Goal: Task Accomplishment & Management: Manage account settings

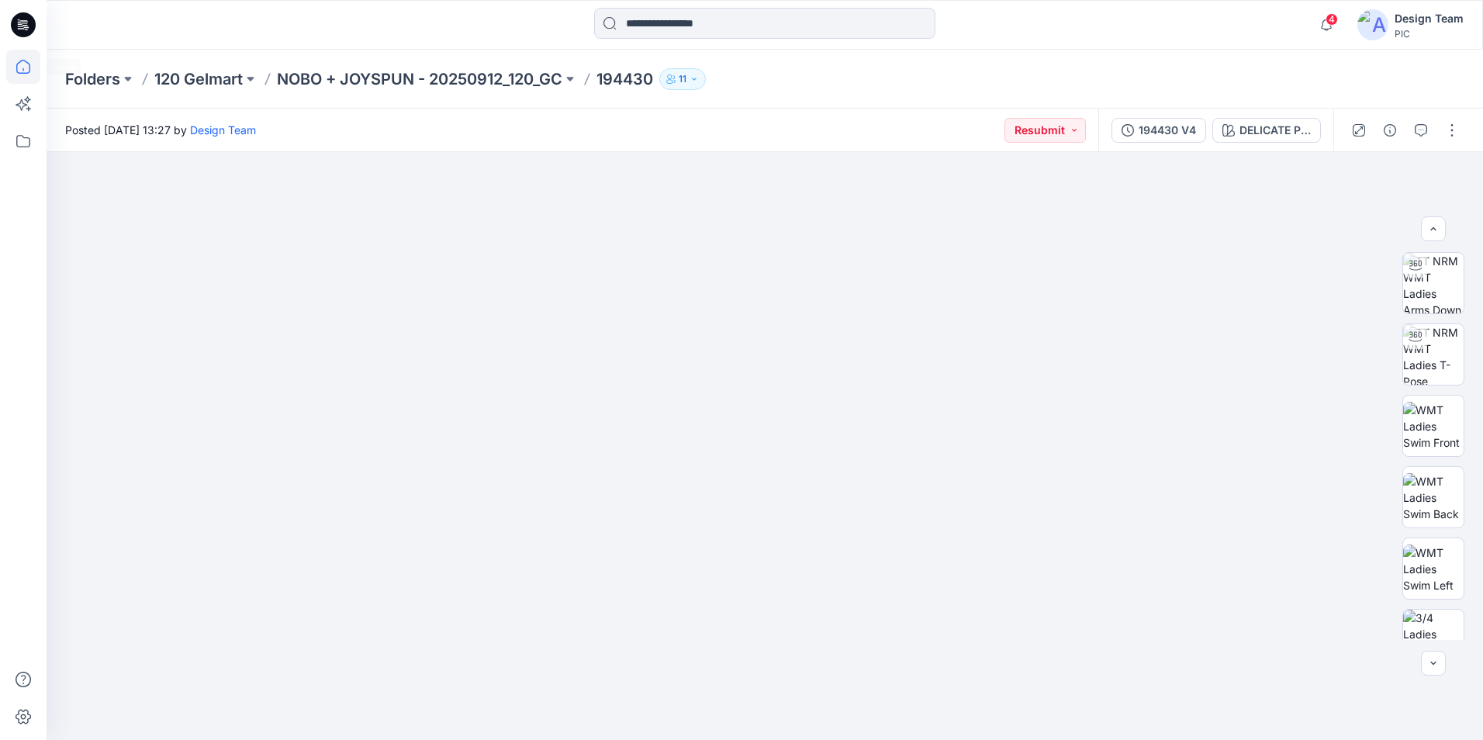
scroll to position [233, 0]
click at [16, 70] on icon at bounding box center [23, 67] width 34 height 34
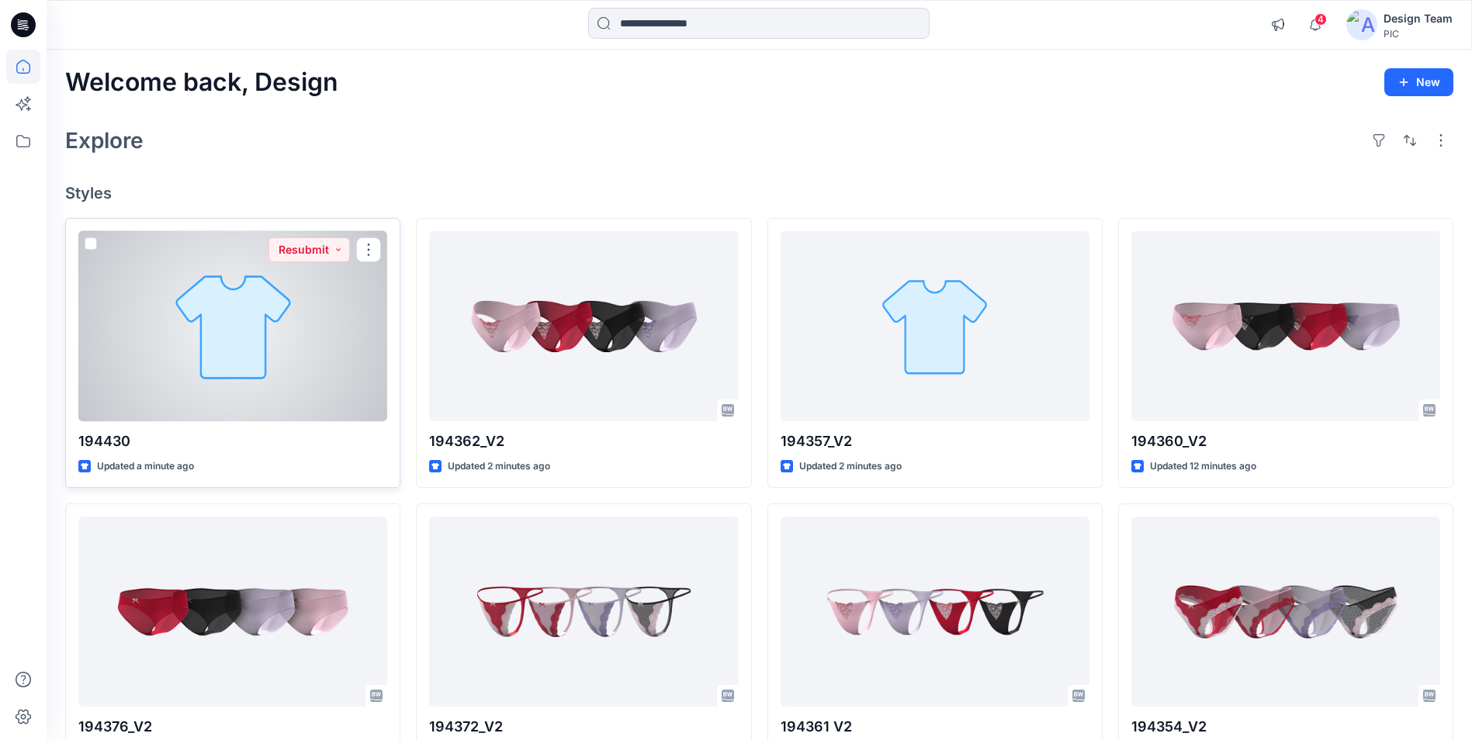
click at [303, 360] on div at bounding box center [232, 326] width 309 height 190
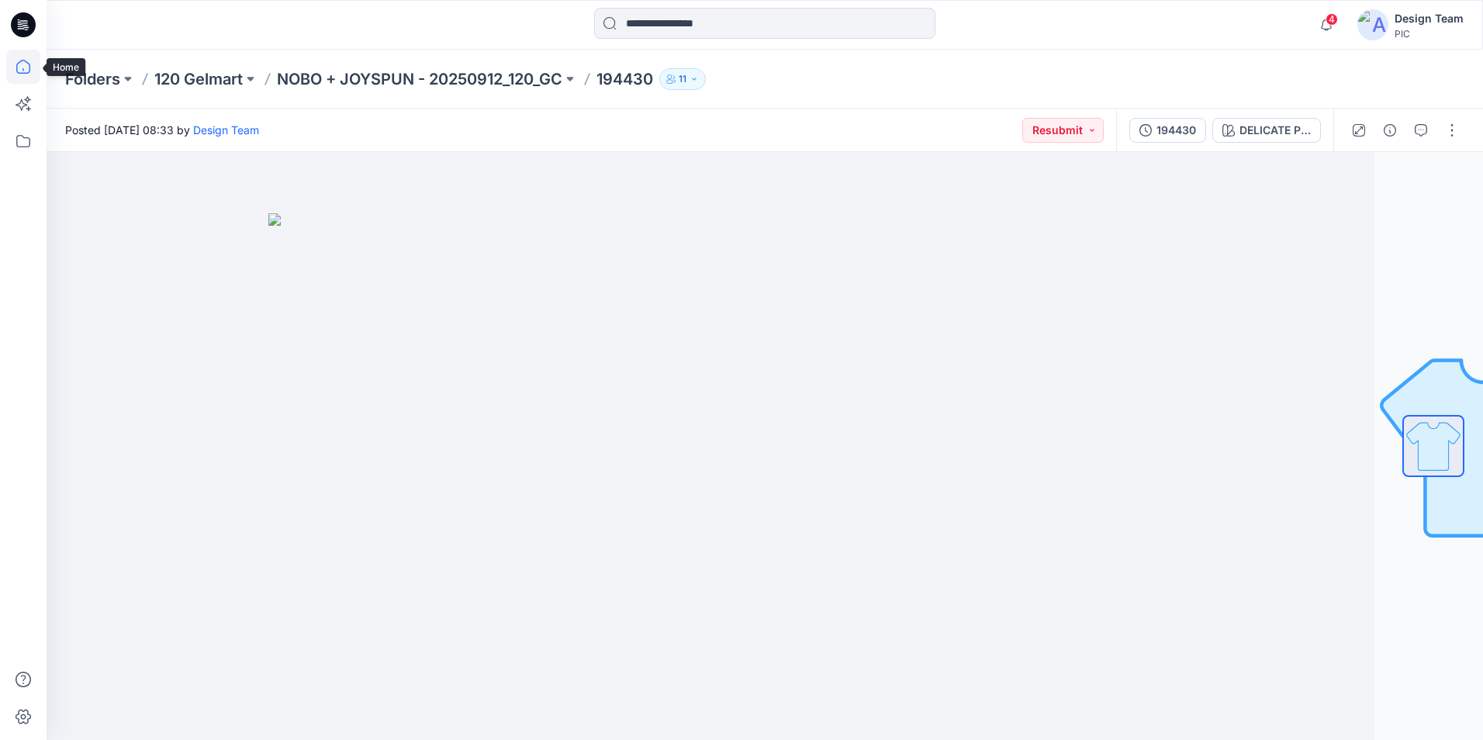
click at [22, 75] on icon at bounding box center [23, 67] width 34 height 34
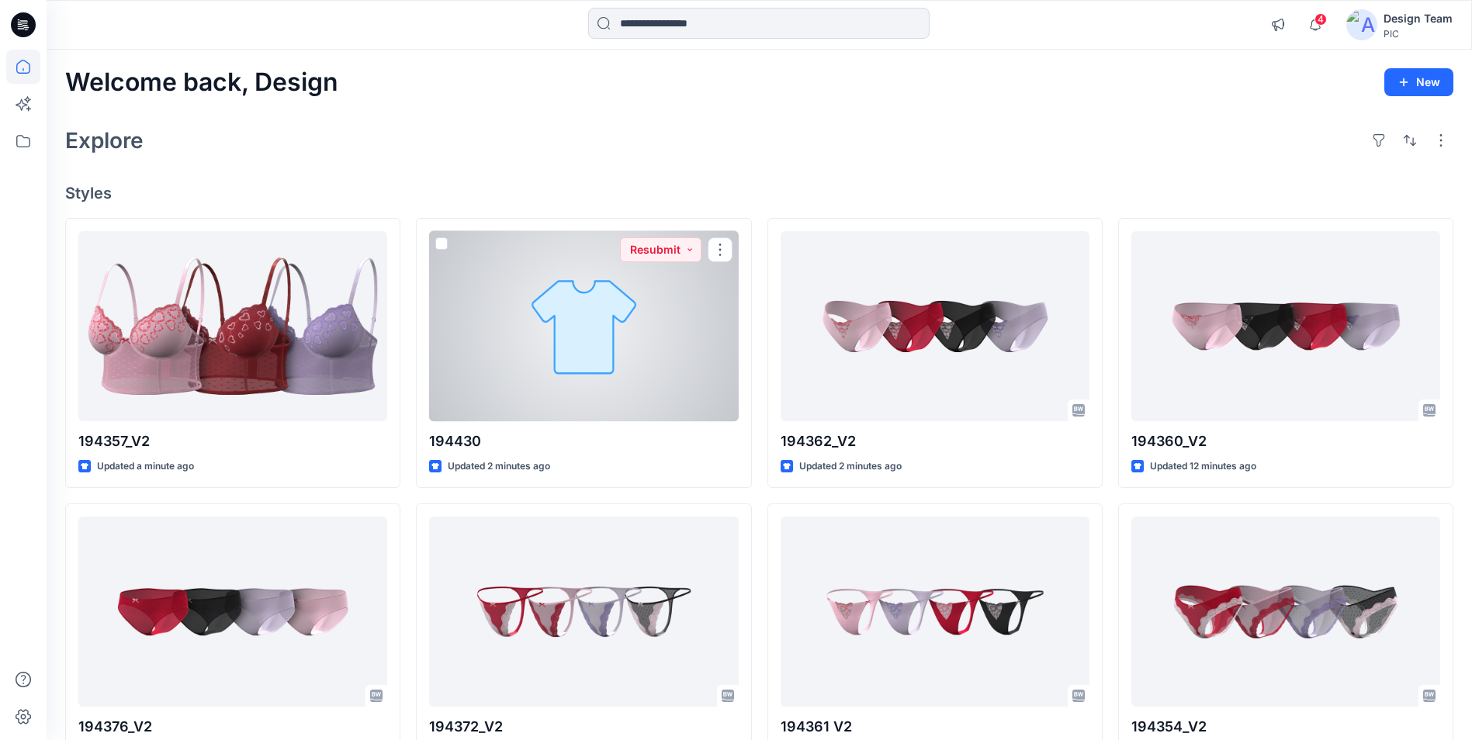
click at [694, 407] on div at bounding box center [583, 326] width 309 height 190
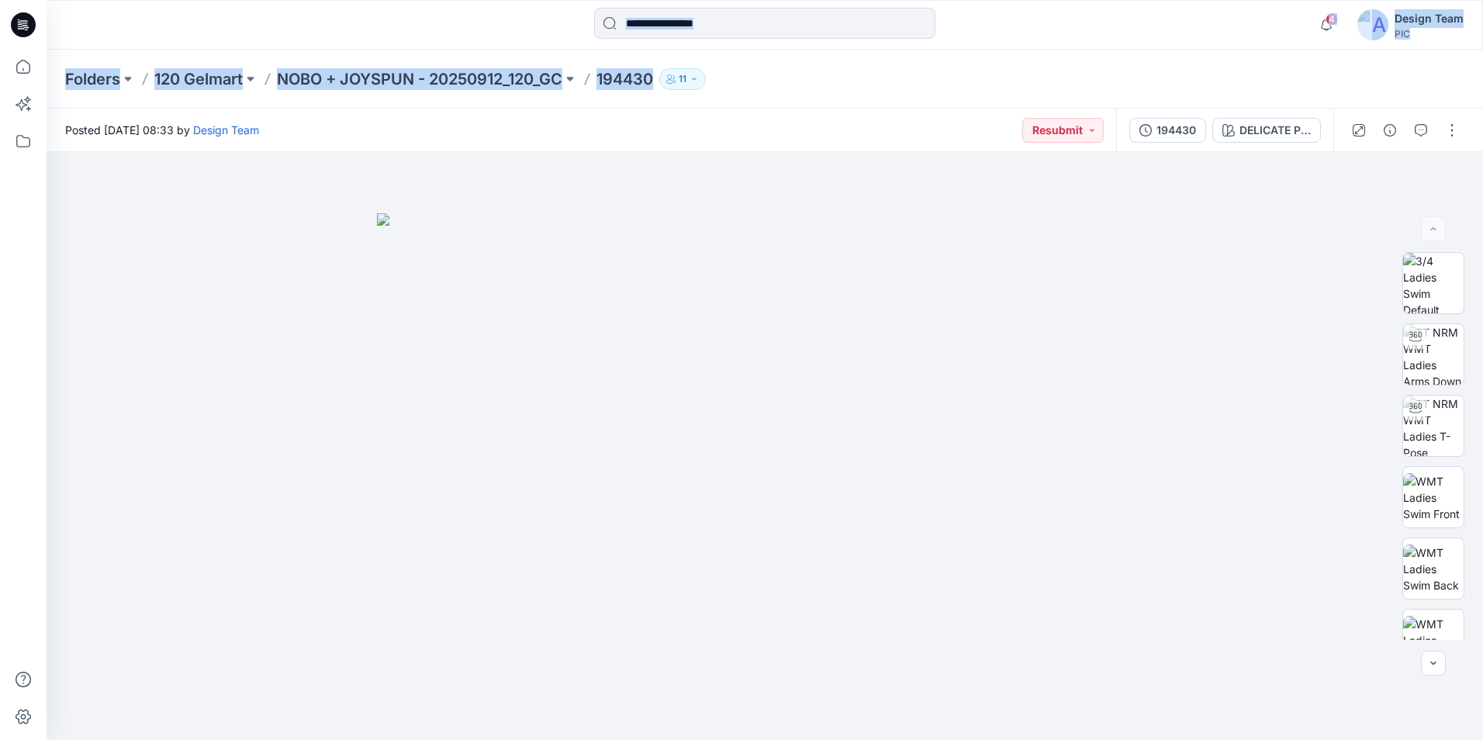
click at [58, 0] on html "4 Notifications Your style 194376_V2 has been updated with 194376_V2 version 17…" at bounding box center [741, 370] width 1483 height 740
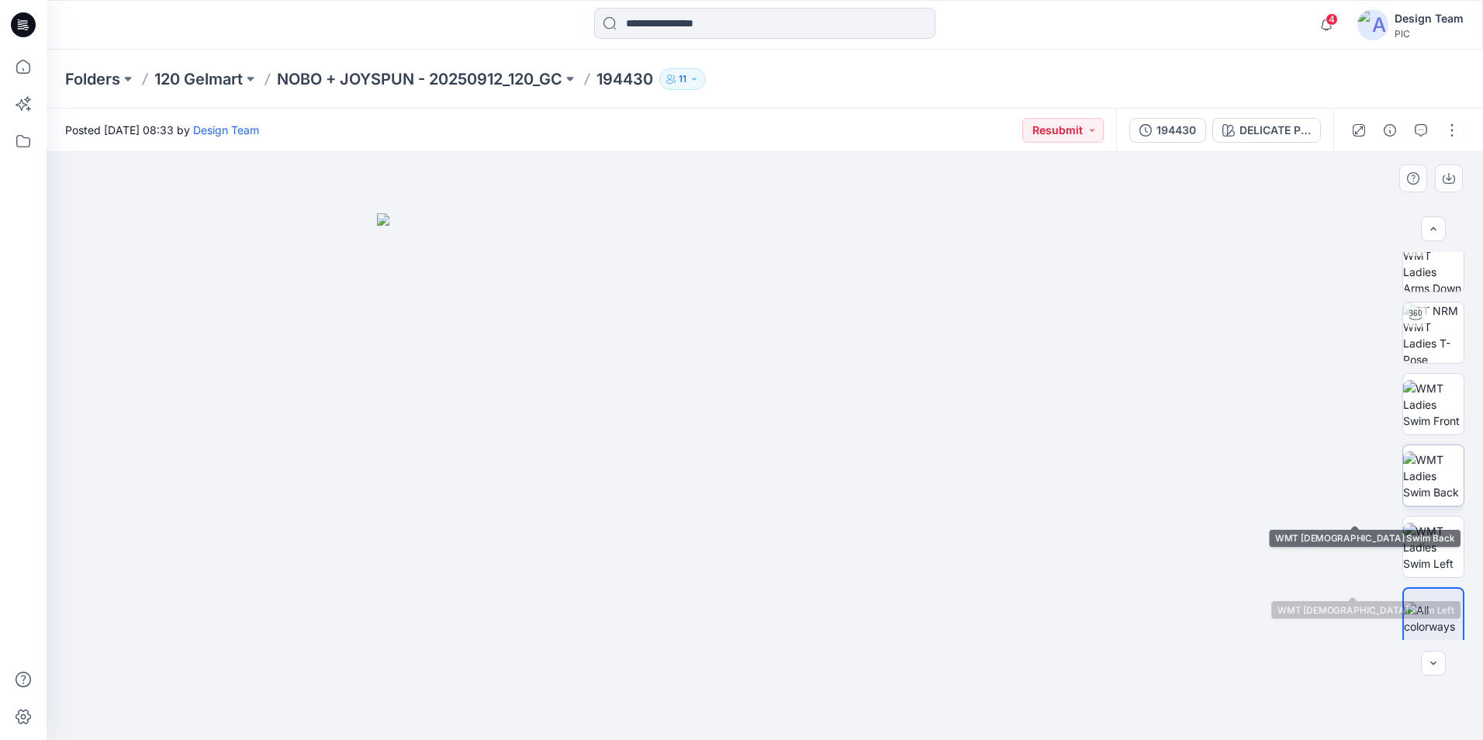
scroll to position [102, 0]
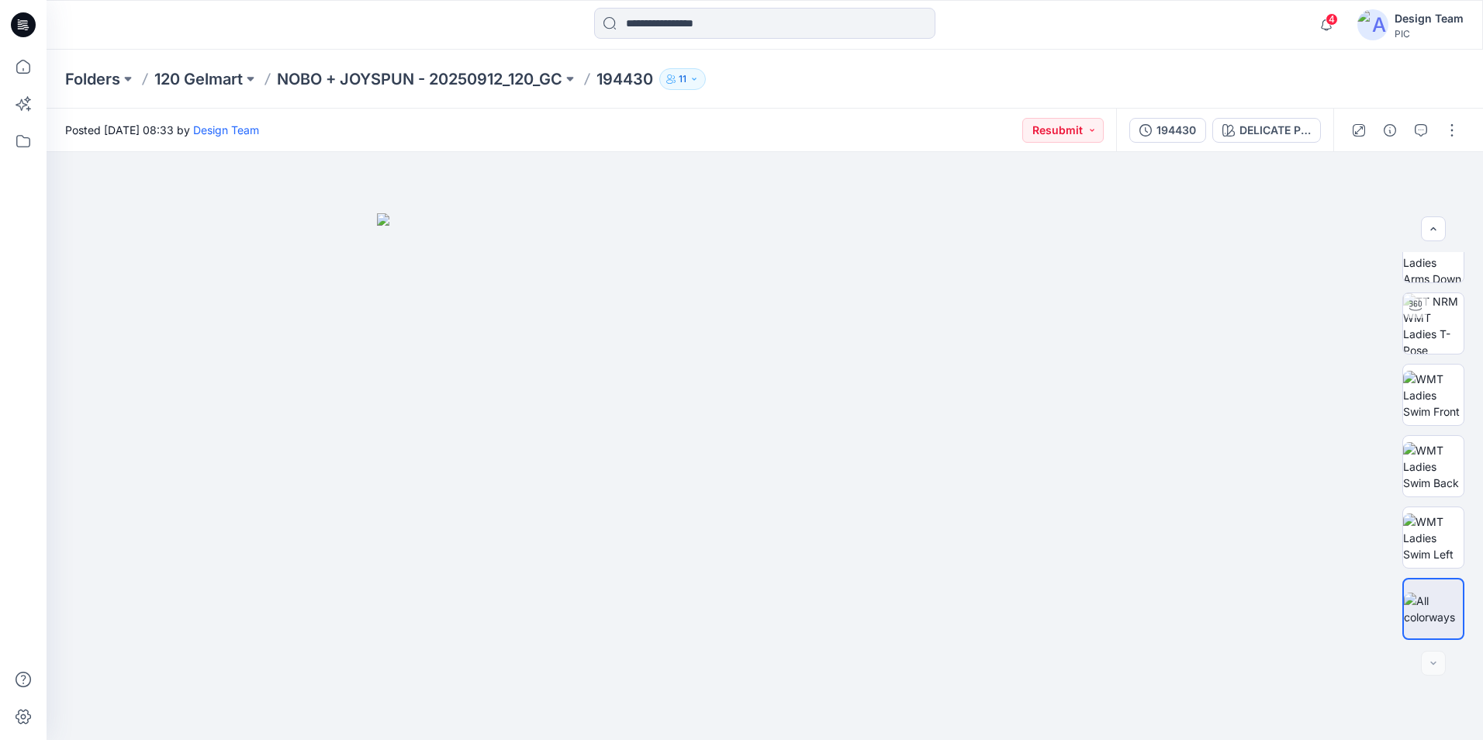
click at [1175, 136] on div "194430" at bounding box center [1177, 130] width 40 height 17
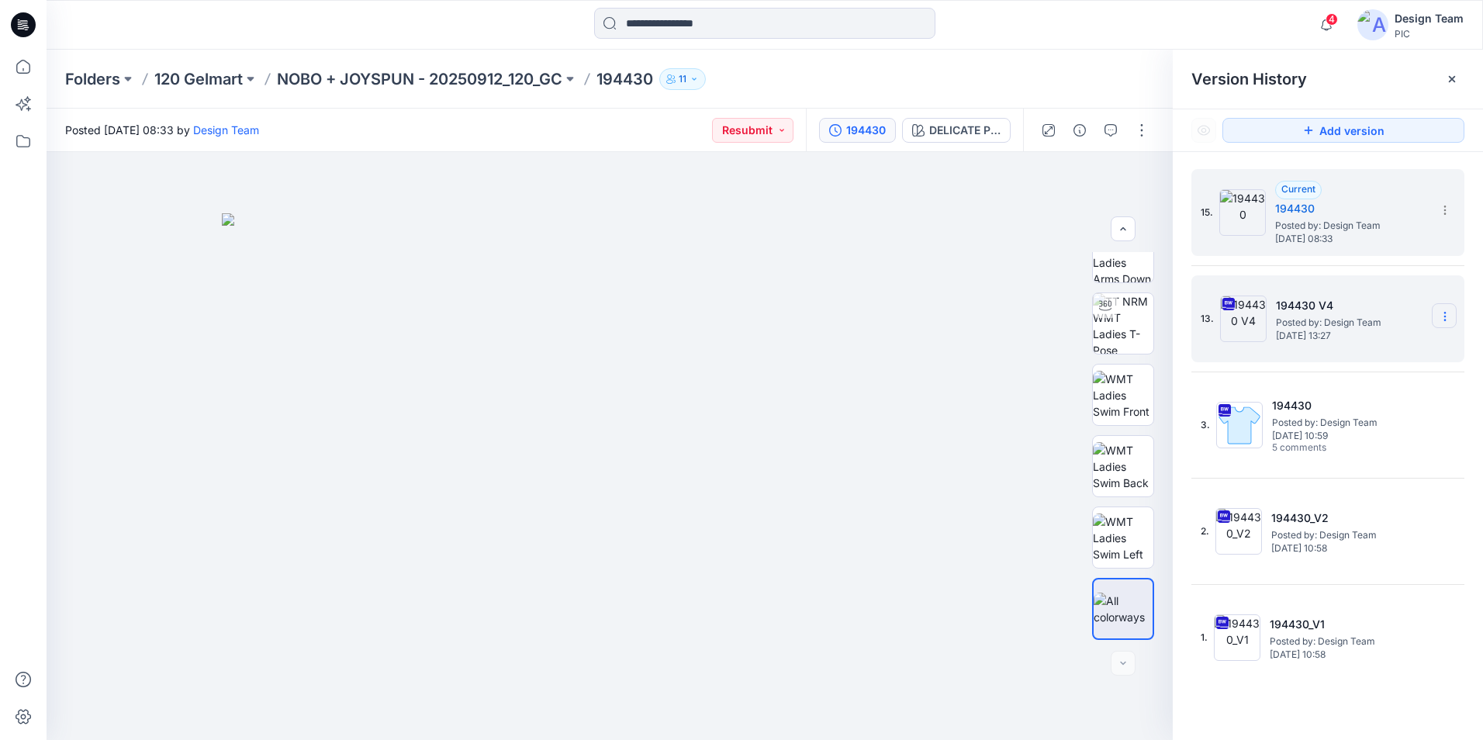
click at [1445, 324] on section at bounding box center [1444, 315] width 25 height 25
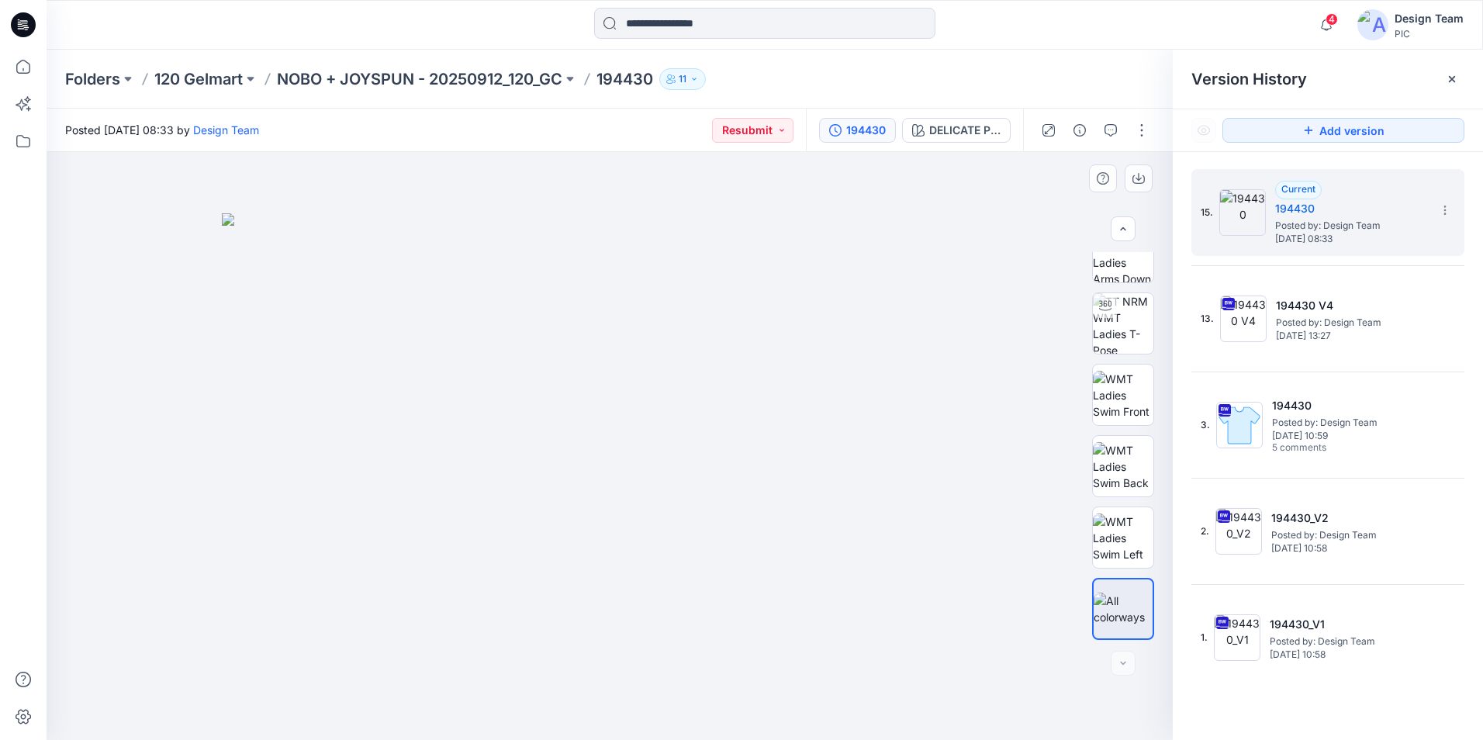
click at [1023, 226] on div at bounding box center [610, 446] width 1127 height 588
click at [1445, 213] on icon at bounding box center [1445, 210] width 12 height 12
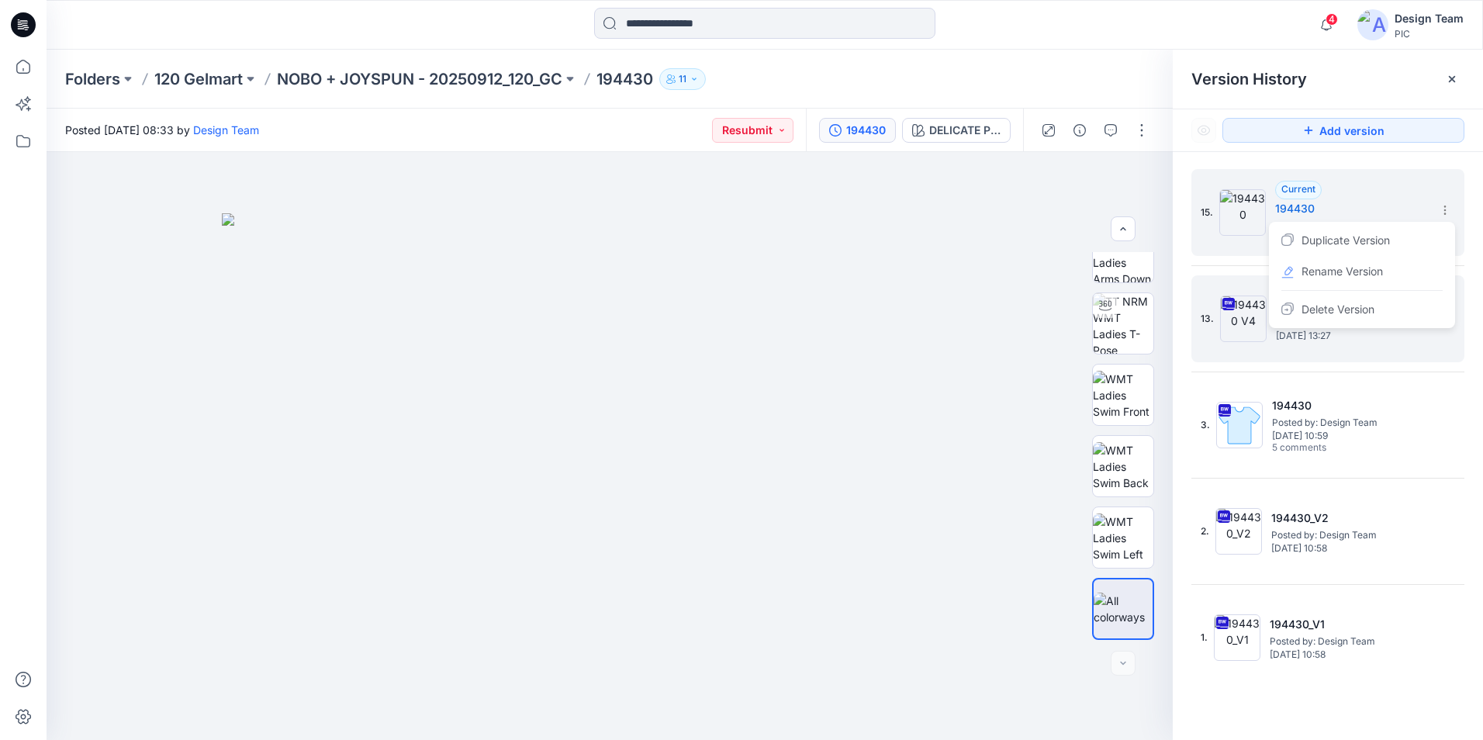
click at [1328, 341] on div "13. 194430 V4 Posted by: Design Team Monday, October 13, 2025 13:27" at bounding box center [1317, 319] width 233 height 74
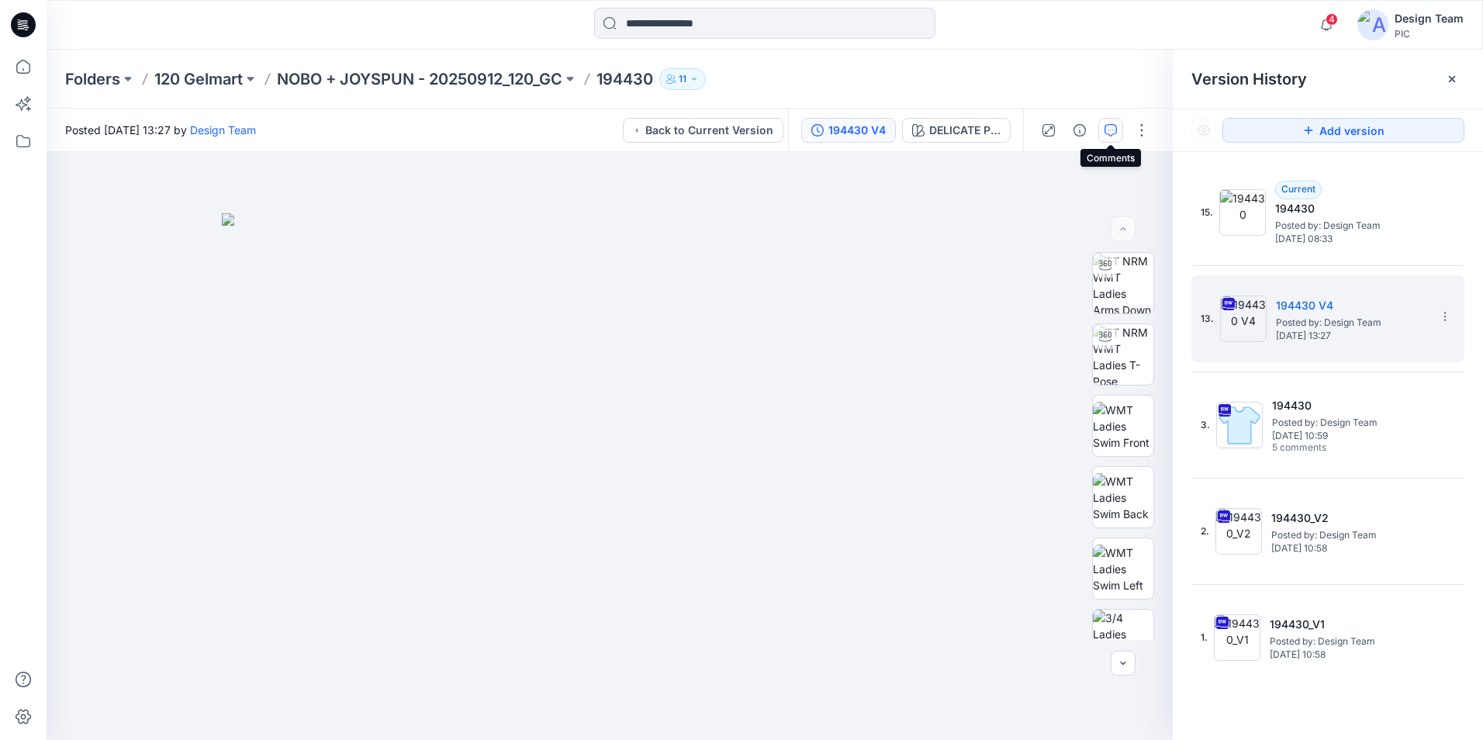
click at [1113, 131] on icon "button" at bounding box center [1111, 130] width 12 height 12
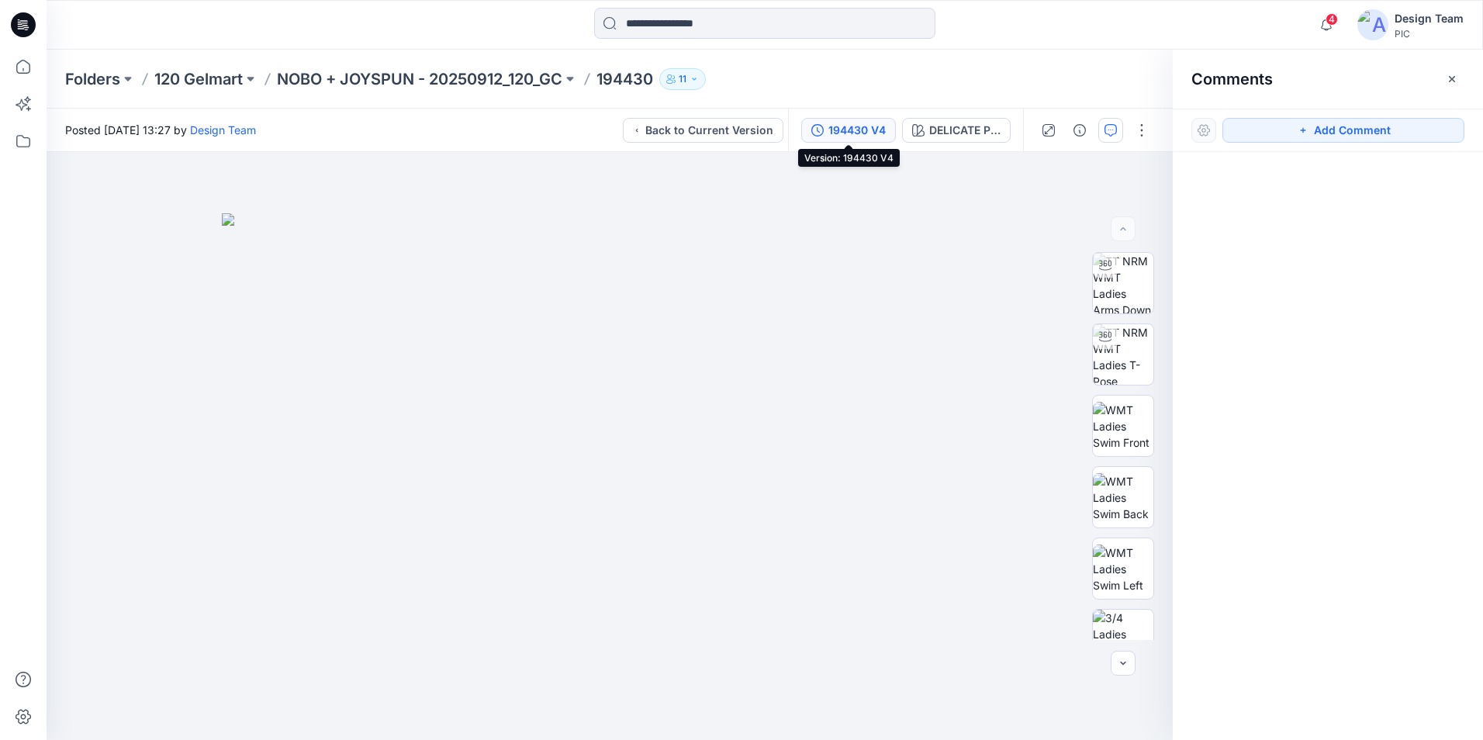
click at [849, 126] on div "194430 V4" at bounding box center [857, 130] width 57 height 17
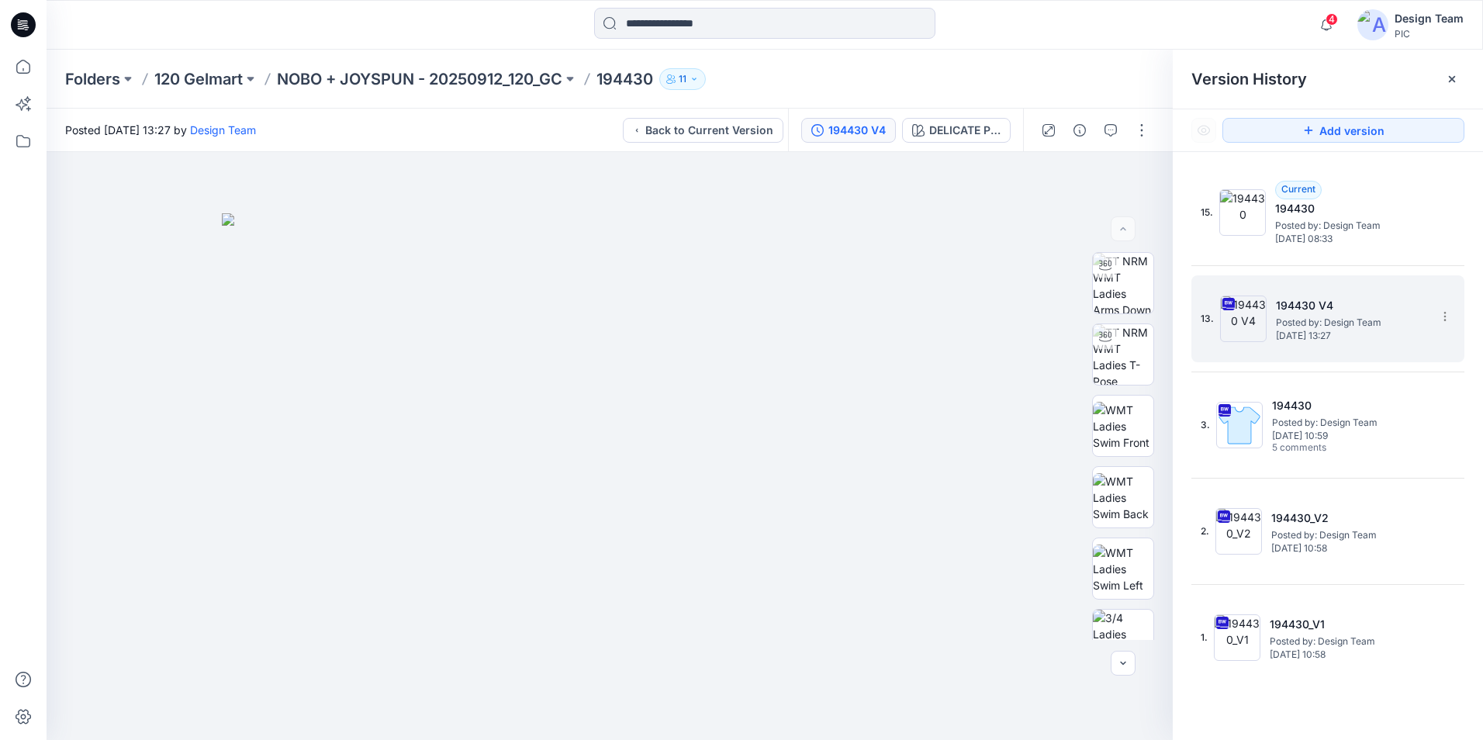
click at [1373, 320] on span "Posted by: Design Team" at bounding box center [1353, 323] width 155 height 16
click at [1109, 128] on icon "button" at bounding box center [1111, 130] width 12 height 12
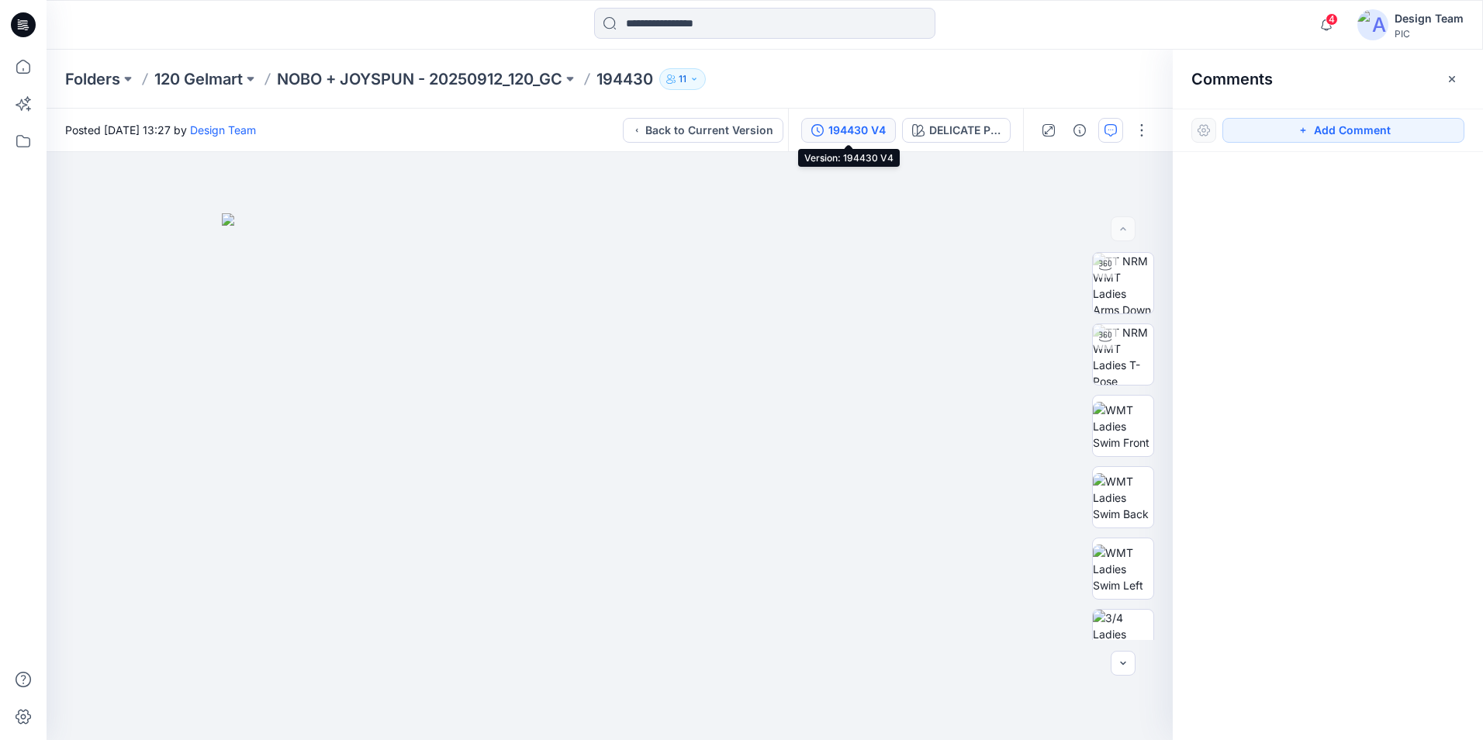
click at [860, 135] on div "194430 V4" at bounding box center [857, 130] width 57 height 17
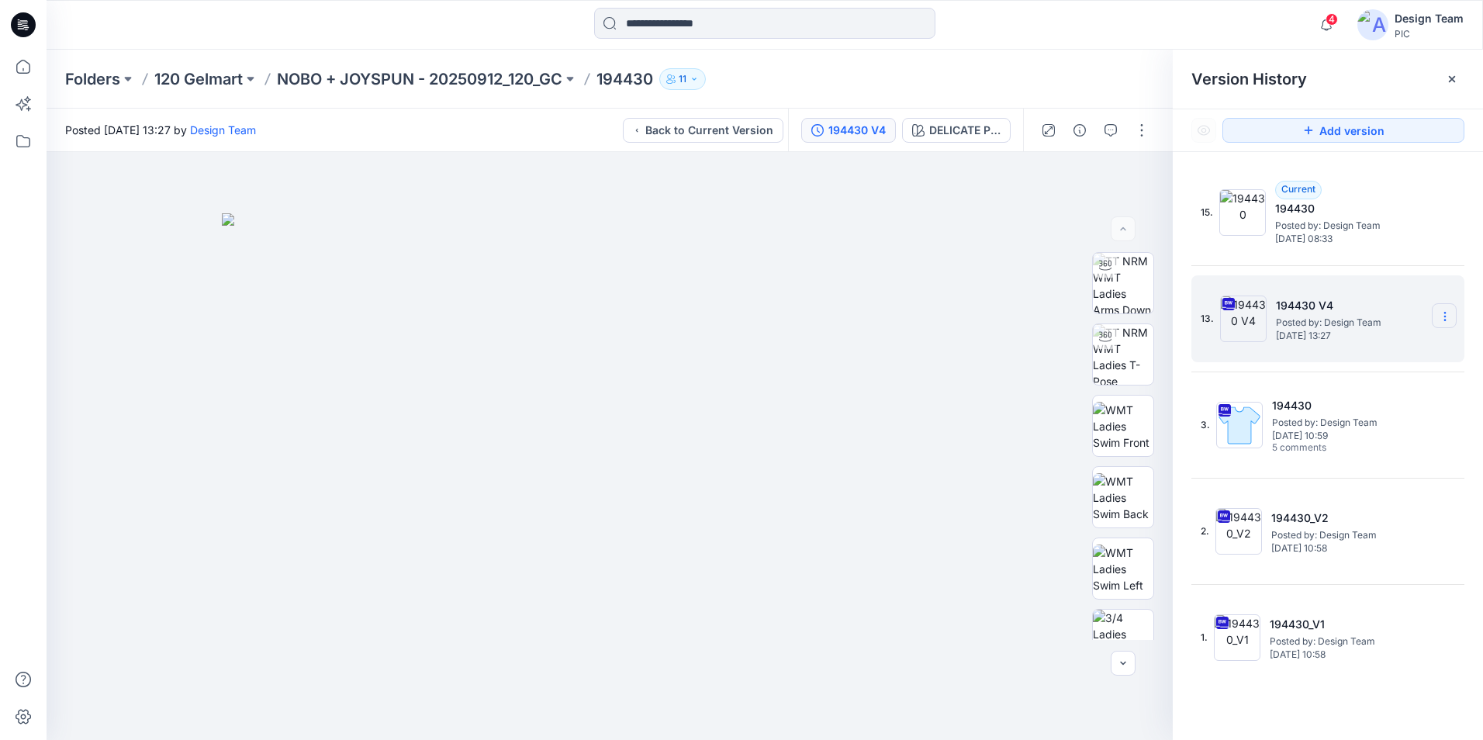
click at [1446, 324] on section at bounding box center [1444, 315] width 25 height 25
click at [1346, 478] on span "Delete Version" at bounding box center [1338, 478] width 73 height 19
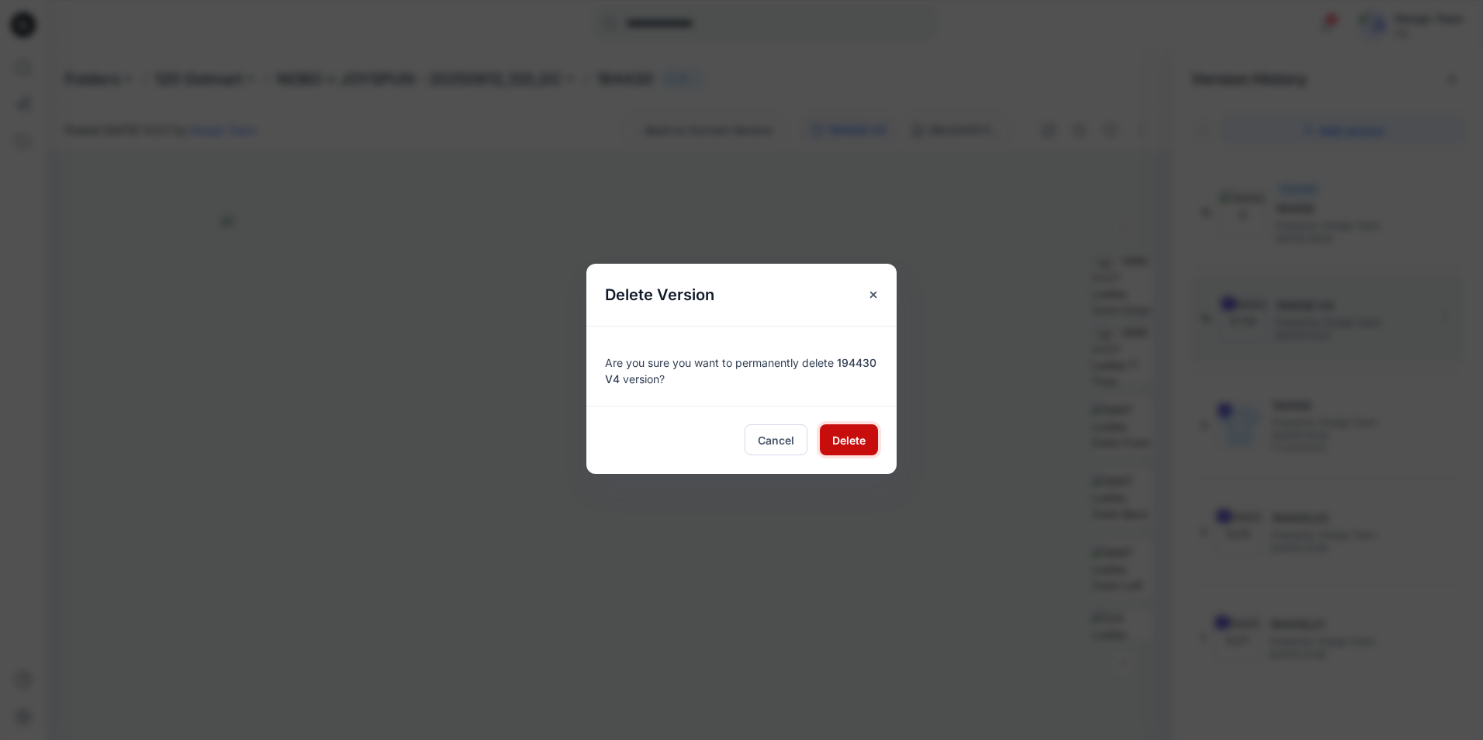
click at [861, 435] on span "Delete" at bounding box center [848, 440] width 33 height 16
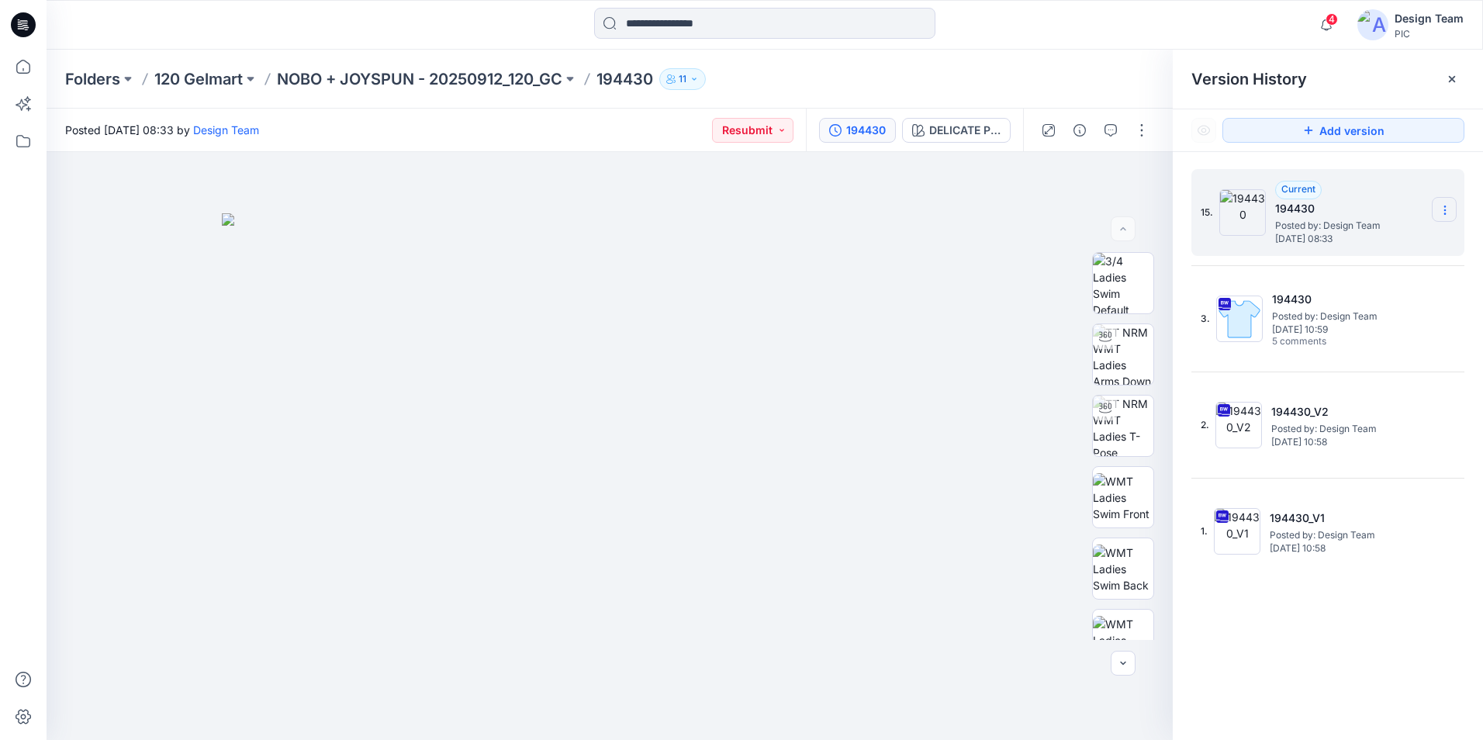
click at [1441, 205] on icon at bounding box center [1445, 210] width 12 height 12
click at [1358, 275] on span "Rename Version" at bounding box center [1342, 271] width 81 height 19
click at [1338, 207] on input "******" at bounding box center [1368, 208] width 171 height 25
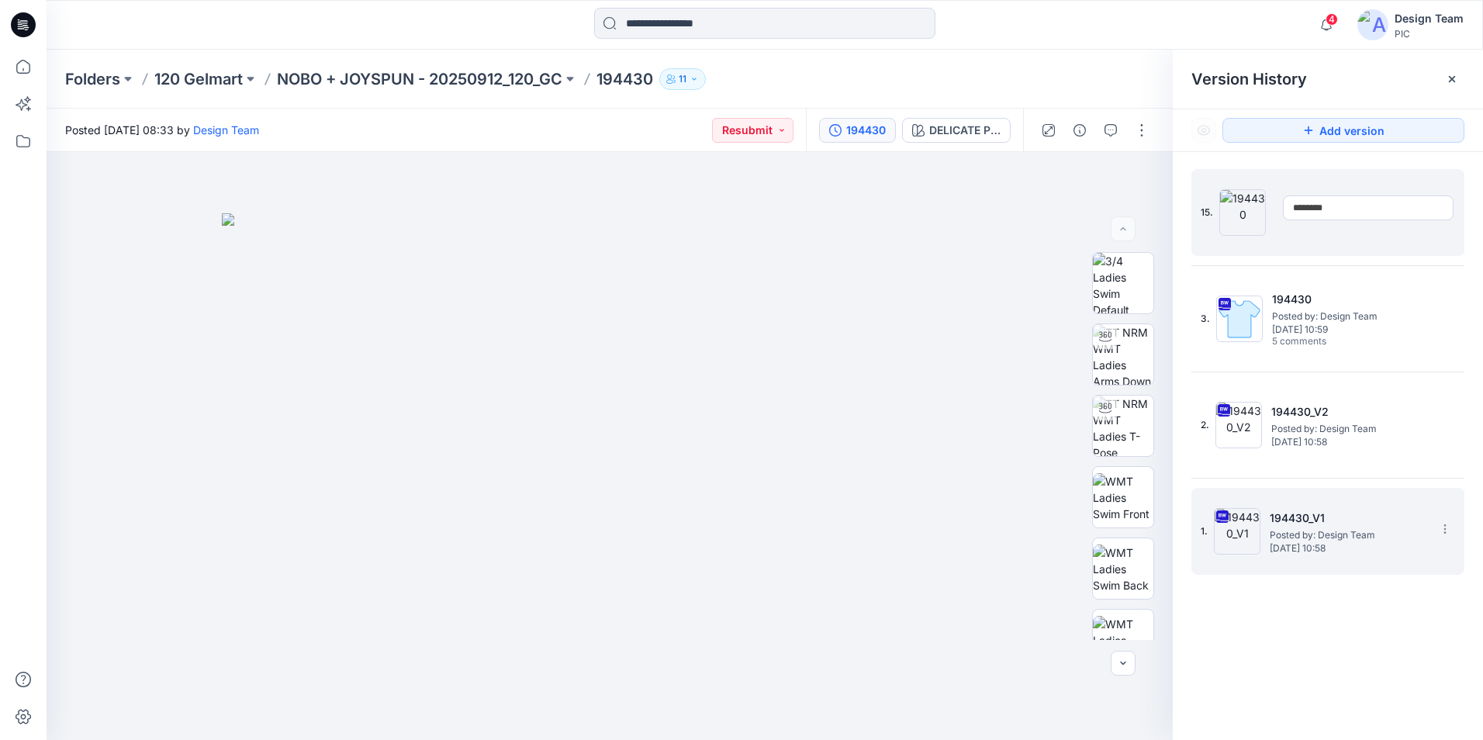
type input "*********"
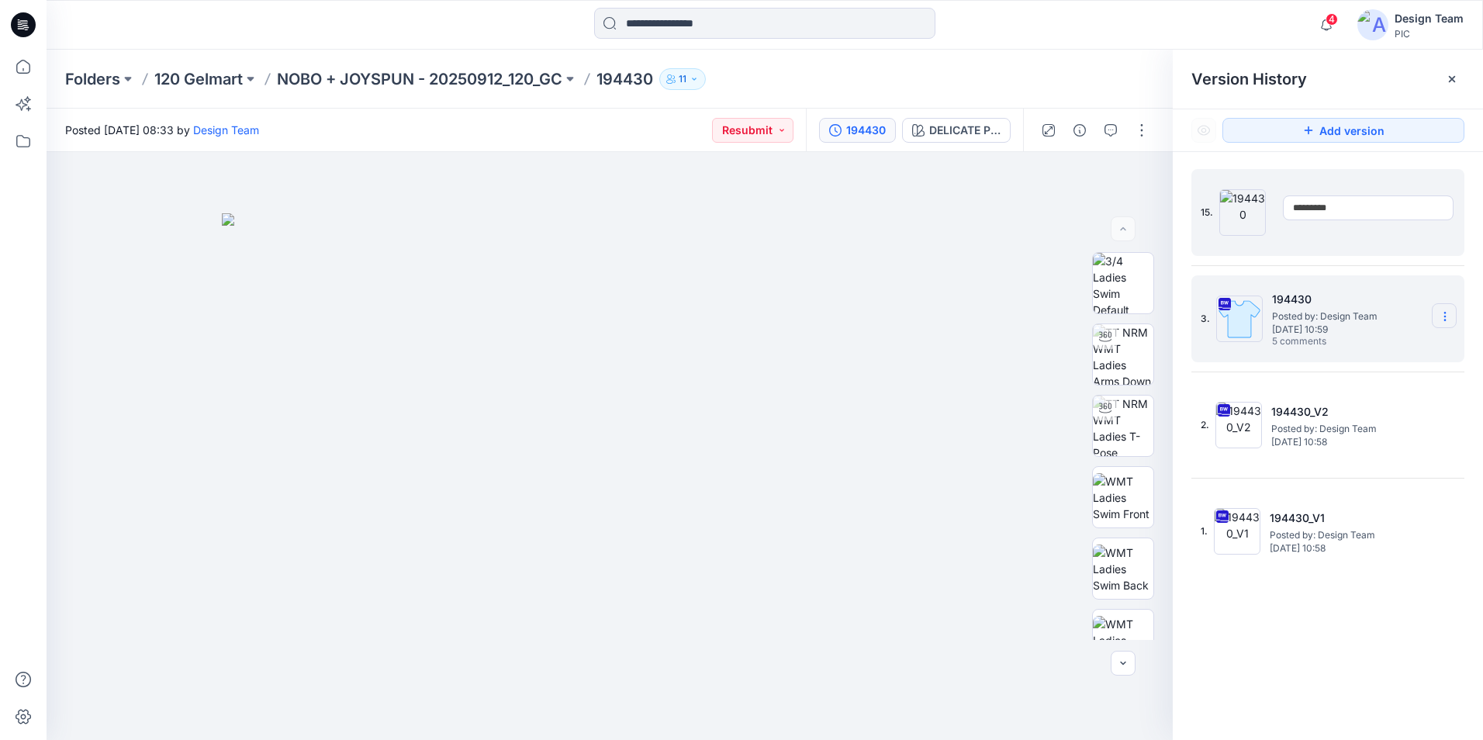
click at [1445, 320] on icon at bounding box center [1445, 320] width 1 height 1
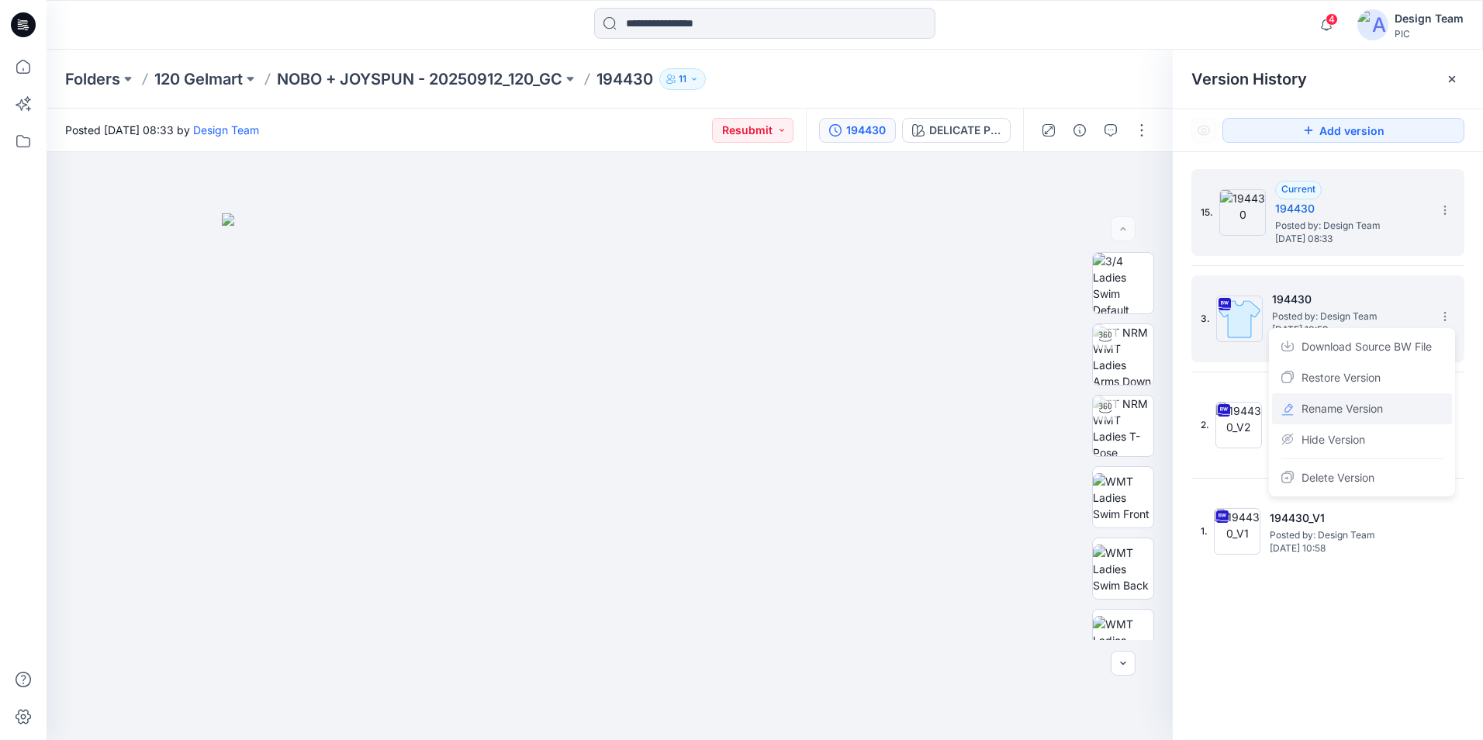
click at [1369, 415] on span "Rename Version" at bounding box center [1342, 409] width 81 height 19
click at [1345, 318] on input "******" at bounding box center [1368, 314] width 171 height 25
click at [1452, 316] on section at bounding box center [1444, 315] width 25 height 25
click at [1355, 413] on span "Rename Version" at bounding box center [1342, 409] width 81 height 19
click at [1338, 313] on input "******" at bounding box center [1368, 314] width 171 height 25
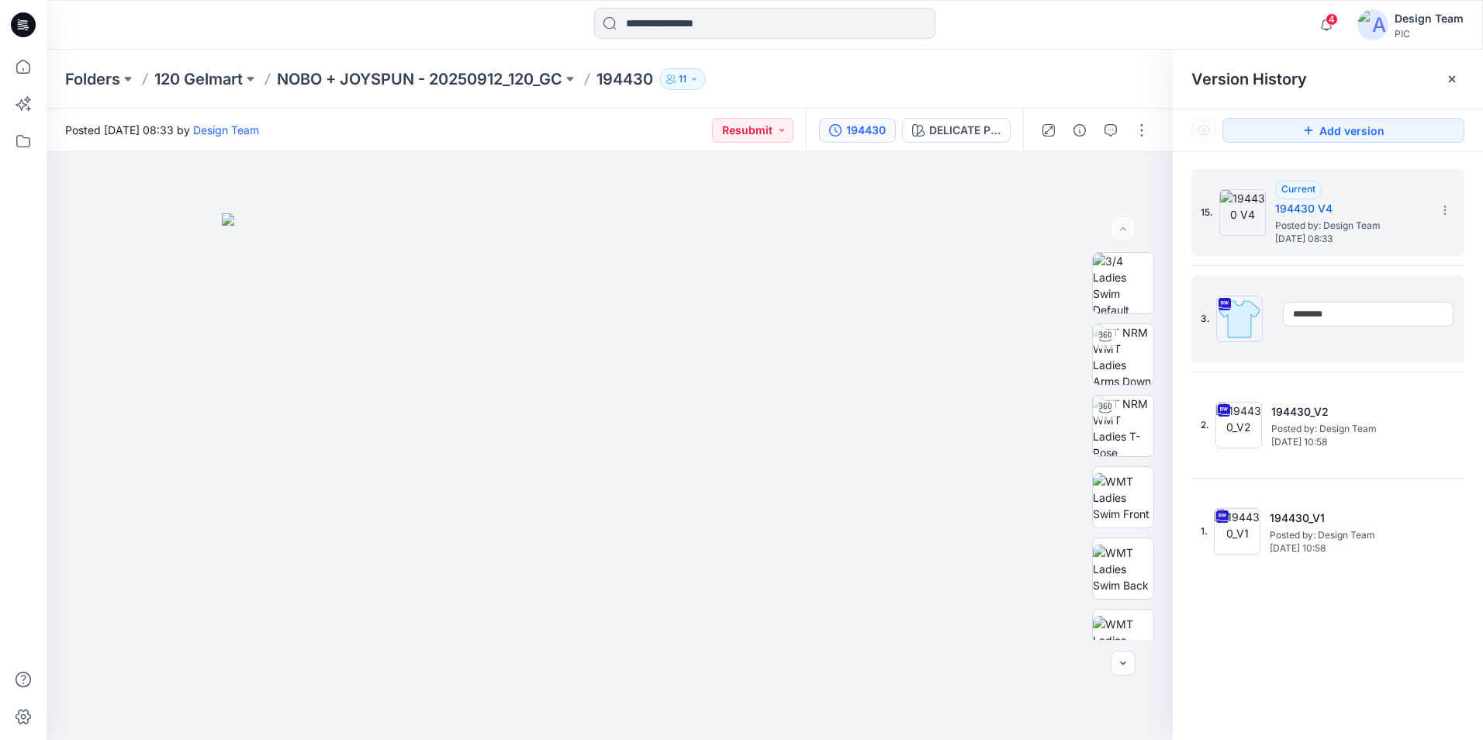
type input "*********"
click at [915, 312] on img at bounding box center [610, 476] width 776 height 527
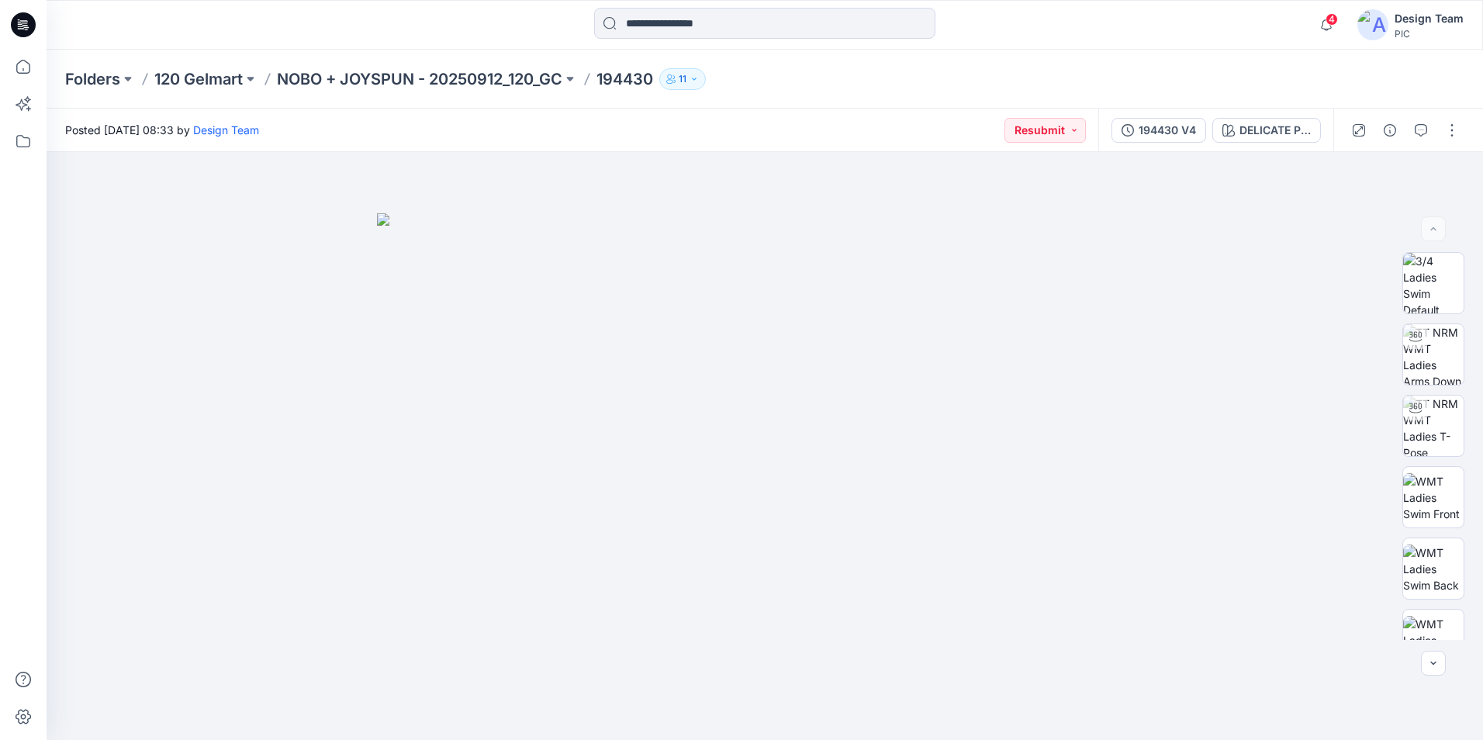
click at [1153, 140] on button "194430 V4" at bounding box center [1159, 130] width 95 height 25
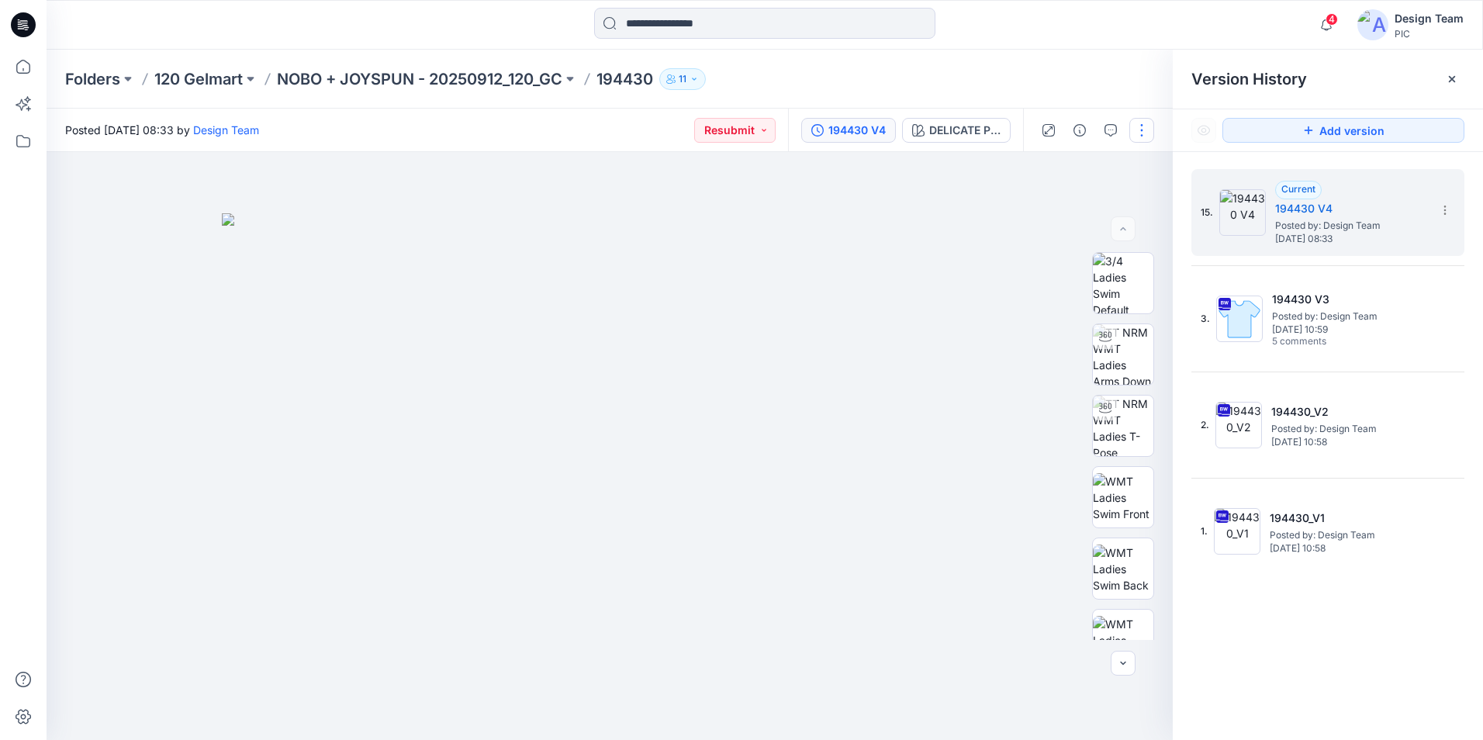
click at [1133, 127] on button "button" at bounding box center [1142, 130] width 25 height 25
click at [1053, 205] on button "Edit" at bounding box center [1076, 210] width 143 height 29
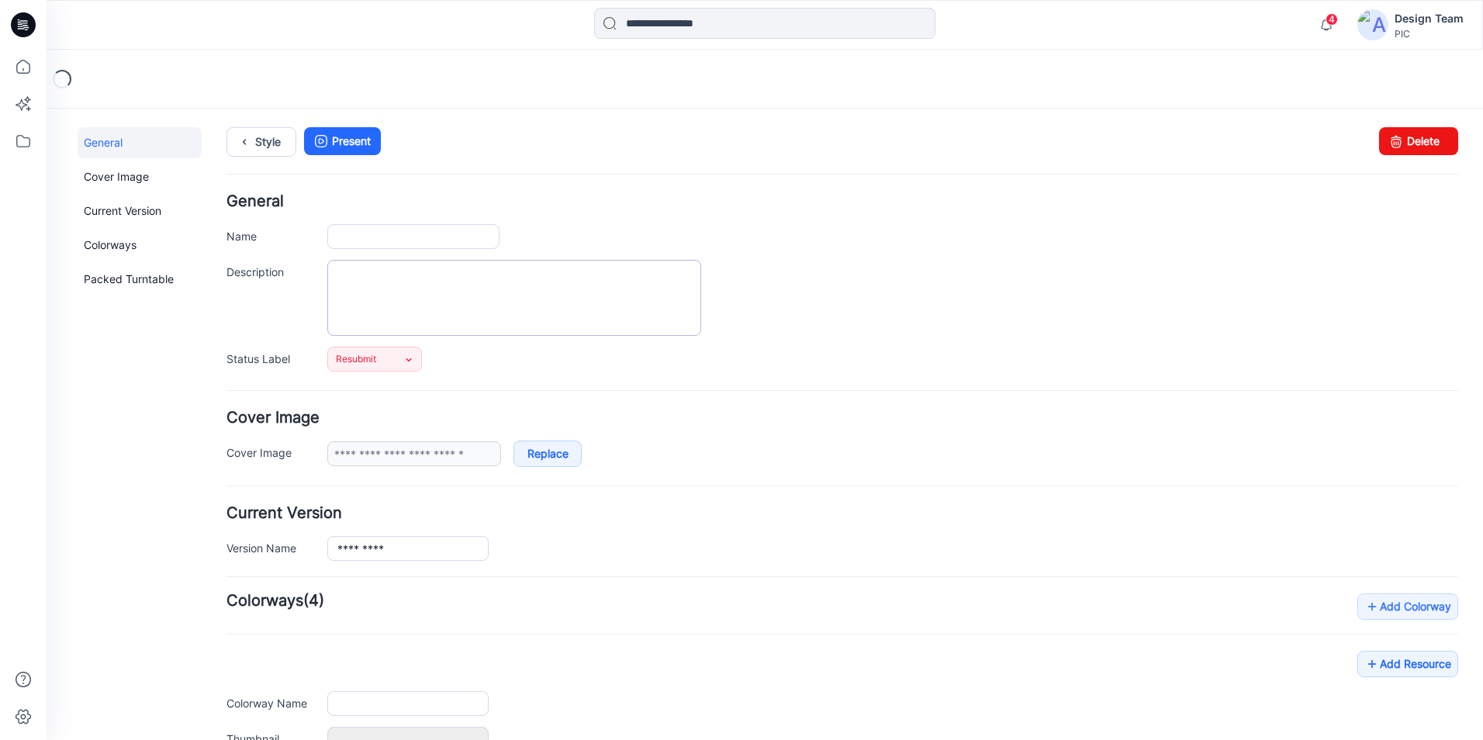
type input "******"
type input "**********"
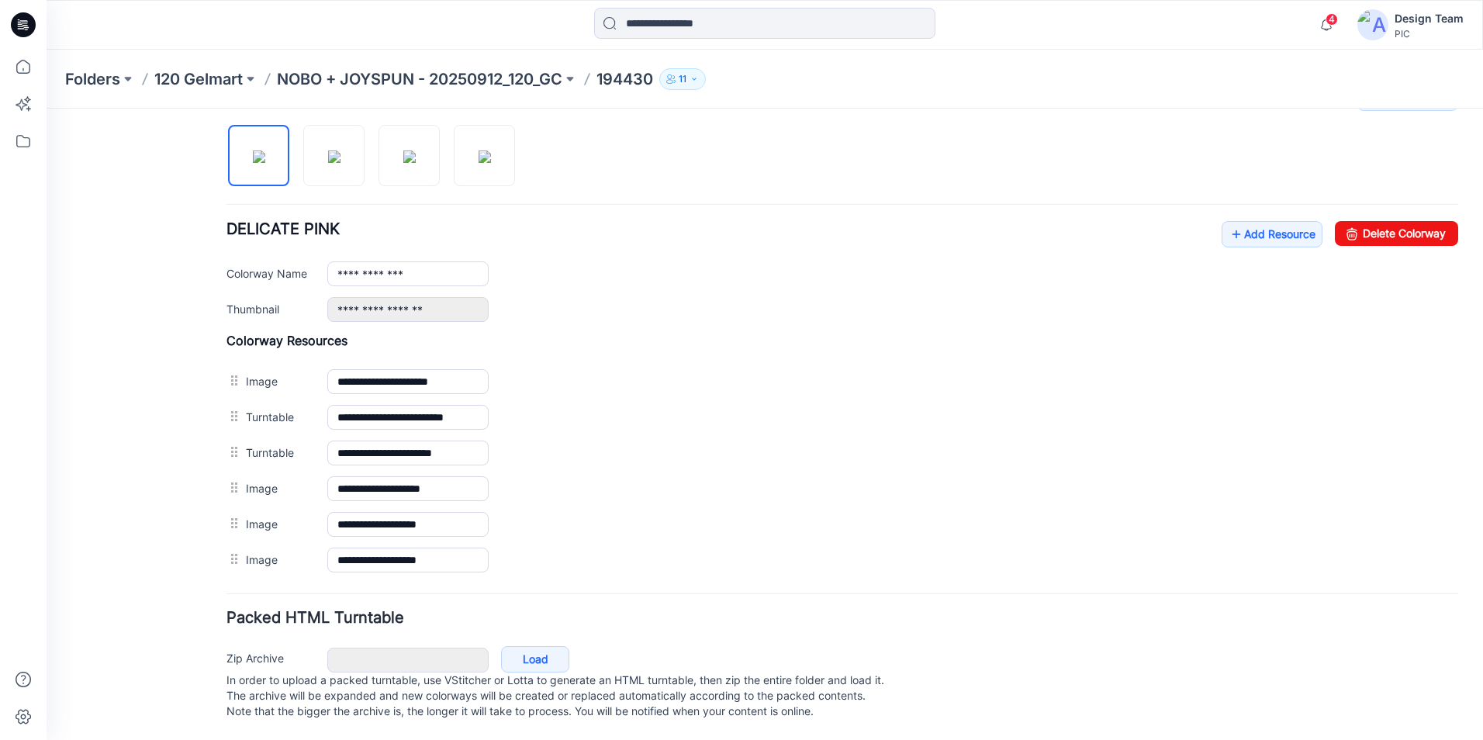
scroll to position [524, 0]
click at [253, 151] on img at bounding box center [259, 157] width 12 height 12
click at [1304, 221] on link "Add Resource" at bounding box center [1272, 234] width 101 height 26
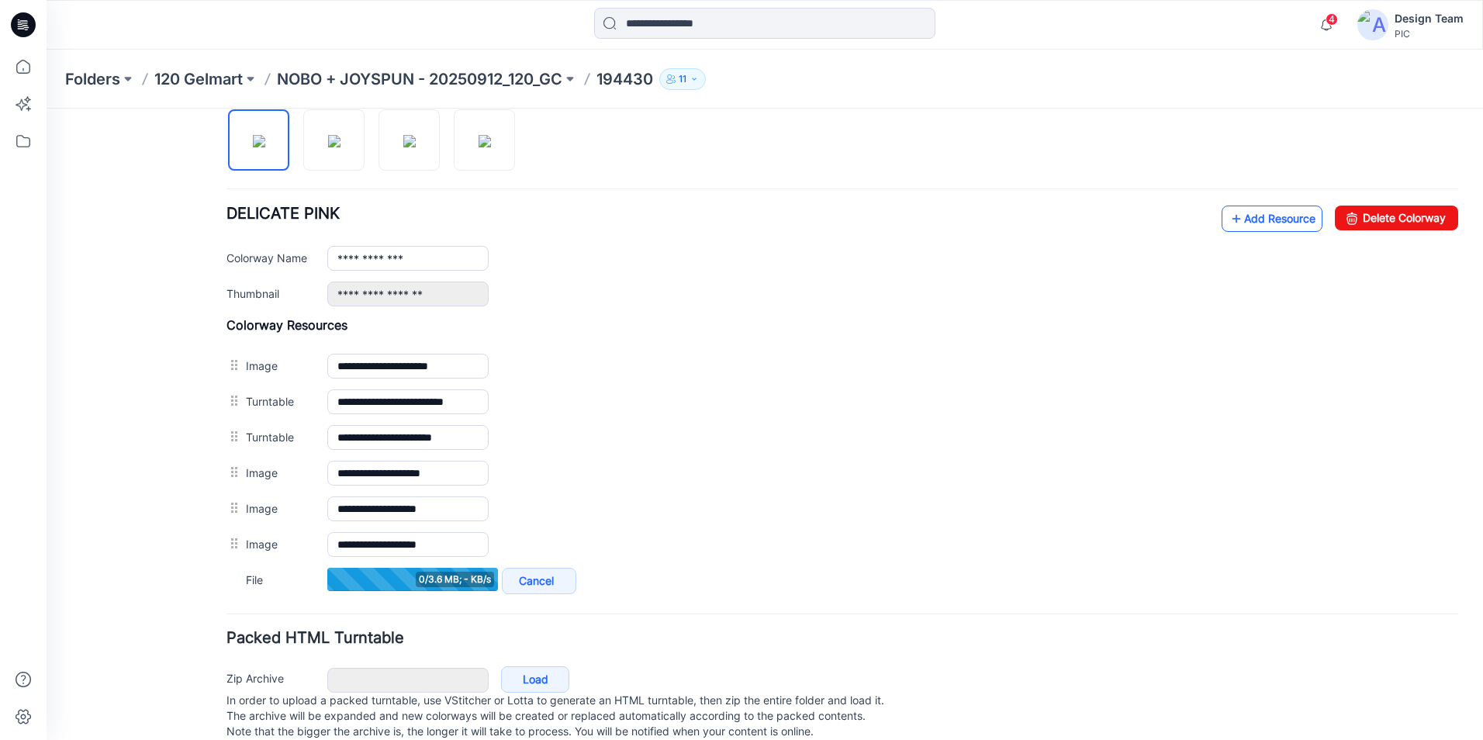
click at [1230, 220] on icon at bounding box center [1237, 218] width 16 height 25
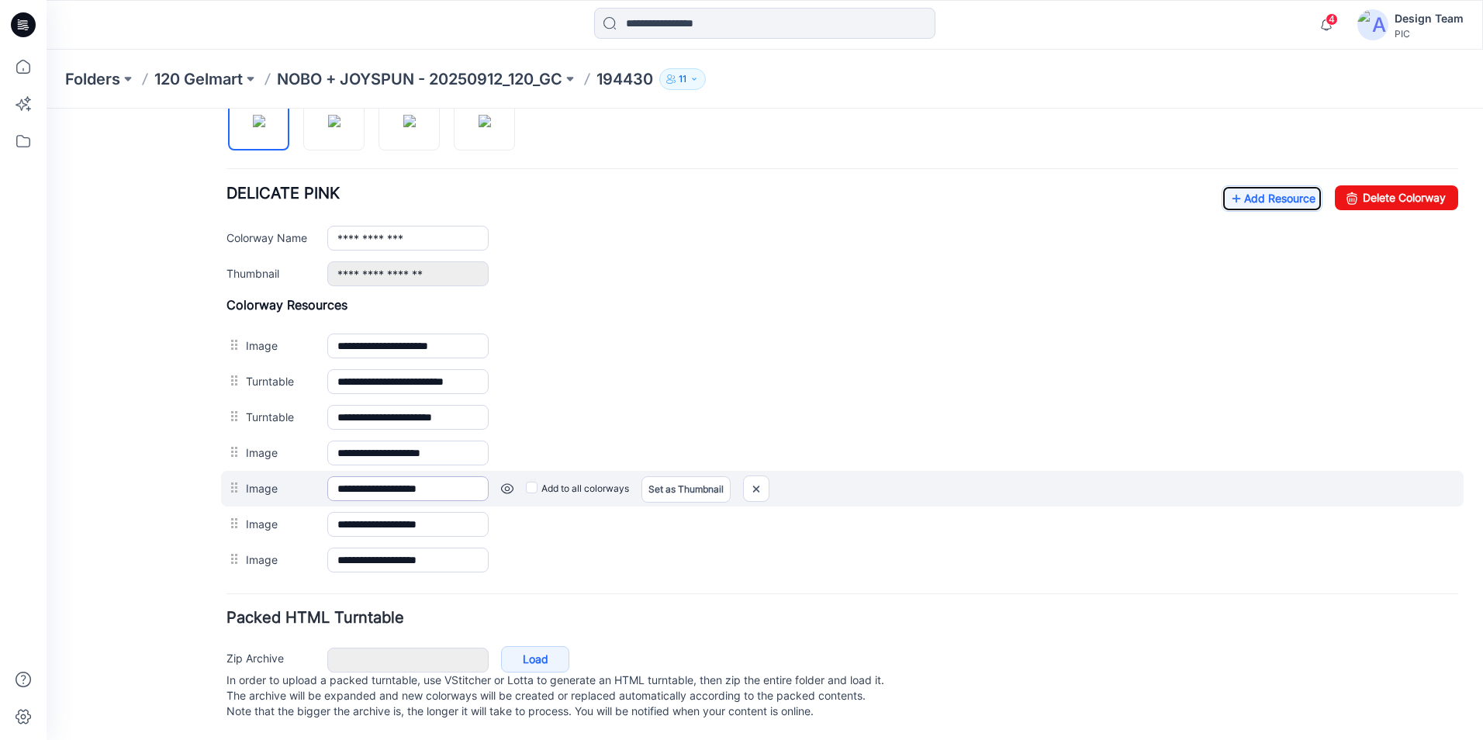
scroll to position [560, 0]
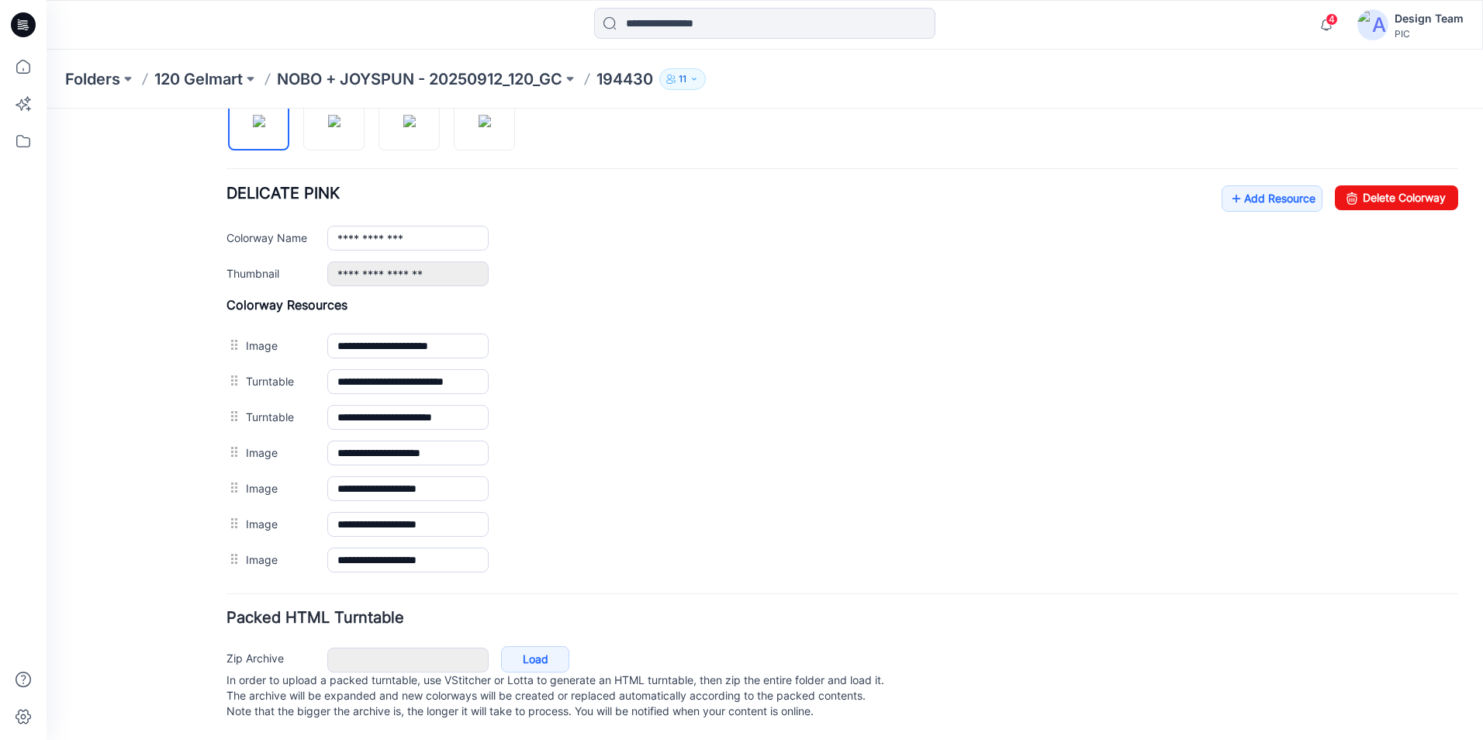
click at [85, 357] on div "General Cover Image Current Version Colorways Packed Turntable" at bounding box center [140, 162] width 124 height 1158
click at [1250, 185] on link "Add Resource" at bounding box center [1272, 198] width 101 height 26
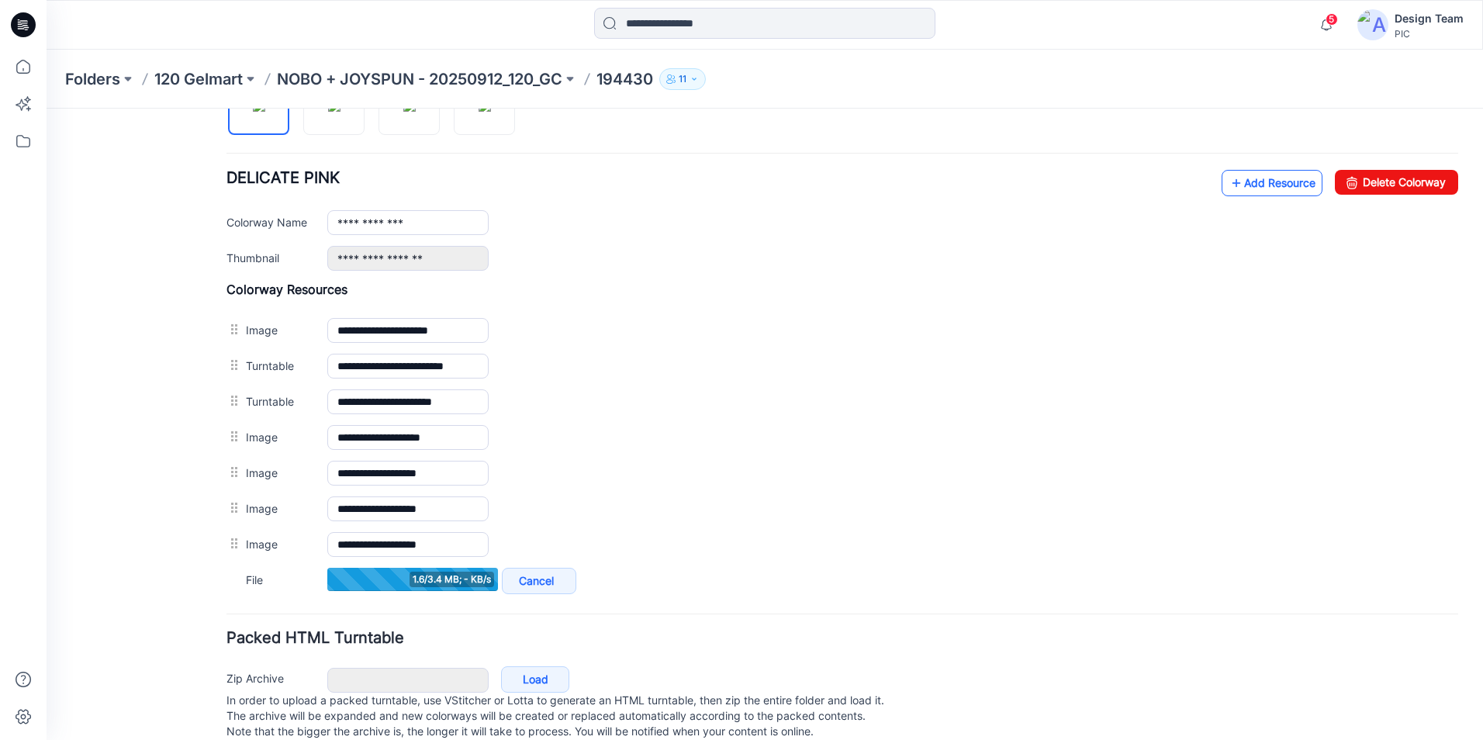
click at [1253, 186] on link "Add Resource" at bounding box center [1272, 183] width 101 height 26
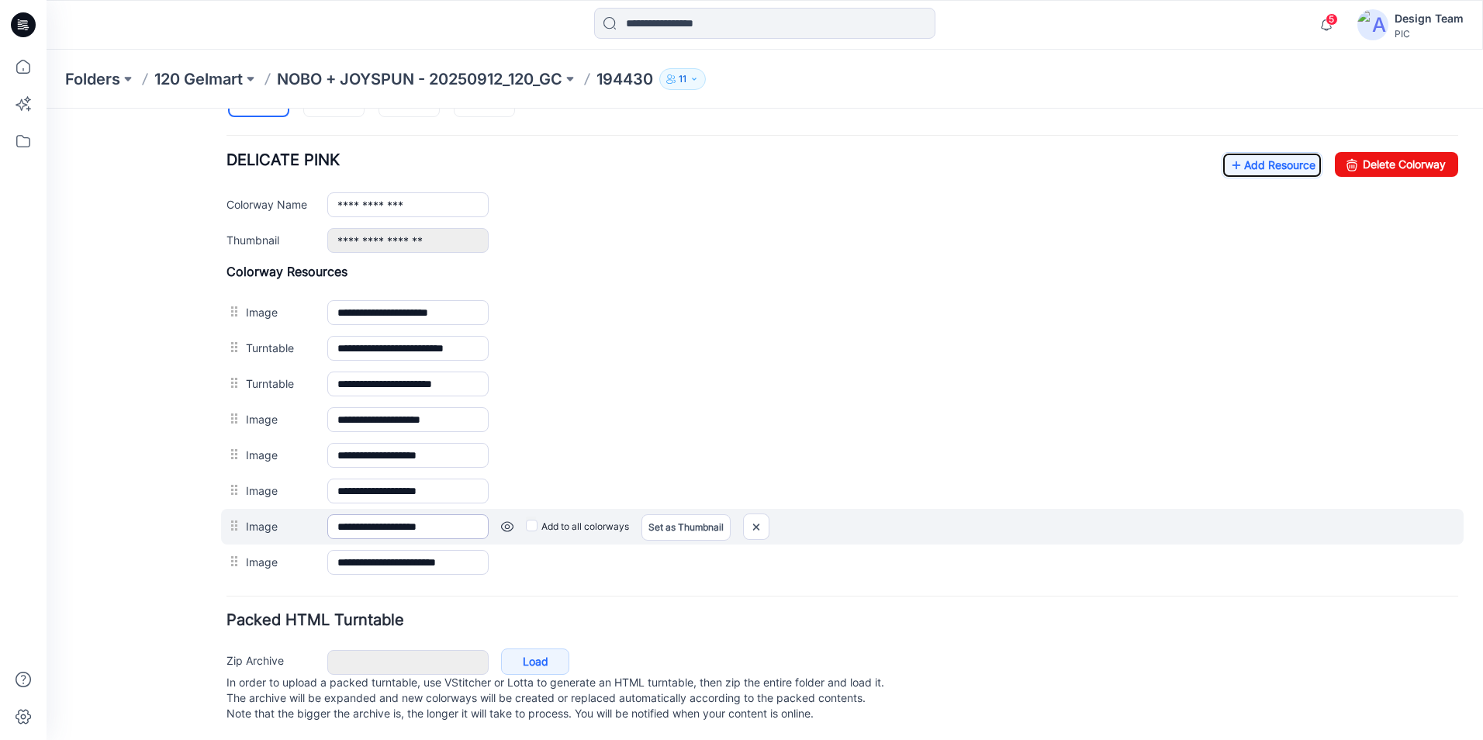
scroll to position [596, 0]
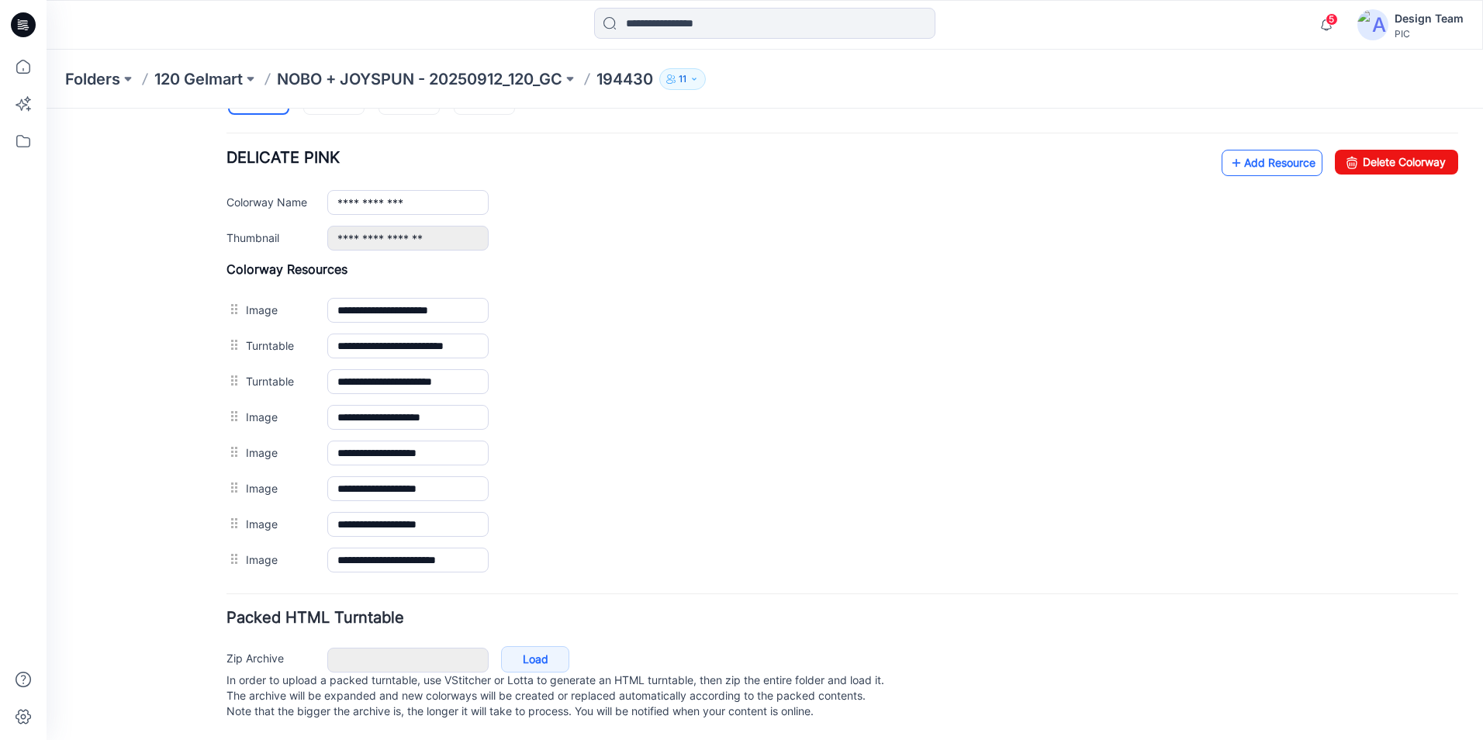
click at [1229, 157] on icon at bounding box center [1237, 163] width 16 height 25
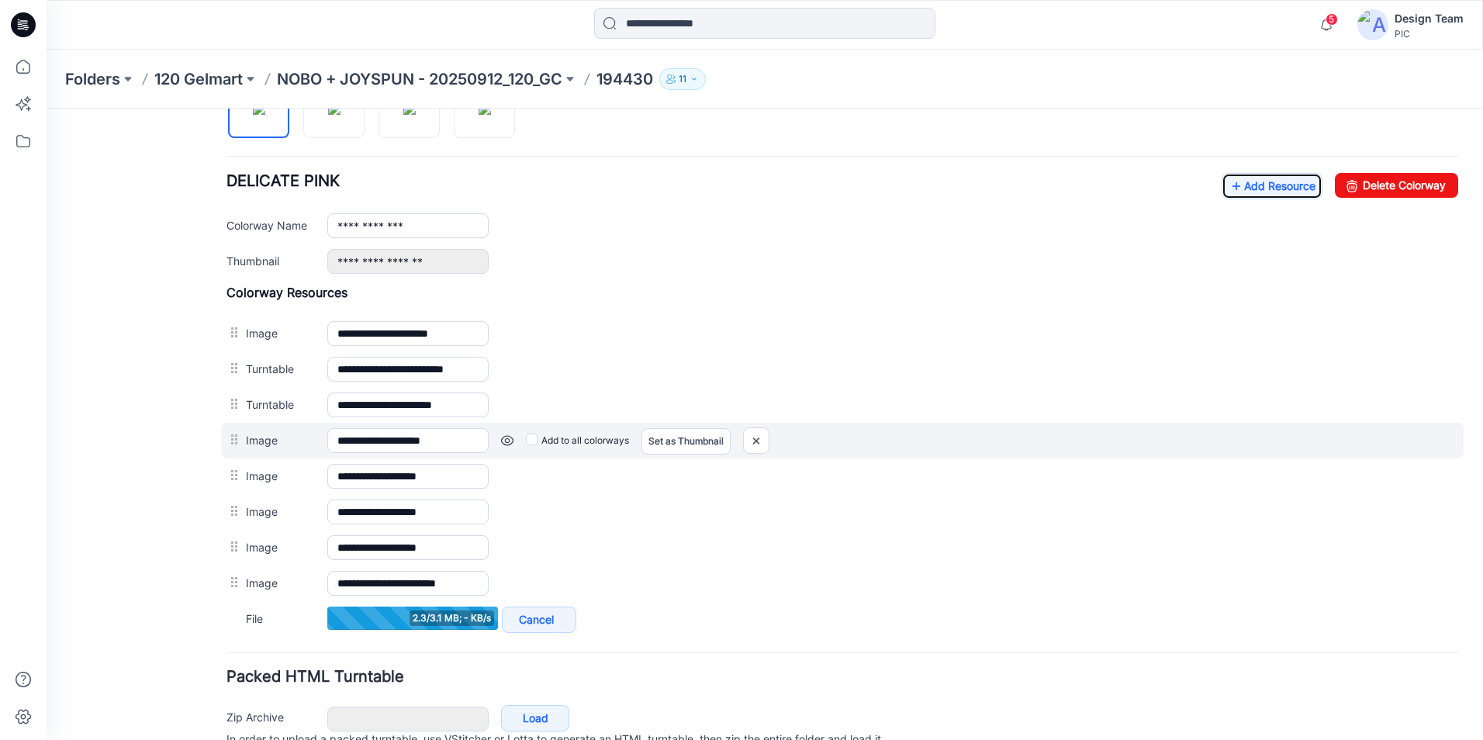
scroll to position [518, 0]
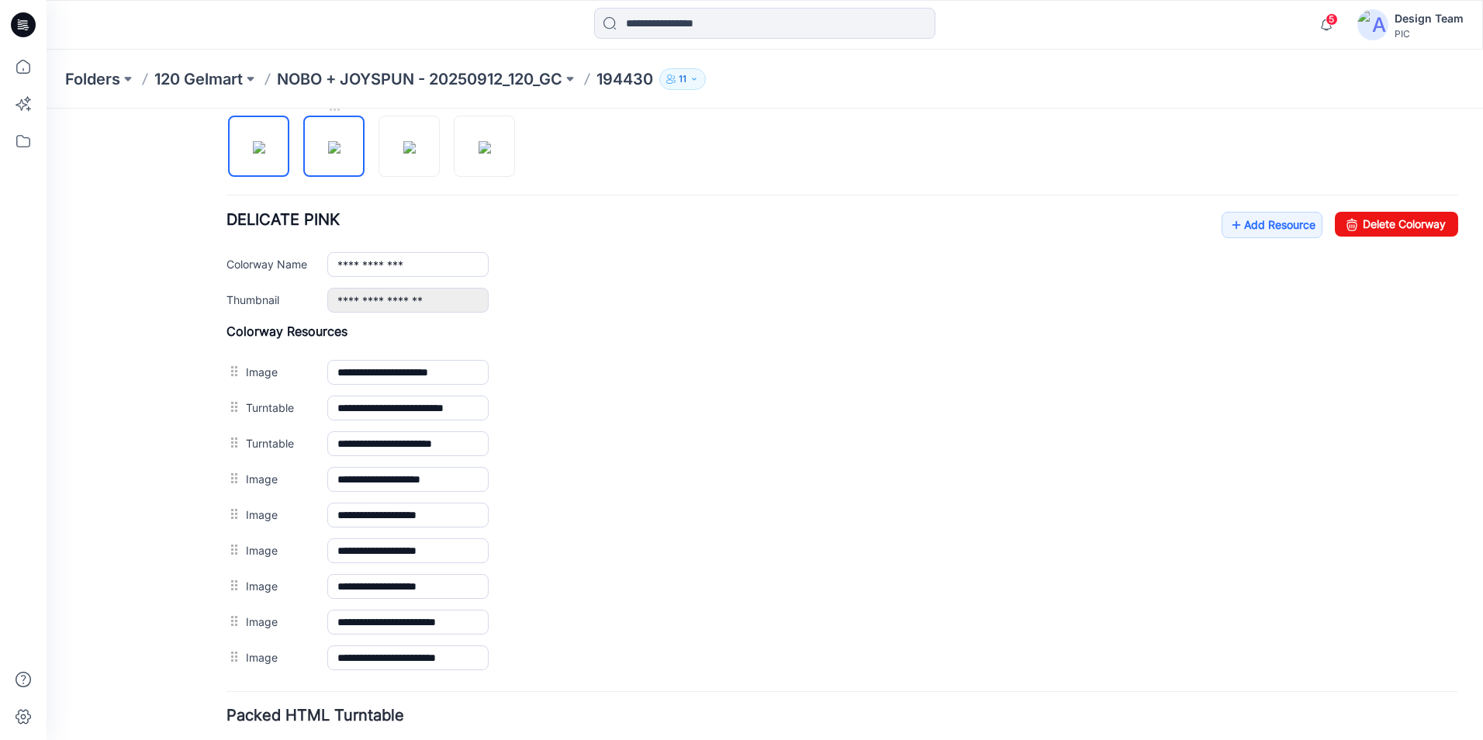
click at [328, 152] on img at bounding box center [334, 147] width 12 height 12
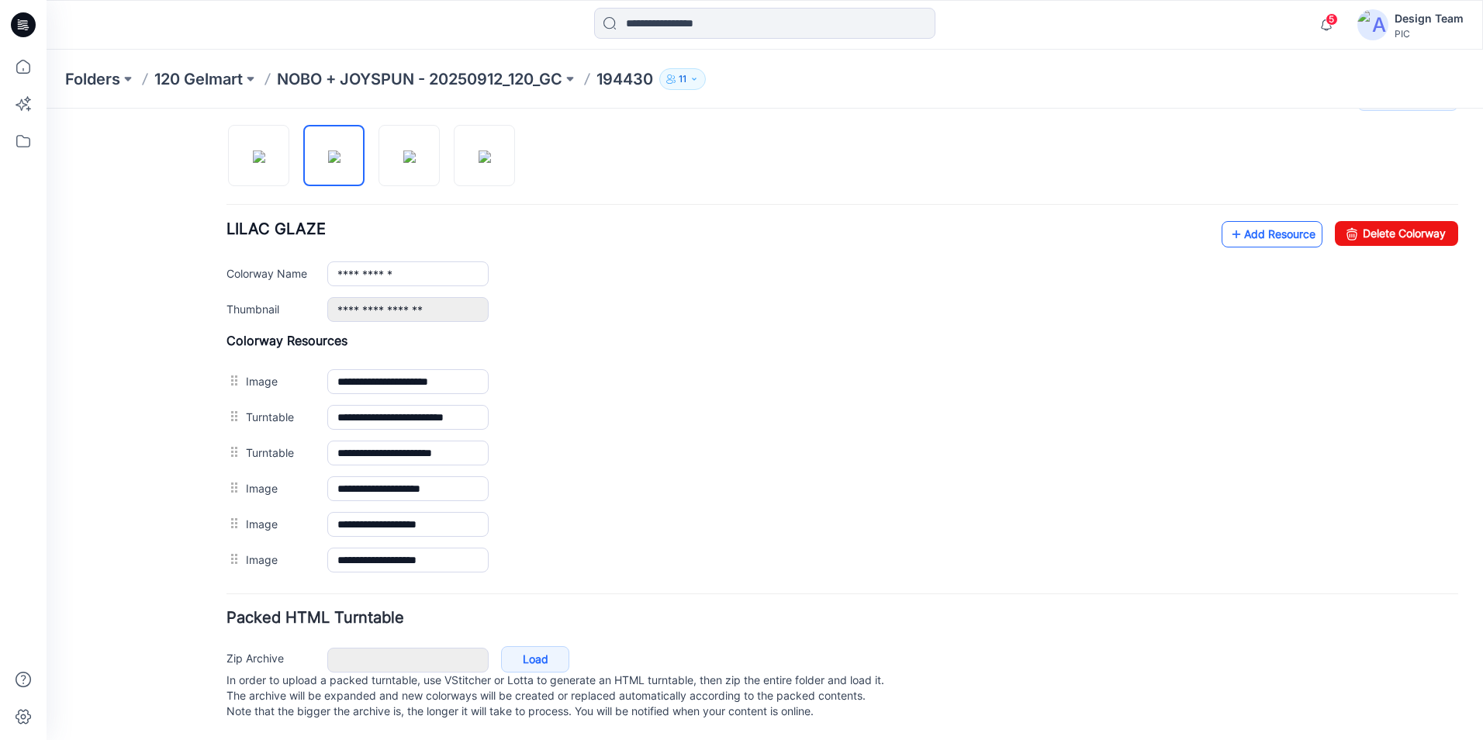
click at [1260, 228] on link "Add Resource" at bounding box center [1272, 234] width 101 height 26
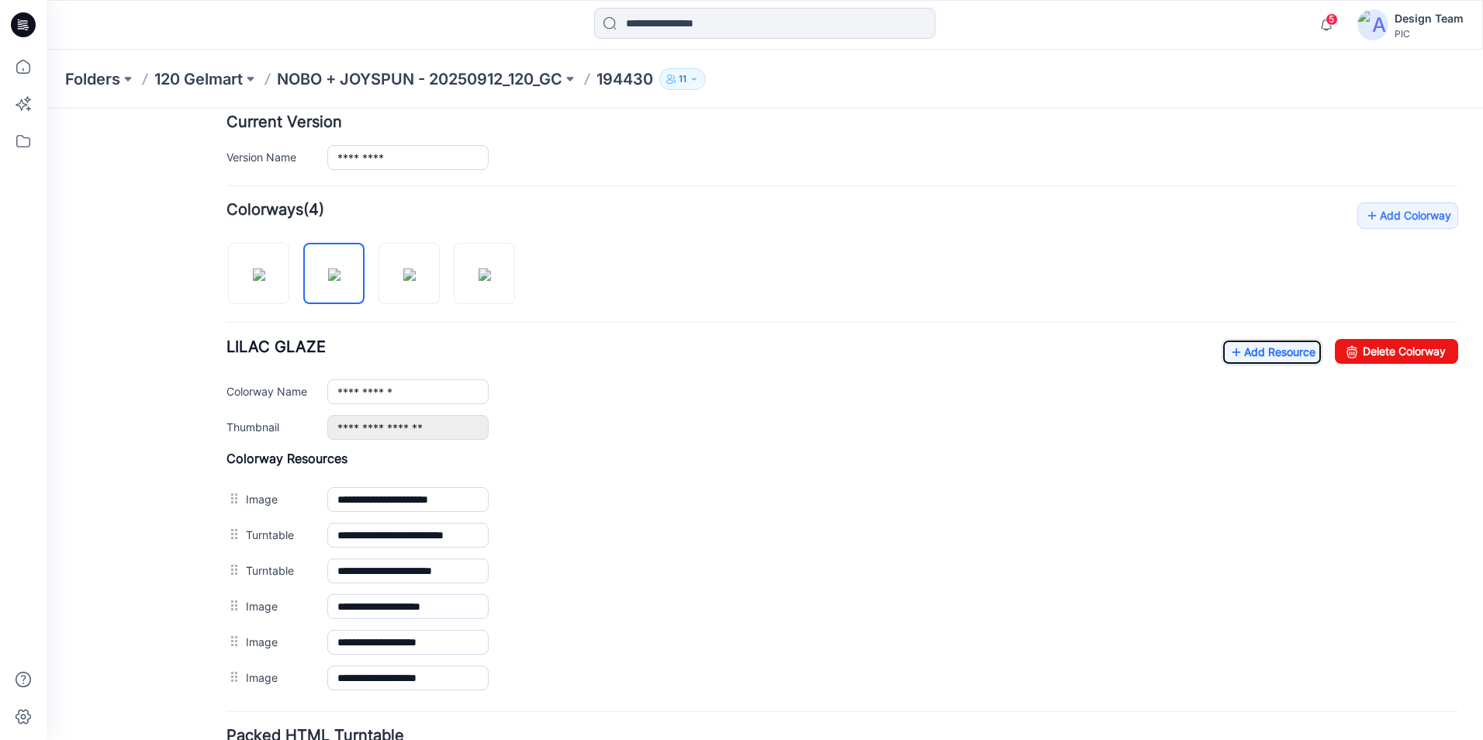
scroll to position [363, 0]
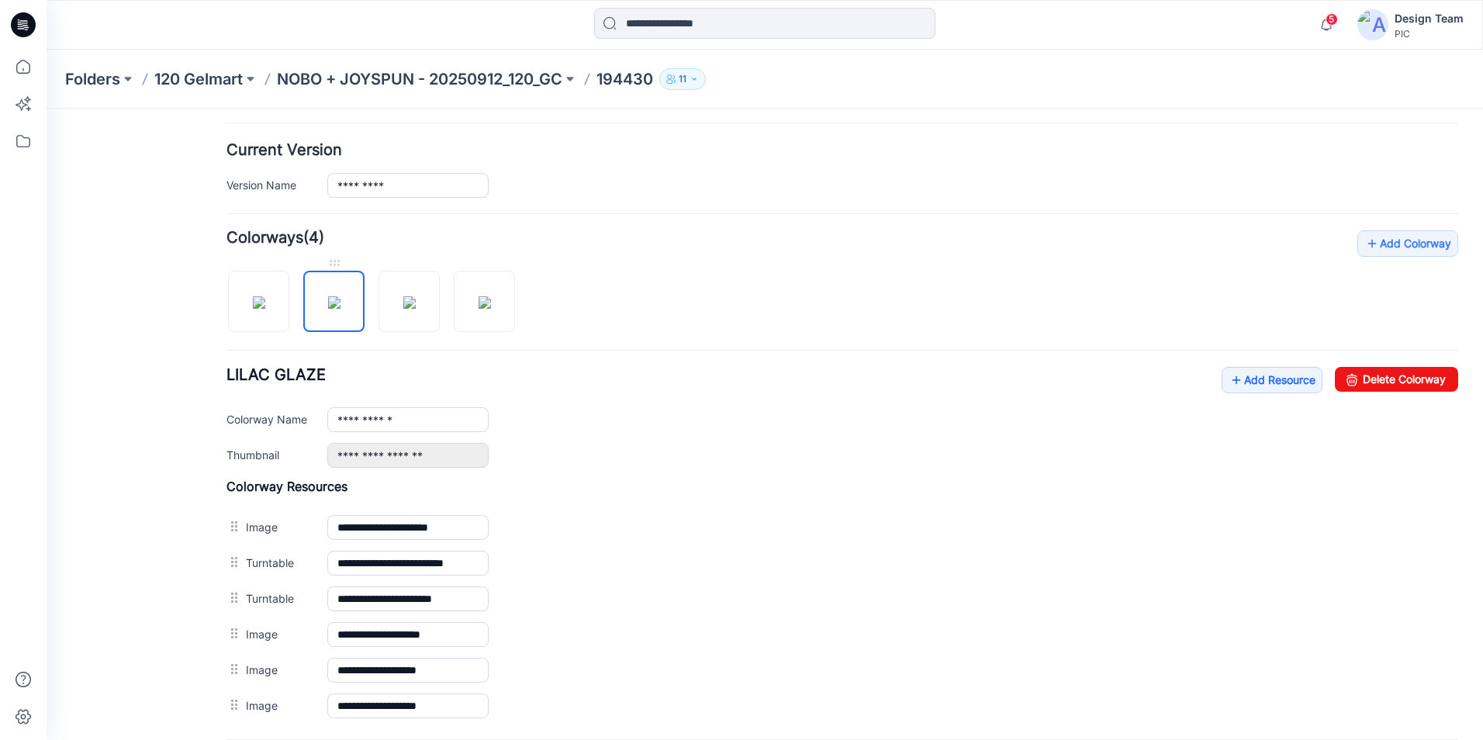
click at [334, 296] on img at bounding box center [334, 302] width 12 height 12
click at [1269, 388] on link "Add Resource" at bounding box center [1272, 380] width 101 height 26
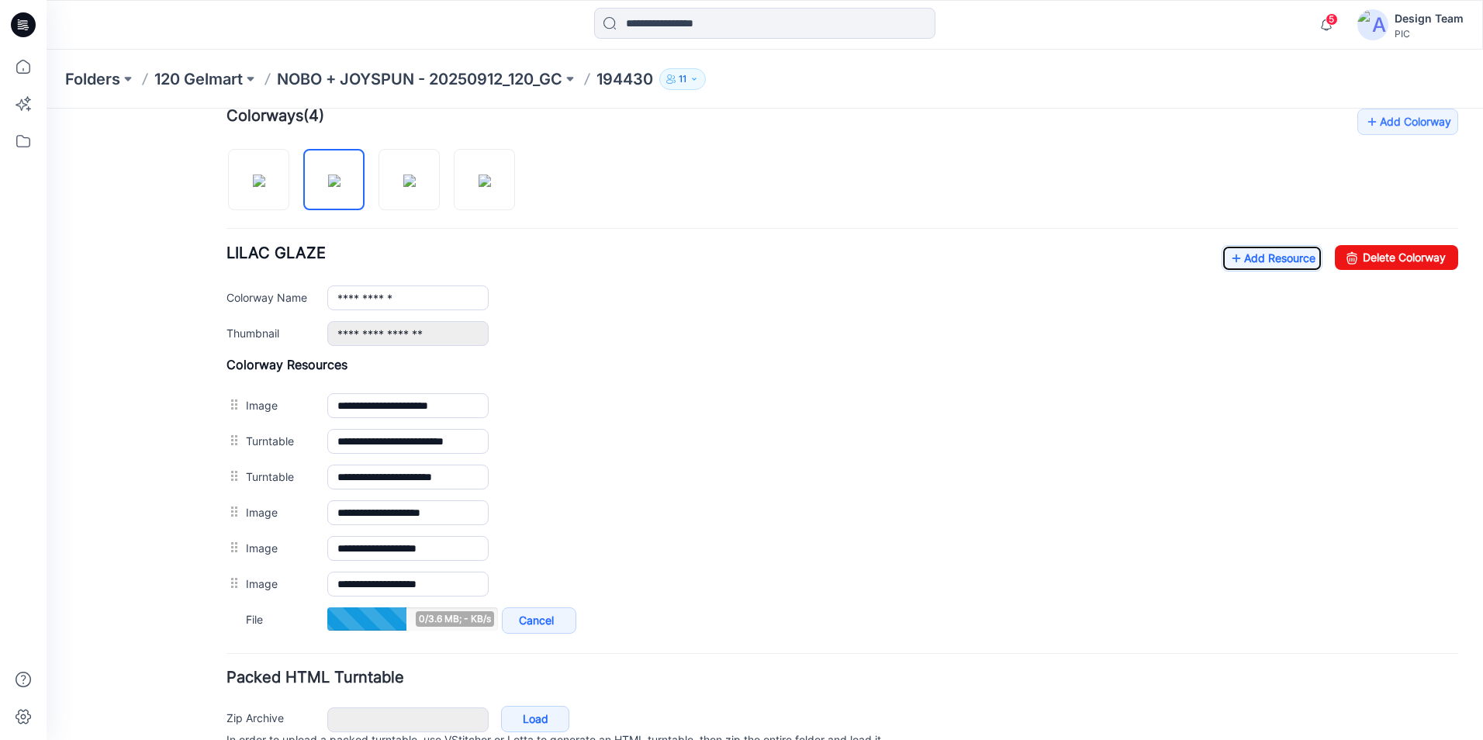
scroll to position [518, 0]
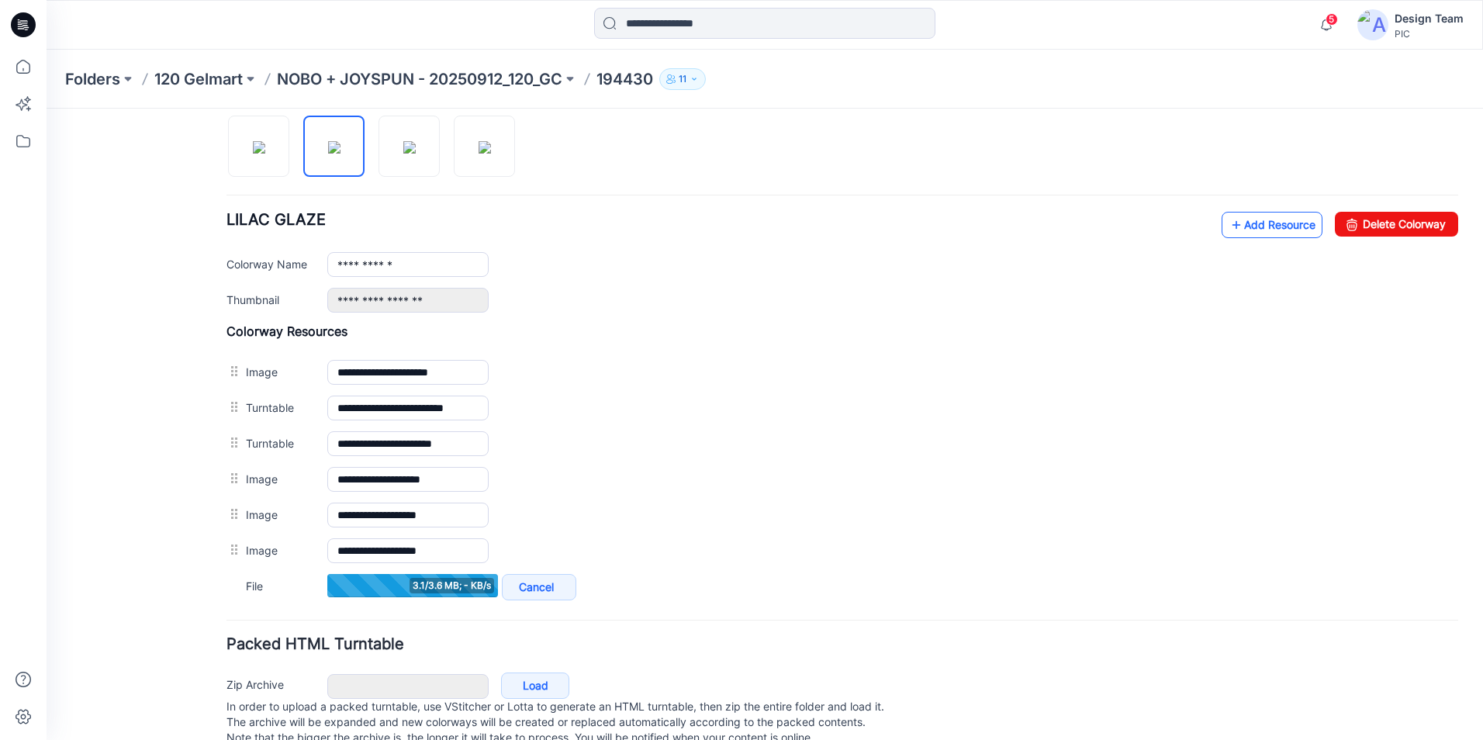
click at [1244, 226] on link "Add Resource" at bounding box center [1272, 225] width 101 height 26
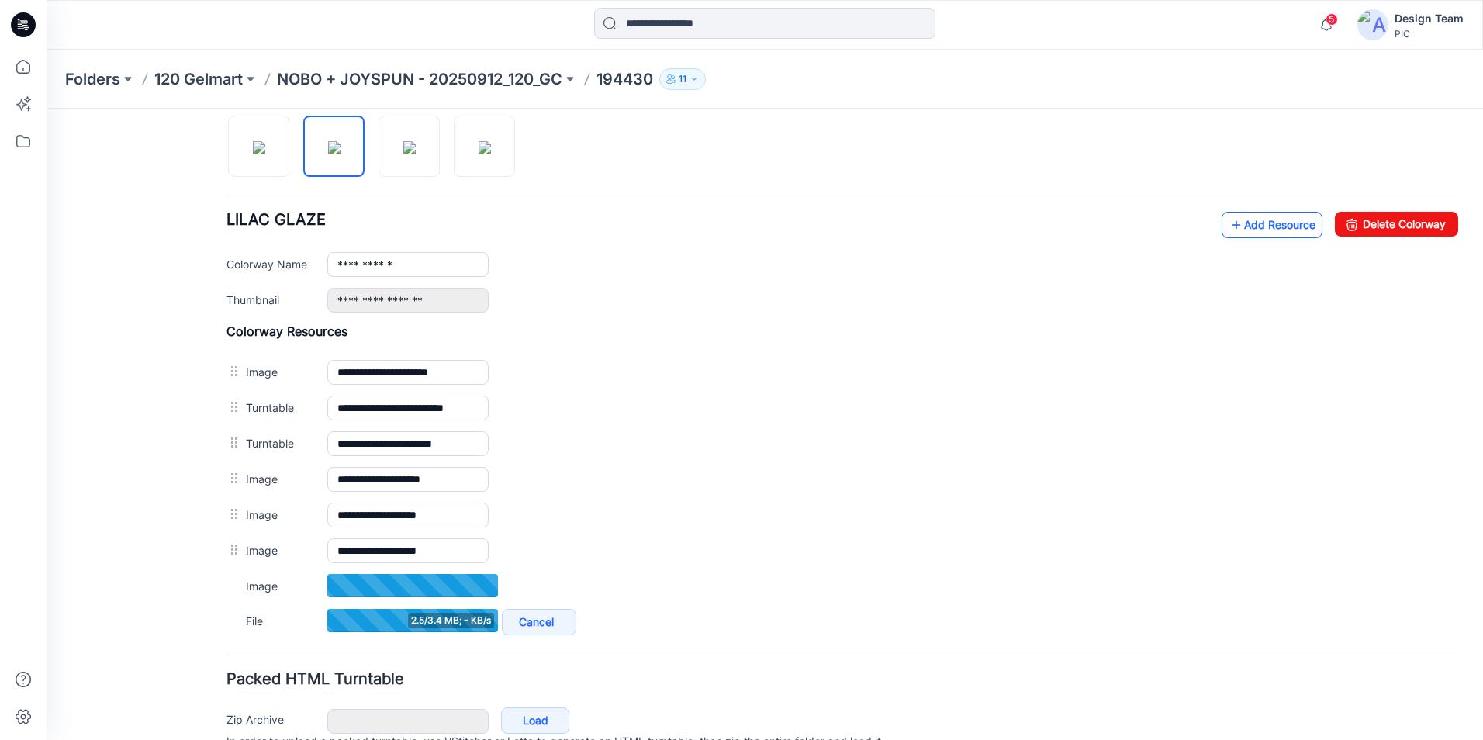
click at [1265, 226] on link "Add Resource" at bounding box center [1272, 225] width 101 height 26
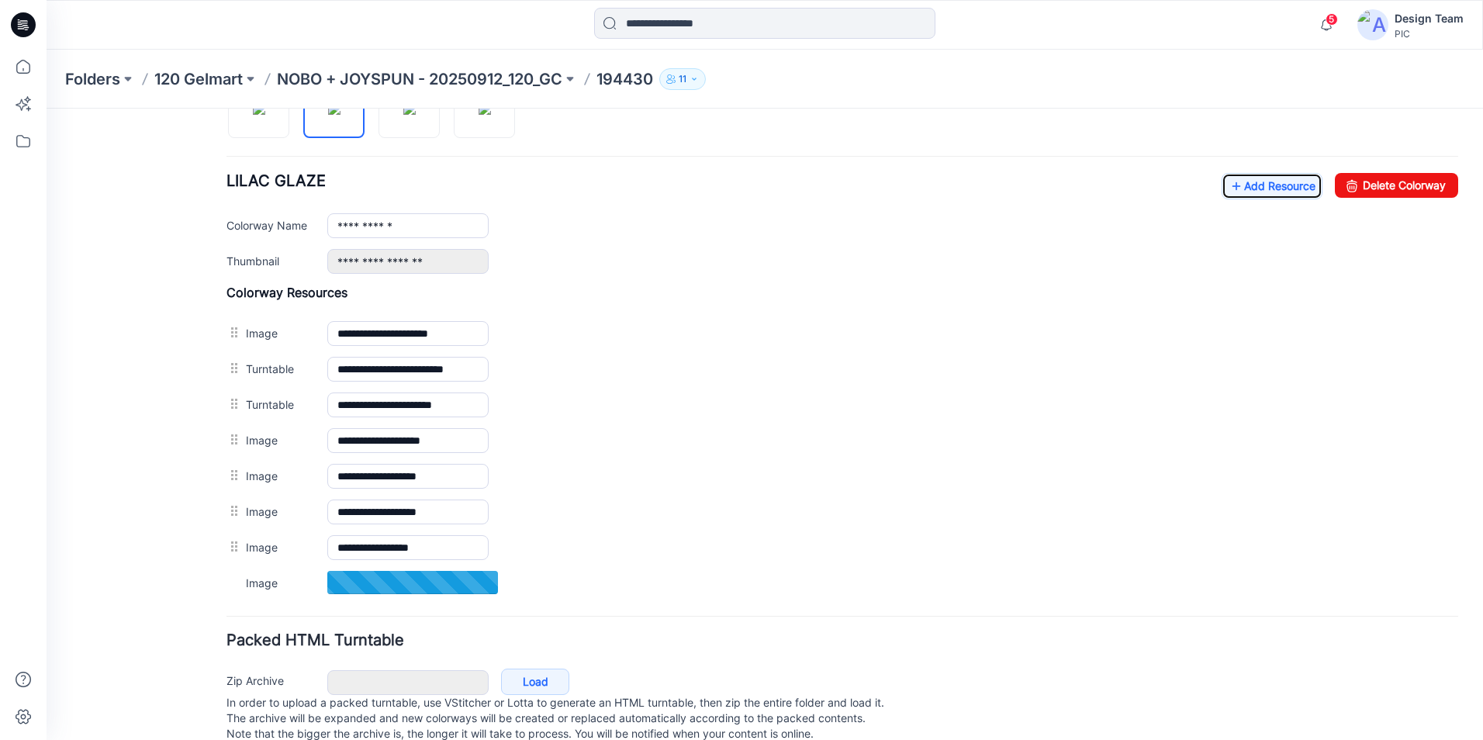
scroll to position [595, 0]
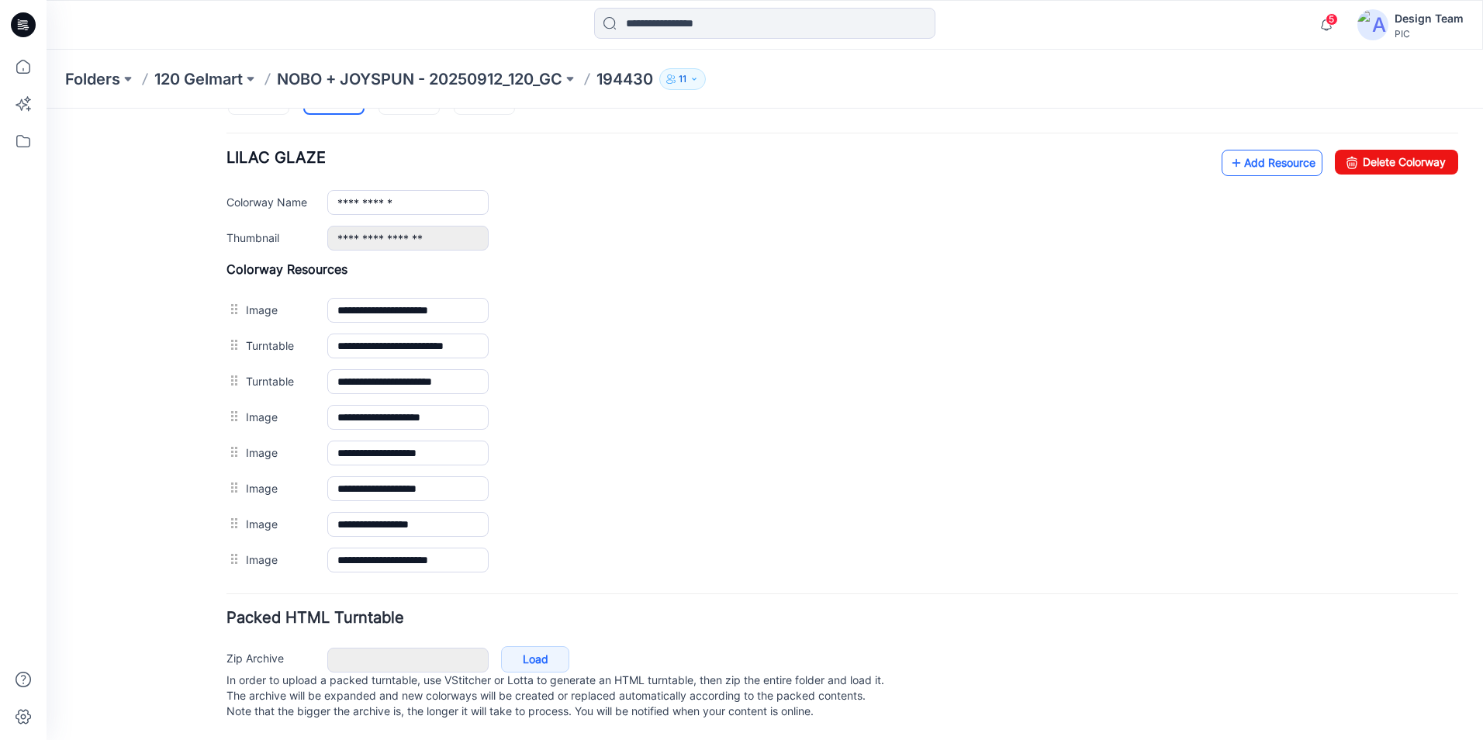
click at [1275, 150] on link "Add Resource" at bounding box center [1272, 163] width 101 height 26
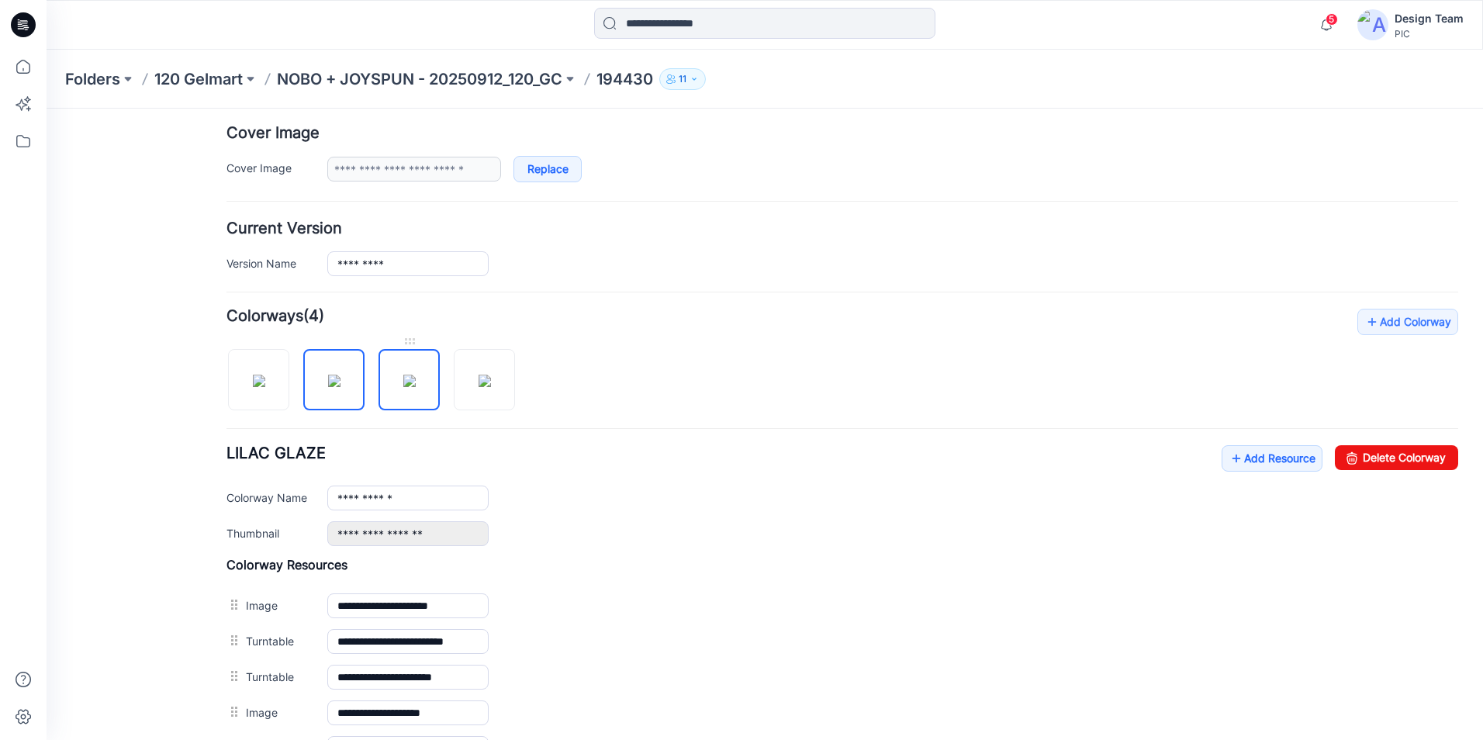
click at [416, 379] on img at bounding box center [409, 381] width 12 height 12
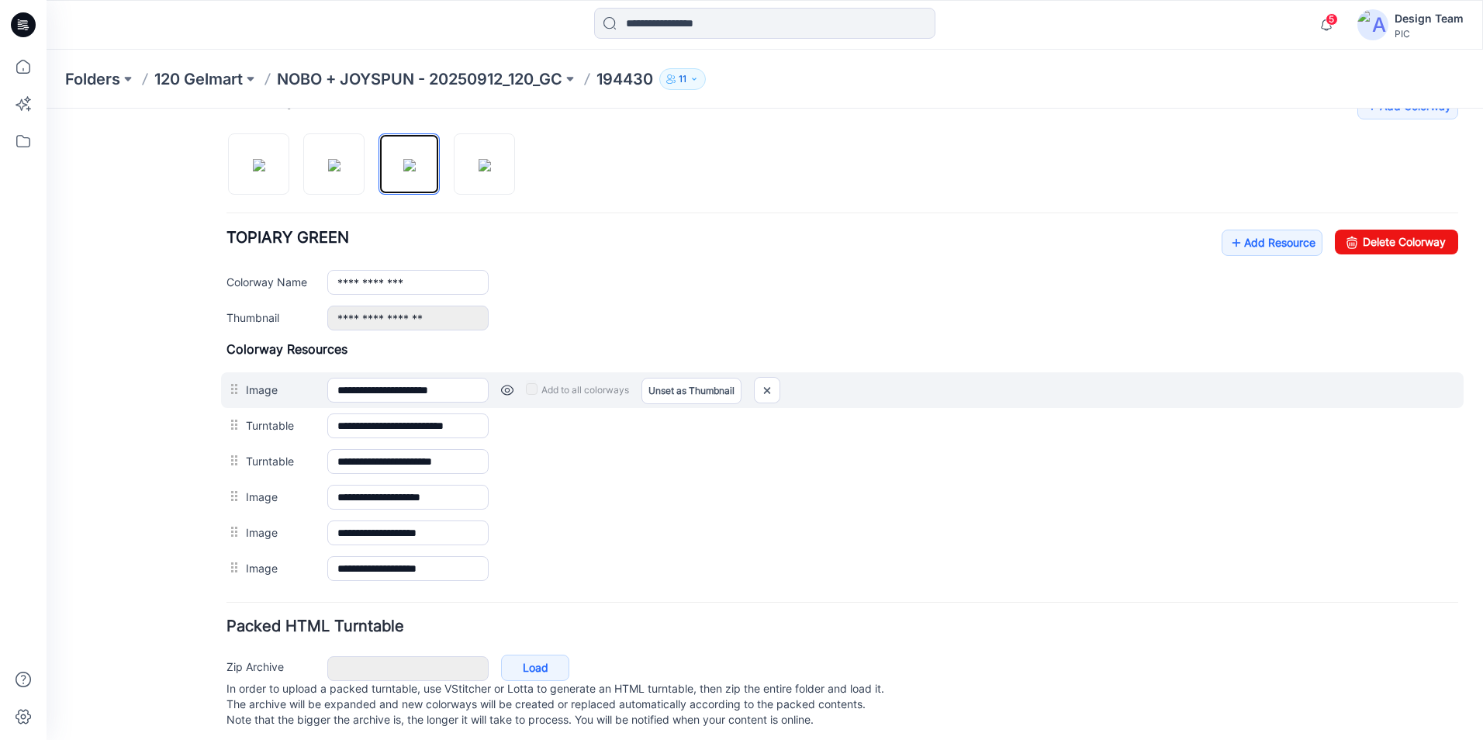
scroll to position [524, 0]
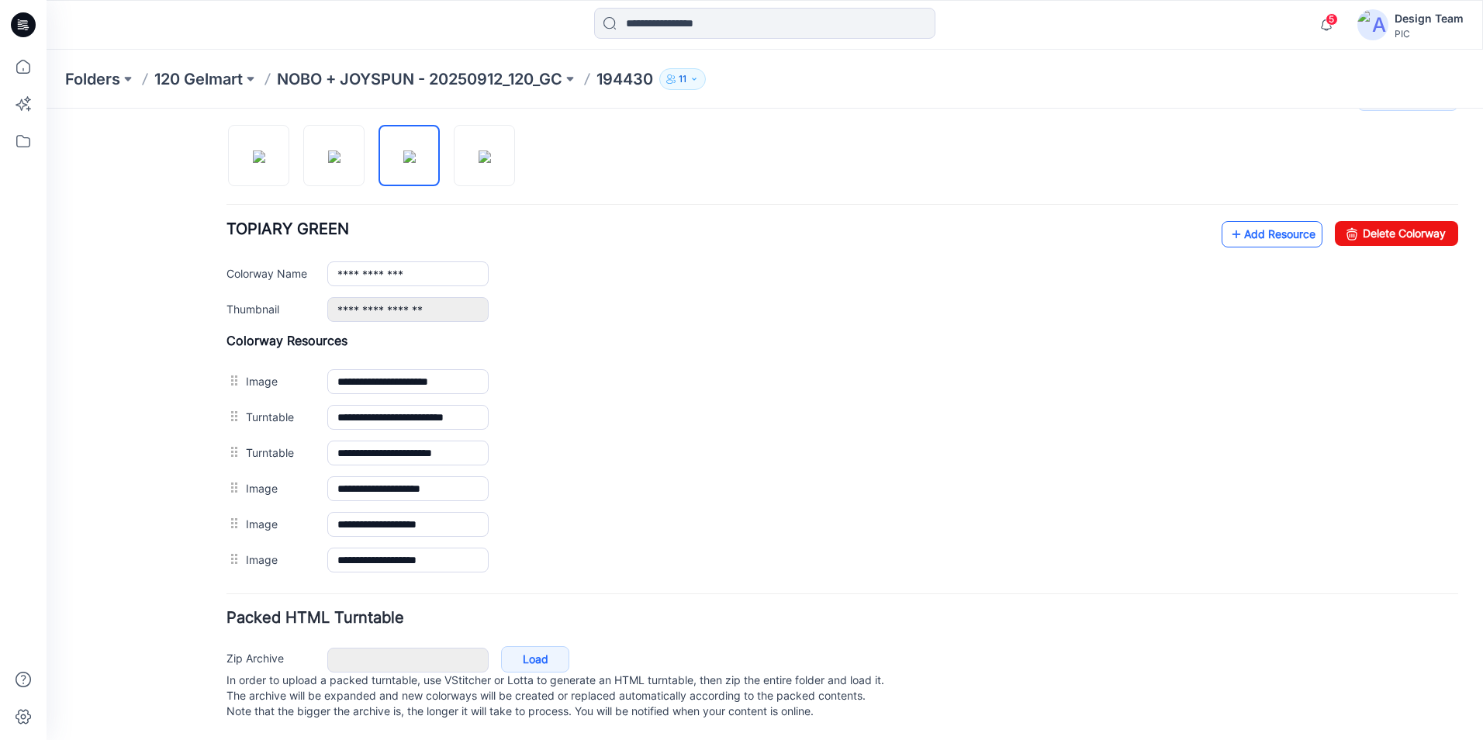
click at [1258, 223] on link "Add Resource" at bounding box center [1272, 234] width 101 height 26
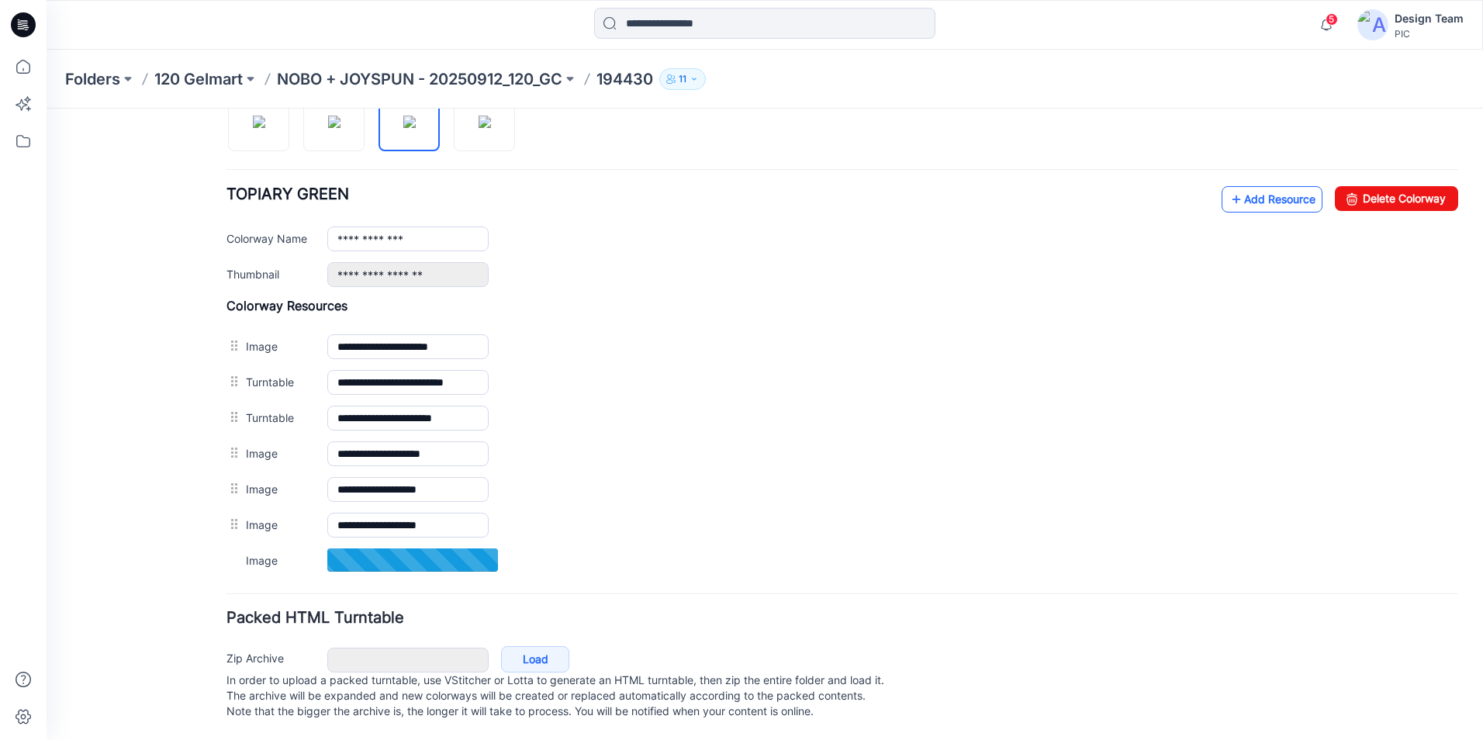
scroll to position [560, 0]
click at [1270, 185] on link "Add Resource" at bounding box center [1272, 198] width 101 height 26
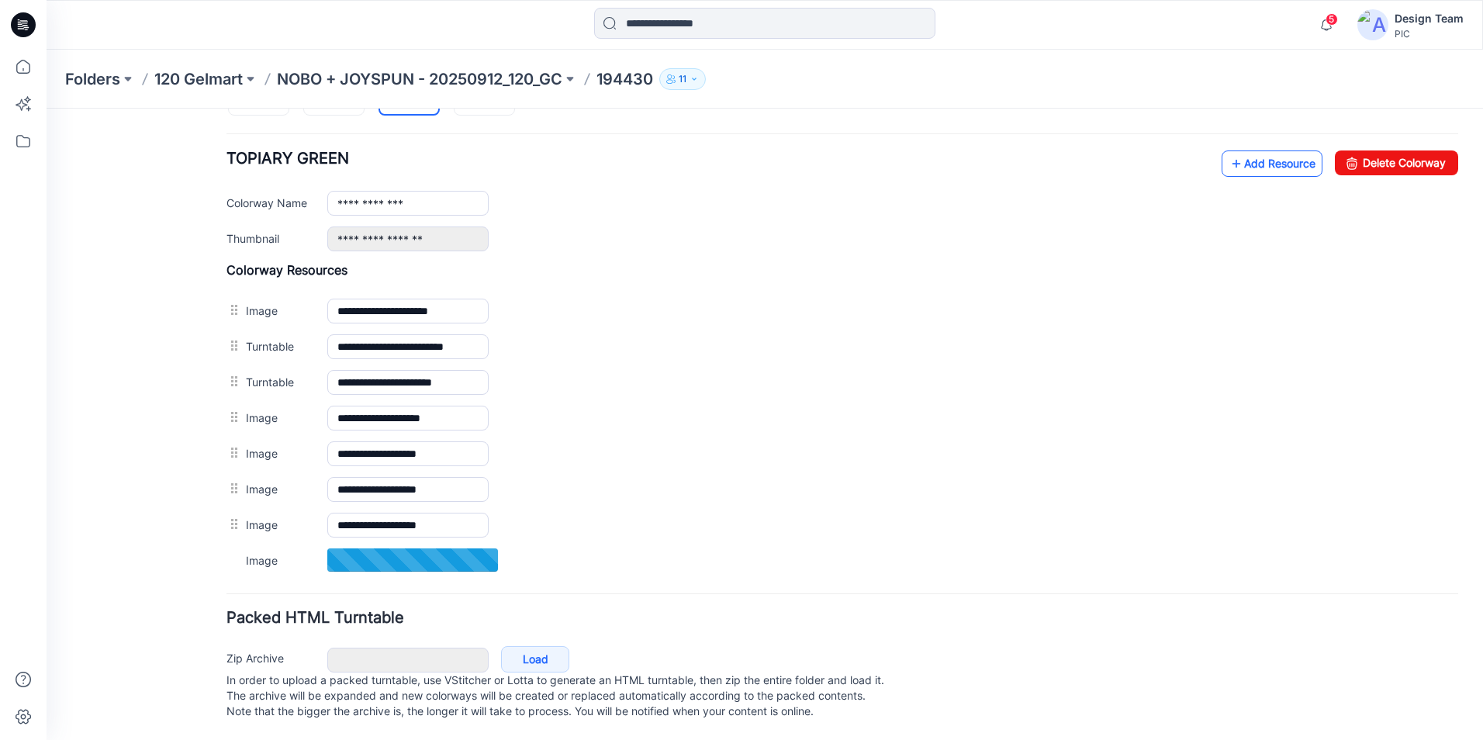
scroll to position [595, 0]
click at [1282, 151] on link "Add Resource" at bounding box center [1272, 164] width 101 height 26
click at [1278, 150] on link "Add Resource" at bounding box center [1272, 163] width 101 height 26
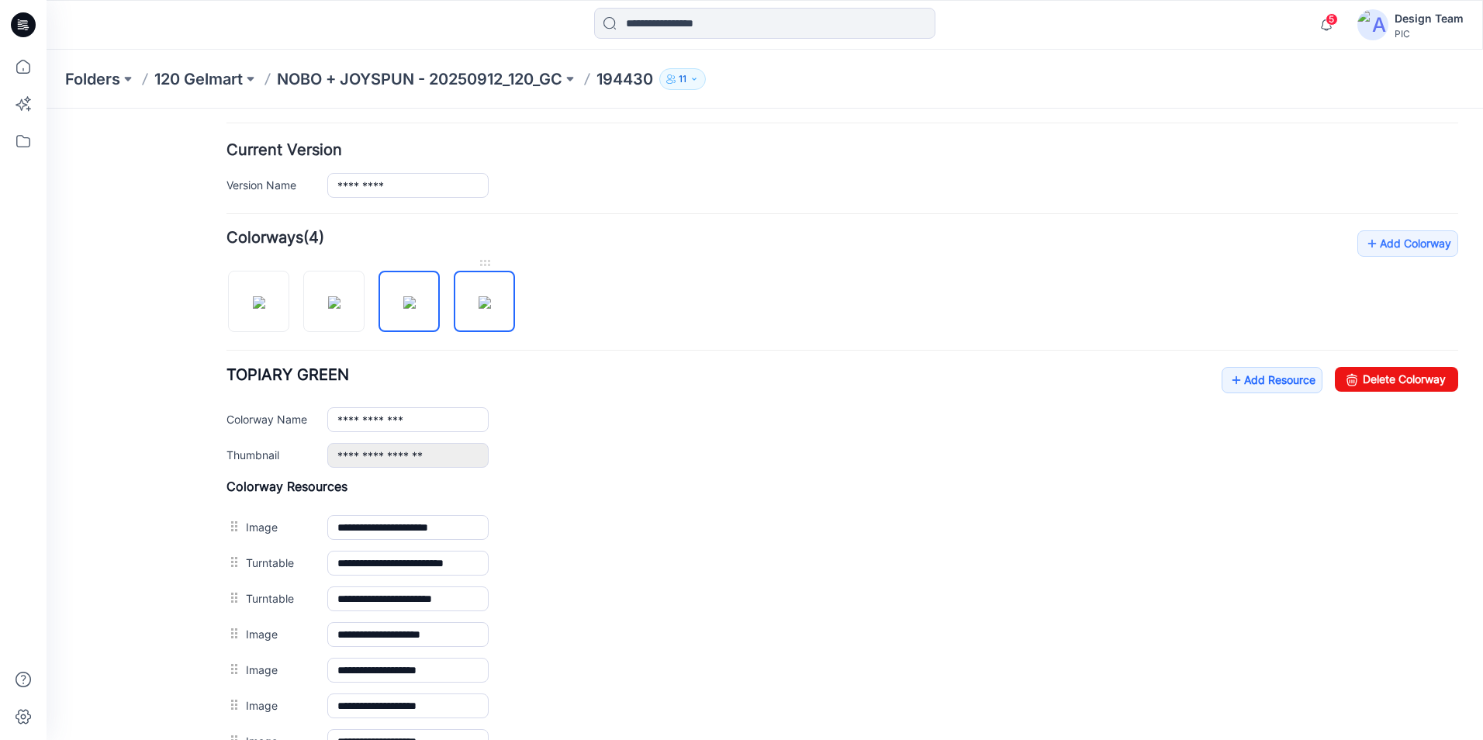
click at [490, 309] on img at bounding box center [485, 302] width 12 height 12
type input "**********"
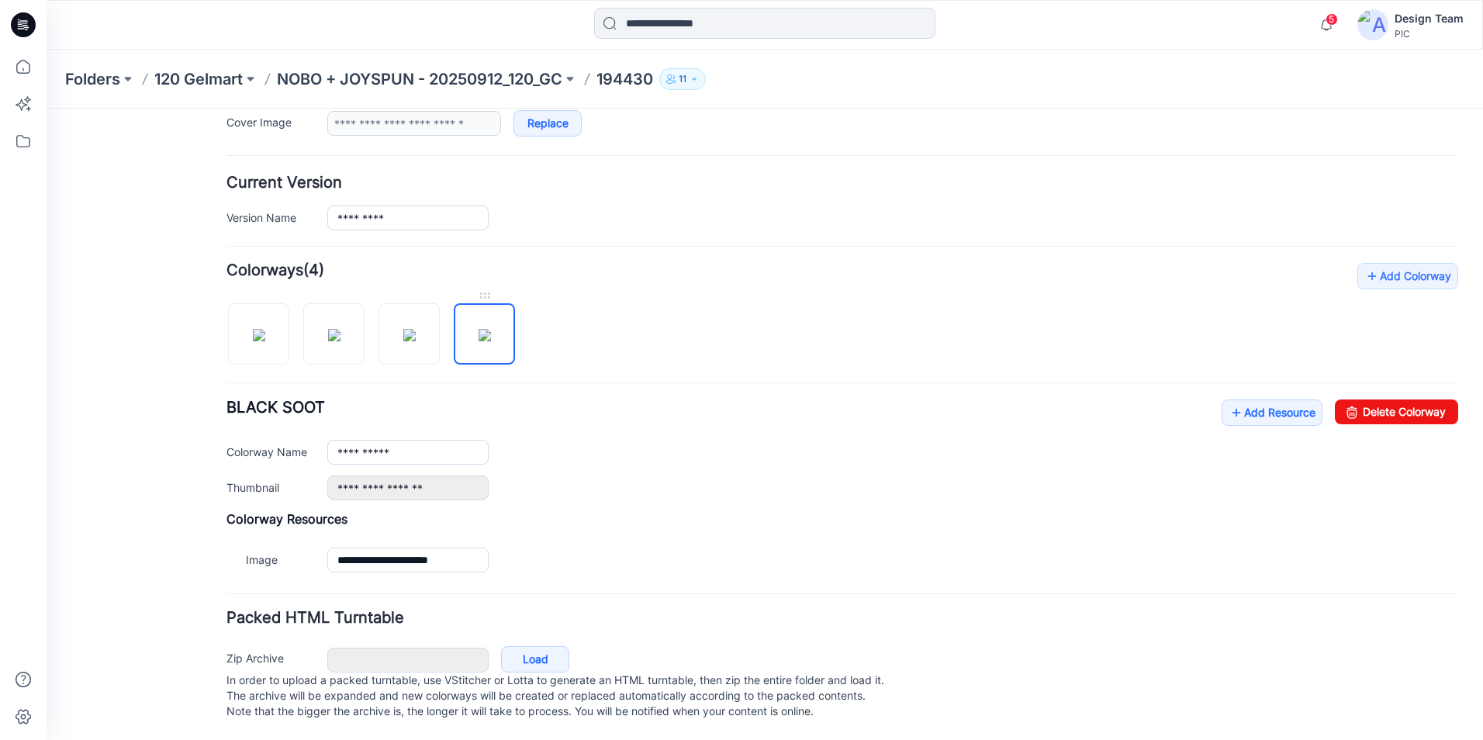
click at [479, 329] on img at bounding box center [485, 335] width 12 height 12
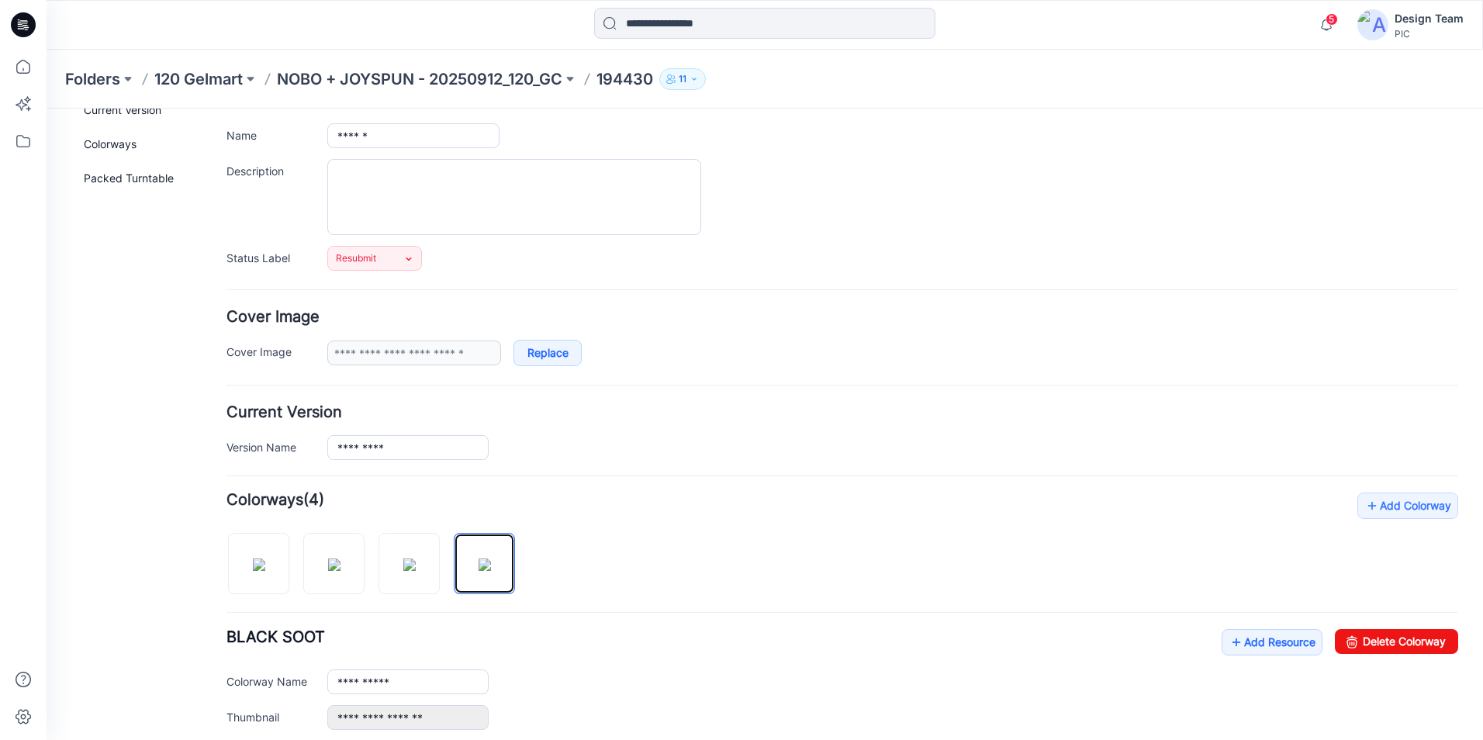
scroll to position [78, 0]
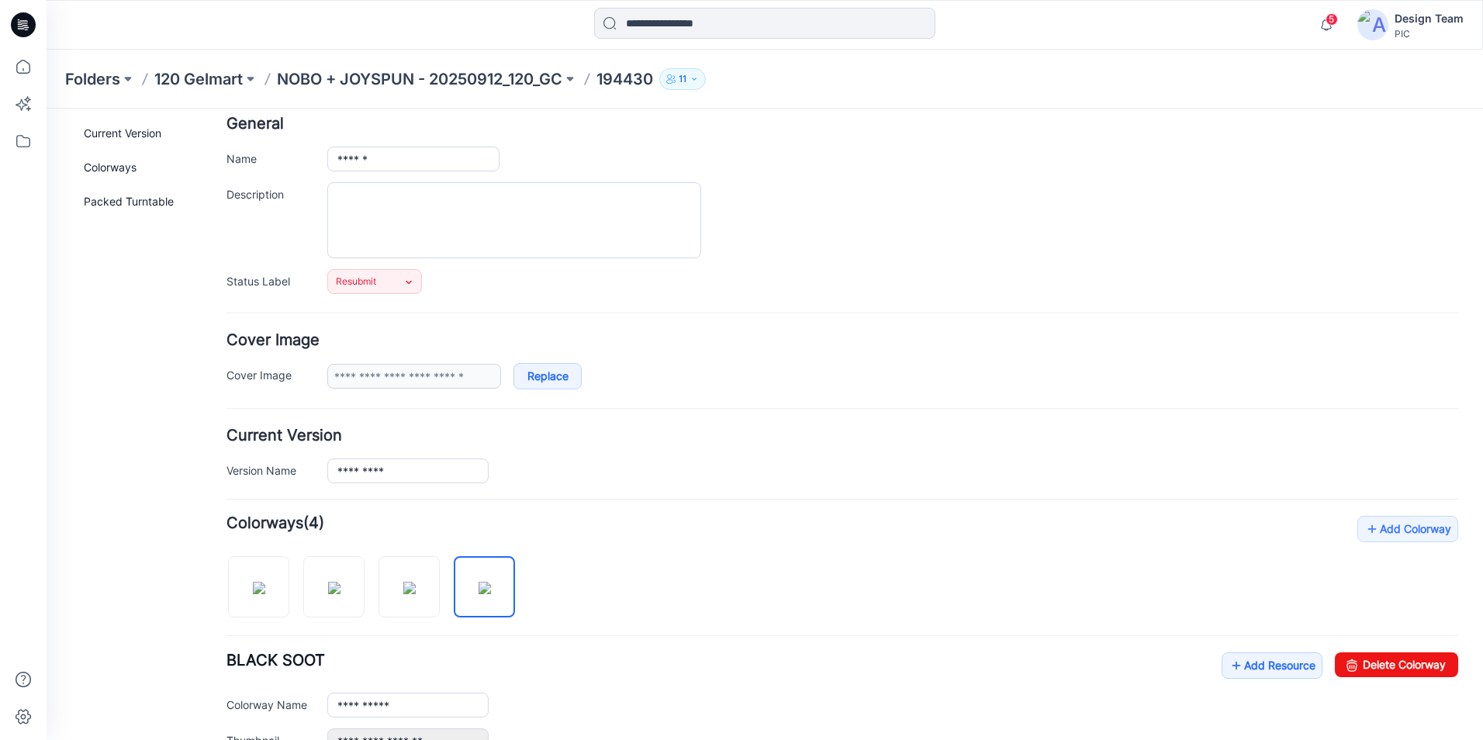
click at [510, 67] on div "Folders 120 Gelmart NOBO + JOYSPUN - 20250912_120_GC 194430 11" at bounding box center [765, 79] width 1437 height 59
click at [512, 78] on p "NOBO + JOYSPUN - 20250912_120_GC" at bounding box center [420, 79] width 286 height 22
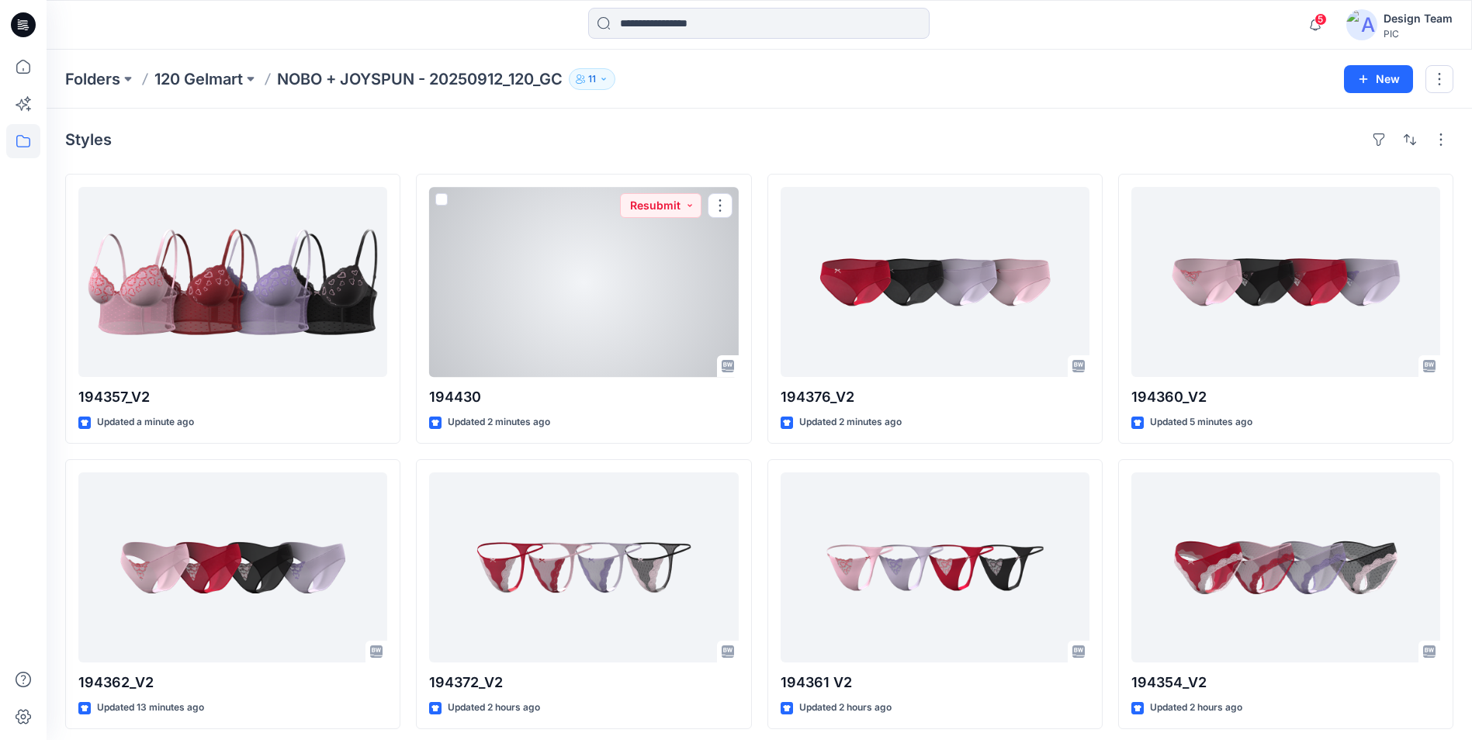
click at [540, 328] on div at bounding box center [583, 282] width 309 height 190
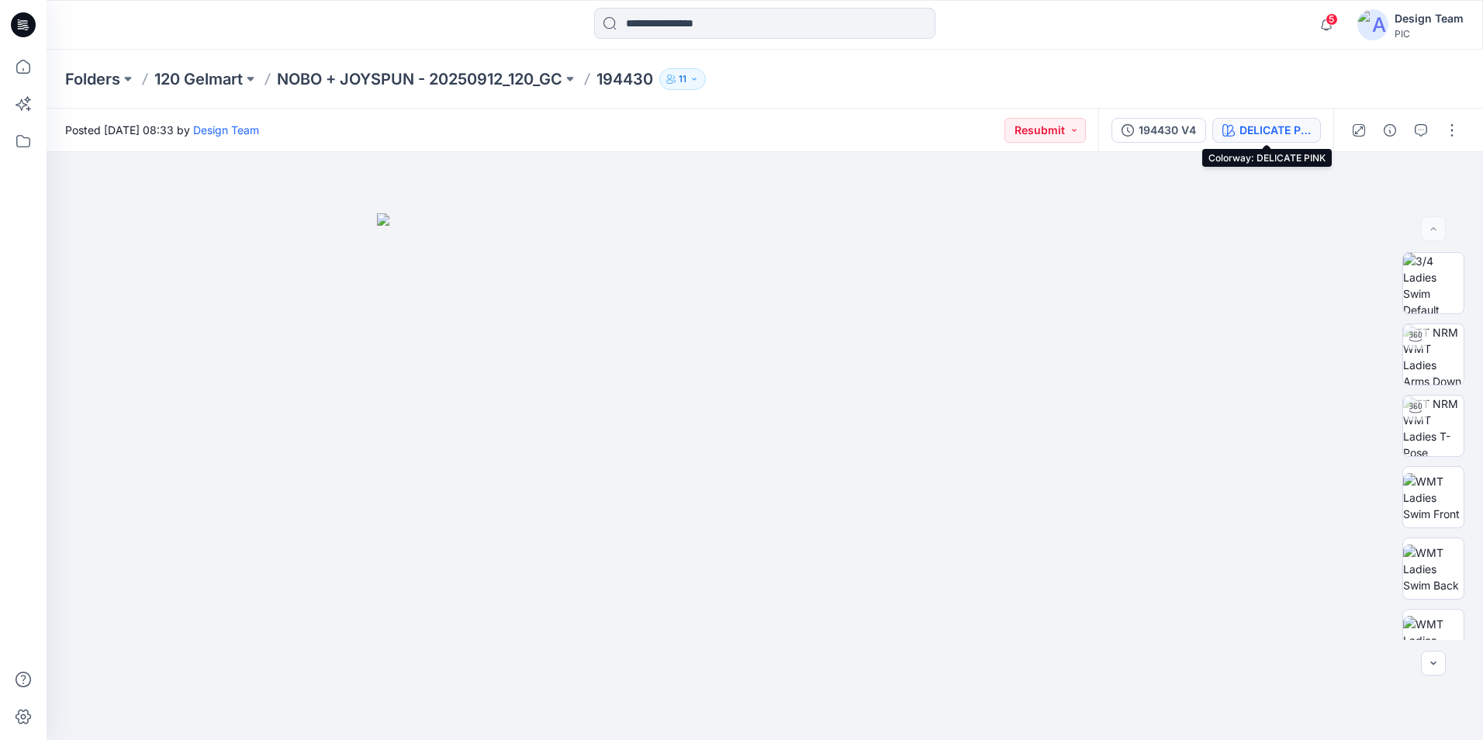
click at [1272, 134] on div "DELICATE PINK" at bounding box center [1275, 130] width 71 height 17
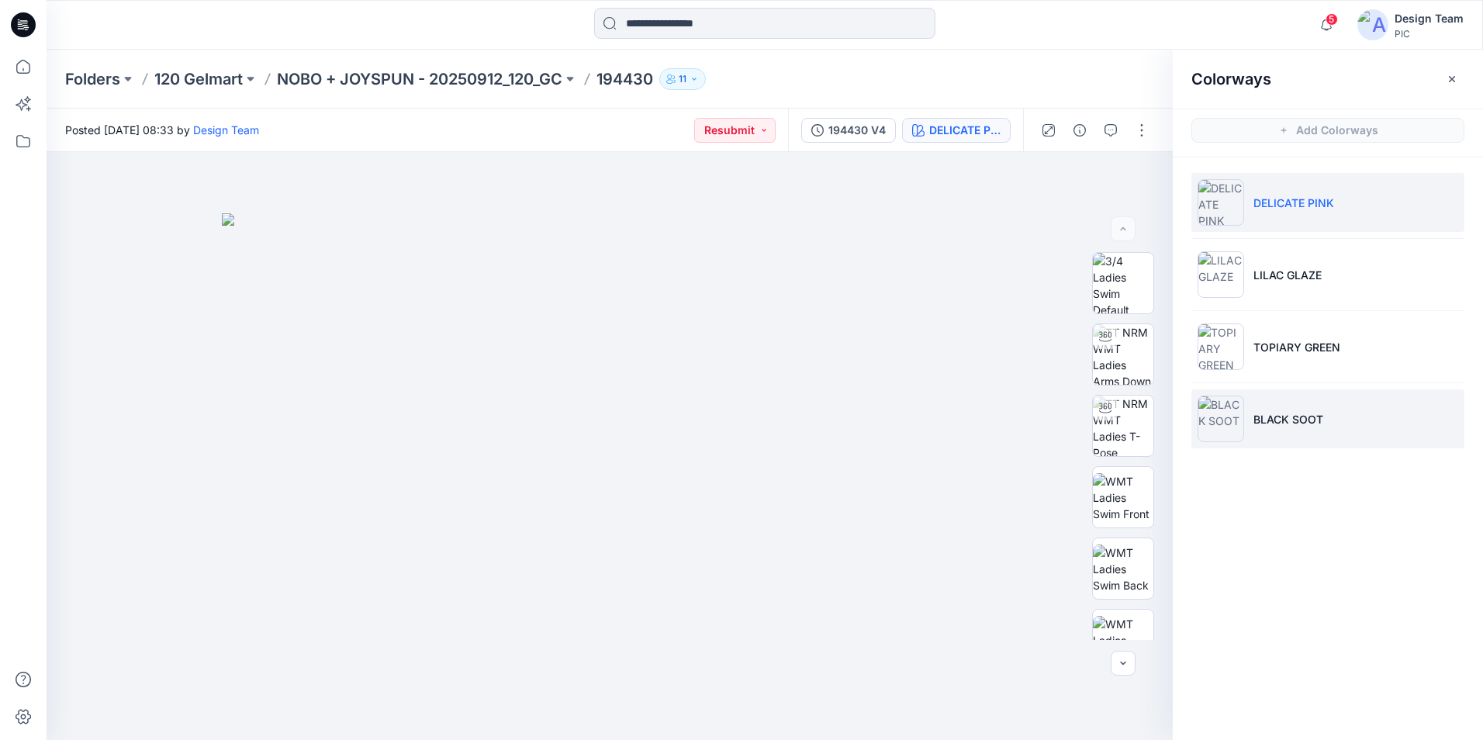
click at [1307, 422] on p "BLACK SOOT" at bounding box center [1289, 419] width 70 height 16
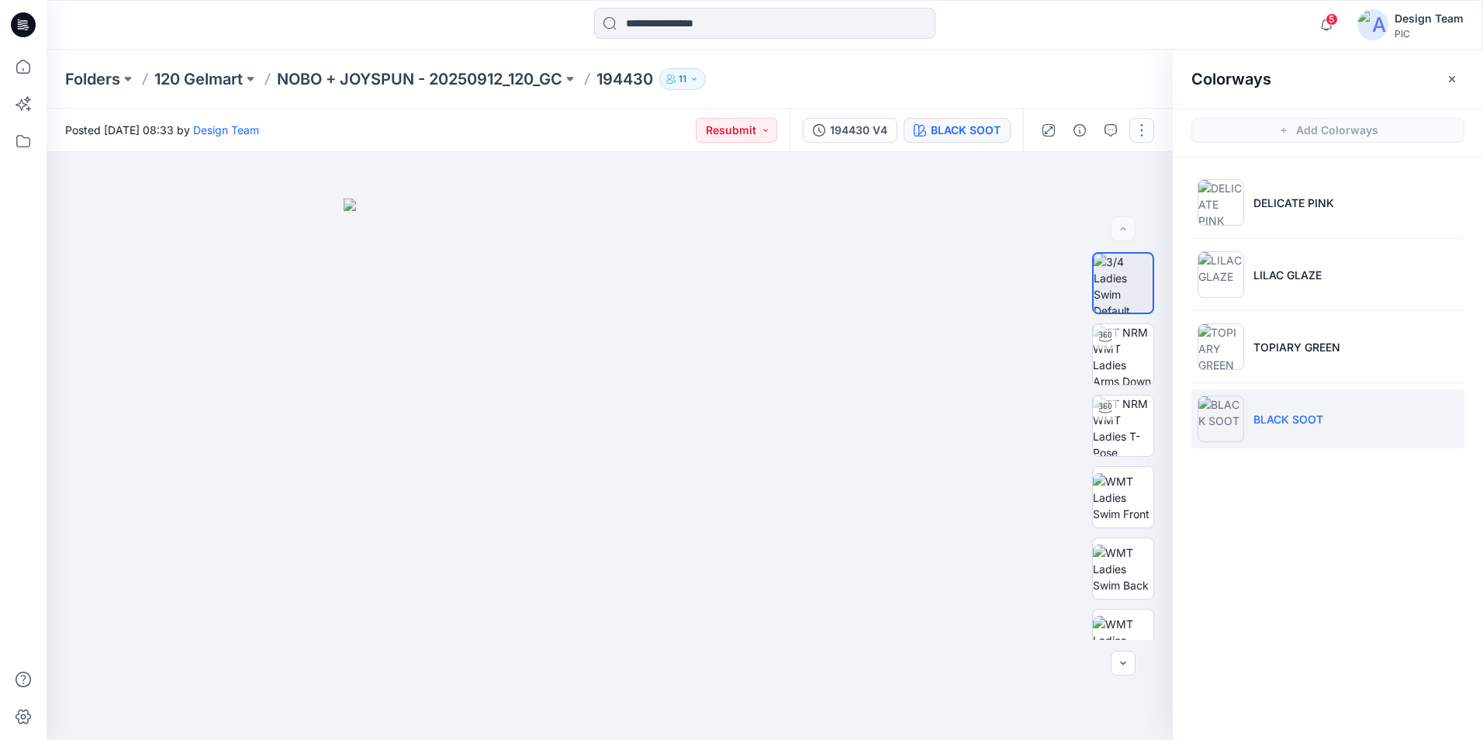
click at [1137, 126] on button "button" at bounding box center [1142, 130] width 25 height 25
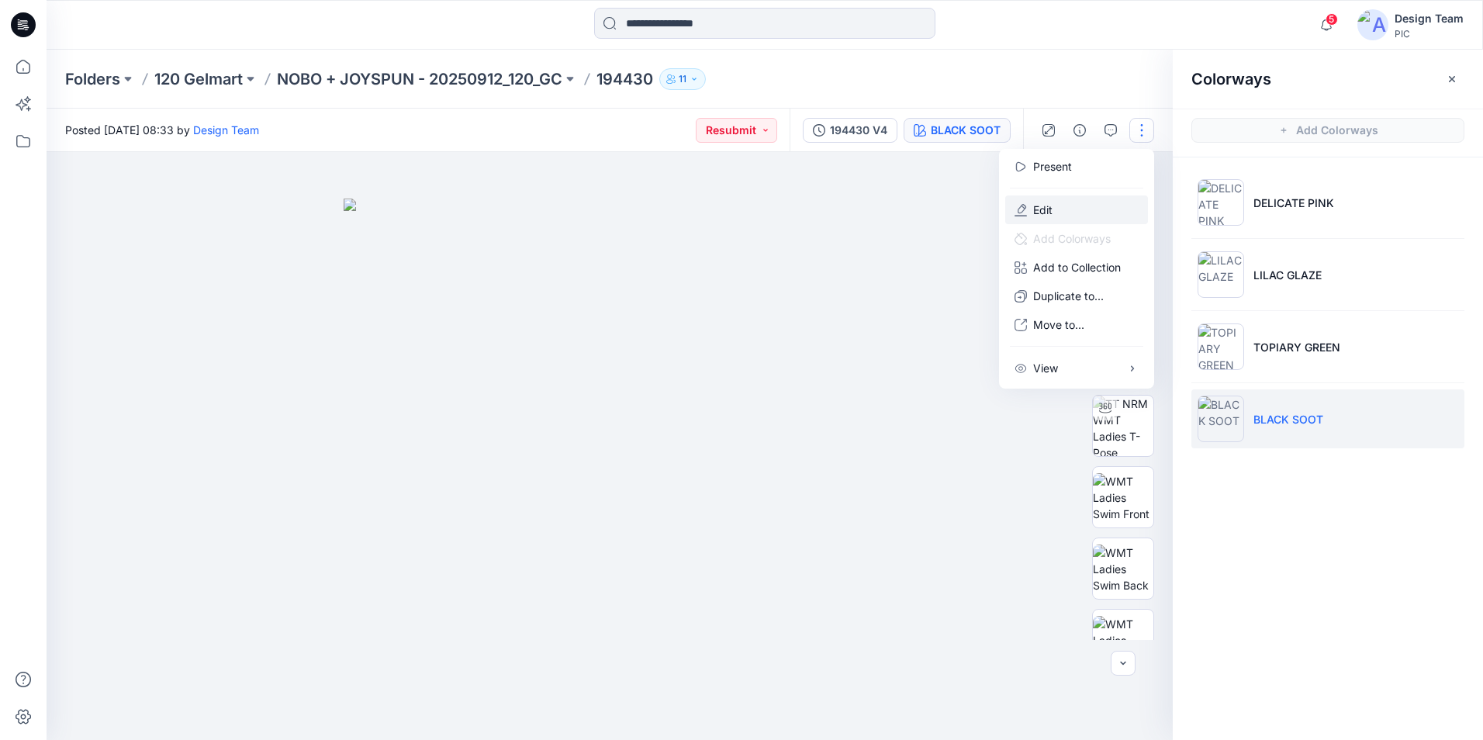
click at [1082, 217] on button "Edit" at bounding box center [1076, 210] width 143 height 29
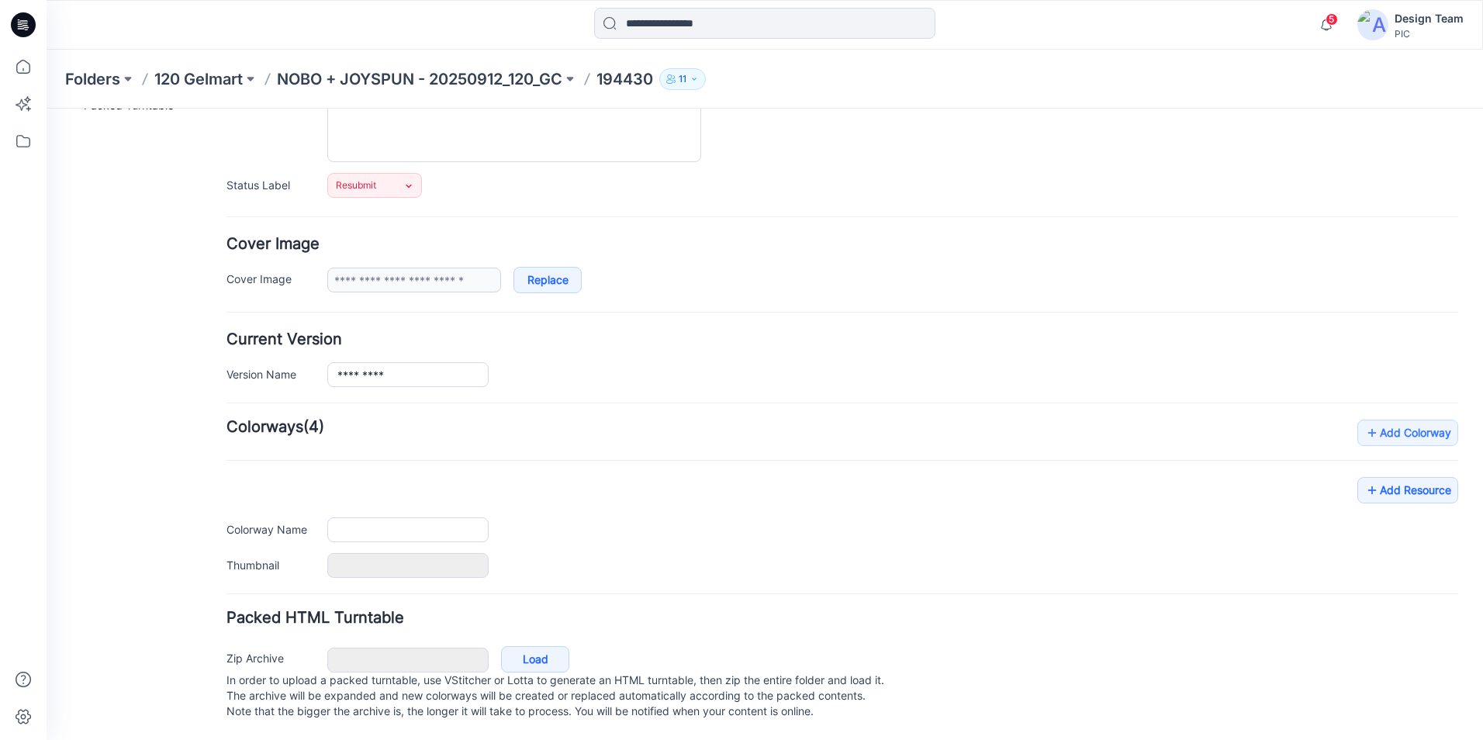
type input "******"
type input "**********"
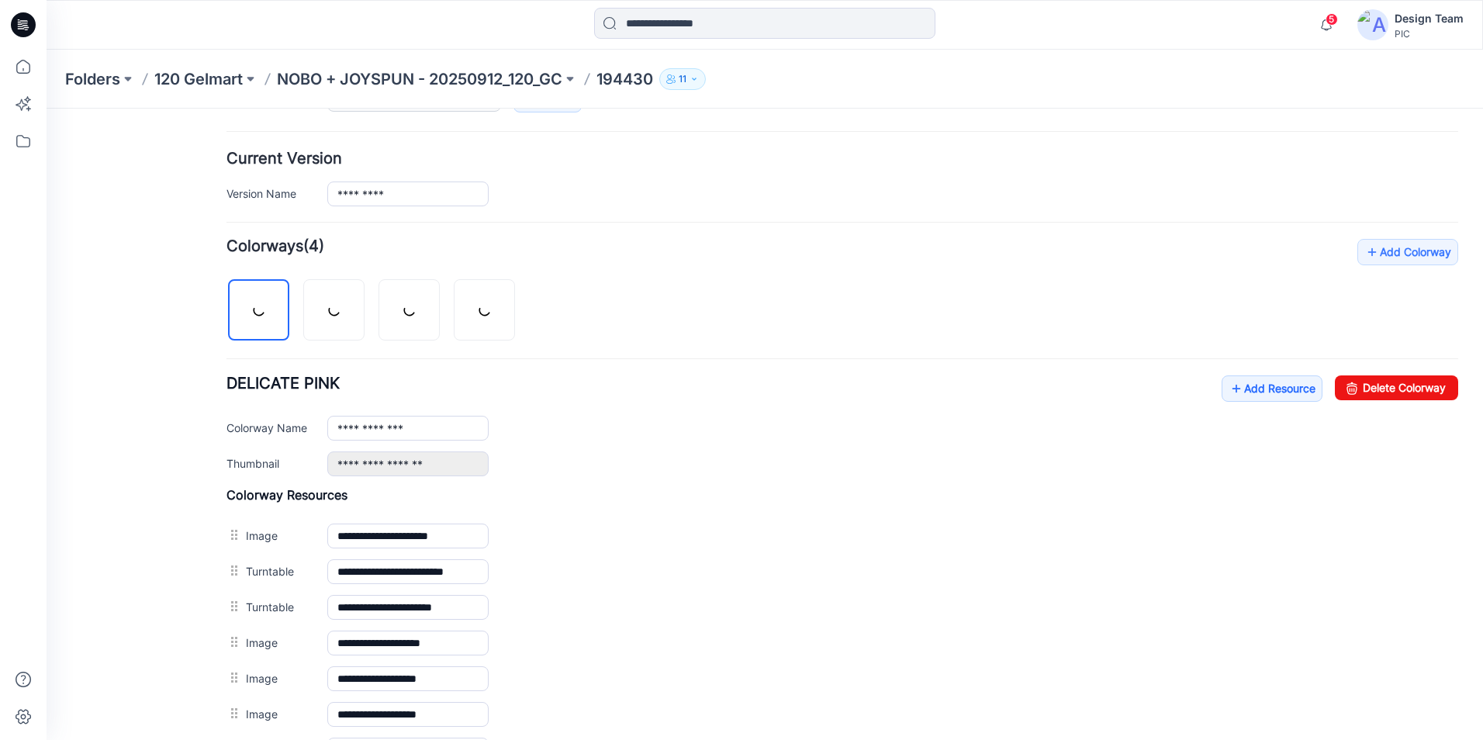
scroll to position [422, 0]
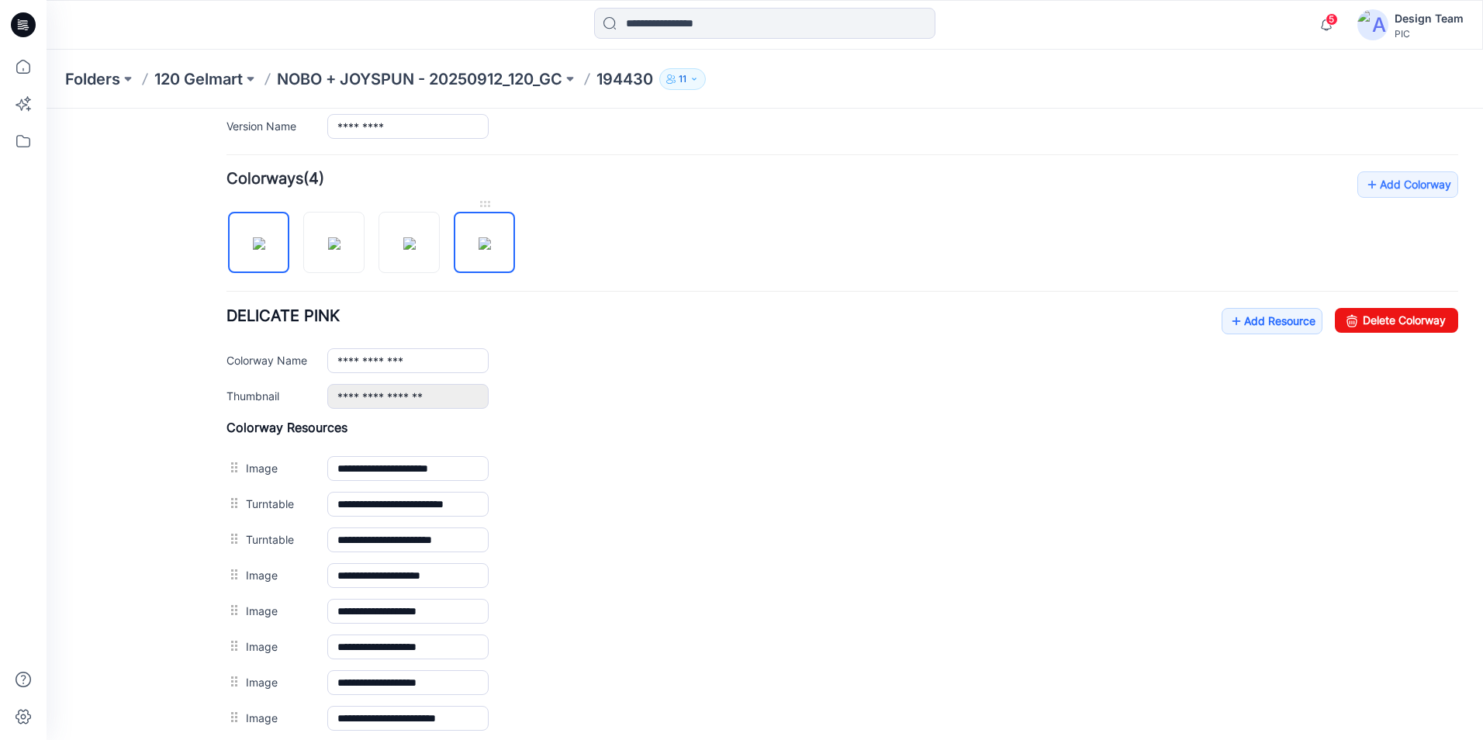
click at [490, 250] on img at bounding box center [485, 243] width 12 height 12
type input "**********"
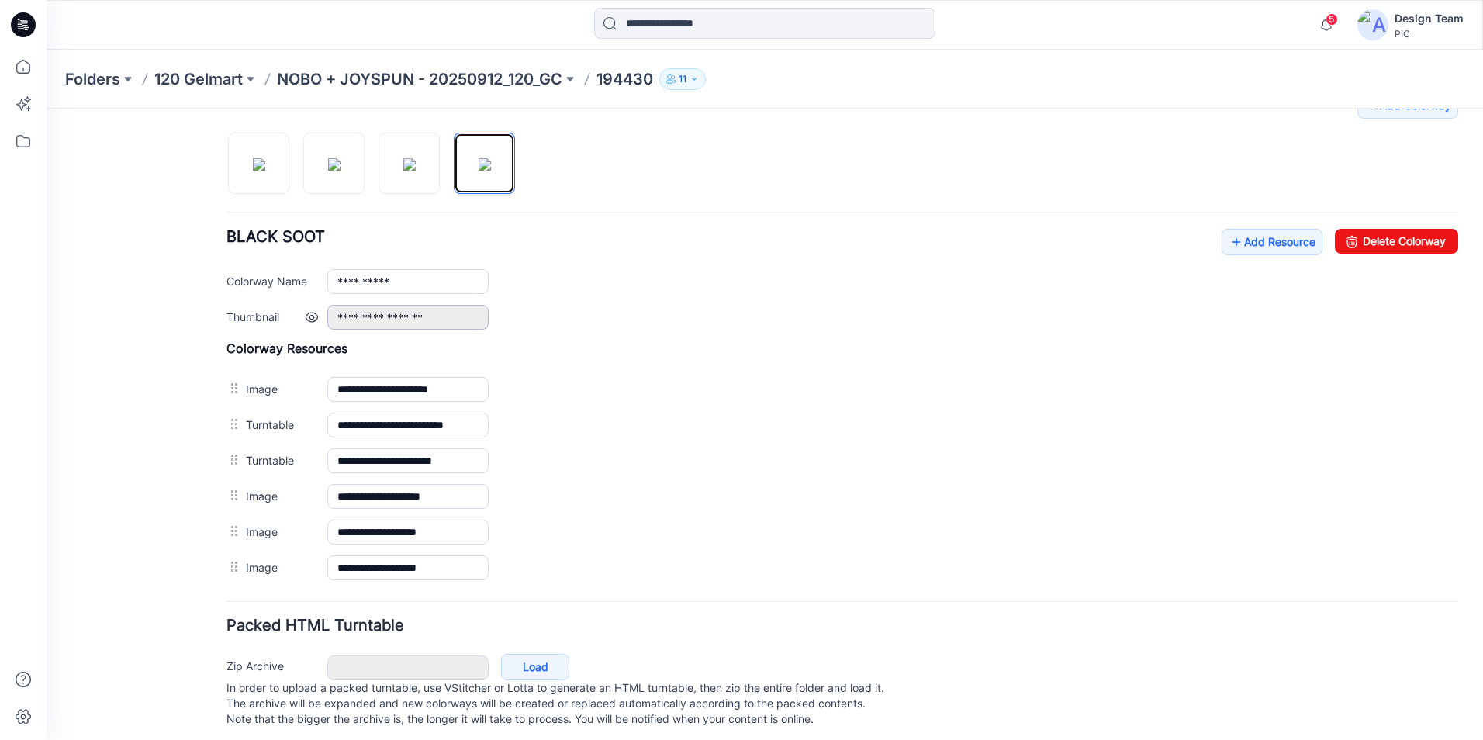
scroll to position [524, 0]
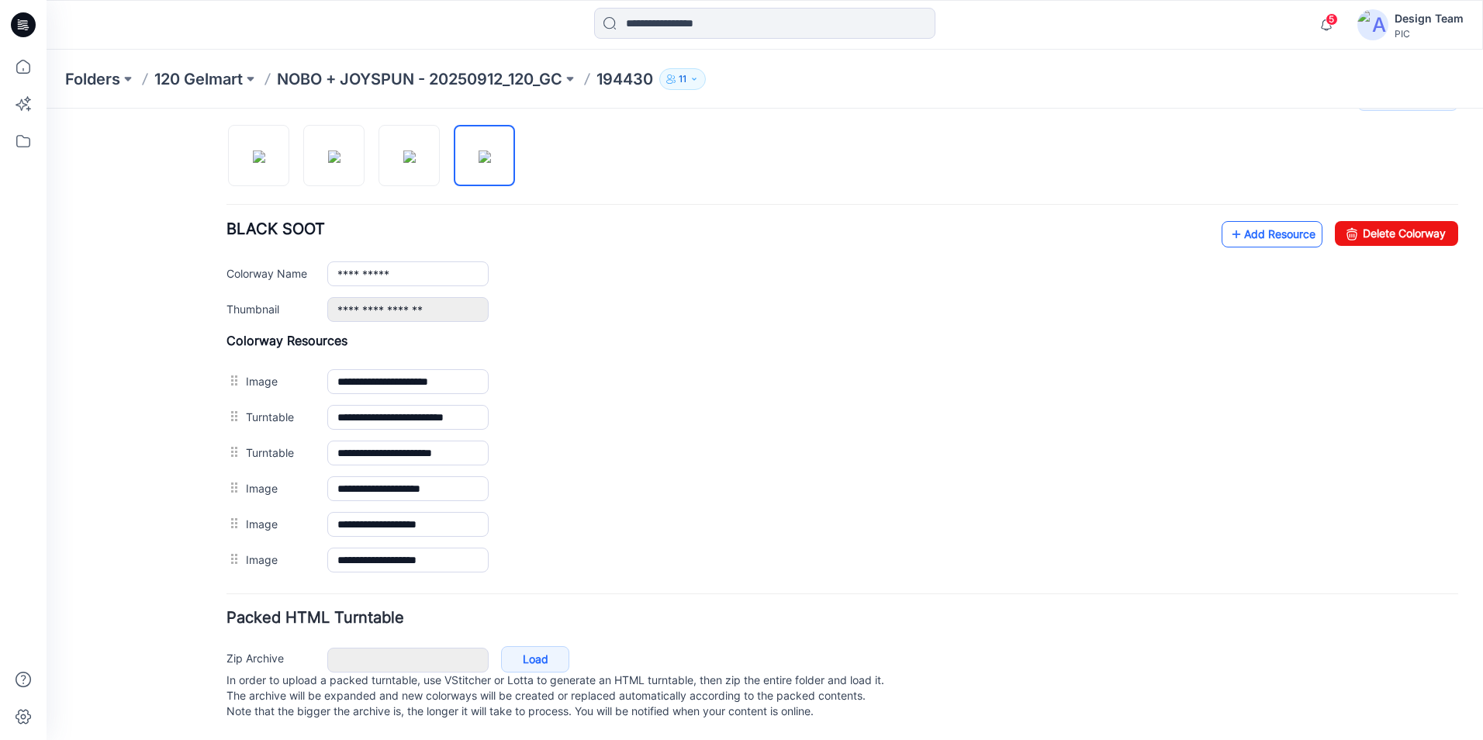
click at [1247, 224] on link "Add Resource" at bounding box center [1272, 234] width 101 height 26
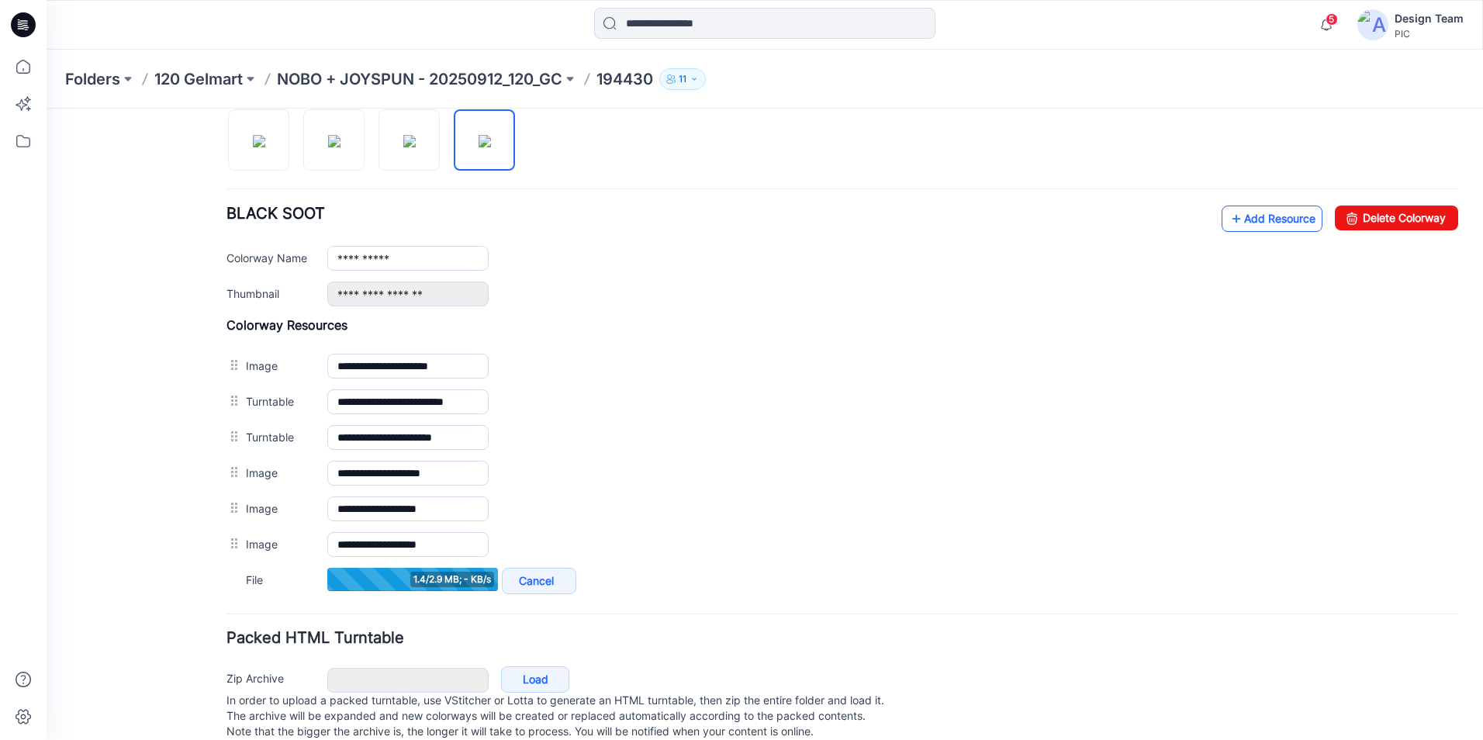
click at [1279, 220] on link "Add Resource" at bounding box center [1272, 219] width 101 height 26
click at [1283, 230] on link "Add Resource" at bounding box center [1272, 219] width 101 height 26
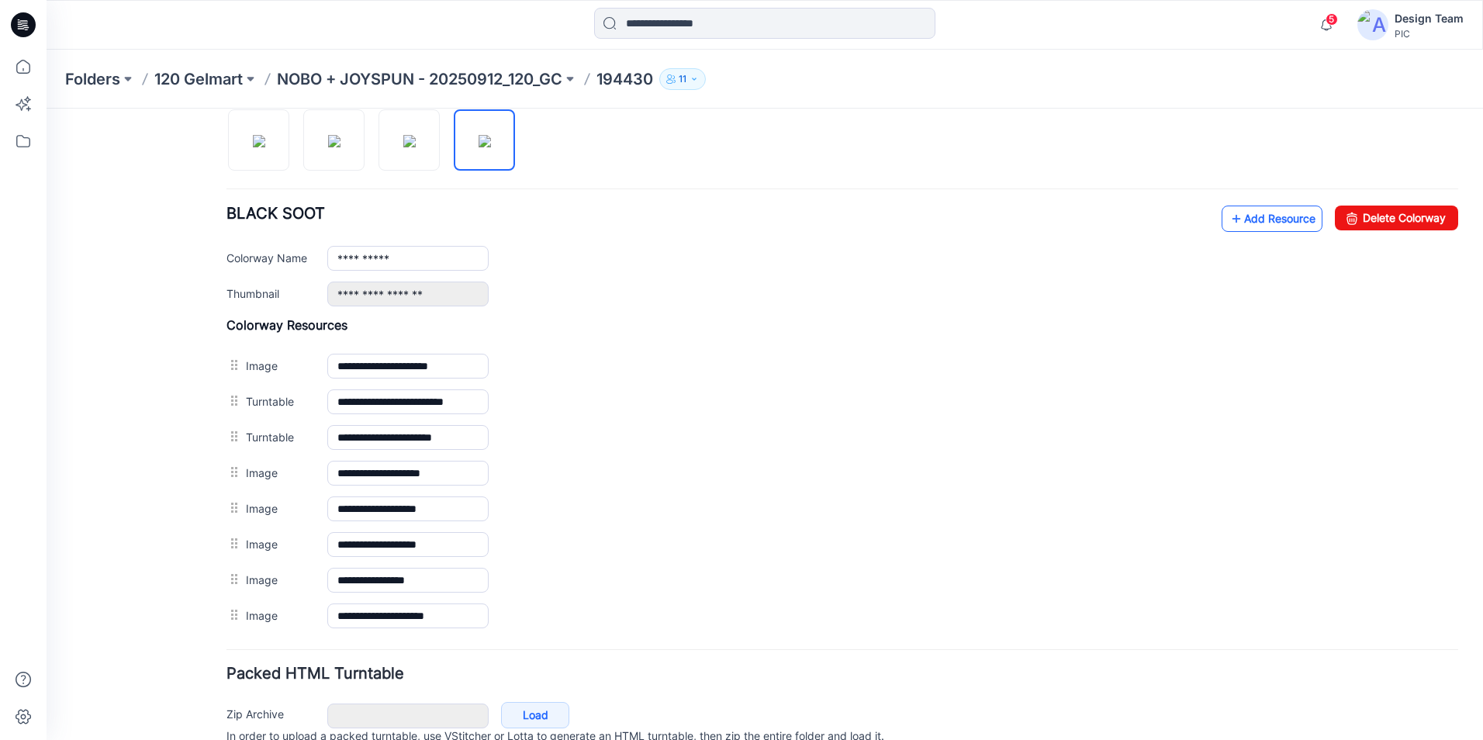
click at [1286, 218] on link "Add Resource" at bounding box center [1272, 219] width 101 height 26
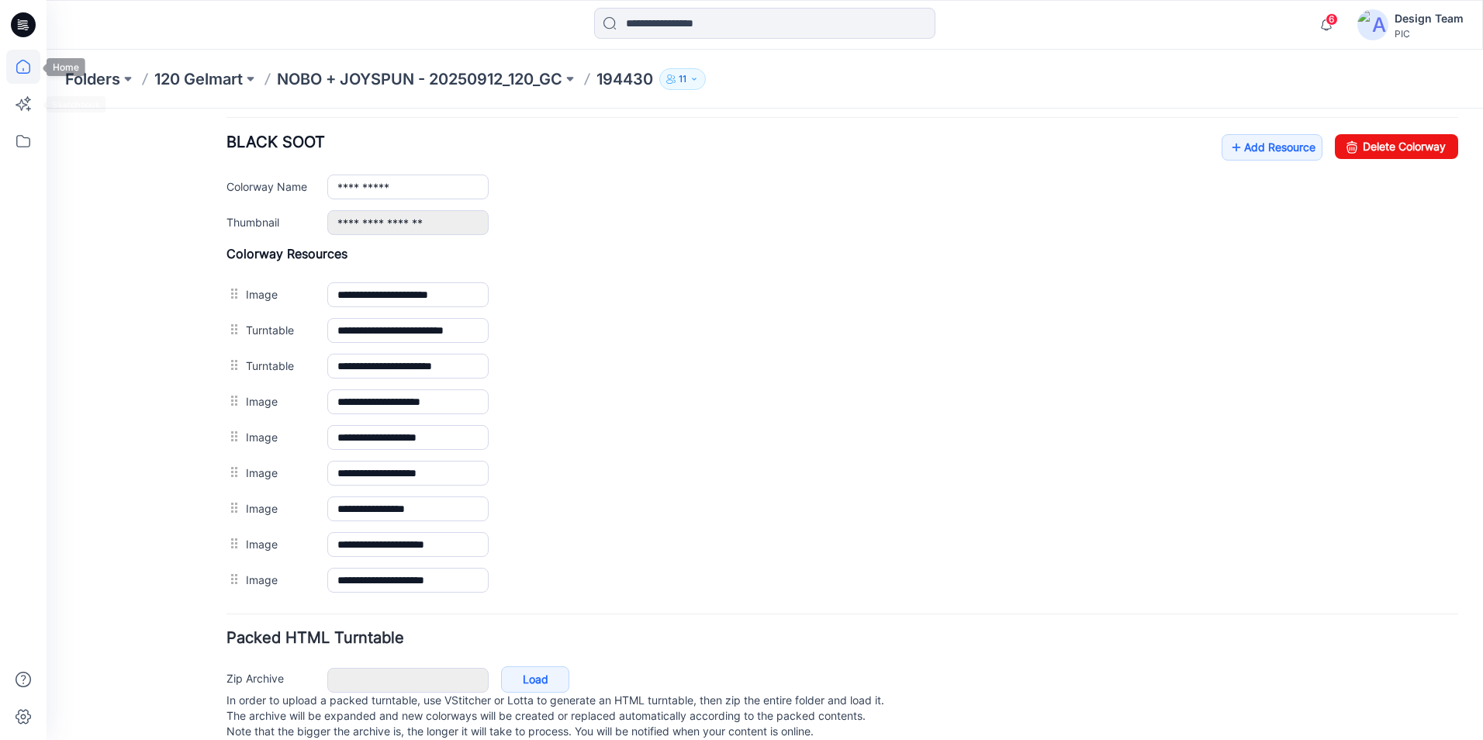
click at [19, 62] on icon at bounding box center [23, 67] width 14 height 14
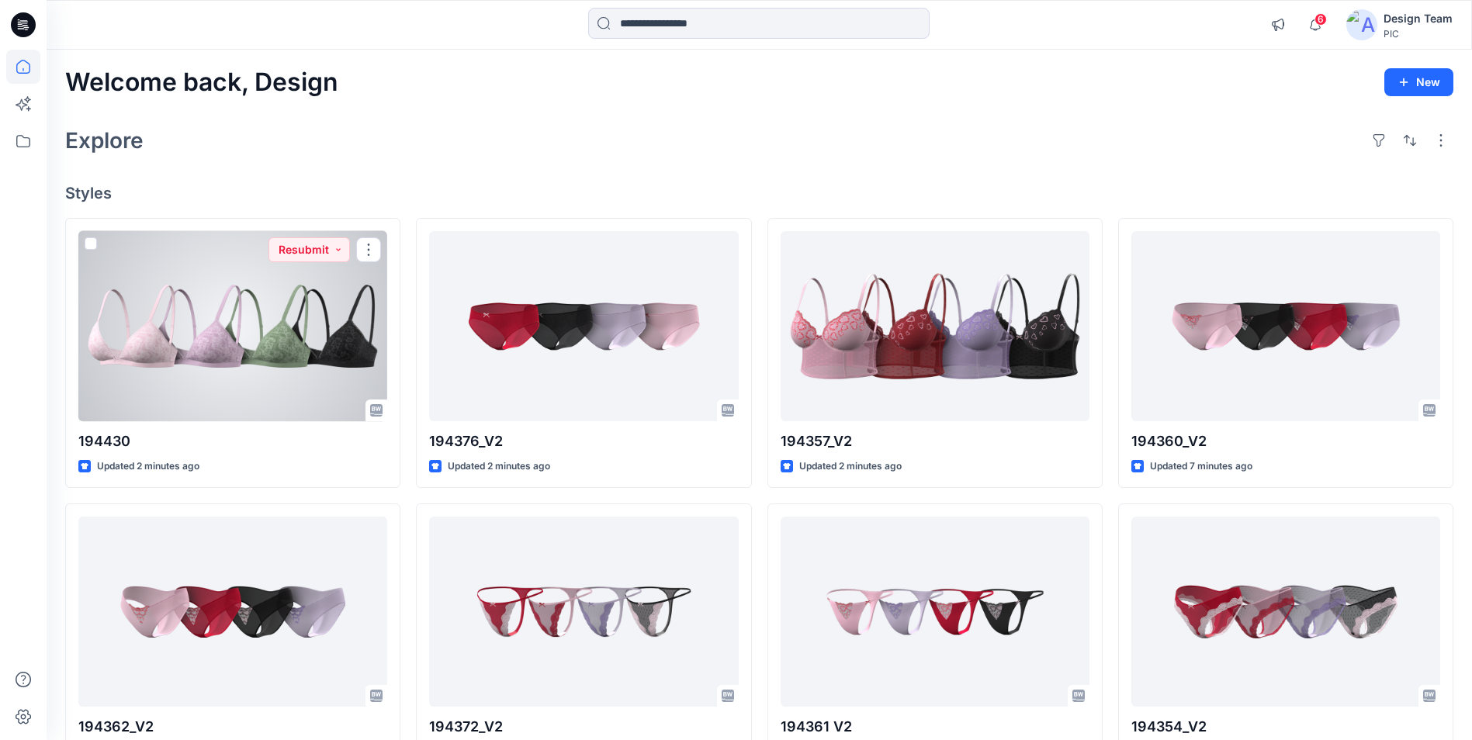
click at [243, 379] on div at bounding box center [232, 326] width 309 height 190
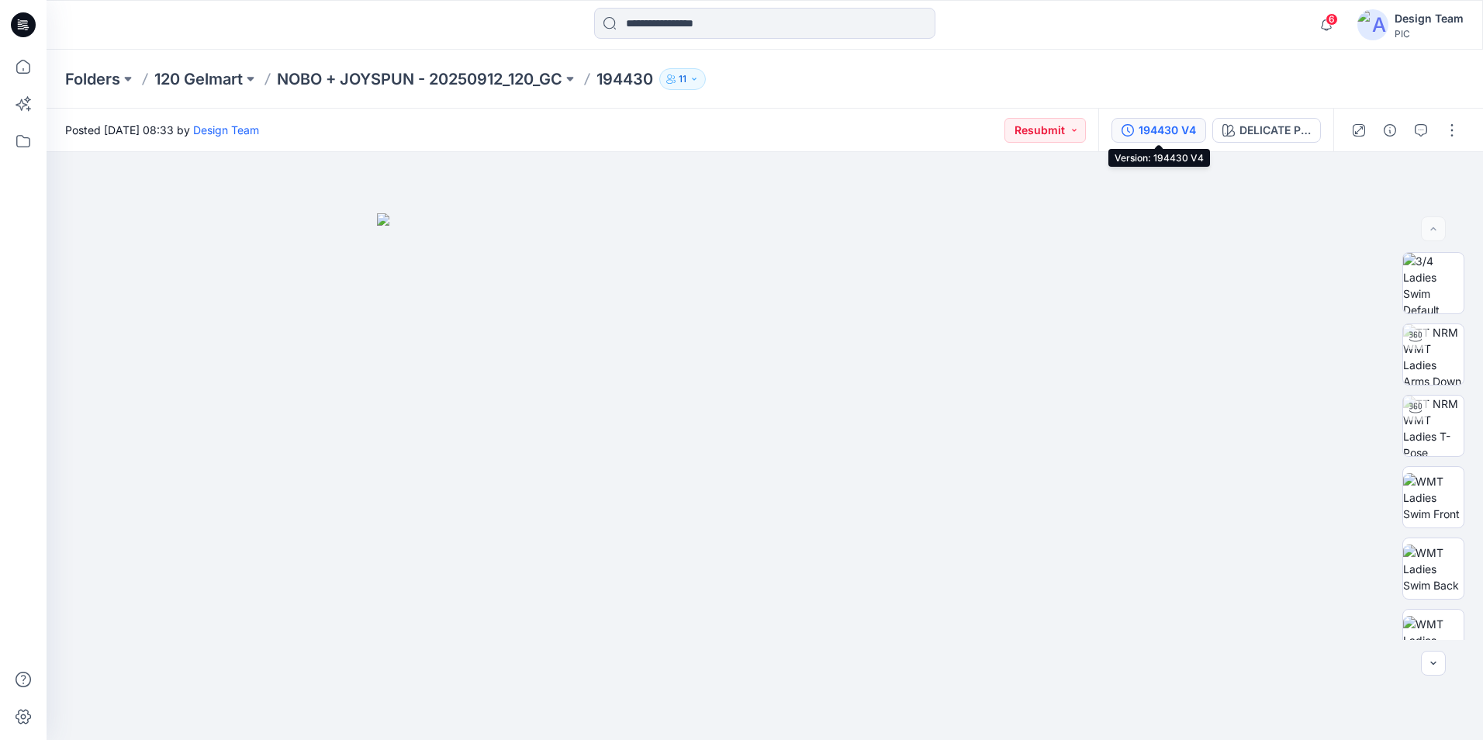
click at [1165, 137] on div "194430 V4" at bounding box center [1167, 130] width 57 height 17
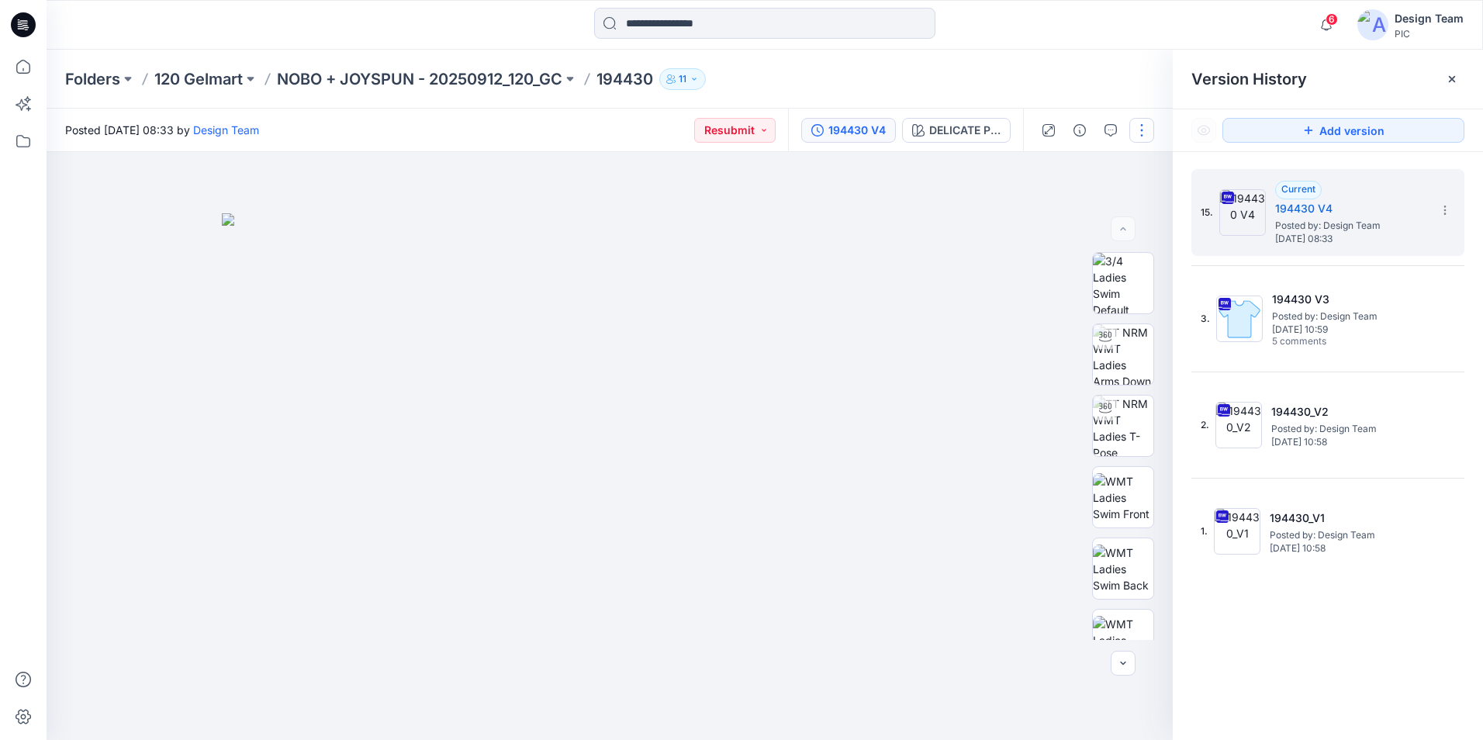
click at [1147, 131] on button "button" at bounding box center [1142, 130] width 25 height 25
click at [1063, 210] on button "Edit" at bounding box center [1076, 210] width 143 height 29
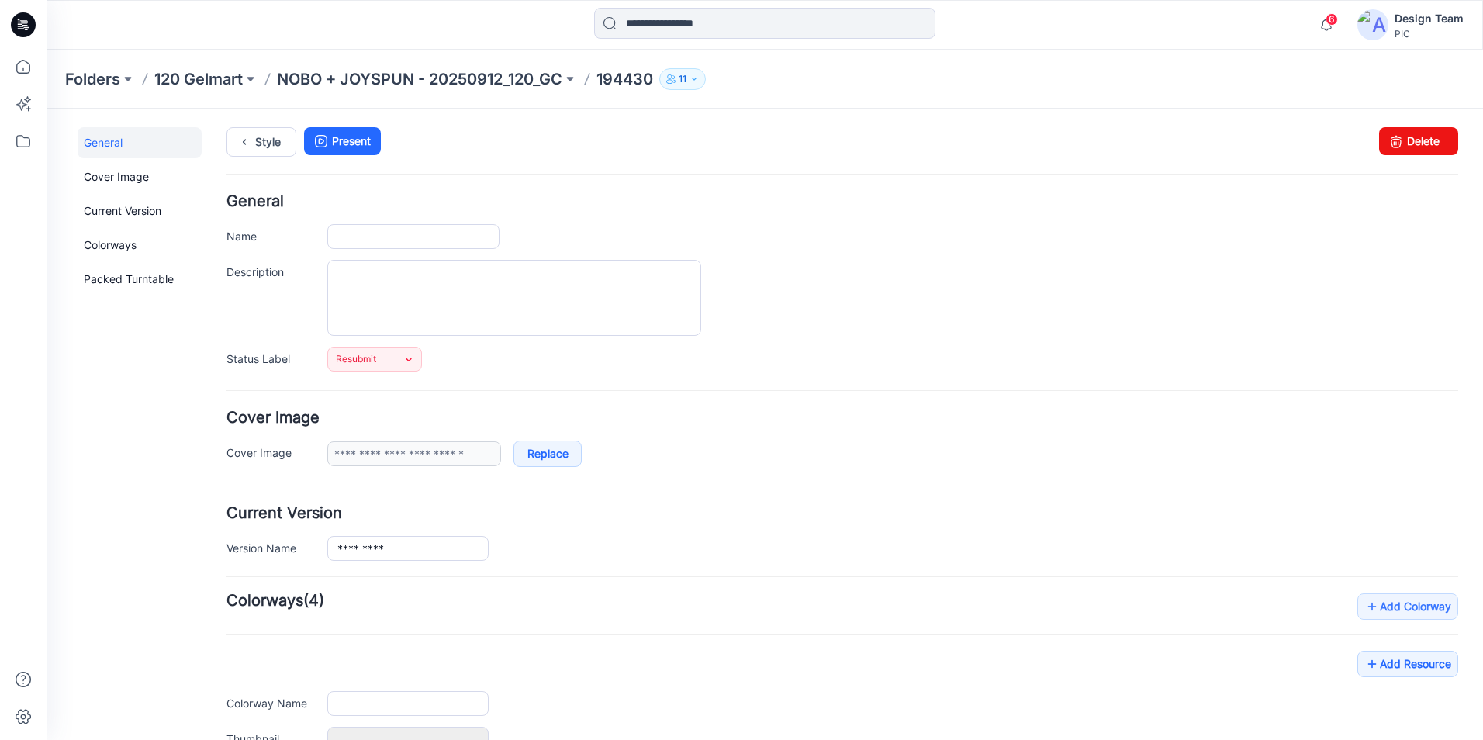
type input "******"
type input "**********"
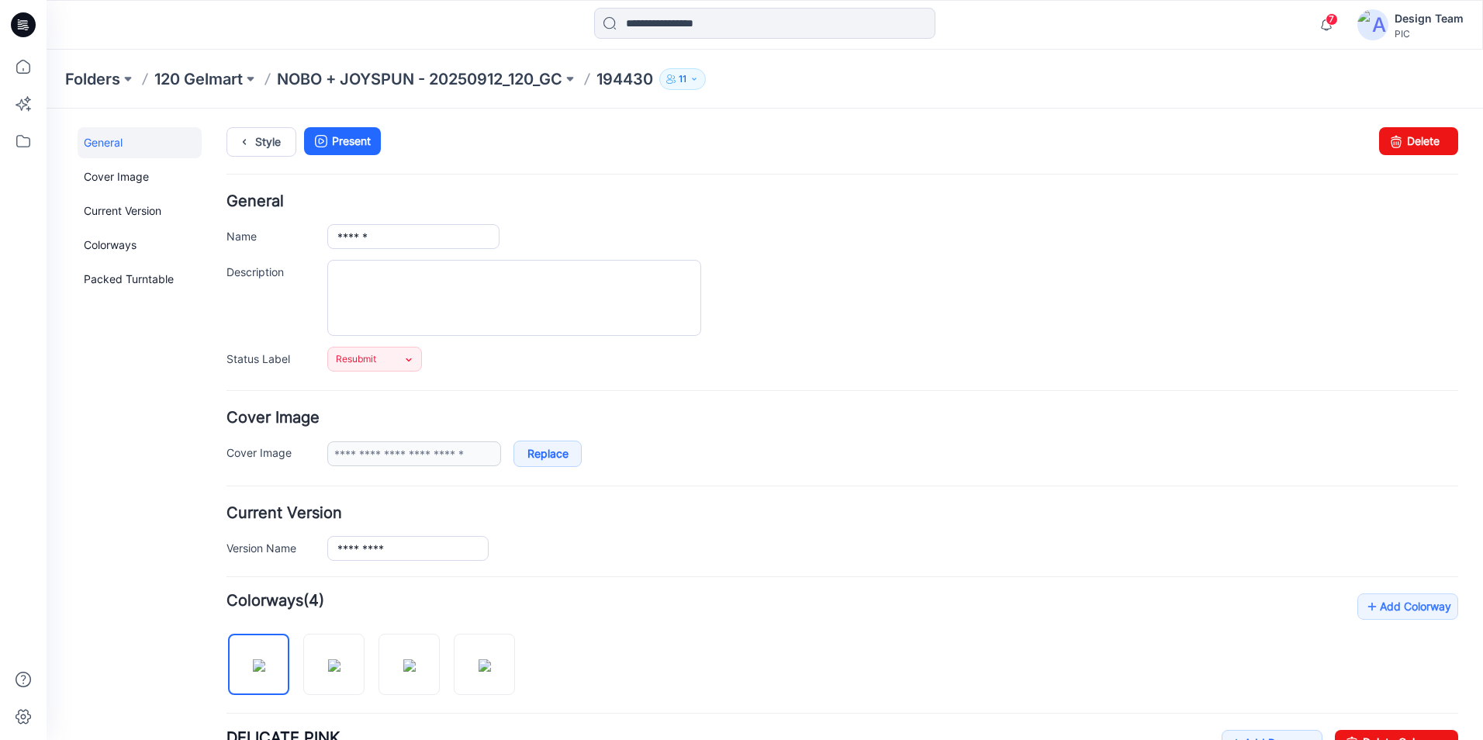
click at [169, 477] on div "General Cover Image Current Version Colorways Packed Turntable" at bounding box center [140, 741] width 124 height 1229
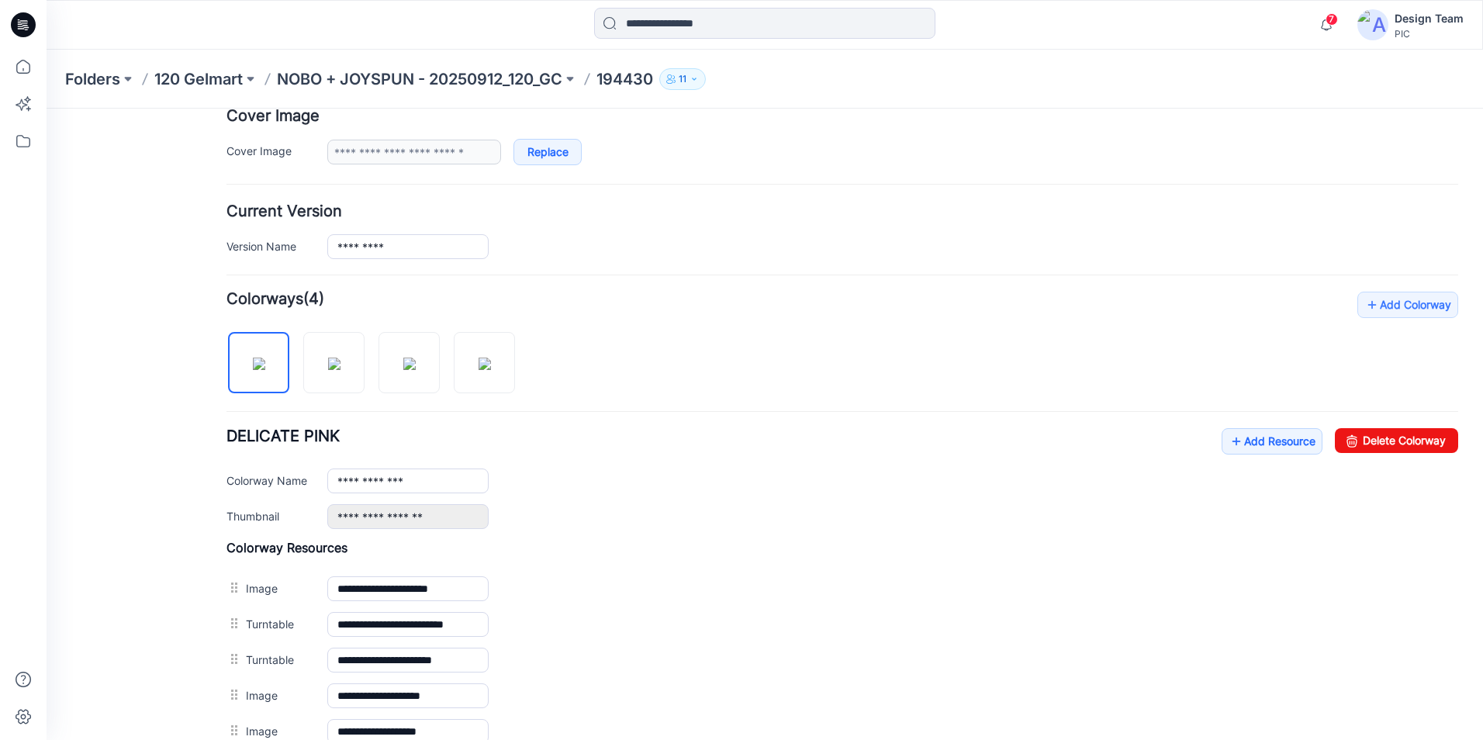
scroll to position [310, 0]
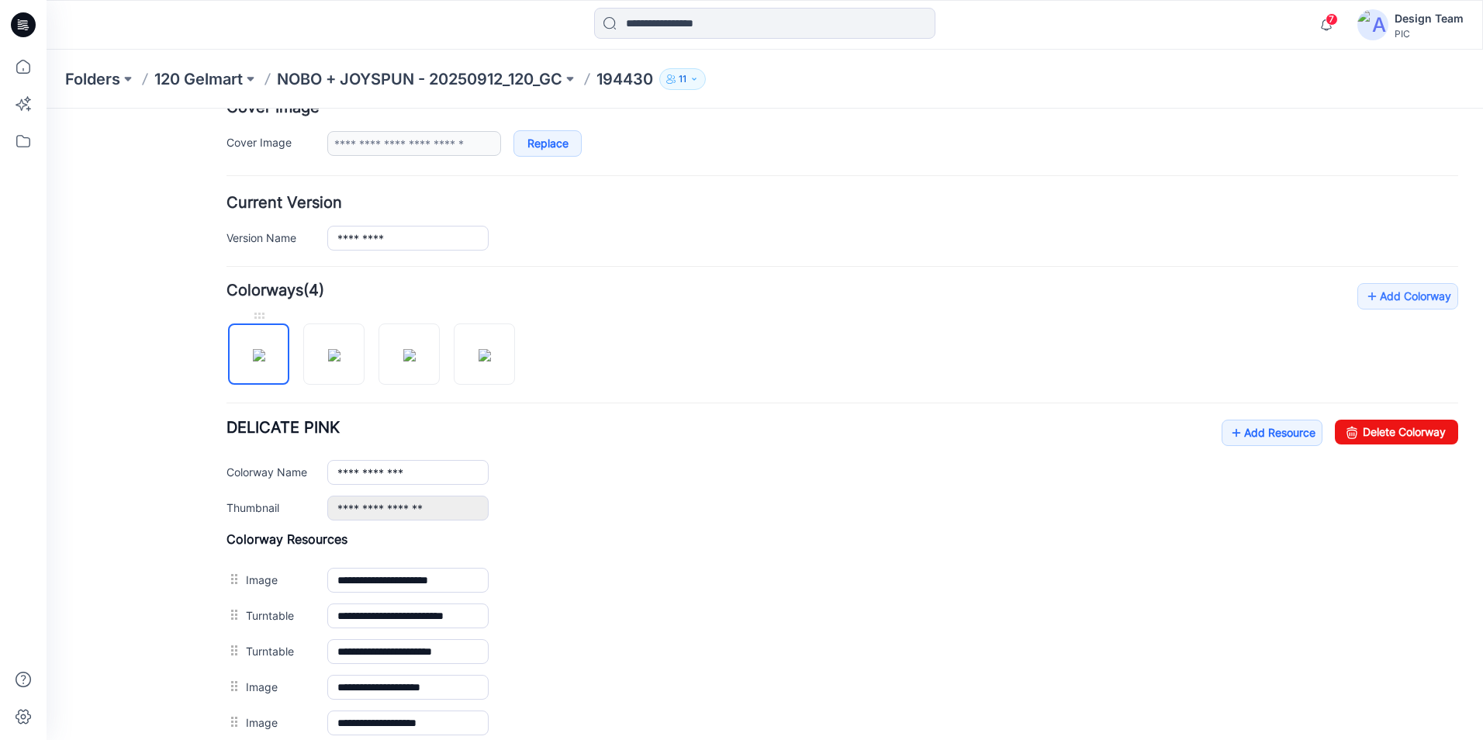
click at [265, 362] on img at bounding box center [259, 355] width 12 height 12
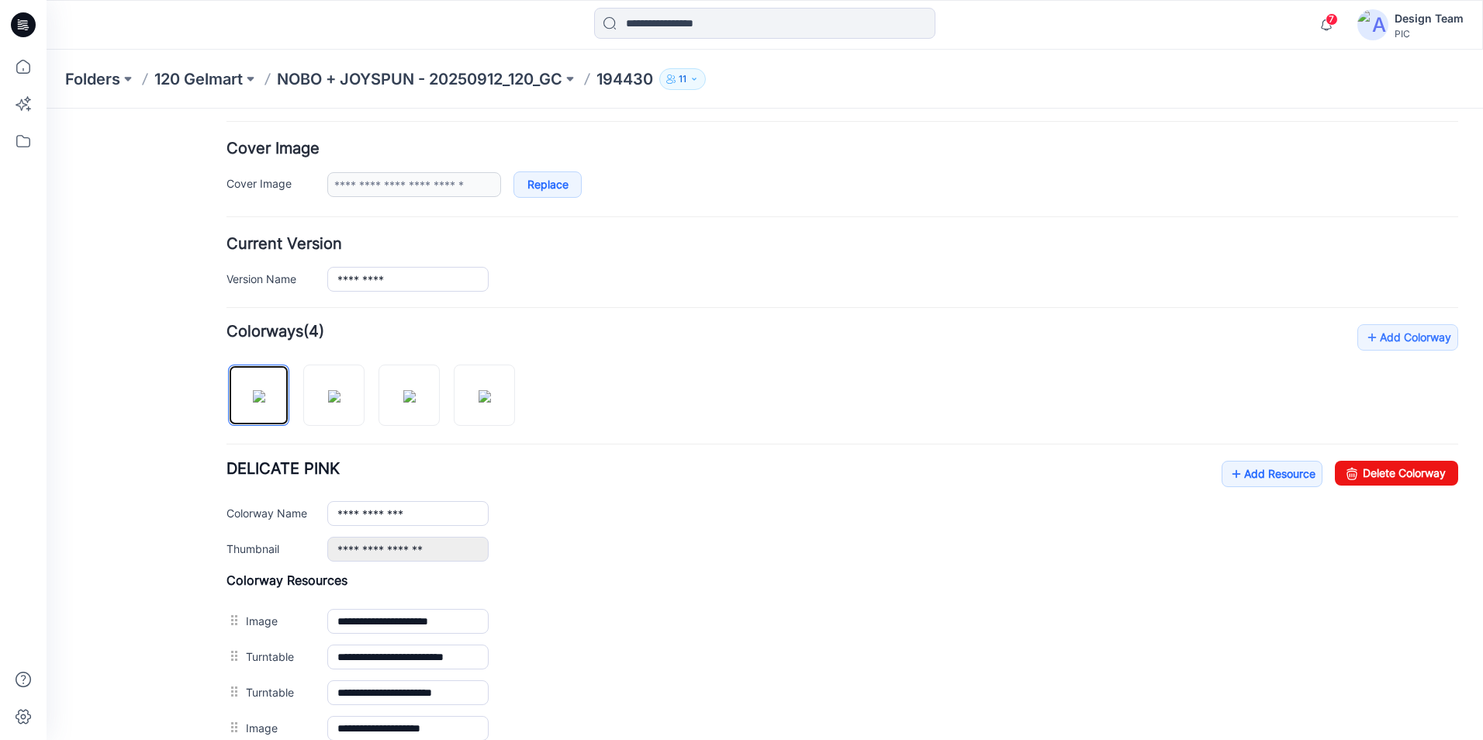
scroll to position [233, 0]
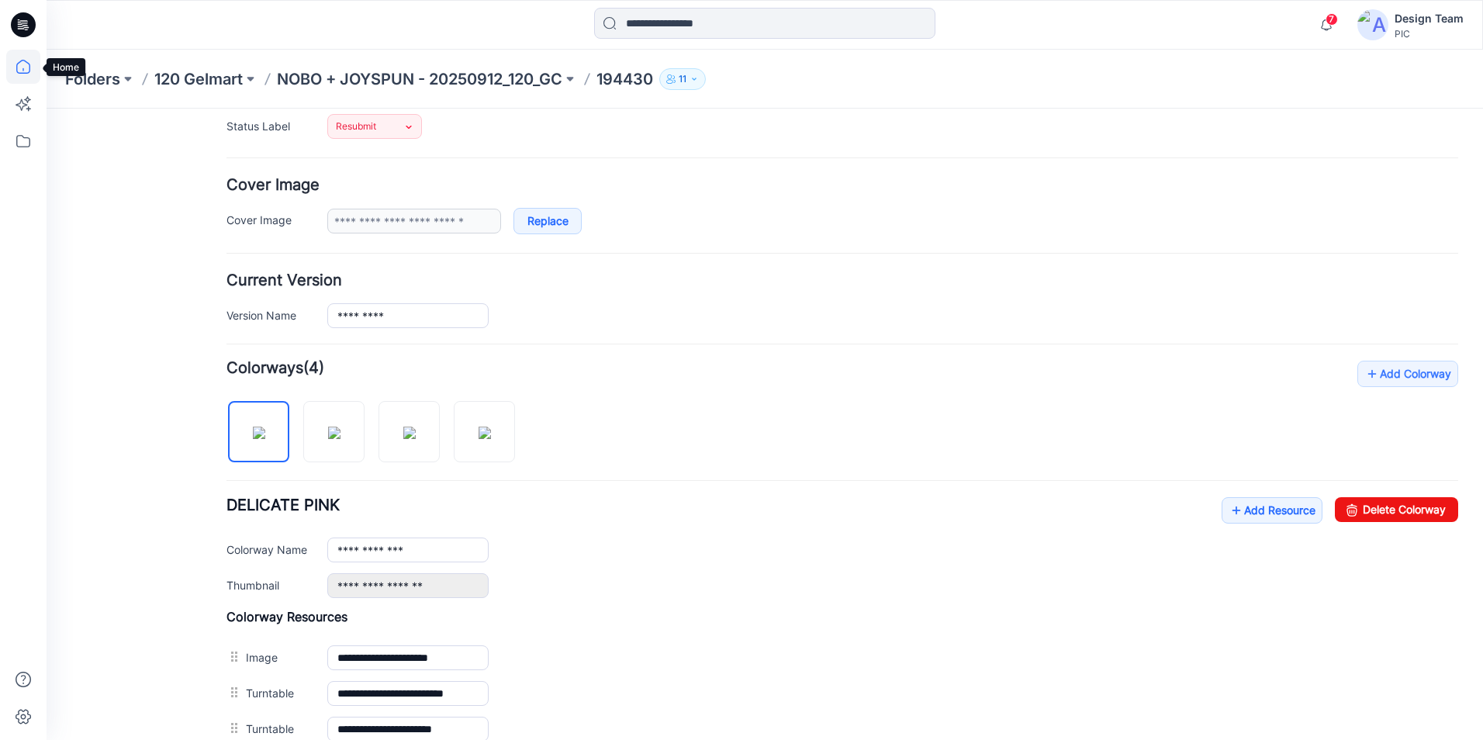
click at [22, 70] on icon at bounding box center [23, 67] width 34 height 34
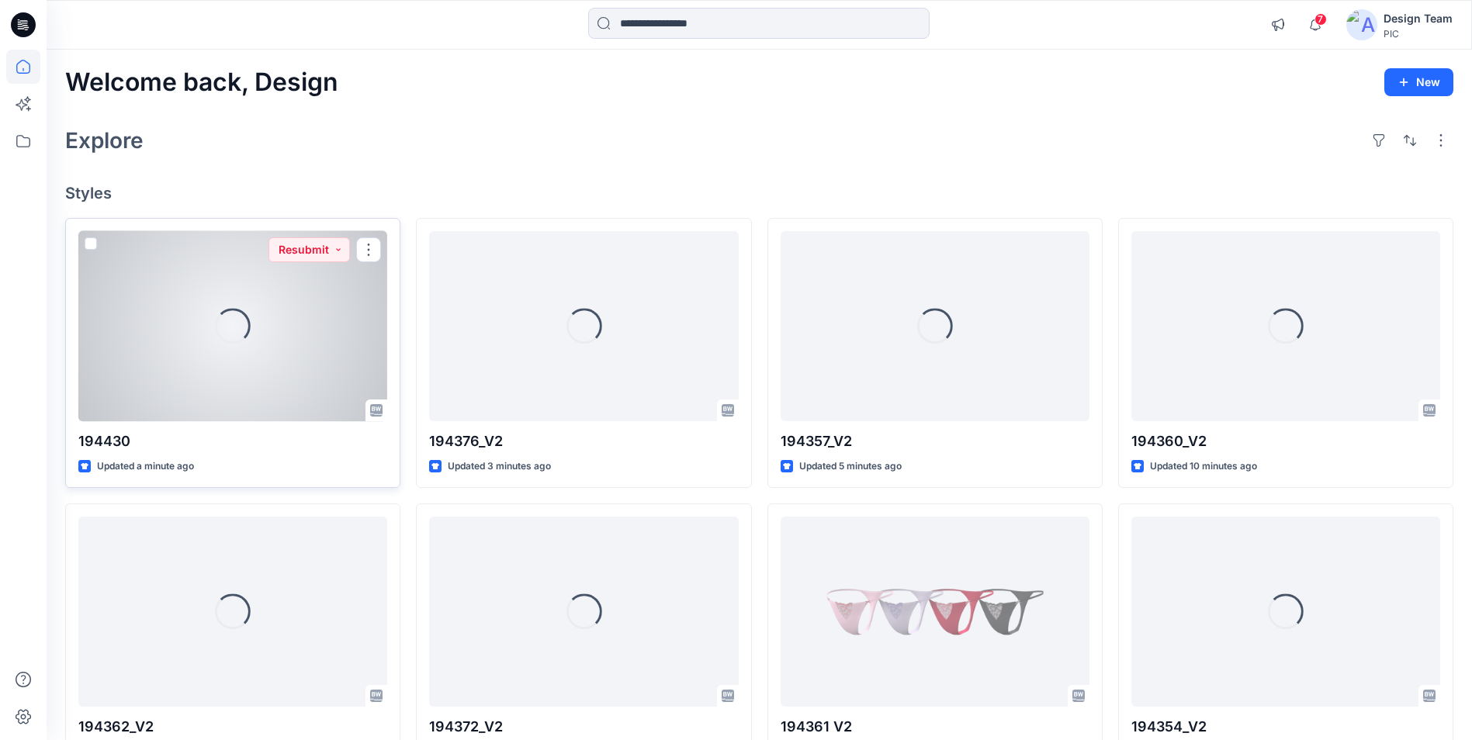
click at [227, 362] on div "Loading..." at bounding box center [232, 326] width 309 height 190
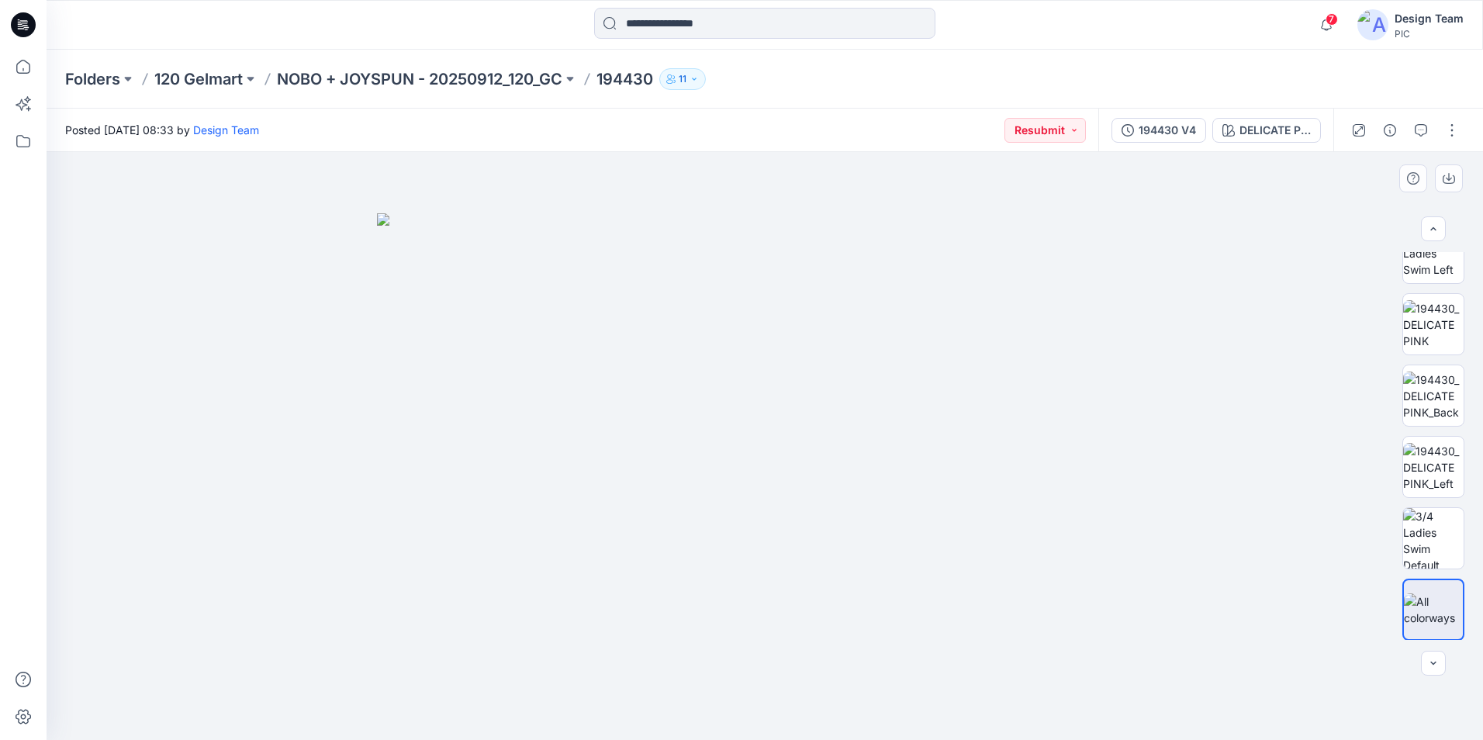
scroll to position [388, 0]
click at [1427, 614] on img at bounding box center [1433, 609] width 59 height 33
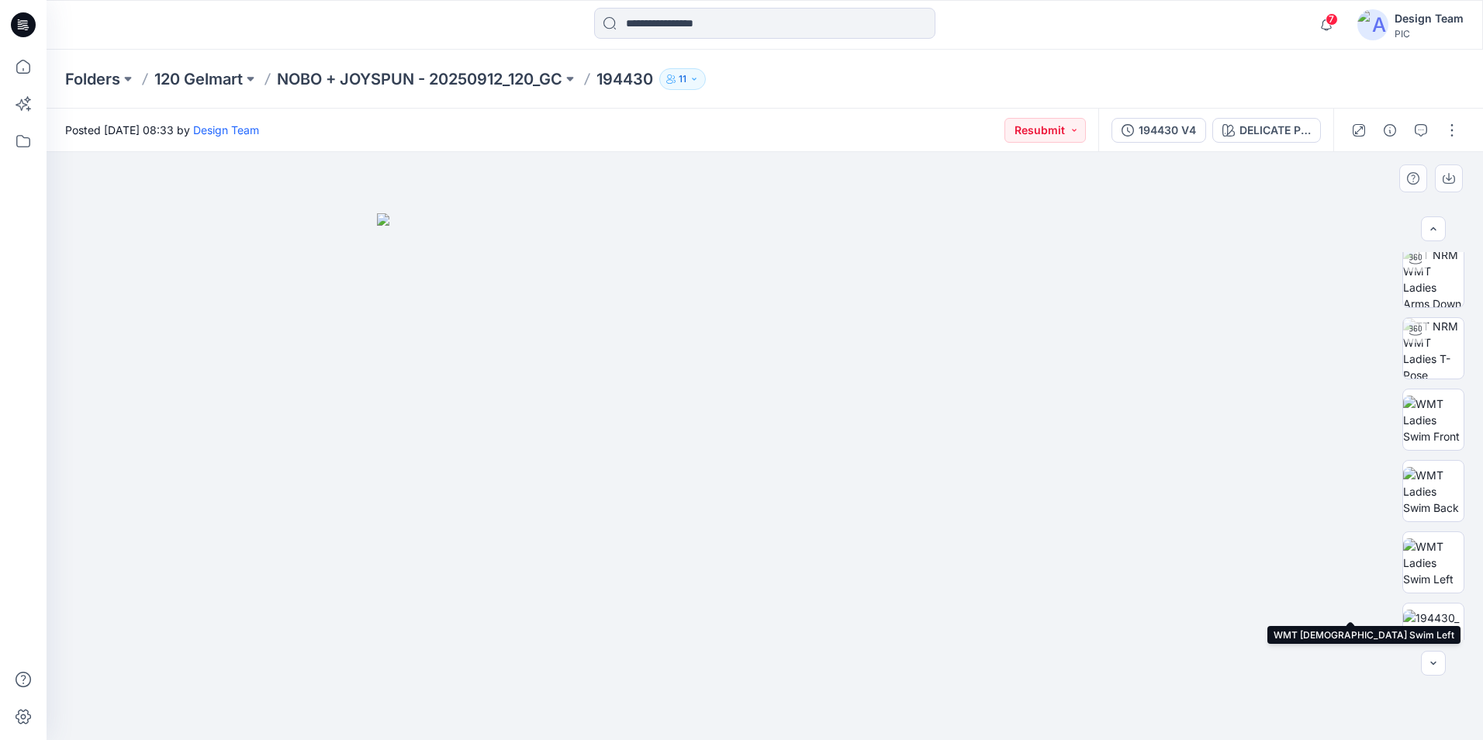
scroll to position [0, 0]
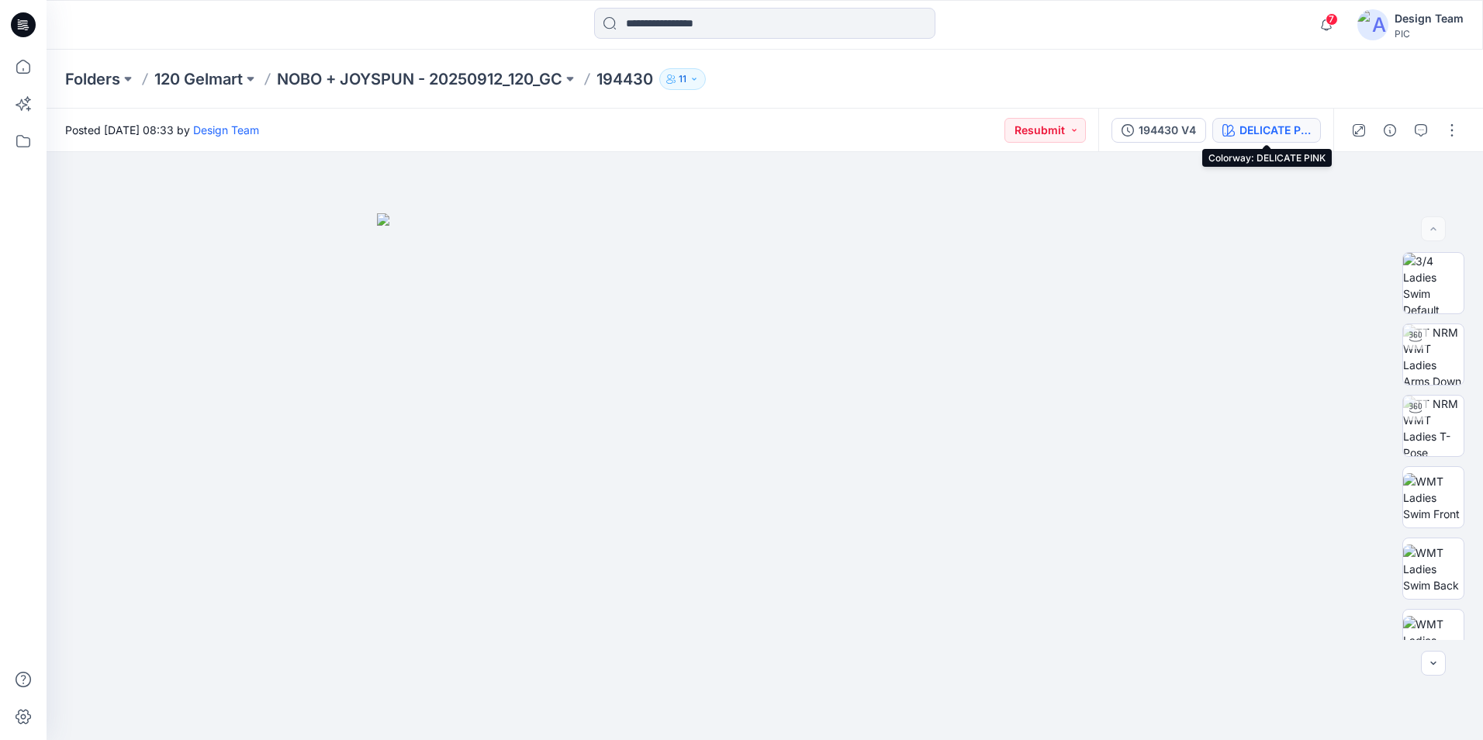
click at [1269, 137] on div "DELICATE PINK" at bounding box center [1275, 130] width 71 height 17
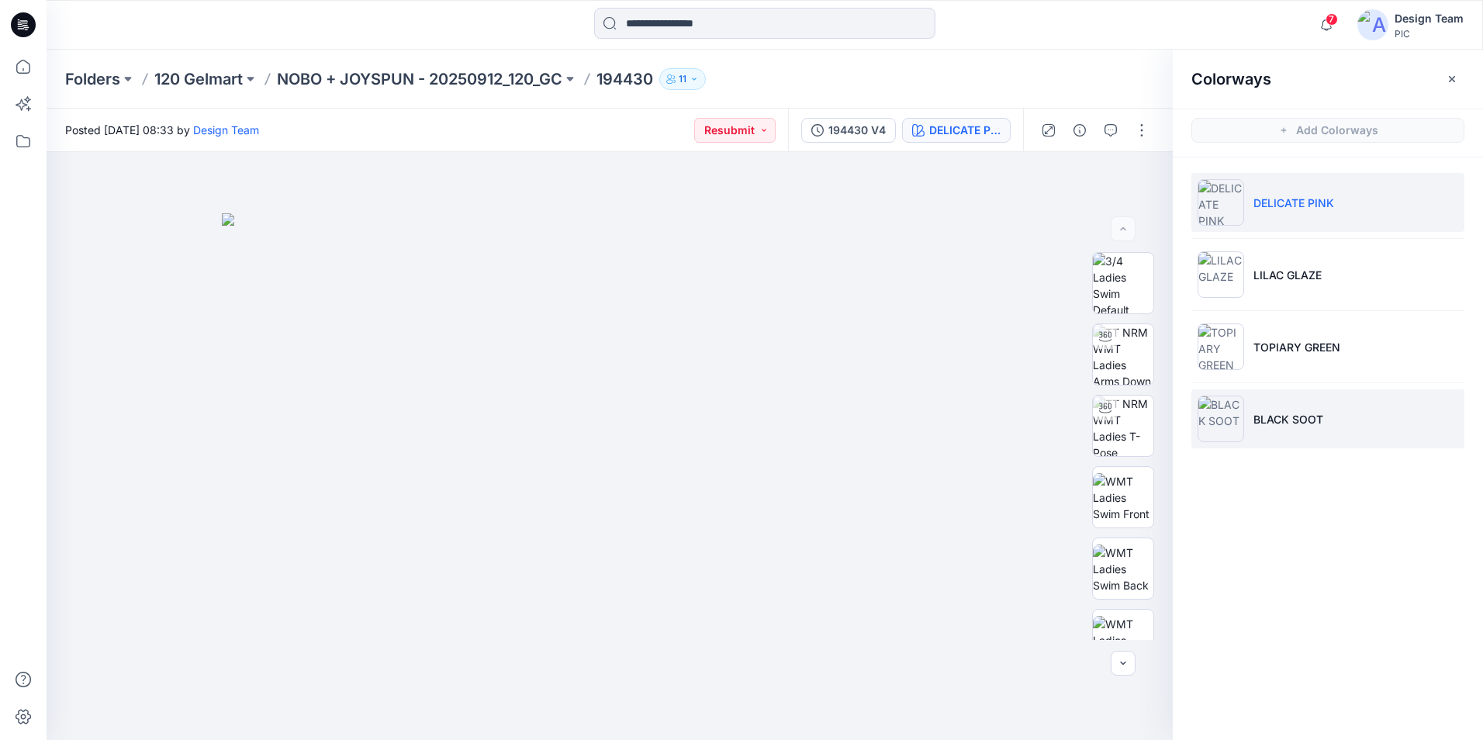
click at [1293, 438] on li "BLACK SOOT" at bounding box center [1328, 418] width 273 height 59
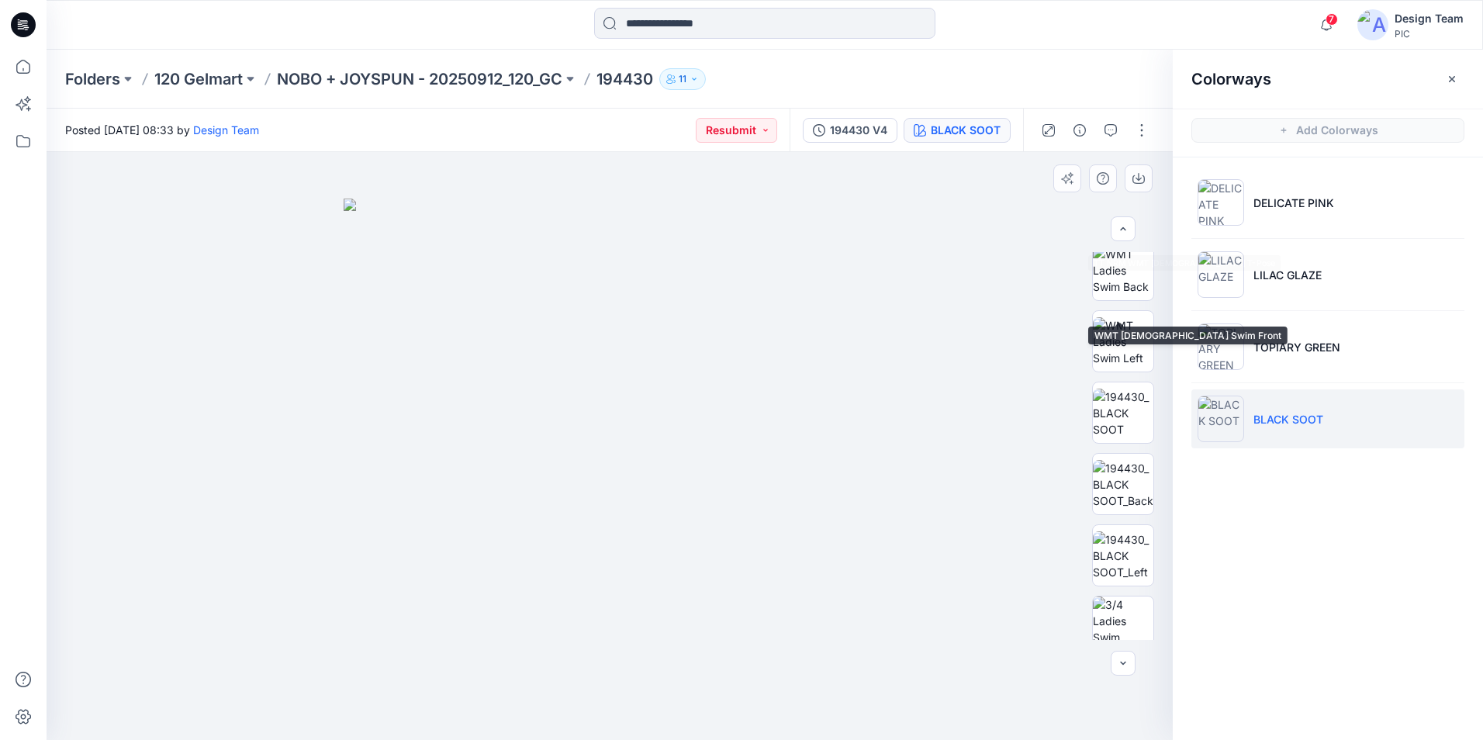
scroll to position [310, 0]
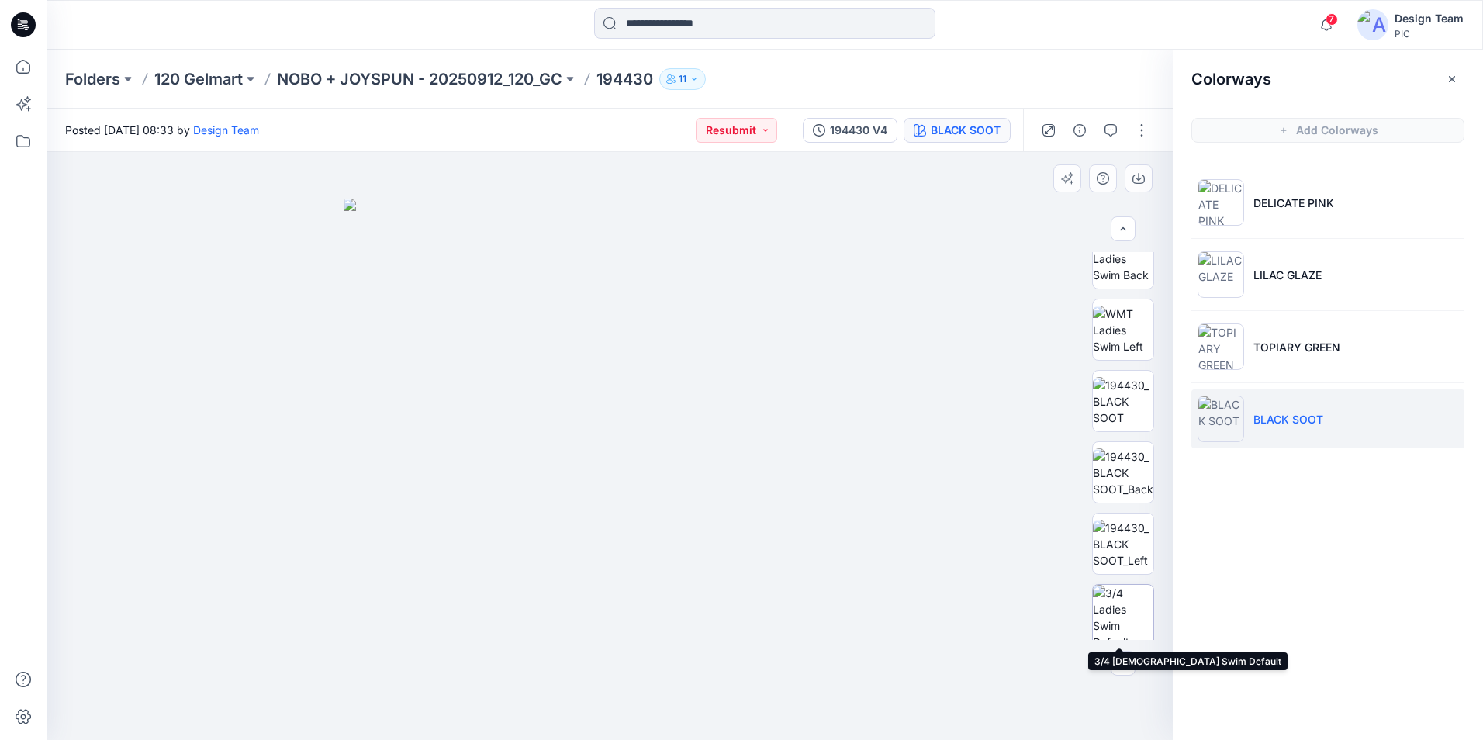
click at [1133, 621] on img at bounding box center [1123, 615] width 61 height 61
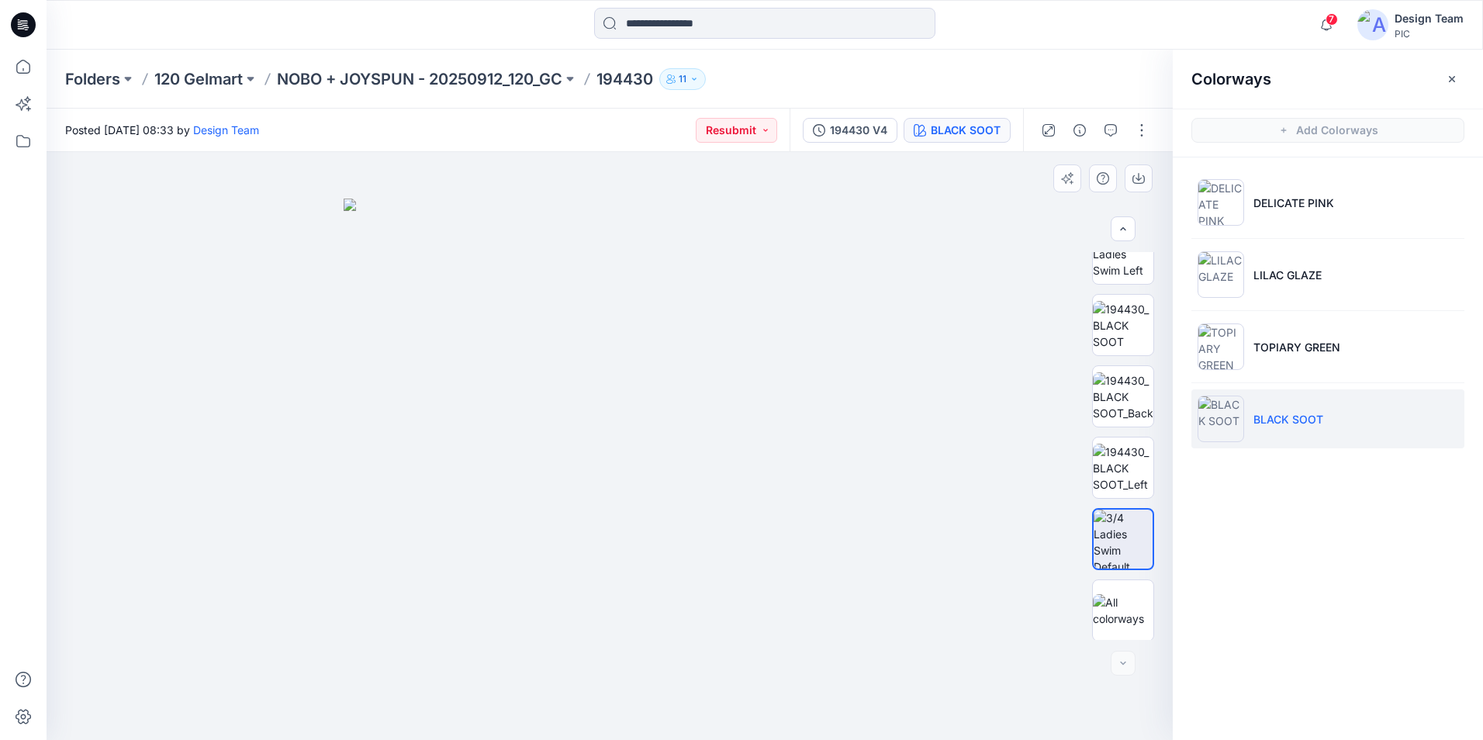
scroll to position [388, 0]
click at [1149, 136] on button "button" at bounding box center [1142, 130] width 25 height 25
click at [1047, 213] on p "Edit" at bounding box center [1042, 210] width 19 height 16
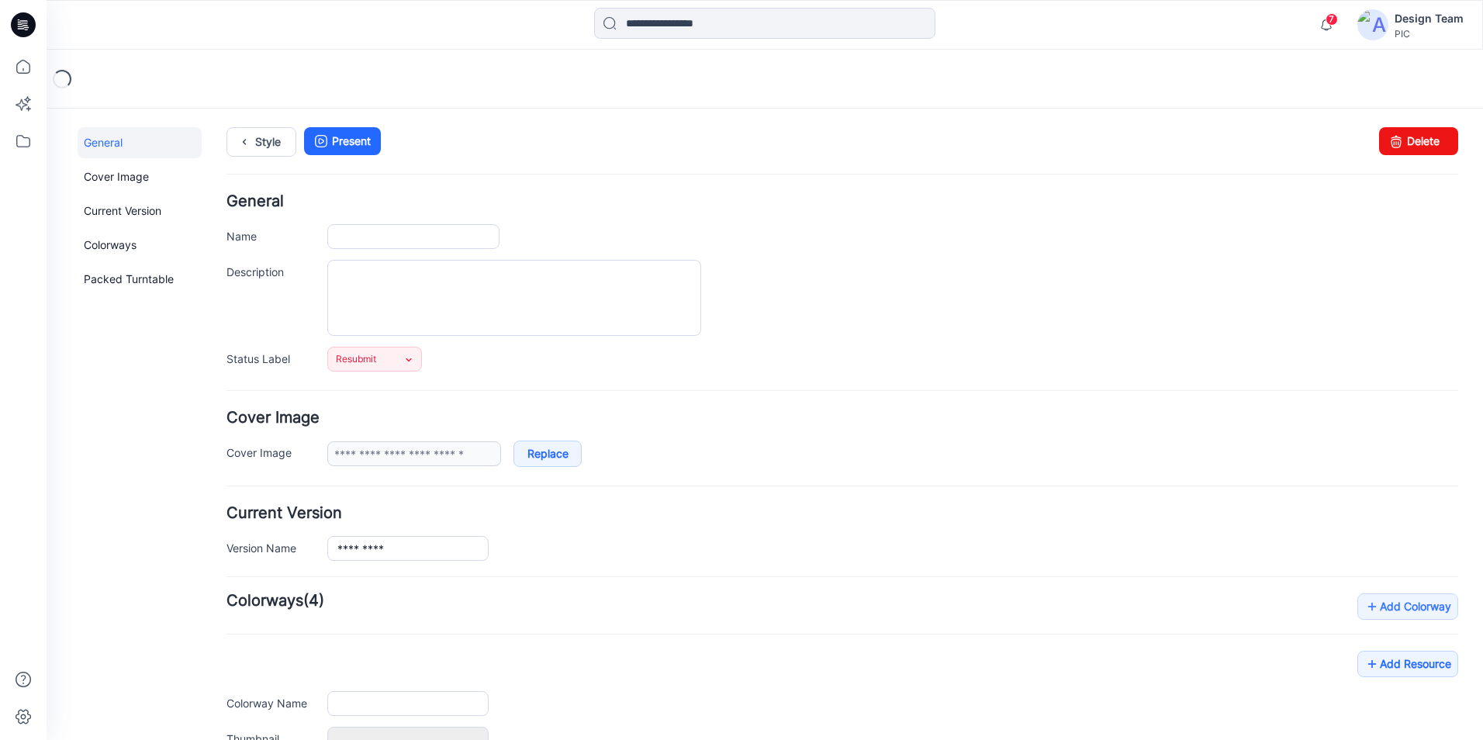
type input "******"
type input "**********"
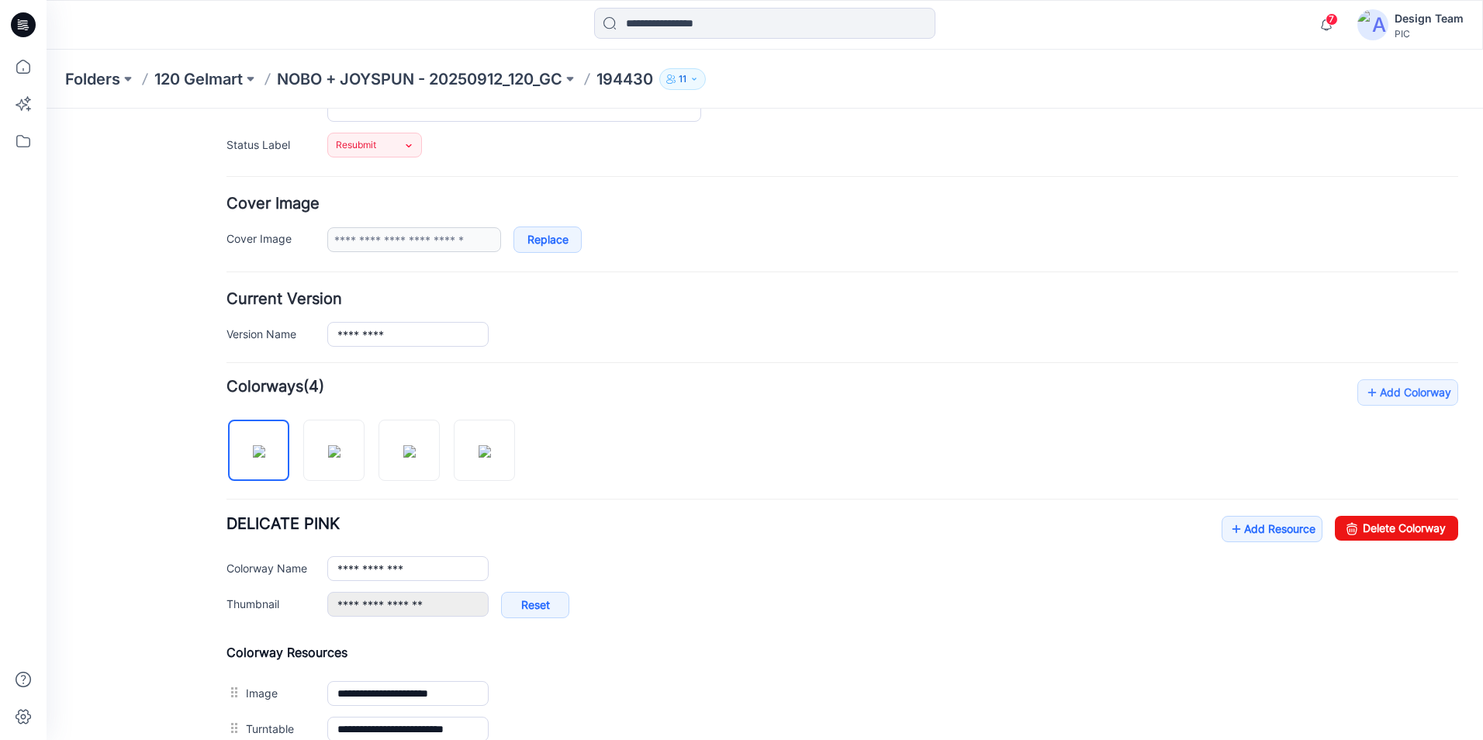
scroll to position [310, 0]
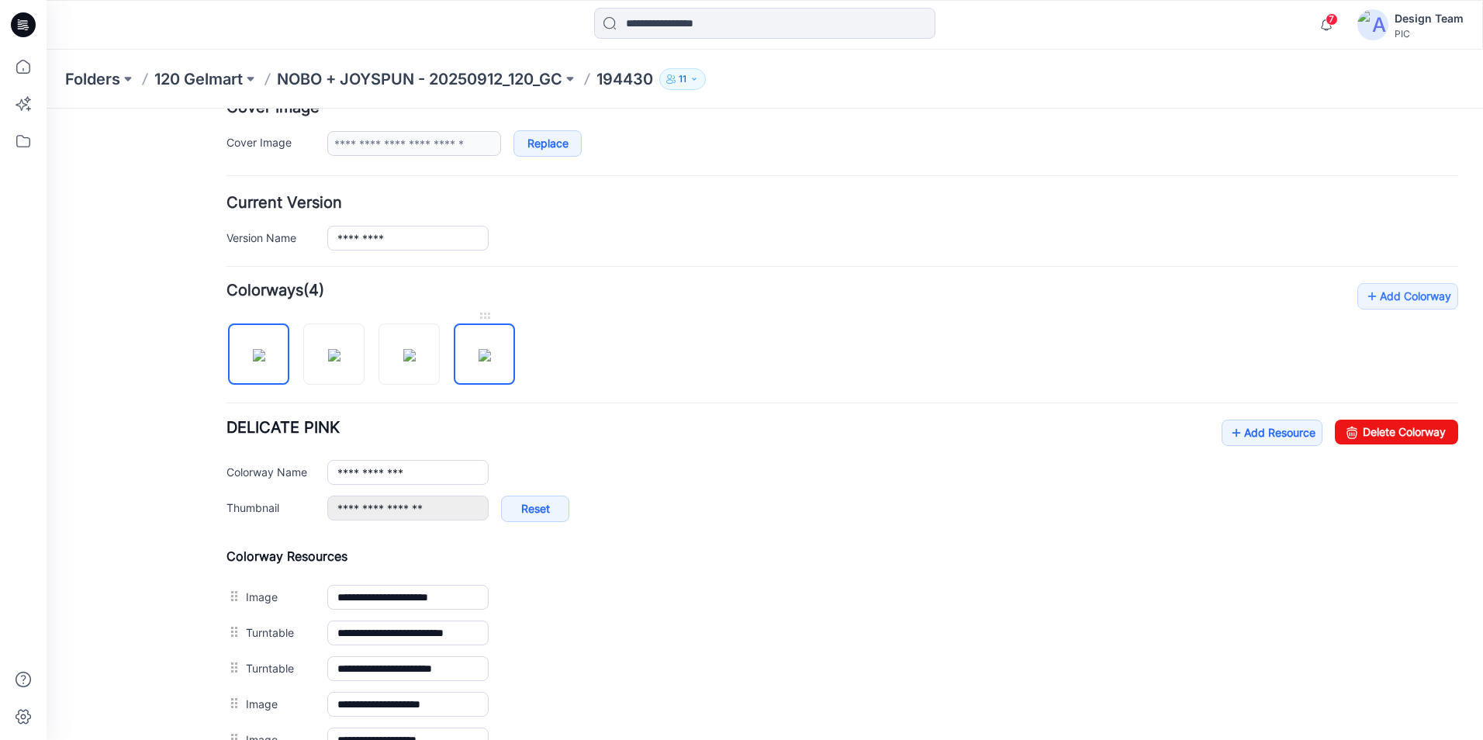
click at [491, 362] on img at bounding box center [485, 355] width 12 height 12
type input "**********"
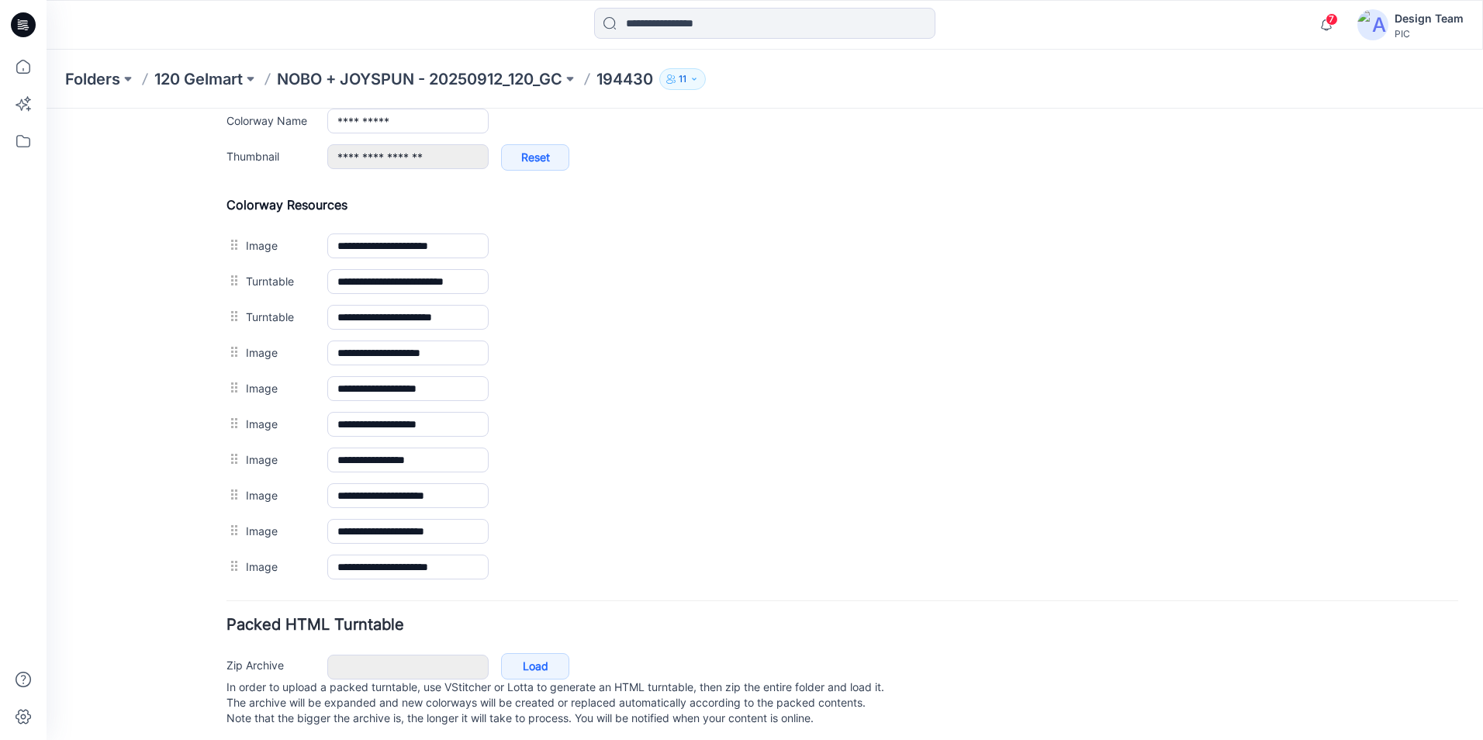
scroll to position [684, 0]
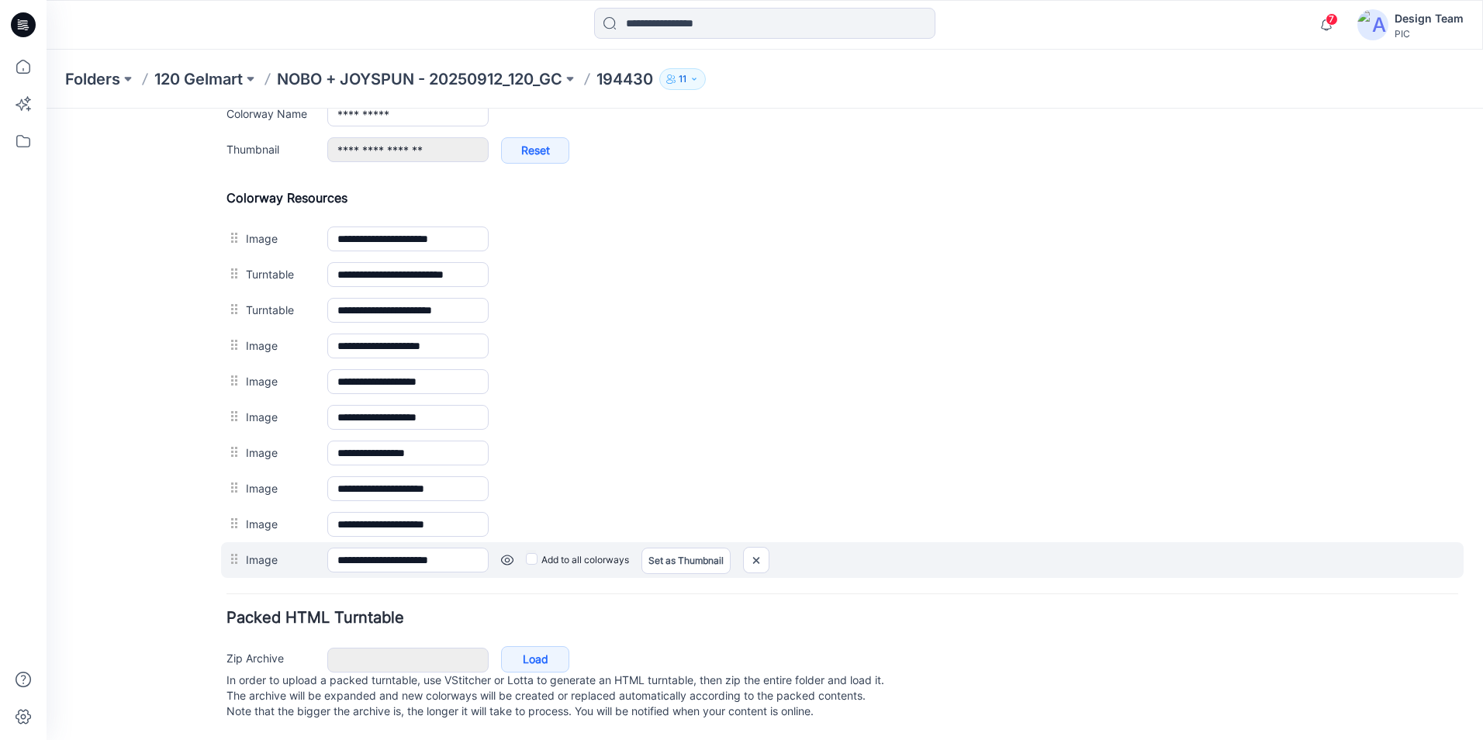
click at [507, 554] on link at bounding box center [507, 560] width 12 height 12
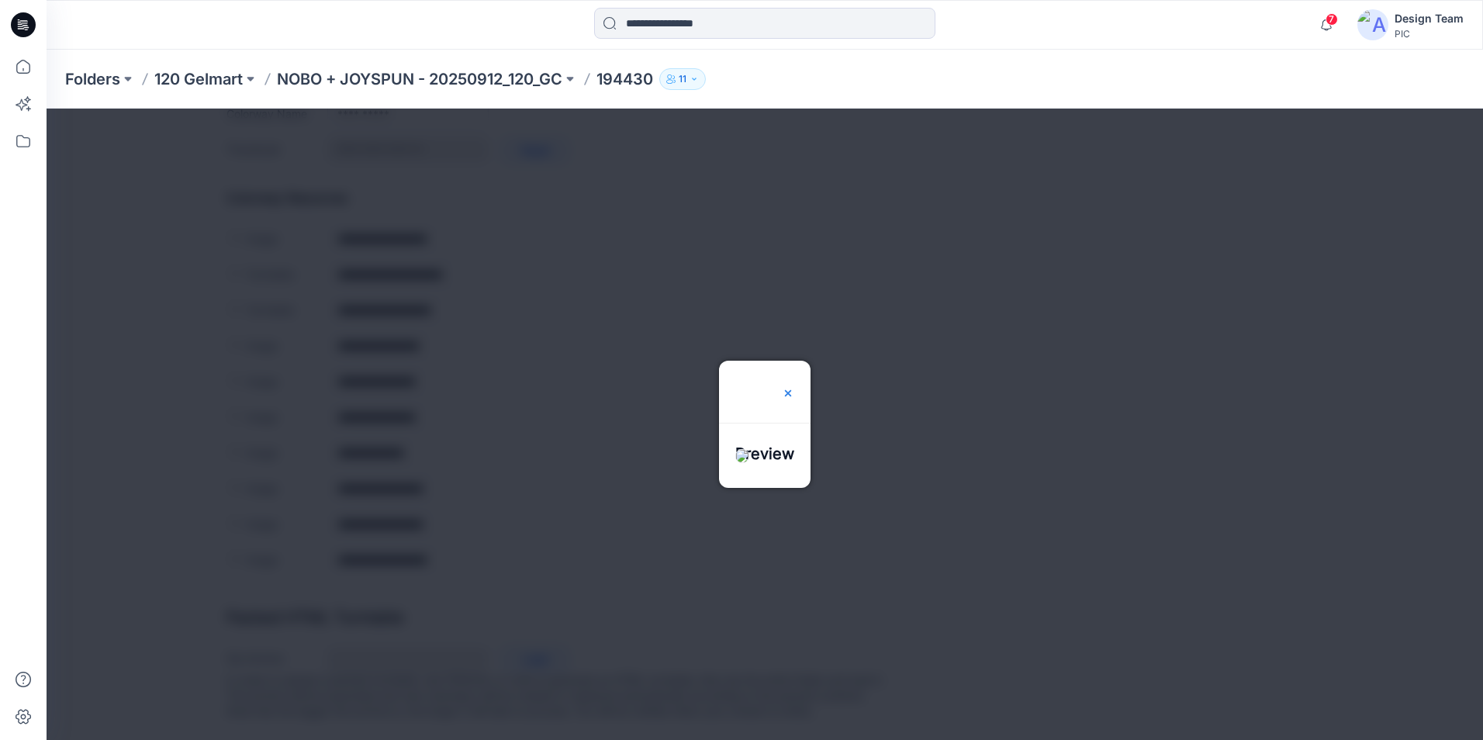
click at [794, 387] on img at bounding box center [788, 393] width 12 height 12
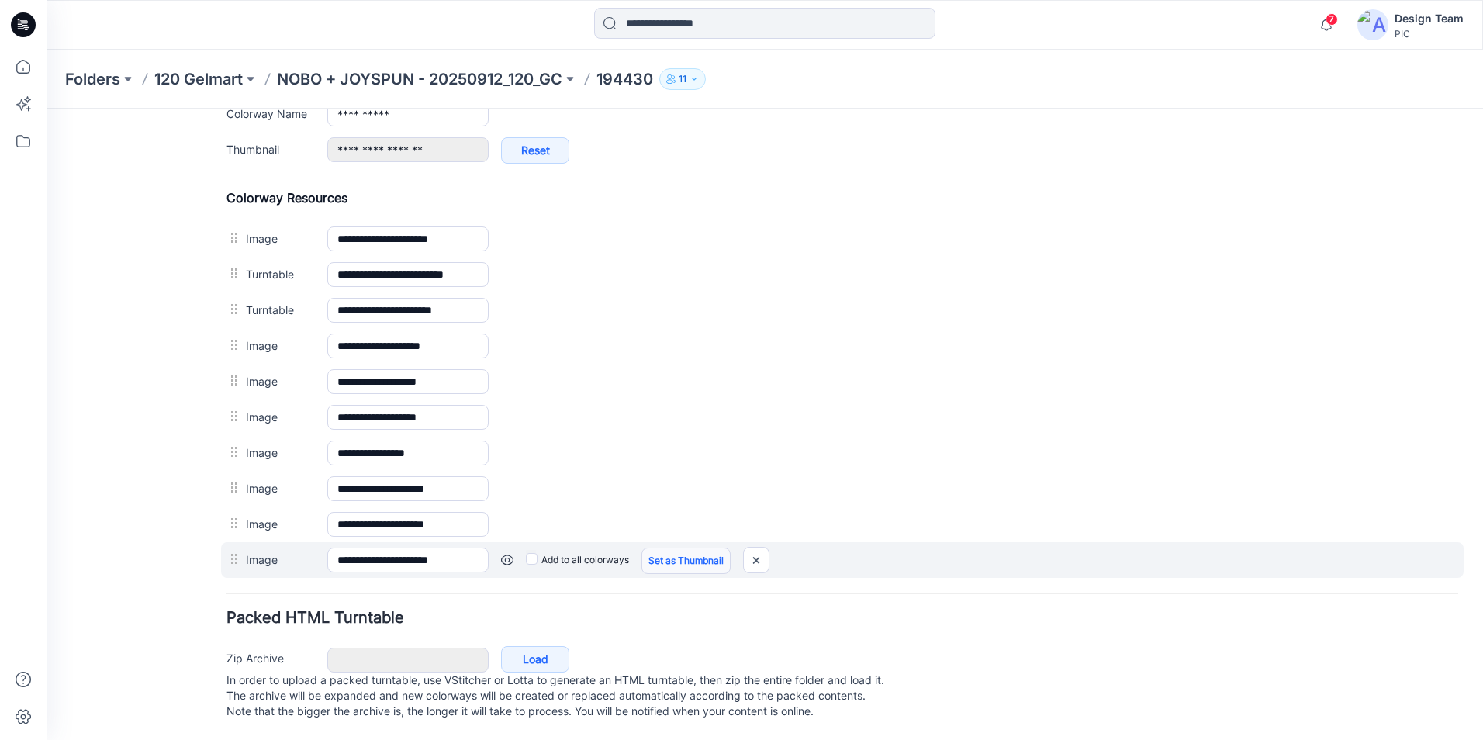
click at [662, 548] on link "Set as Thumbnail" at bounding box center [686, 561] width 89 height 26
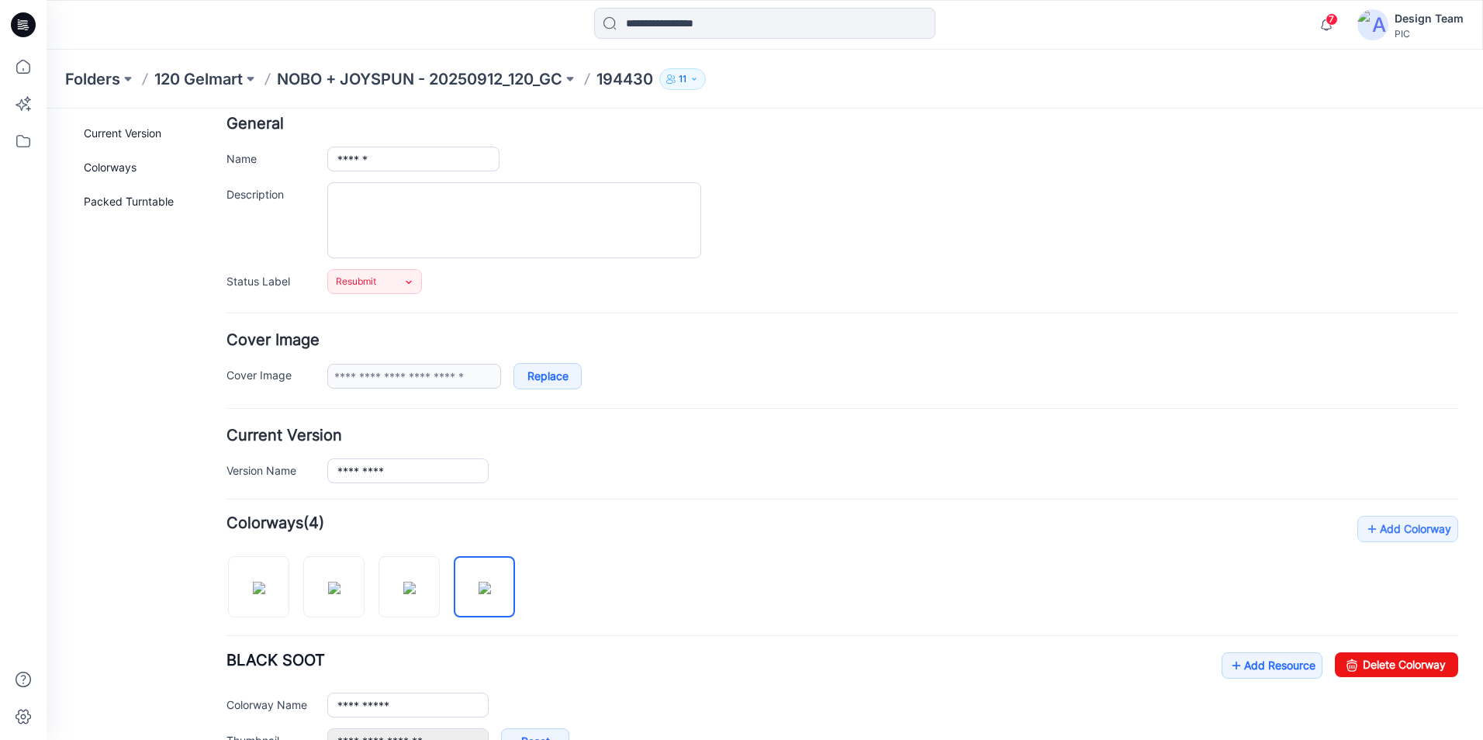
scroll to position [64, 0]
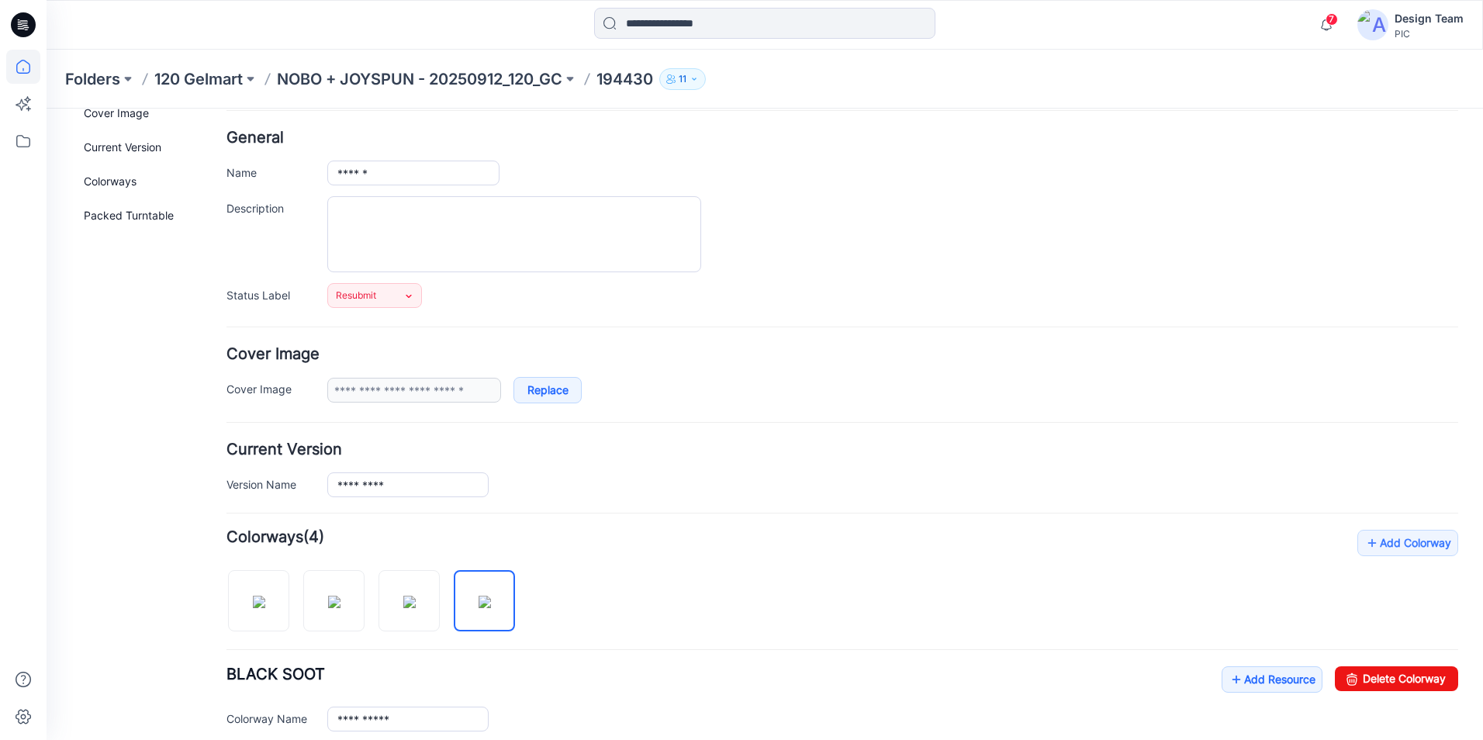
click at [16, 65] on icon at bounding box center [23, 67] width 34 height 34
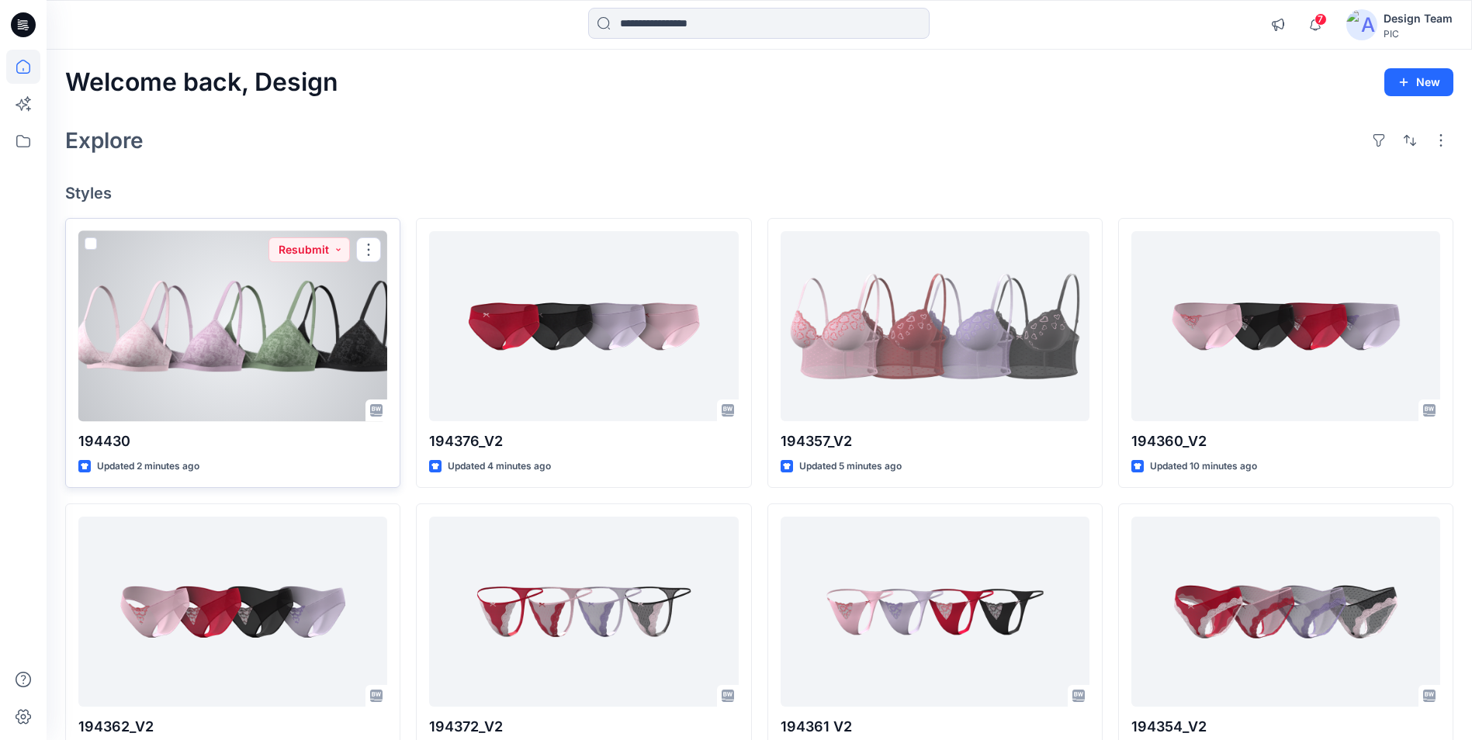
click at [287, 357] on div at bounding box center [232, 326] width 309 height 190
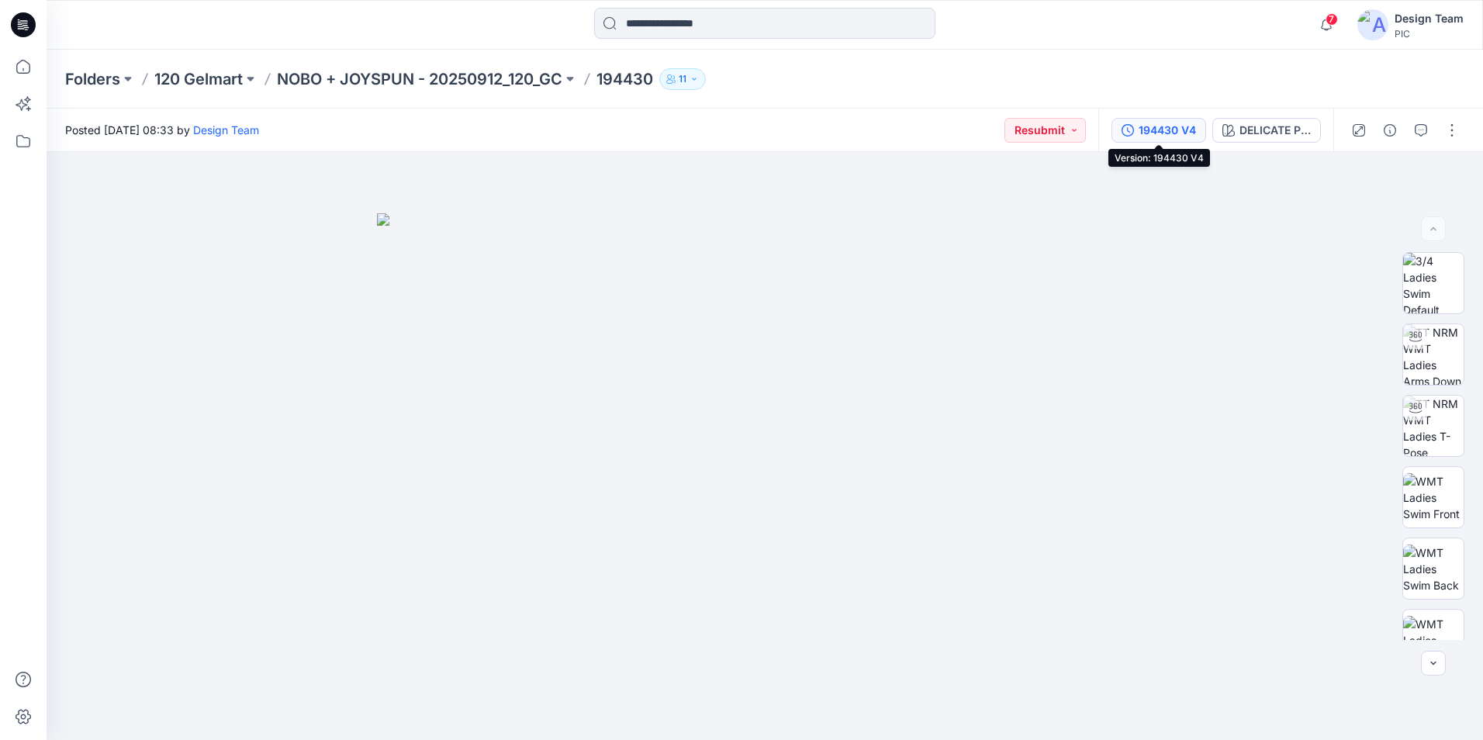
click at [1183, 137] on div "194430 V4" at bounding box center [1167, 130] width 57 height 17
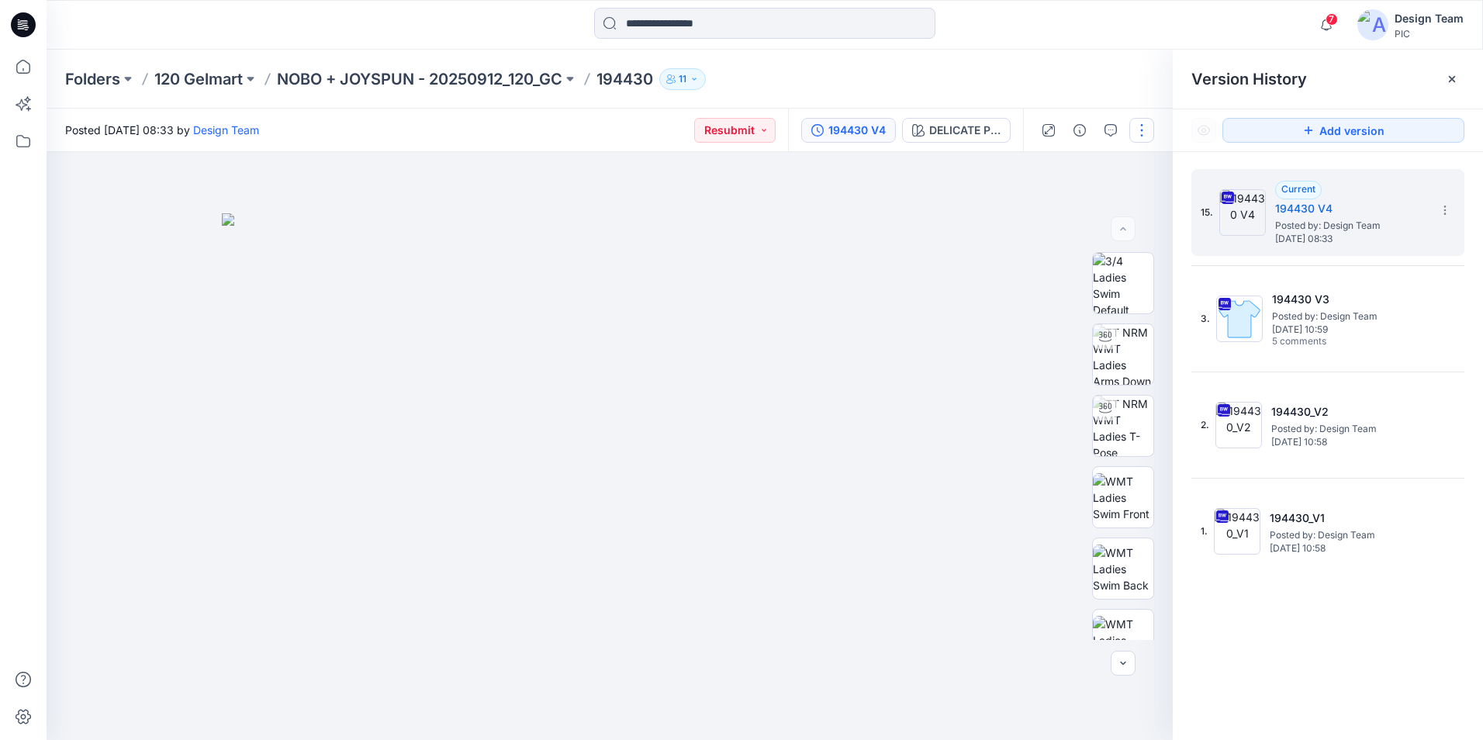
click at [1141, 140] on button "button" at bounding box center [1142, 130] width 25 height 25
click at [1068, 205] on button "Edit" at bounding box center [1076, 210] width 143 height 29
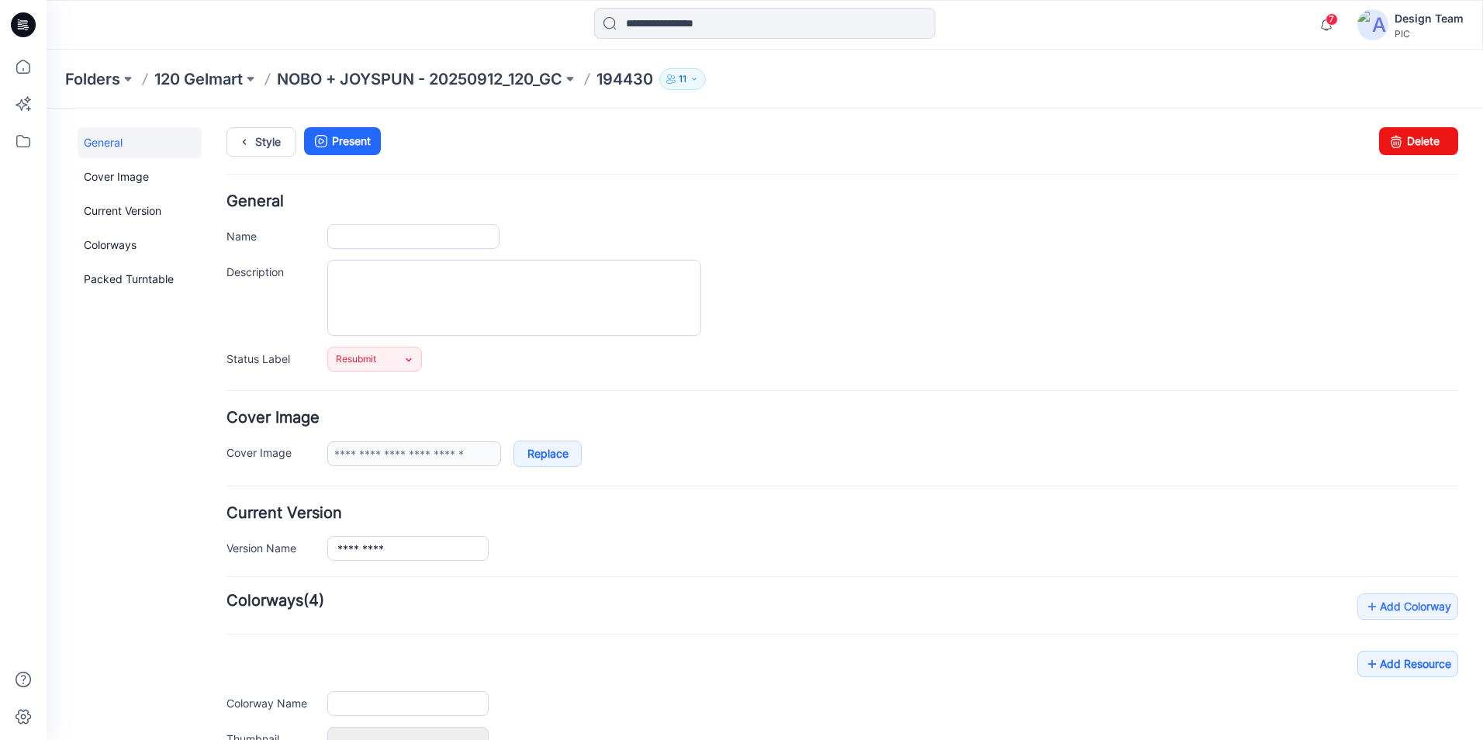
type input "******"
type input "**********"
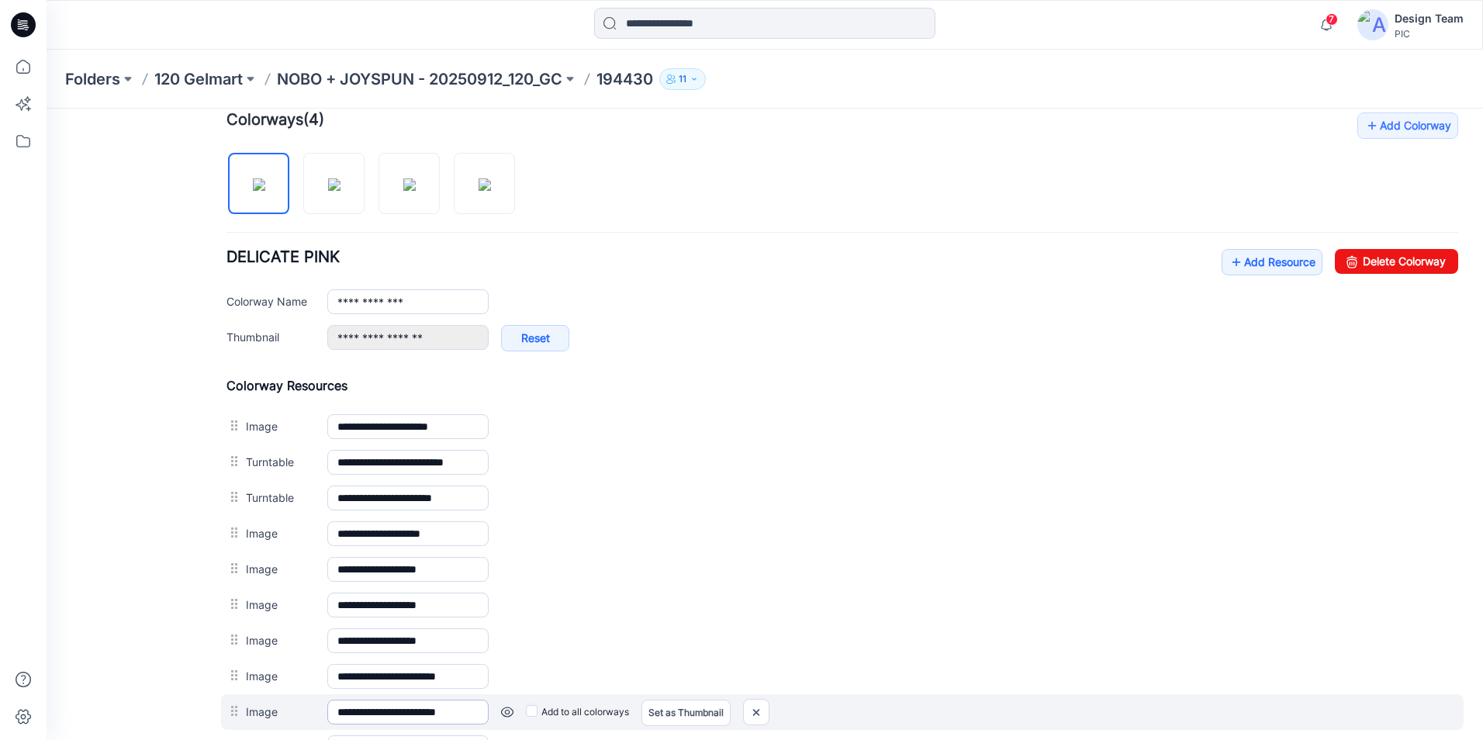
scroll to position [452, 0]
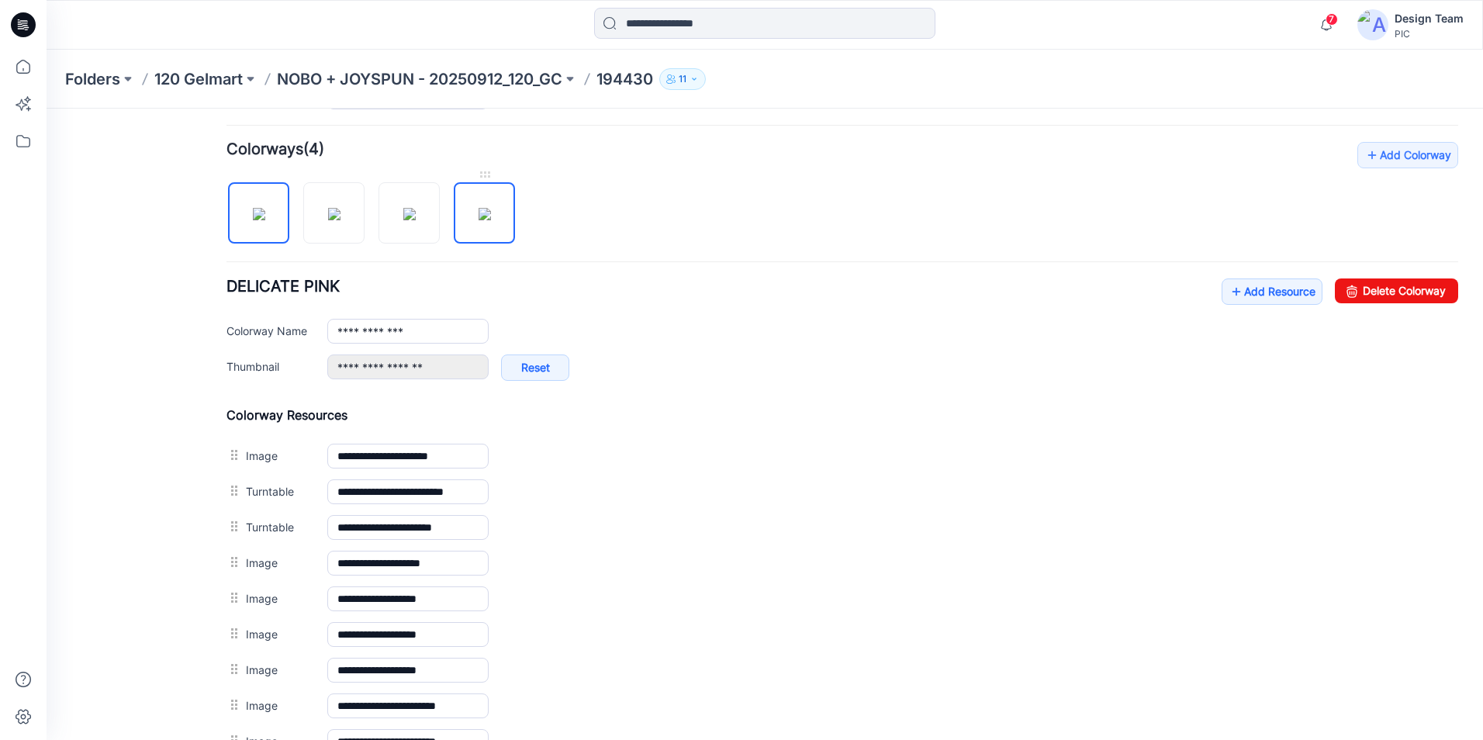
click at [491, 218] on img at bounding box center [485, 214] width 12 height 12
type input "**********"
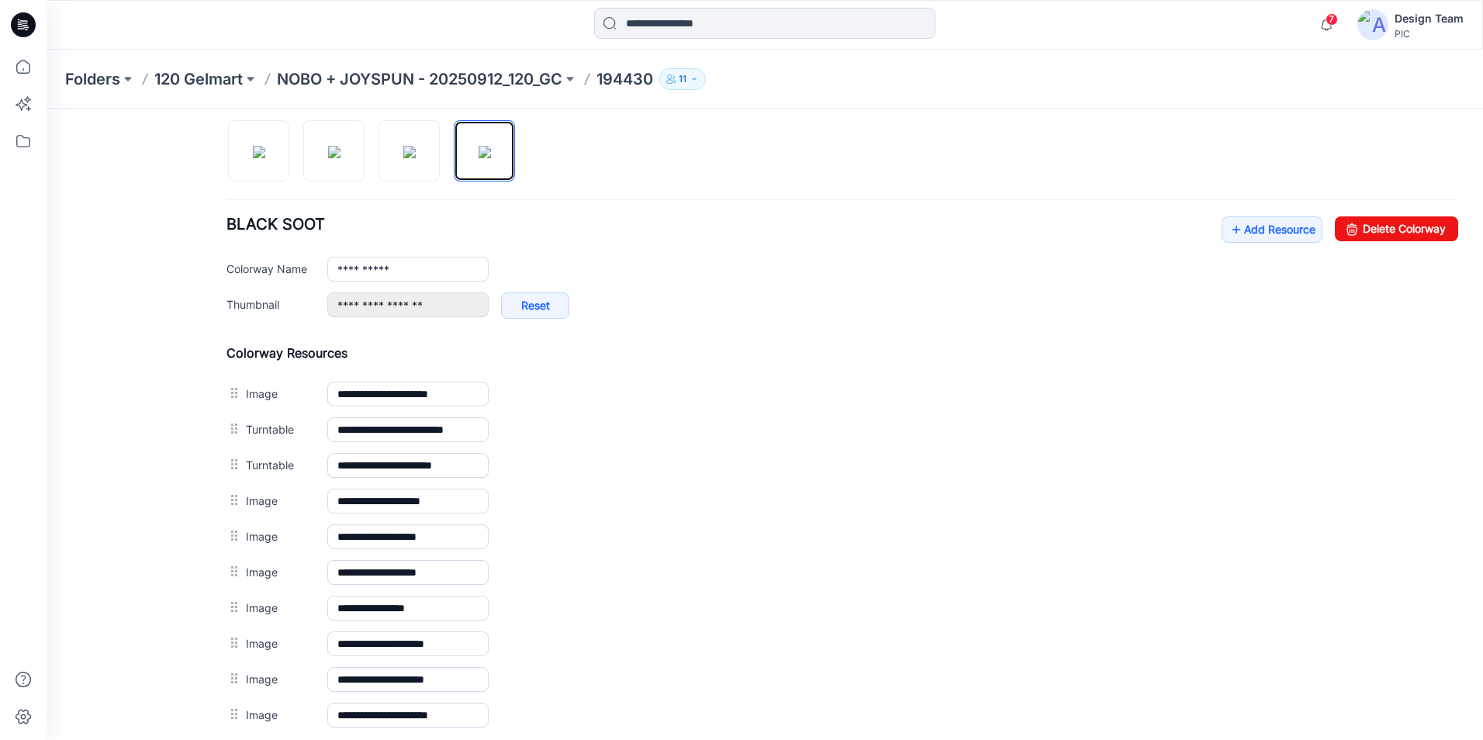
scroll to position [684, 0]
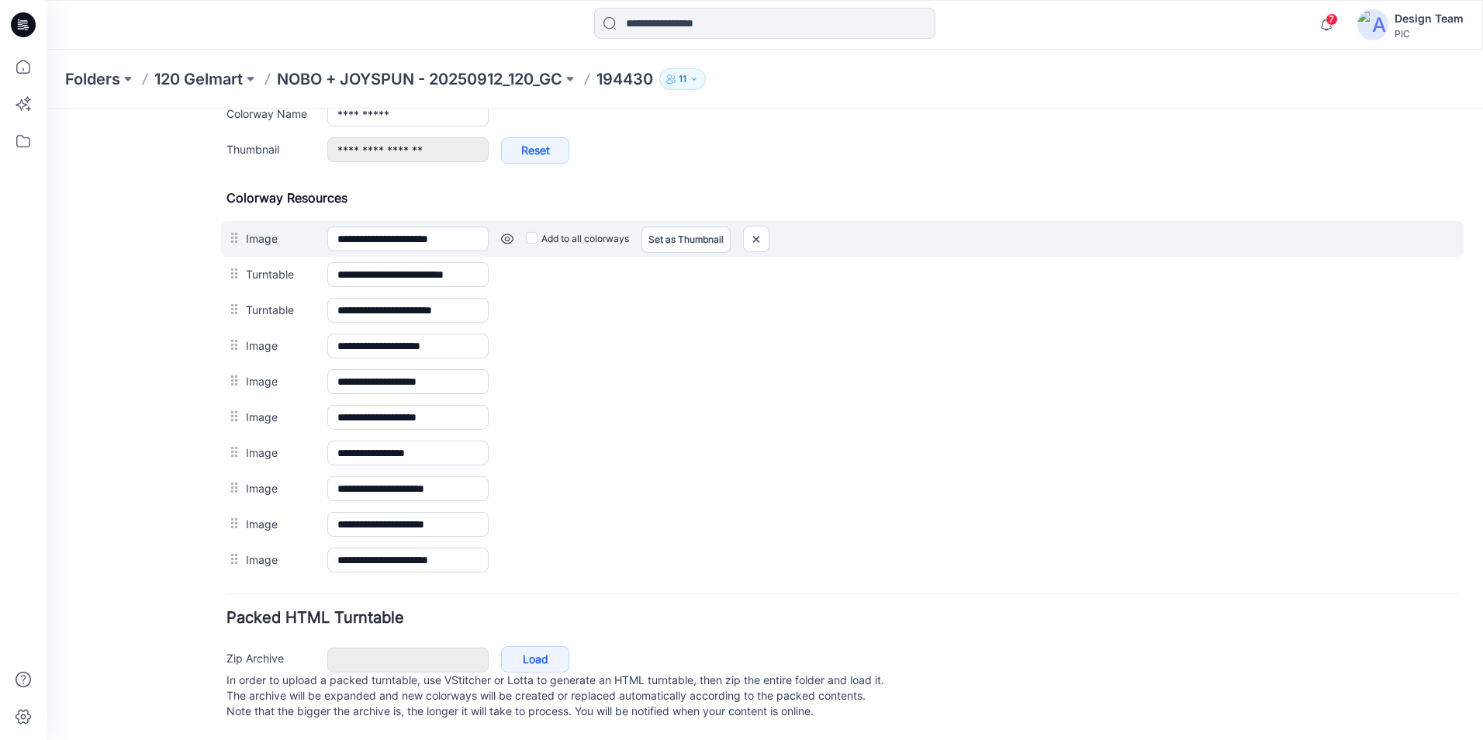
click at [507, 233] on link at bounding box center [507, 239] width 12 height 12
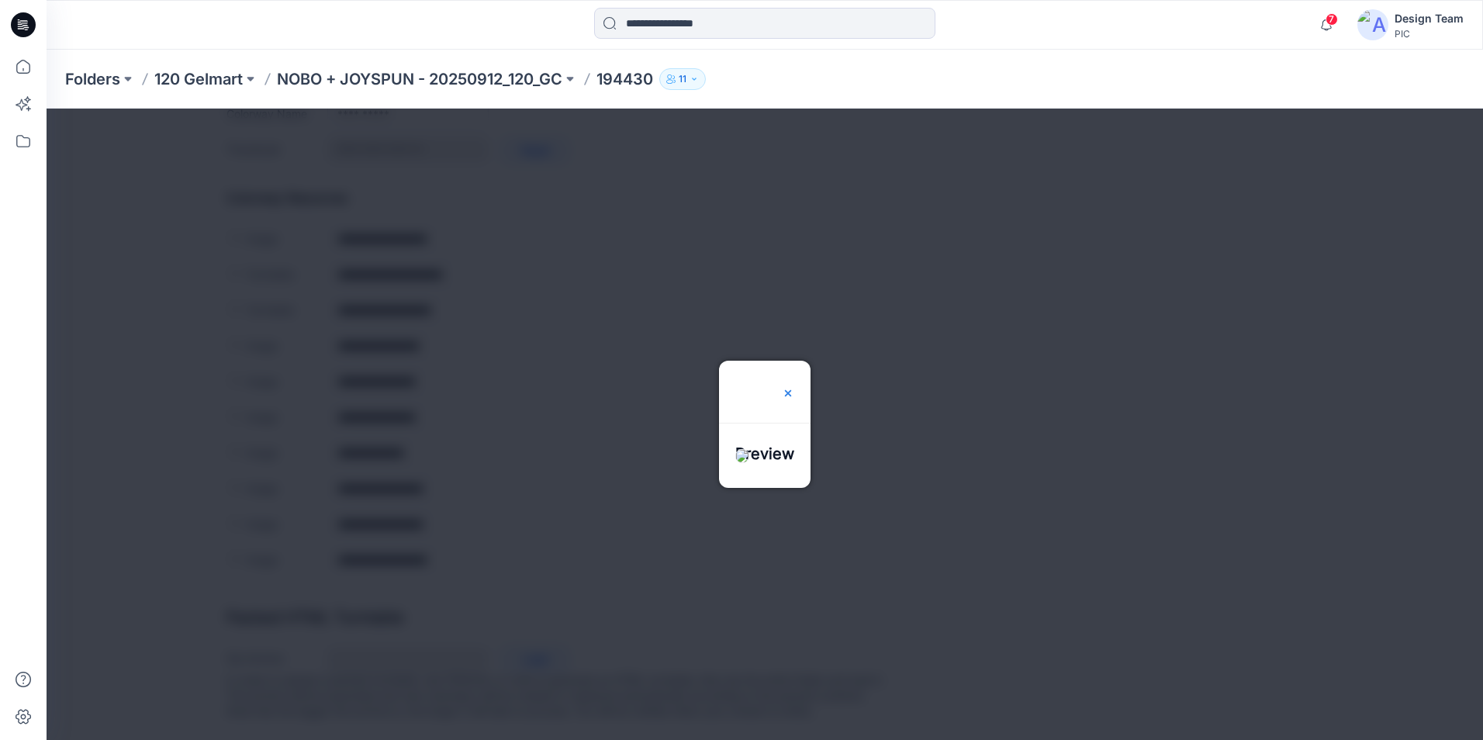
click at [794, 387] on img at bounding box center [788, 393] width 12 height 12
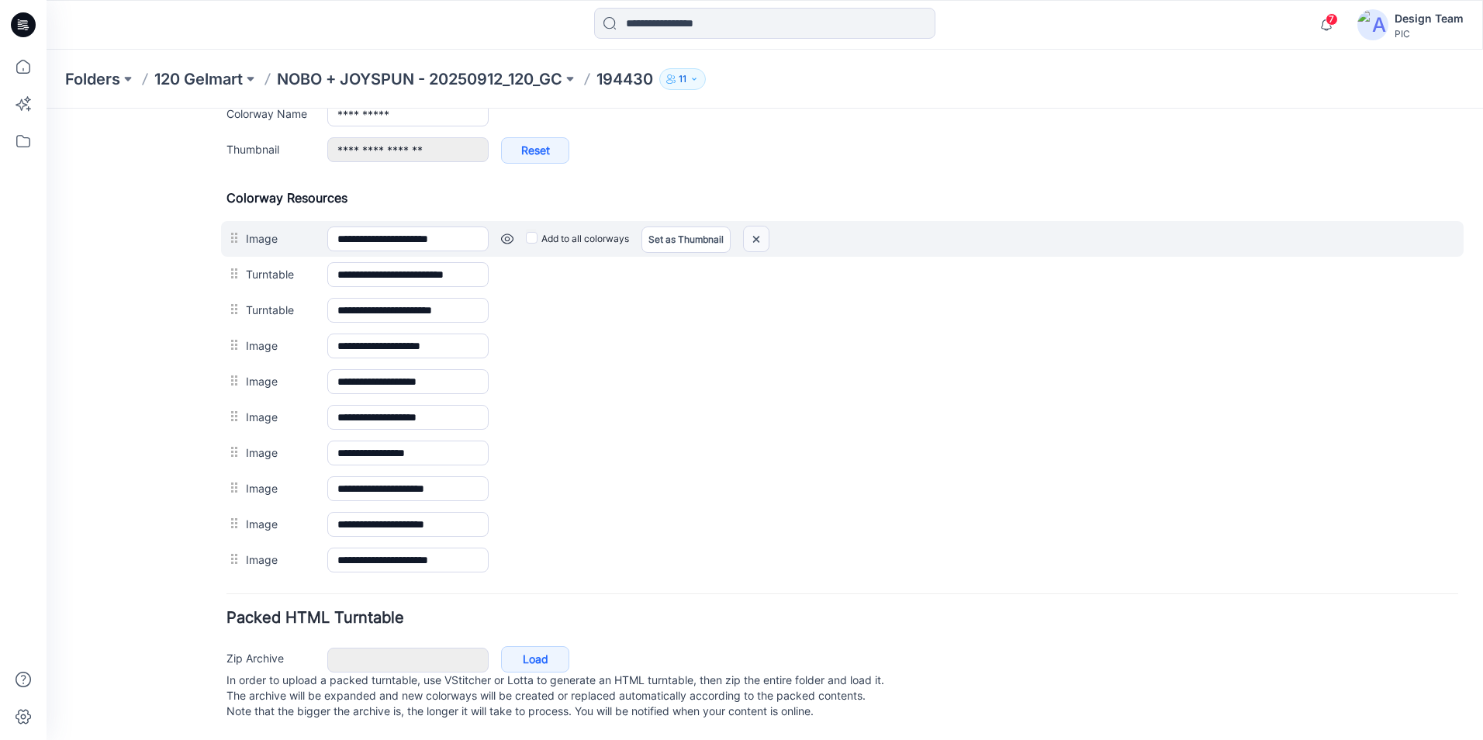
drag, startPoint x: 756, startPoint y: 219, endPoint x: 861, endPoint y: 180, distance: 111.7
click at [756, 227] on img at bounding box center [756, 240] width 25 height 26
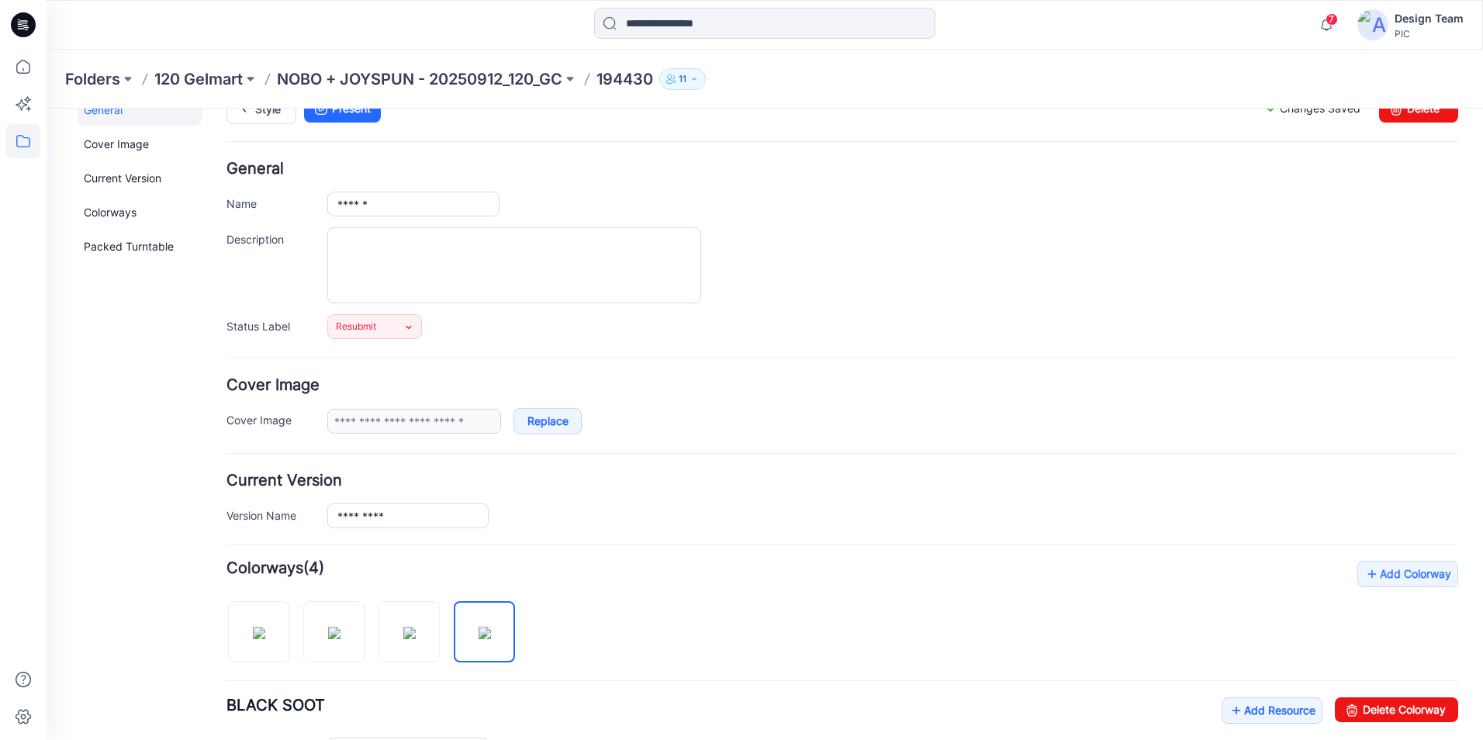
scroll to position [0, 0]
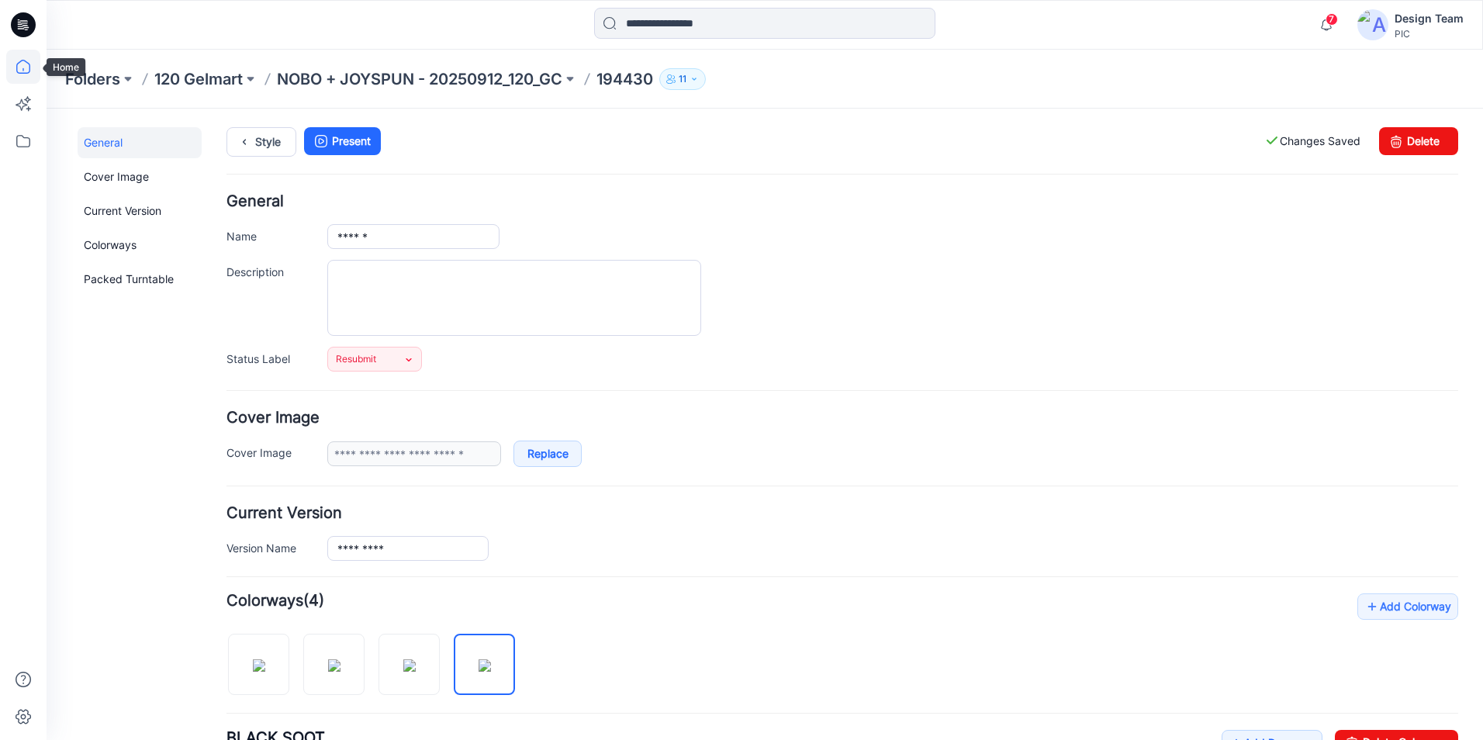
drag, startPoint x: 19, startPoint y: 64, endPoint x: 28, endPoint y: 66, distance: 8.7
click at [21, 64] on icon at bounding box center [23, 67] width 34 height 34
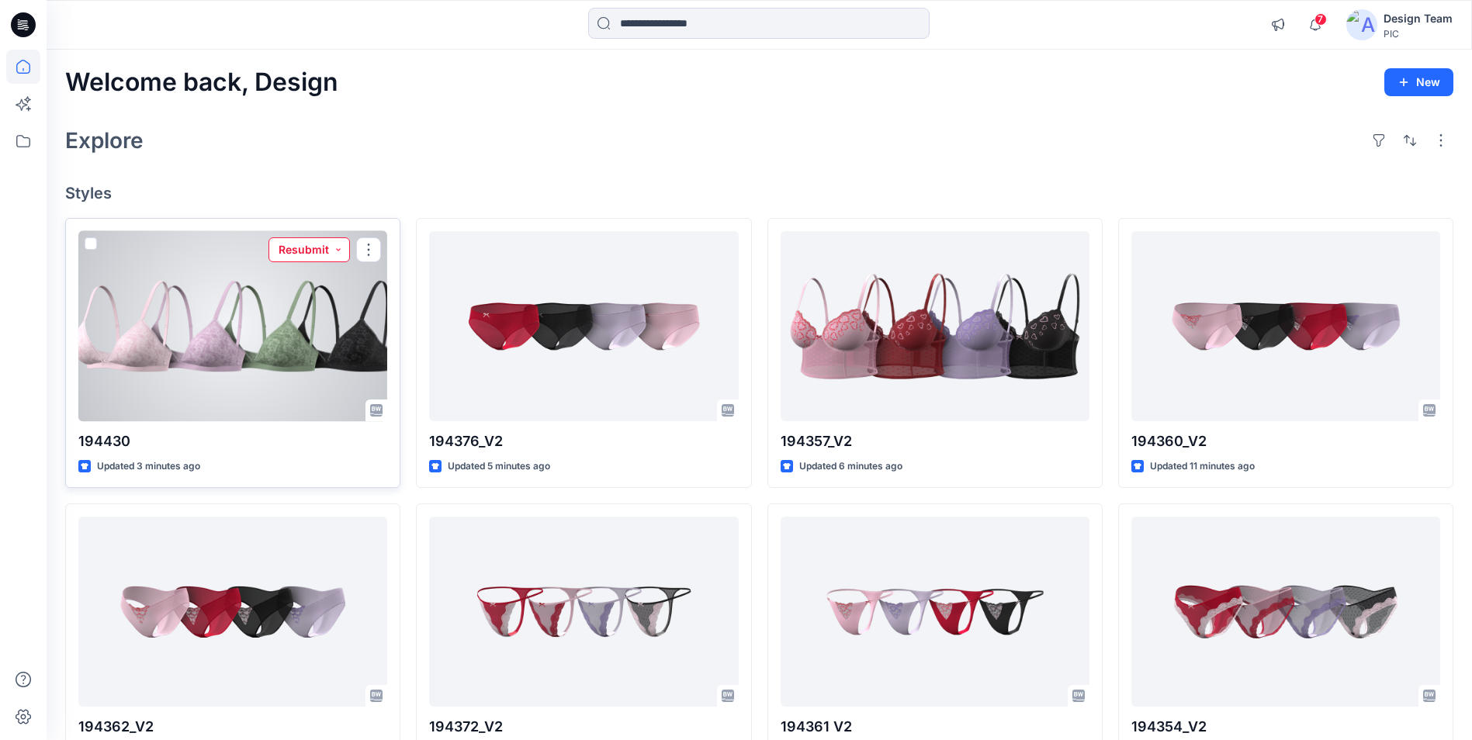
click at [340, 251] on button "Resubmit" at bounding box center [308, 249] width 81 height 25
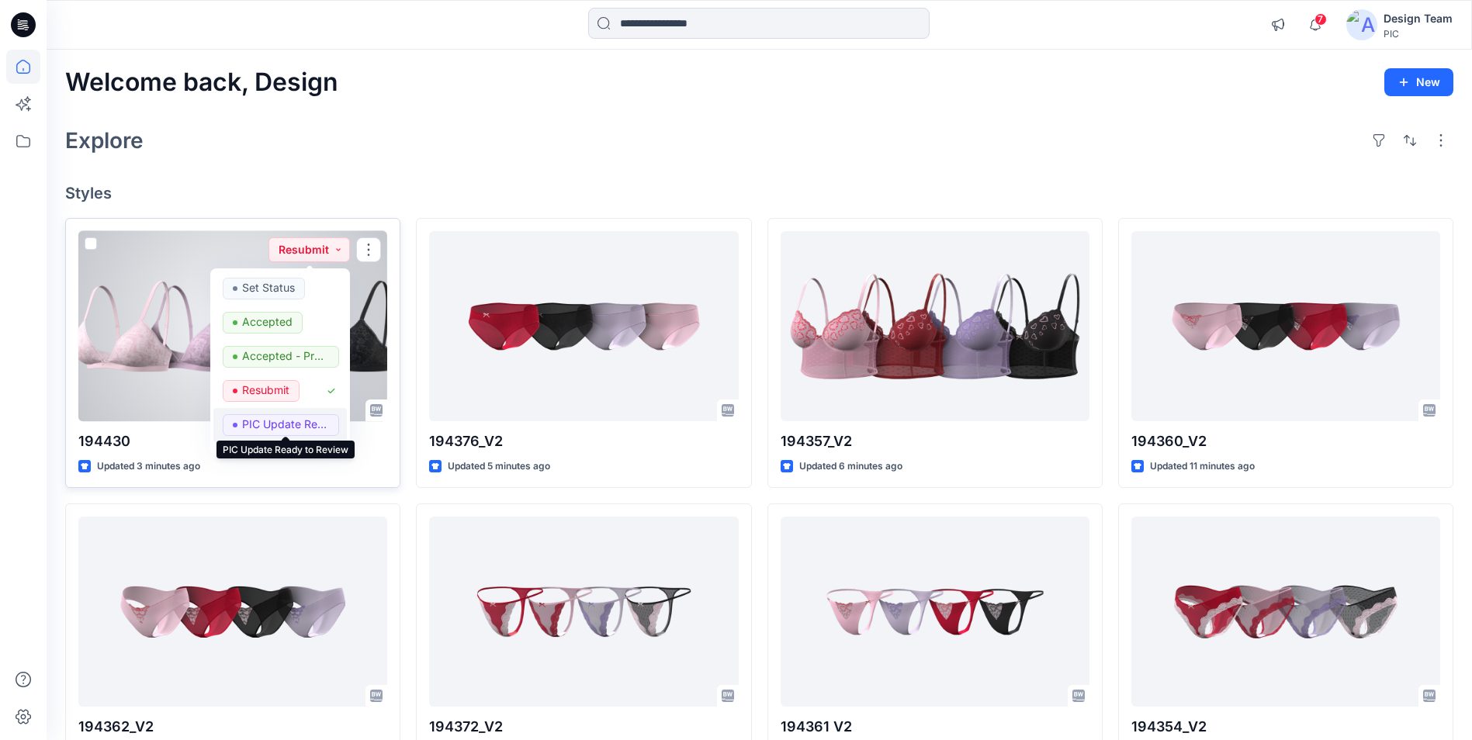
click at [305, 424] on p "PIC Update Ready to Review" at bounding box center [285, 424] width 87 height 20
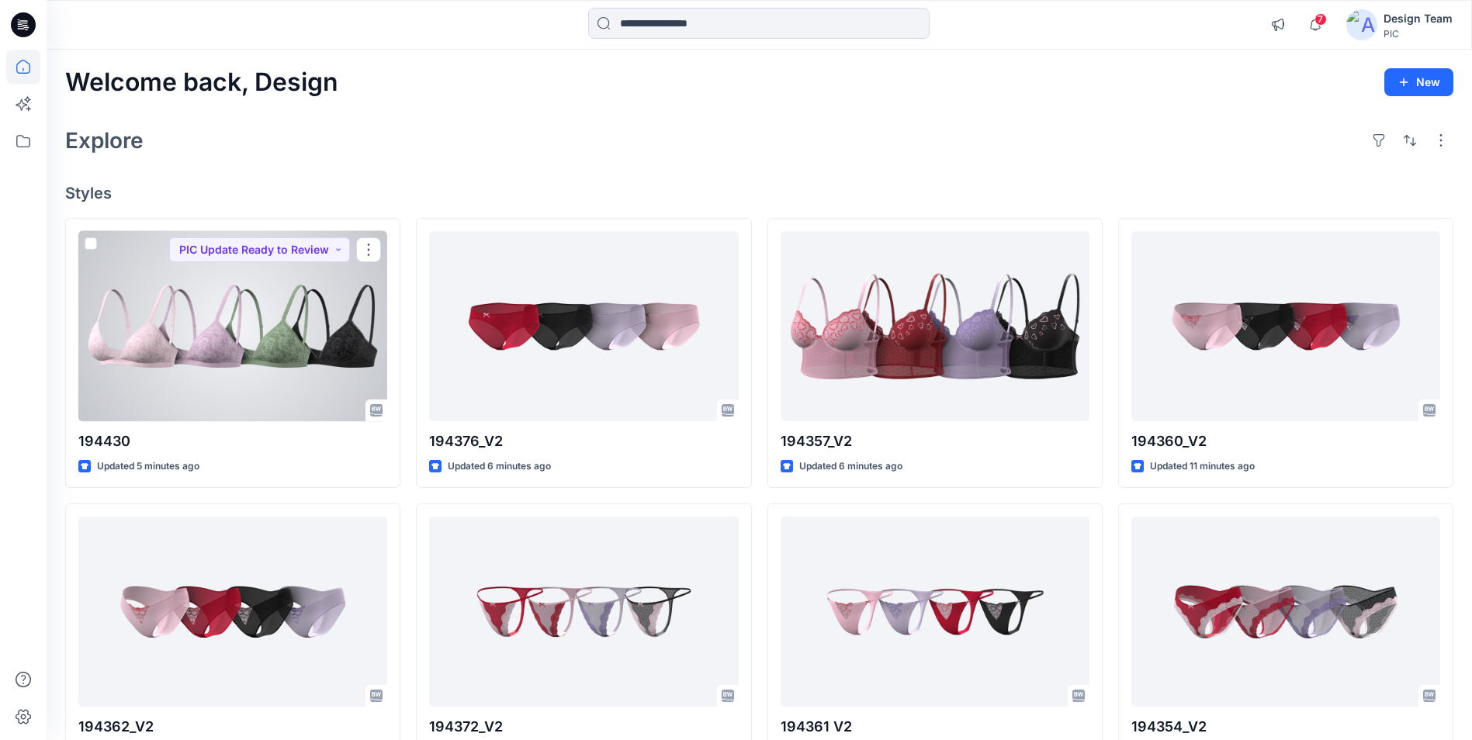
click at [258, 337] on div at bounding box center [232, 326] width 309 height 190
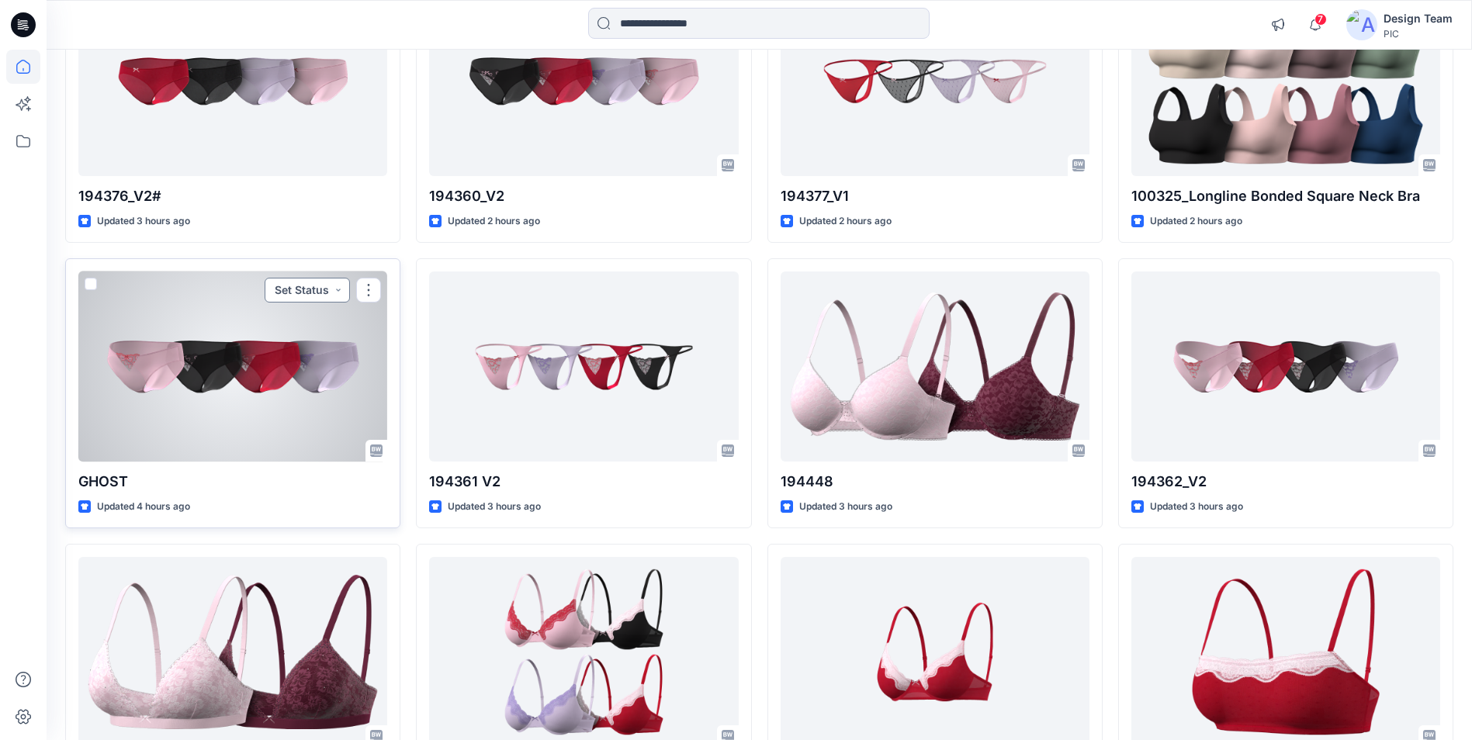
scroll to position [233, 0]
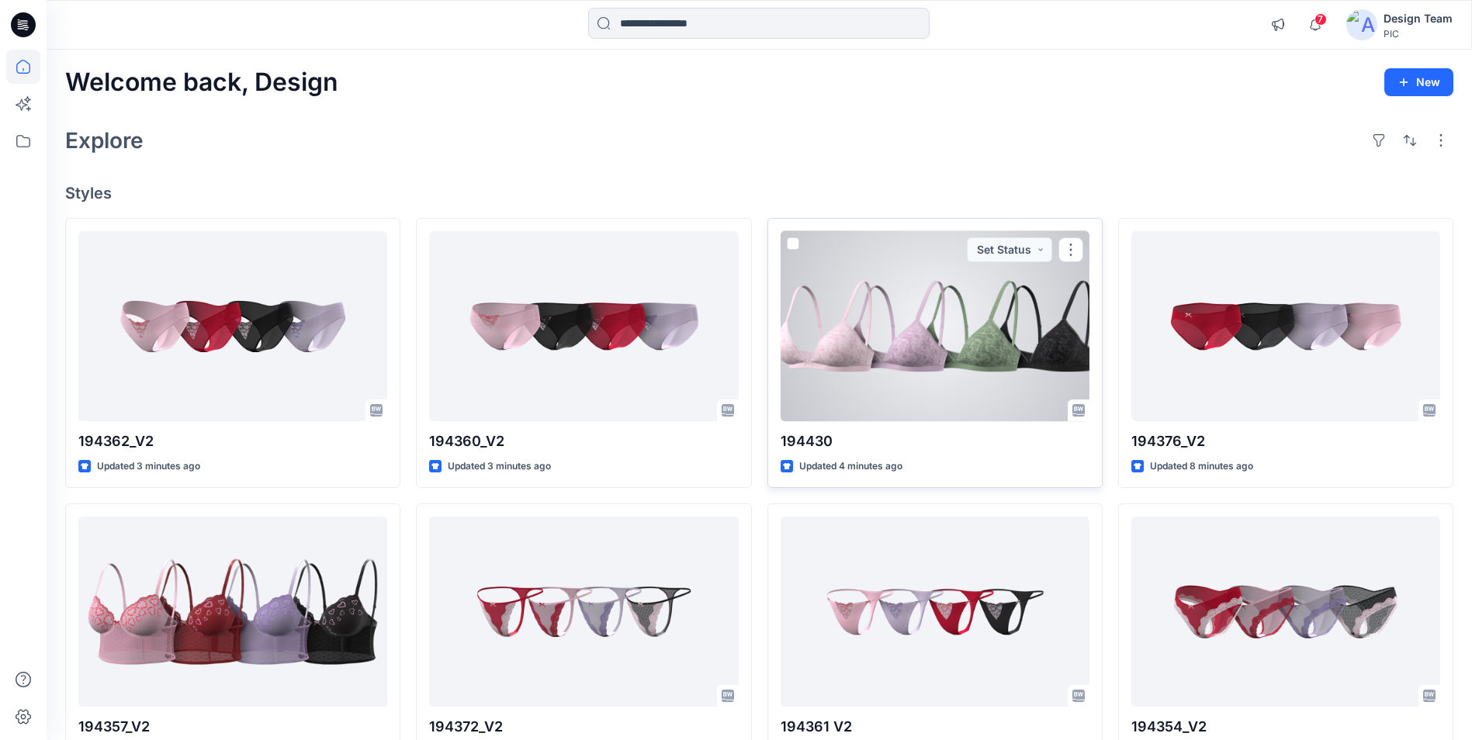
click at [888, 317] on div at bounding box center [934, 326] width 309 height 190
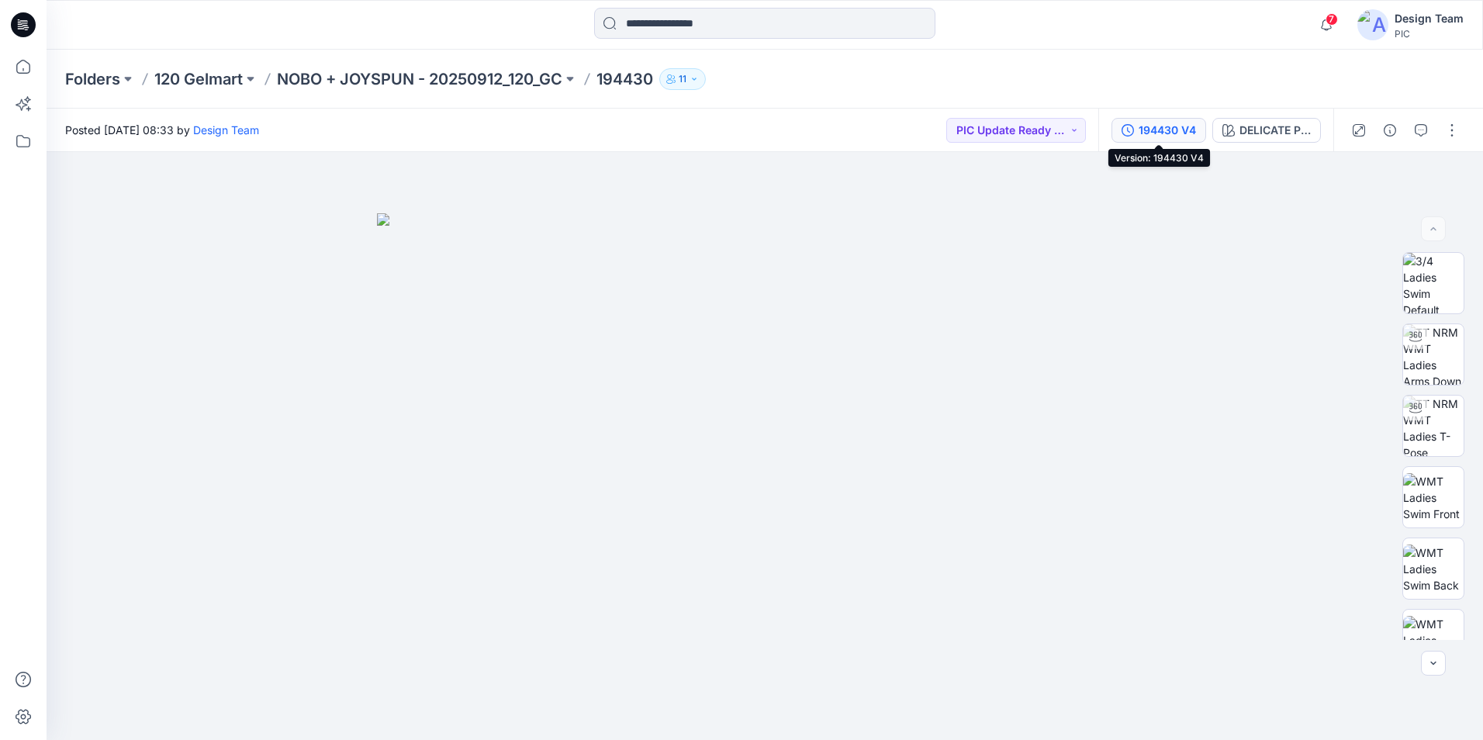
click at [1169, 131] on div "194430 V4" at bounding box center [1167, 130] width 57 height 17
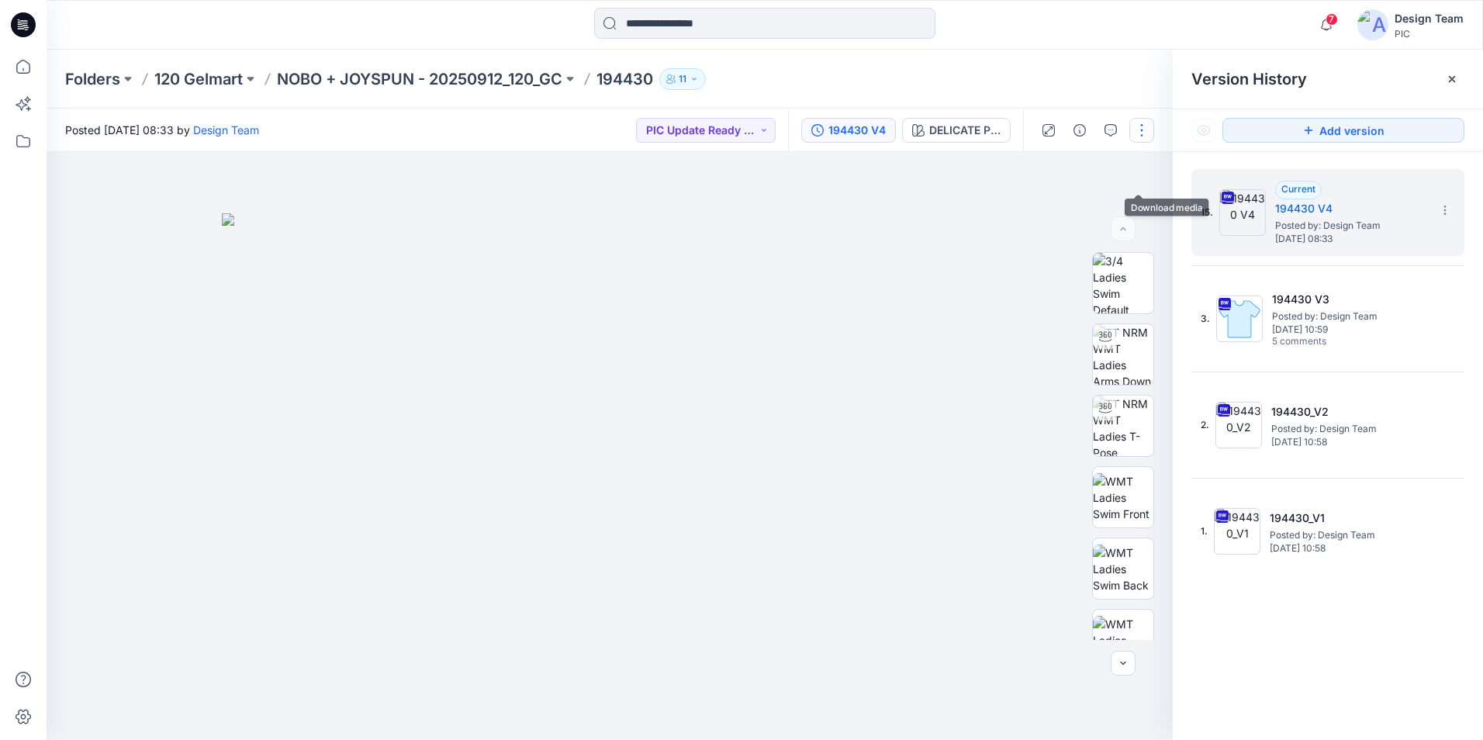
click at [1151, 133] on button "button" at bounding box center [1142, 130] width 25 height 25
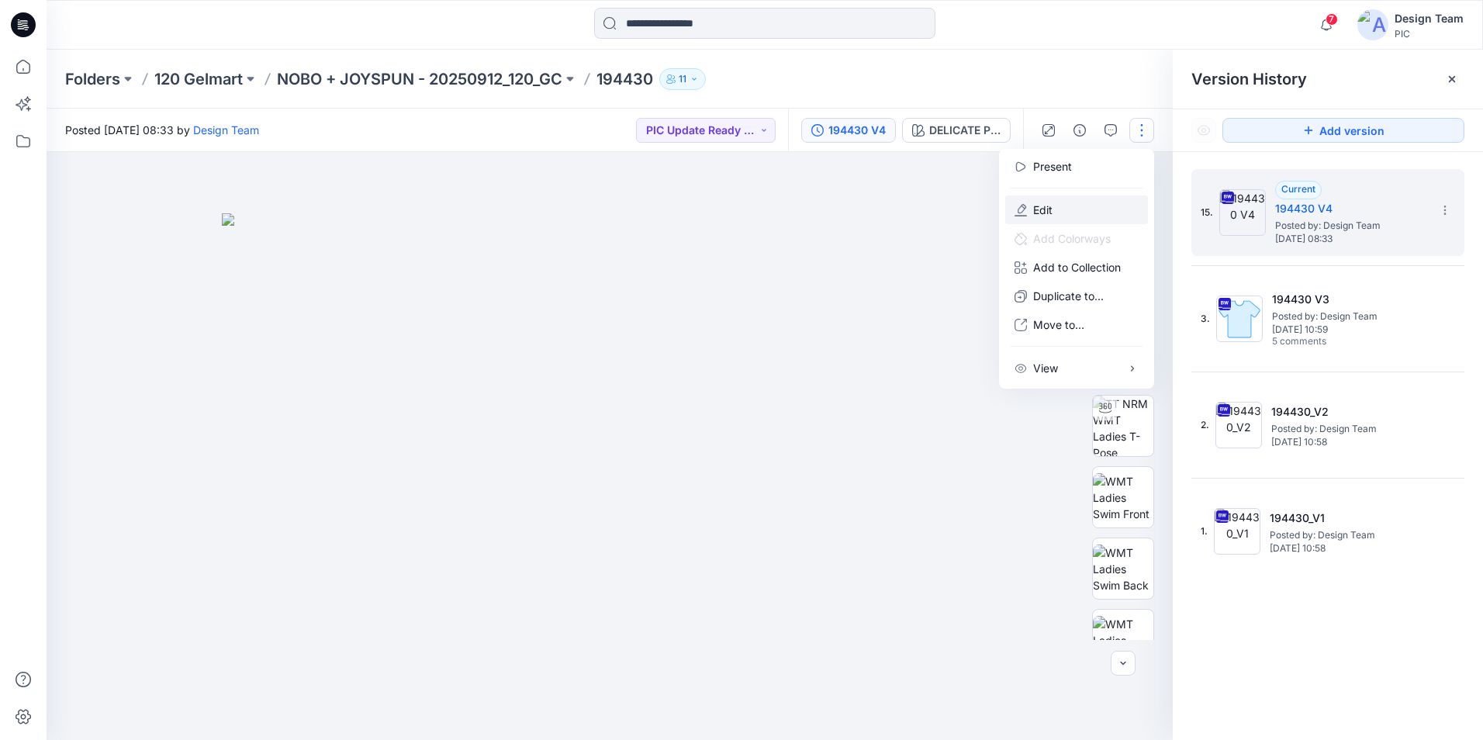
click at [1102, 214] on button "Edit" at bounding box center [1076, 210] width 143 height 29
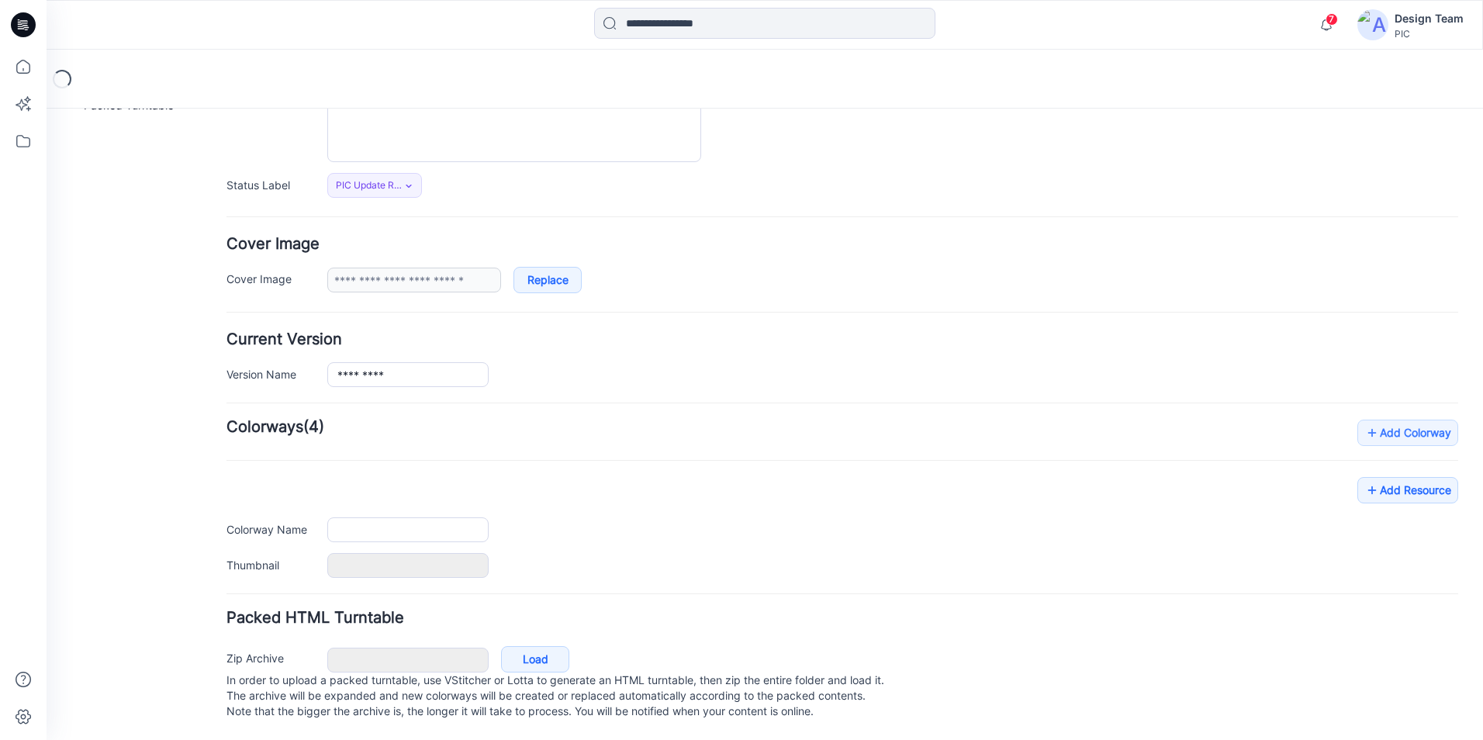
type input "******"
type input "**********"
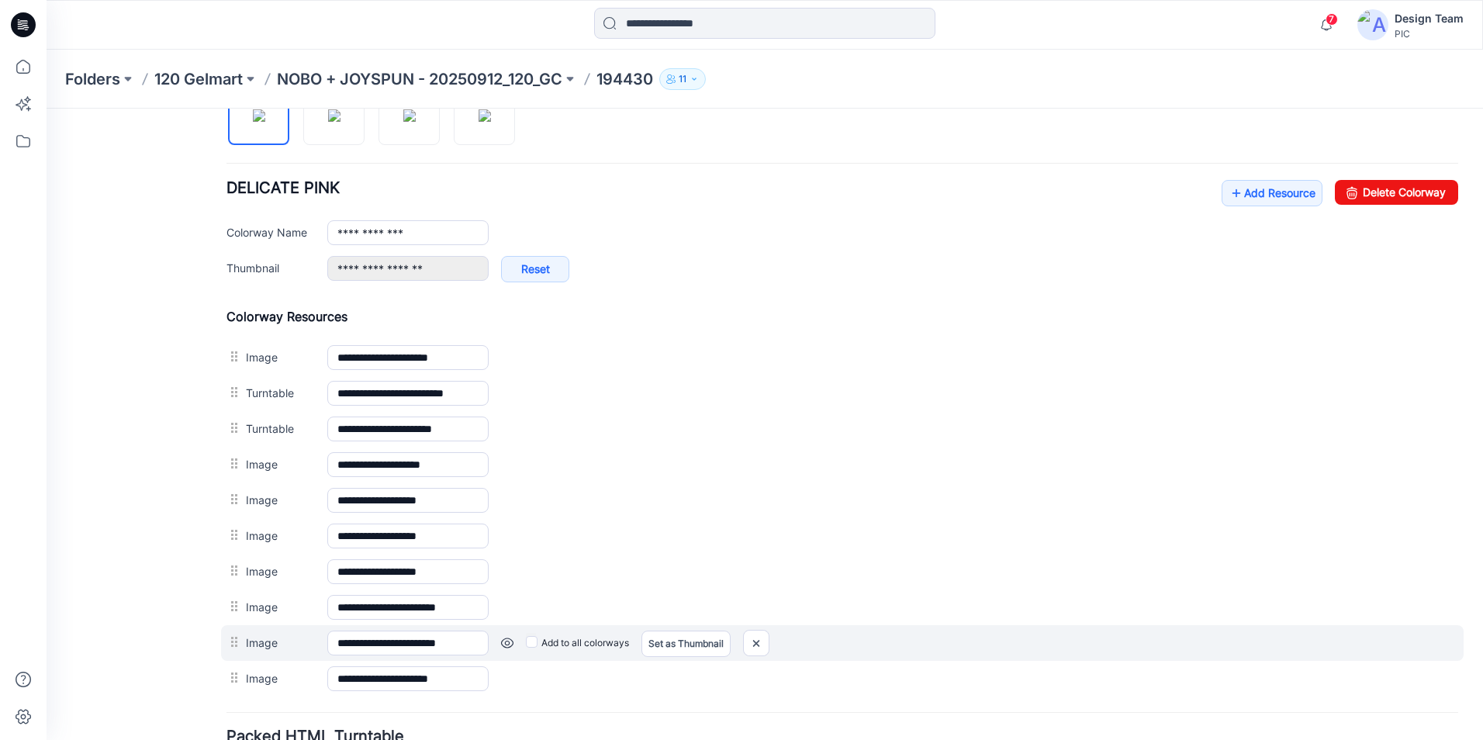
scroll to position [577, 0]
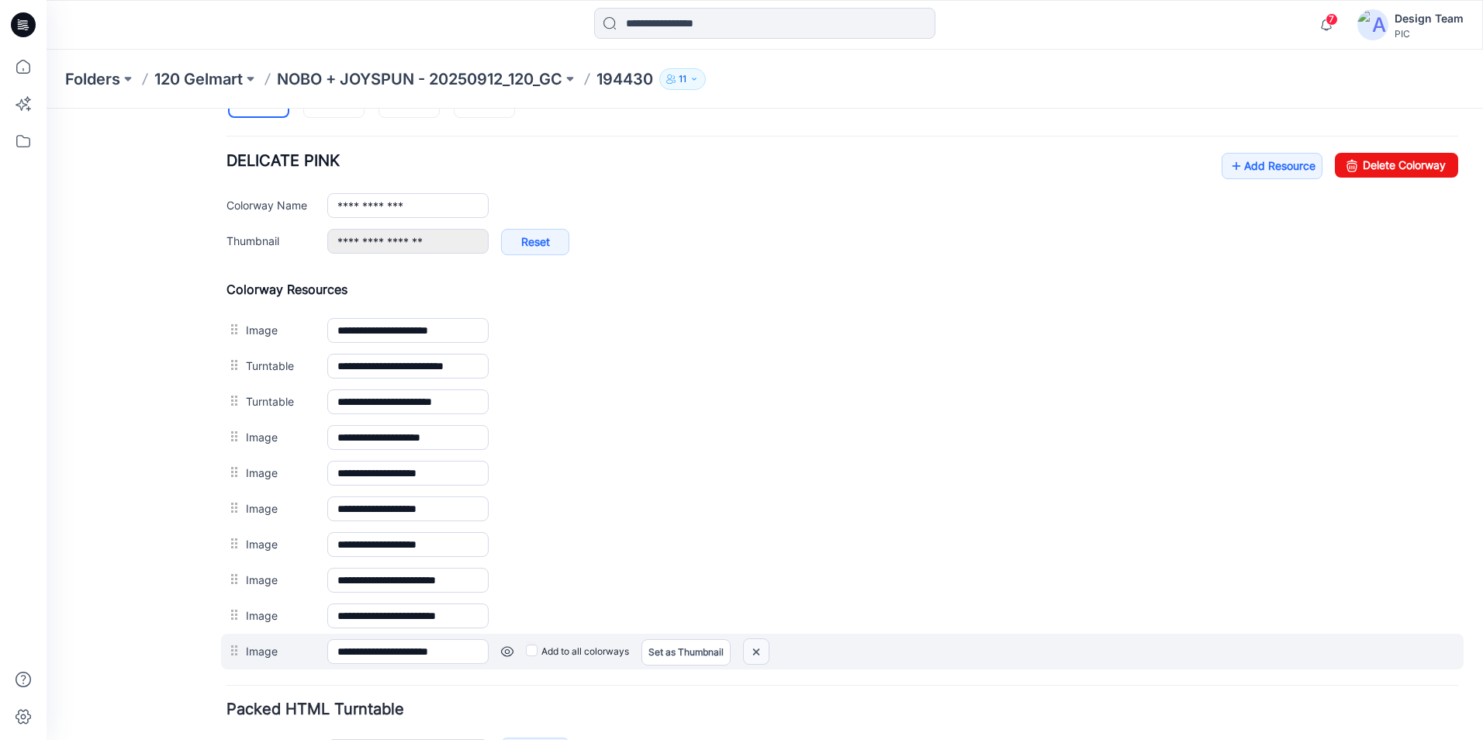
click at [758, 653] on img at bounding box center [756, 652] width 25 height 26
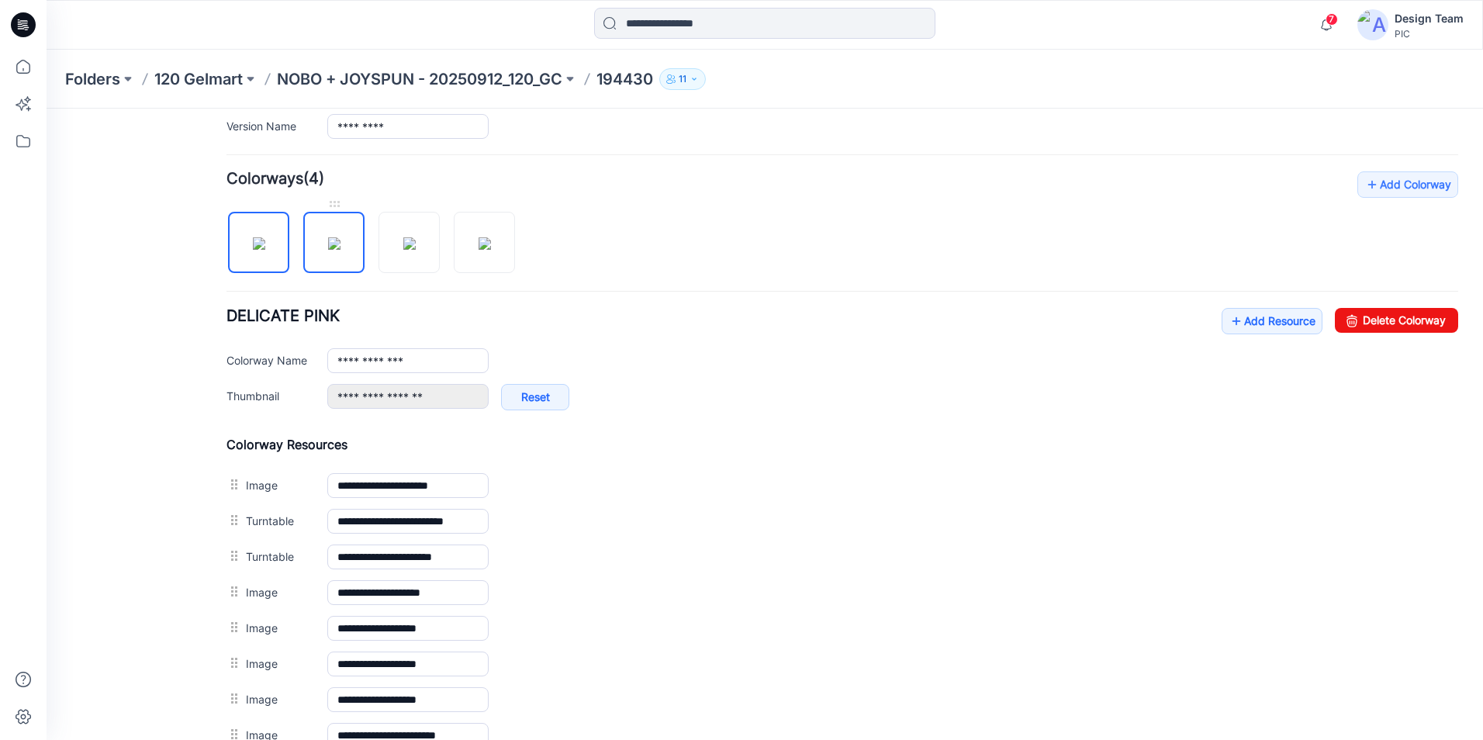
click at [341, 249] on img at bounding box center [334, 243] width 12 height 12
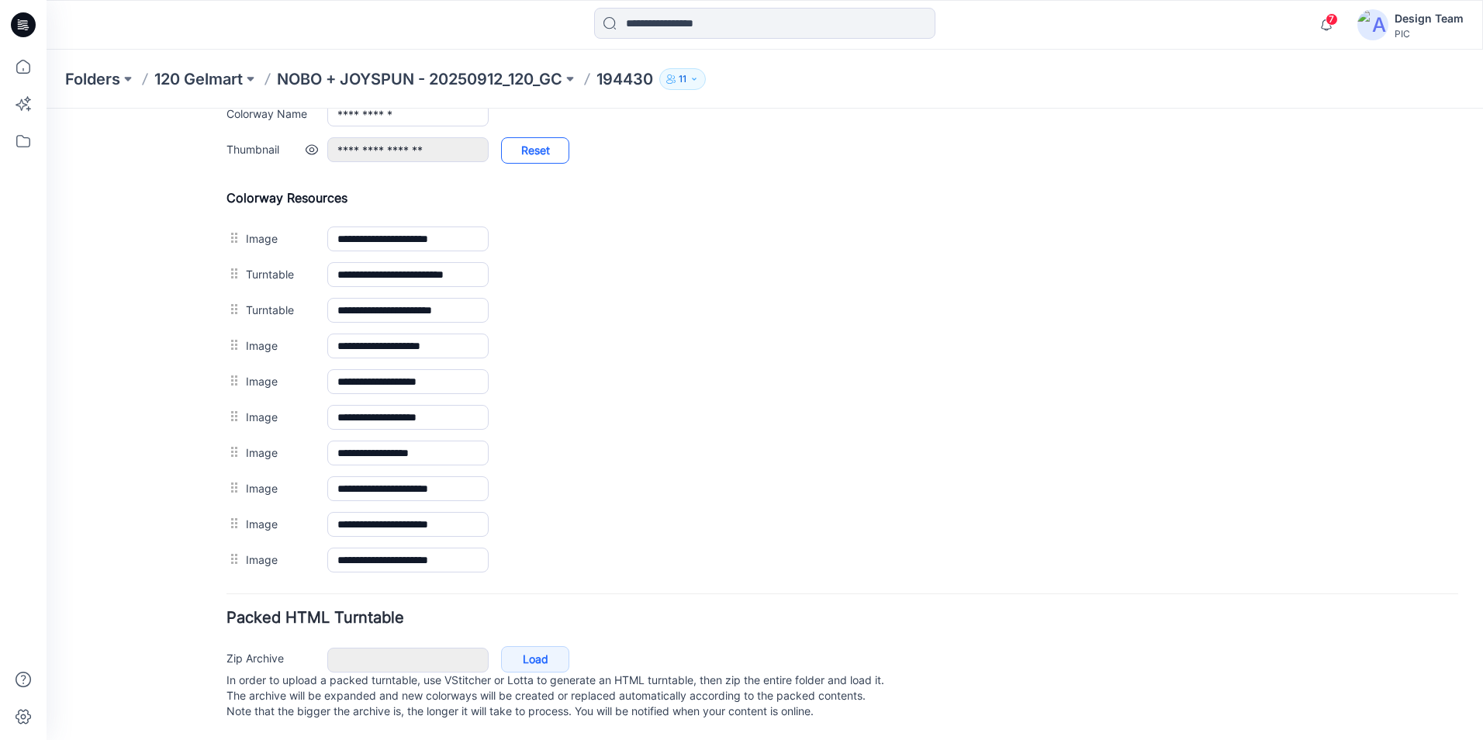
scroll to position [684, 0]
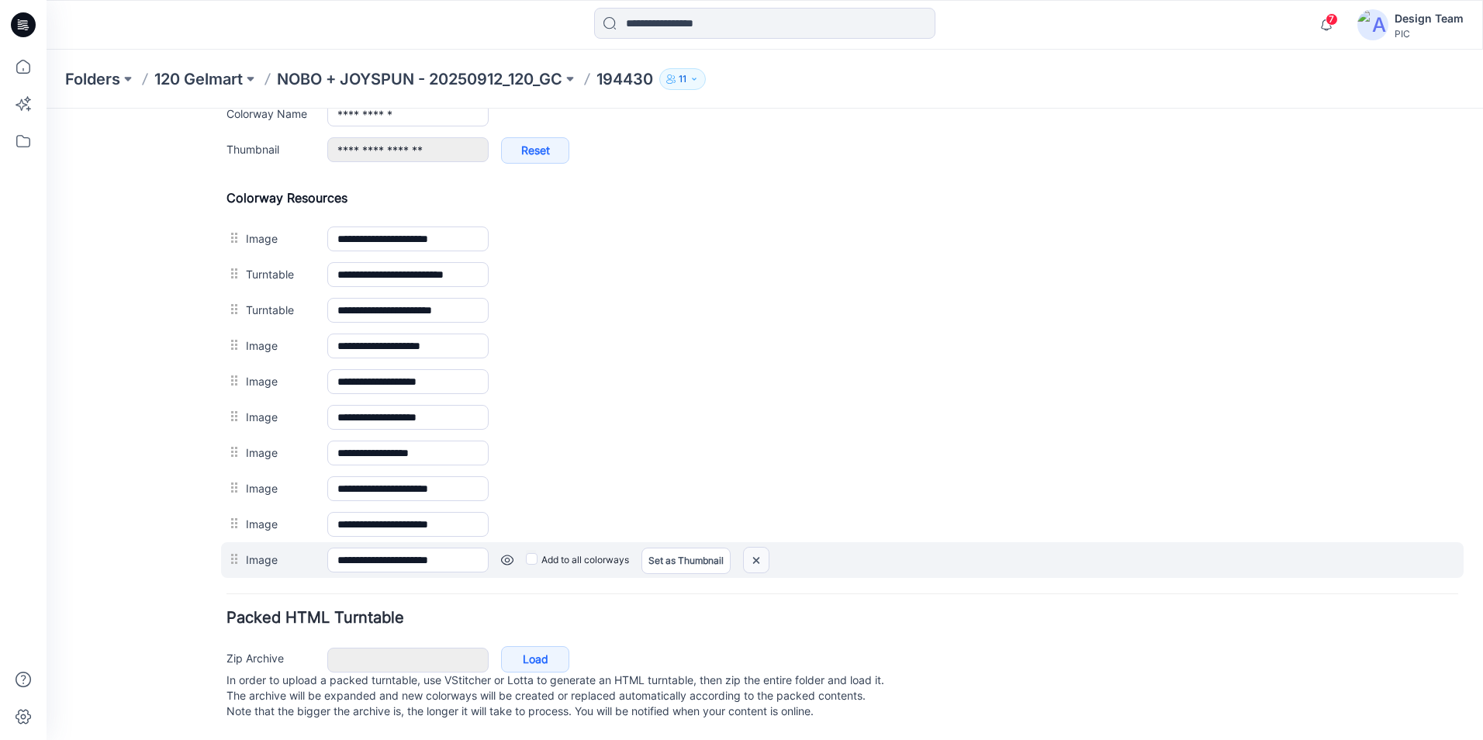
click at [767, 548] on img at bounding box center [756, 561] width 25 height 26
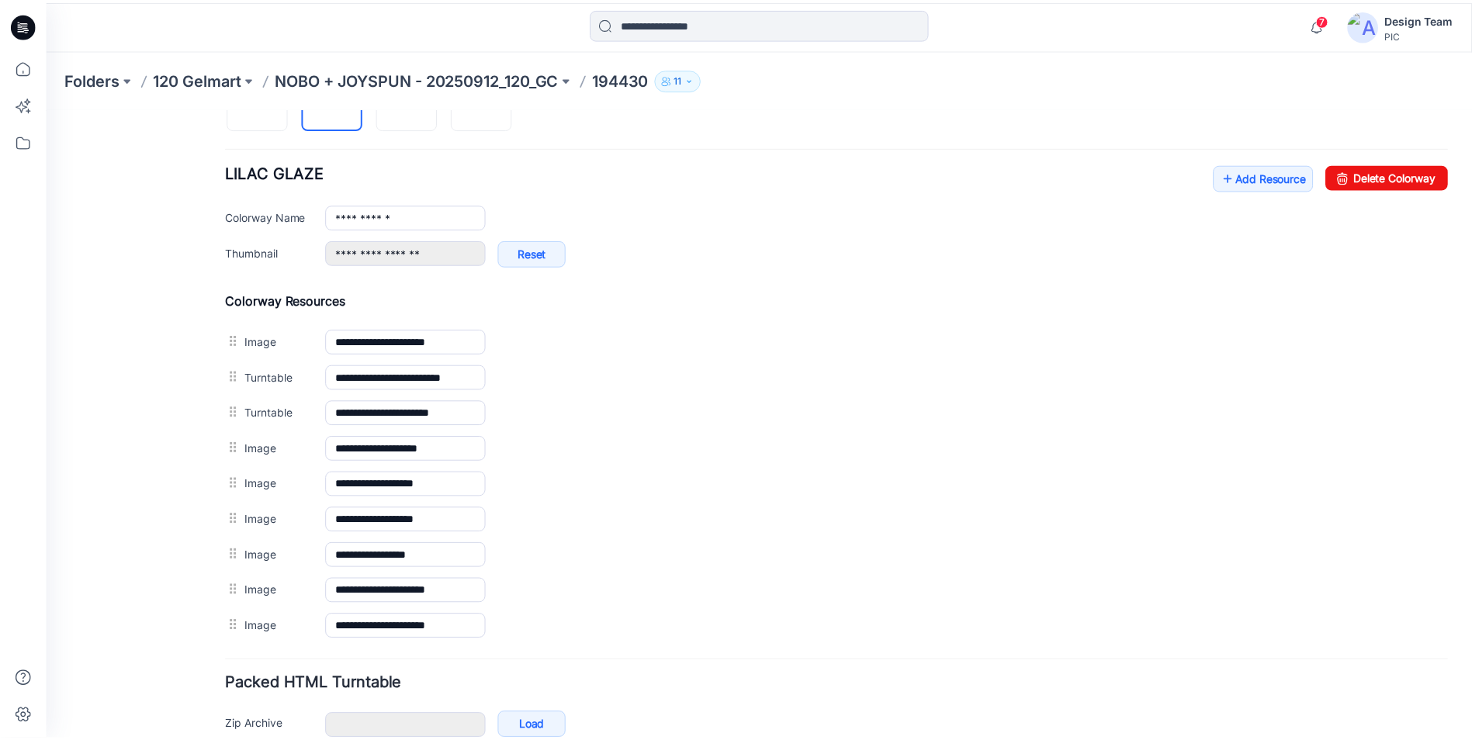
scroll to position [529, 0]
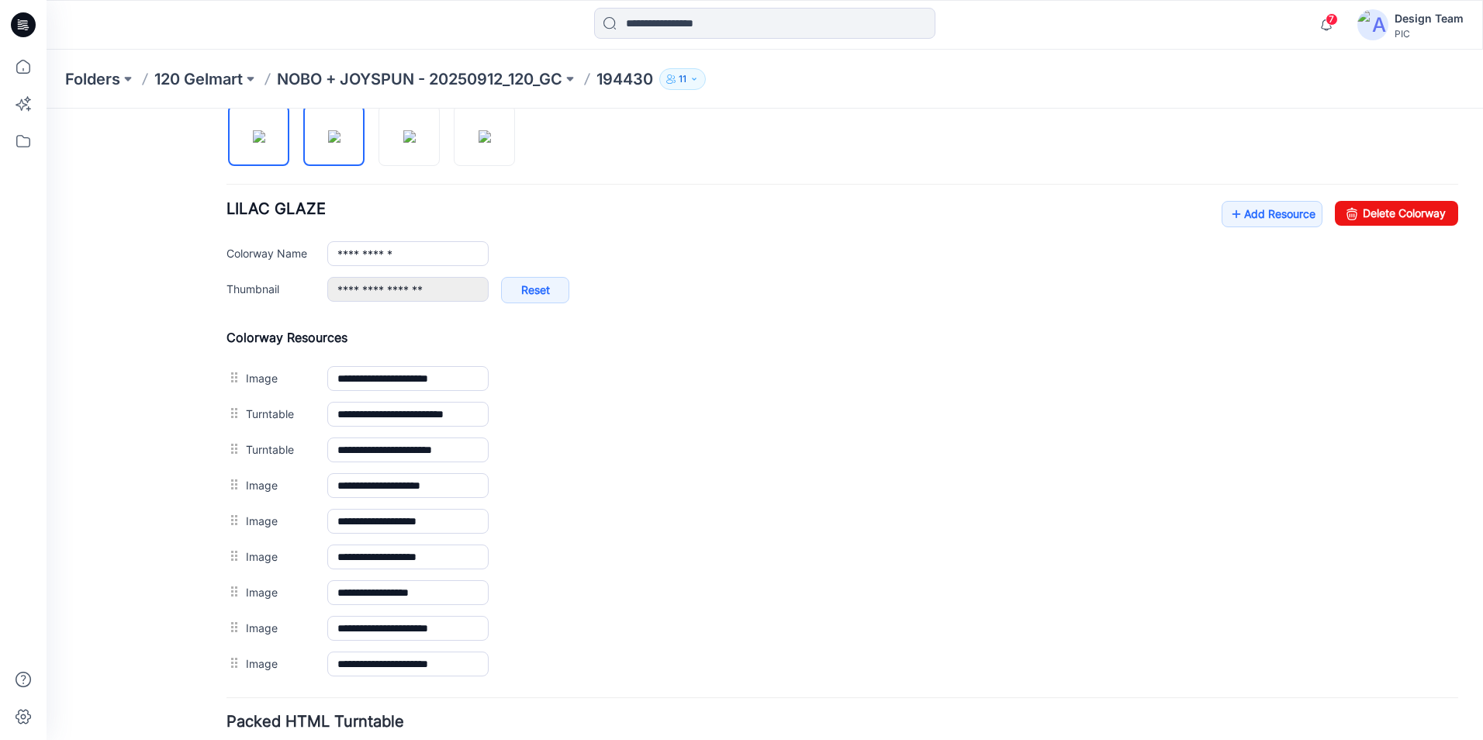
click at [258, 130] on img at bounding box center [259, 136] width 12 height 12
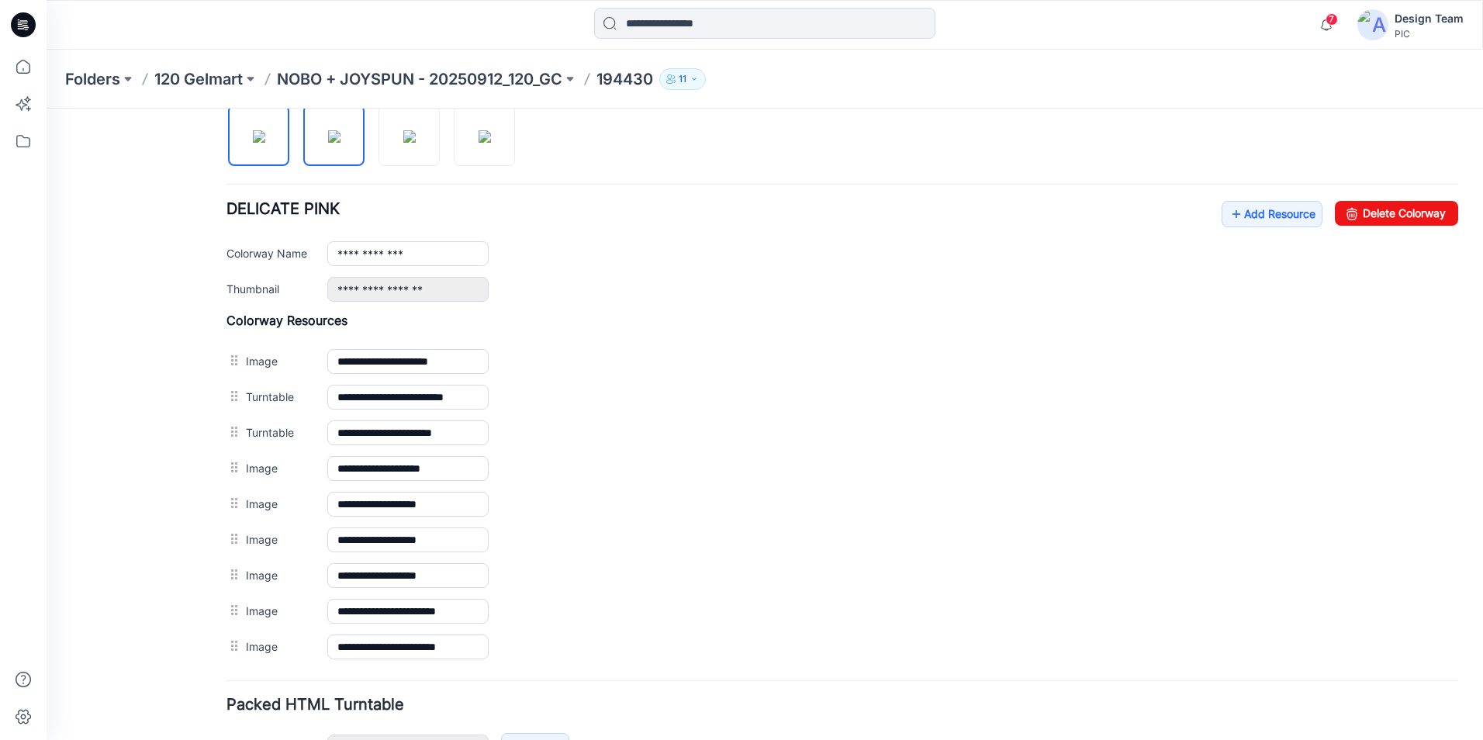
click at [337, 134] on img at bounding box center [334, 136] width 12 height 12
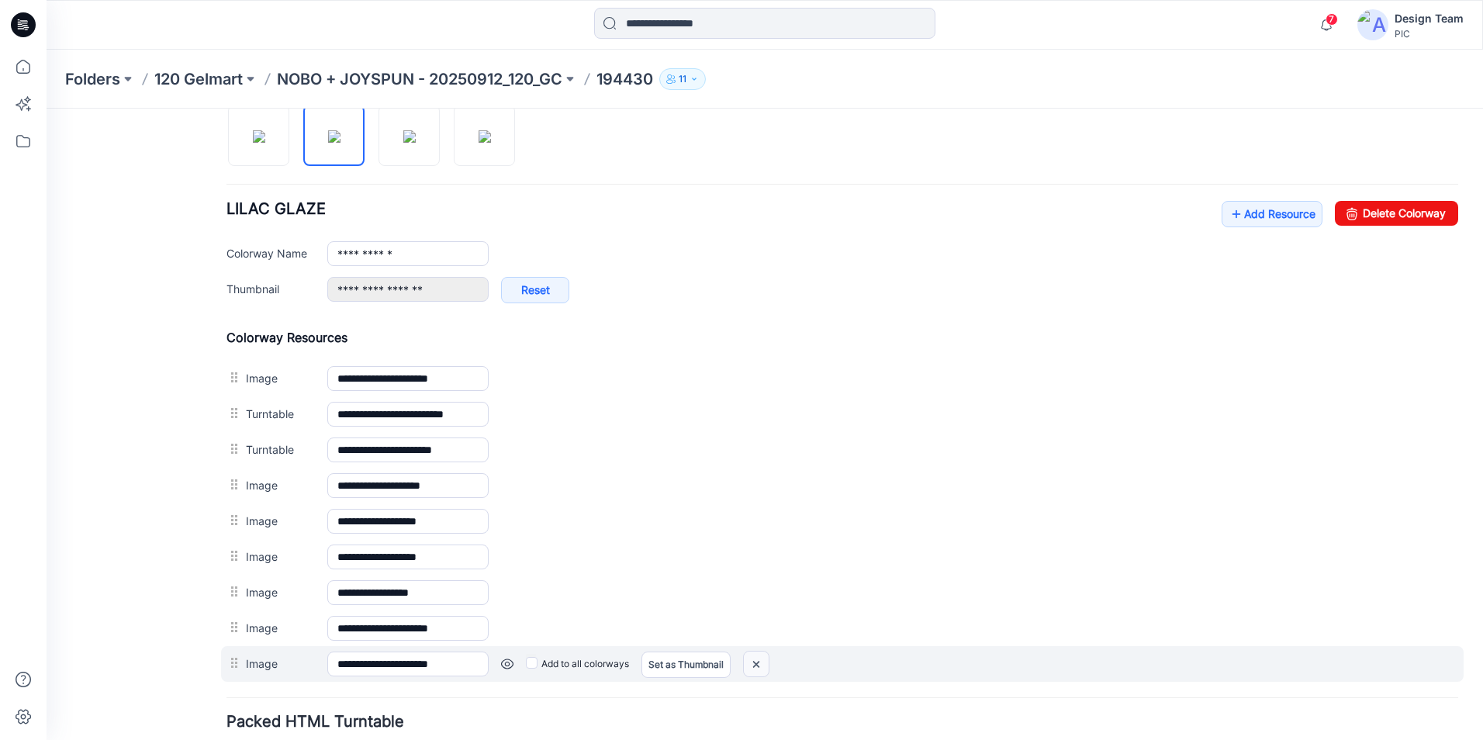
drag, startPoint x: 761, startPoint y: 670, endPoint x: 881, endPoint y: 186, distance: 498.1
click at [761, 670] on img at bounding box center [756, 665] width 25 height 26
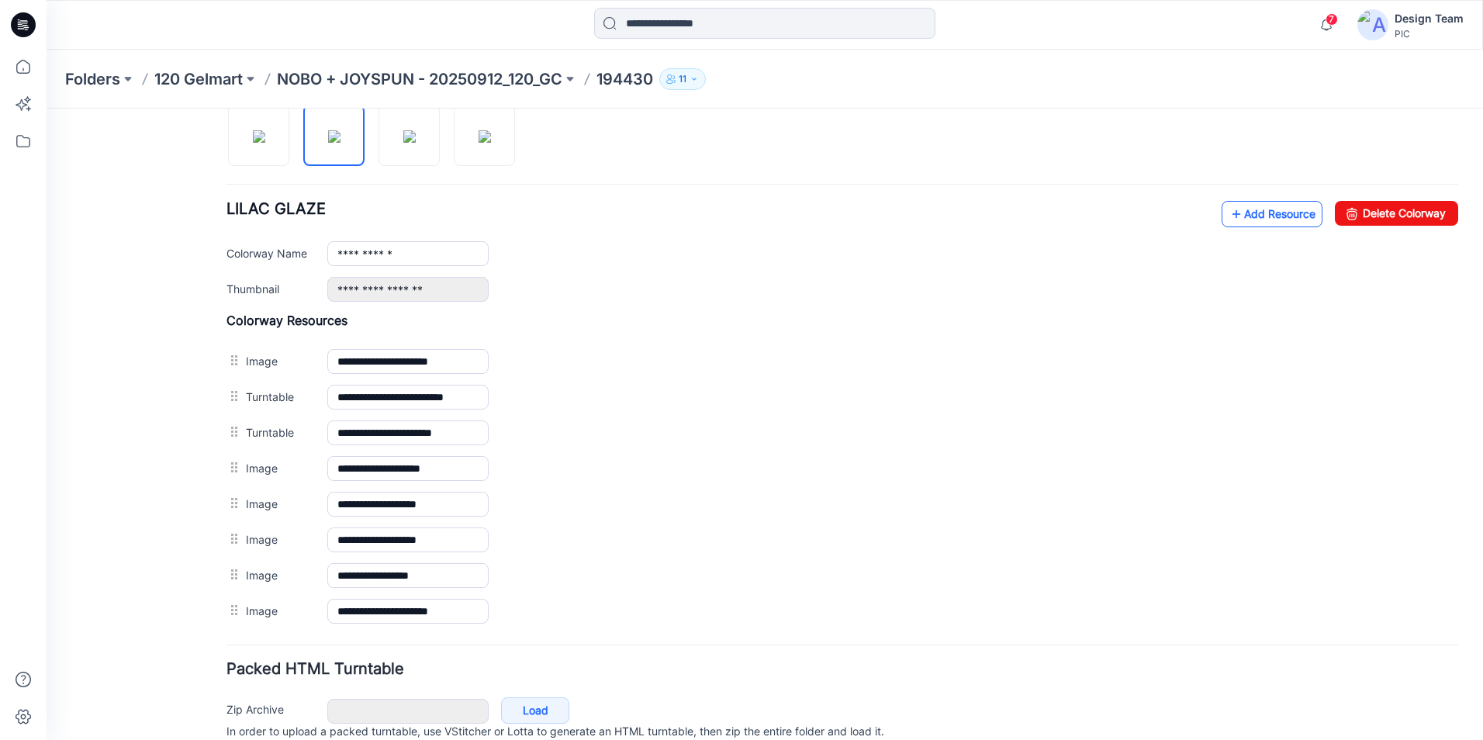
click at [1252, 213] on link "Add Resource" at bounding box center [1272, 214] width 101 height 26
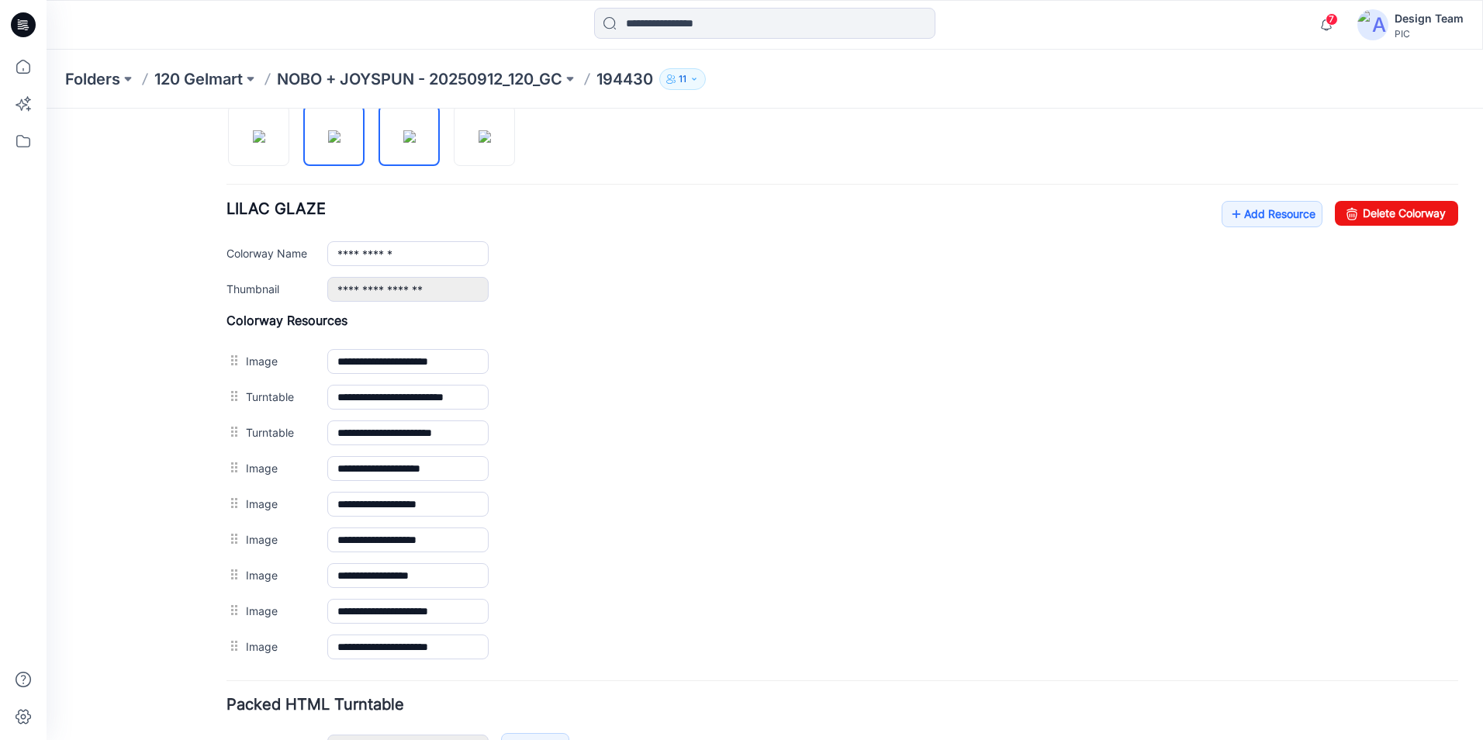
click at [411, 143] on img at bounding box center [409, 136] width 12 height 12
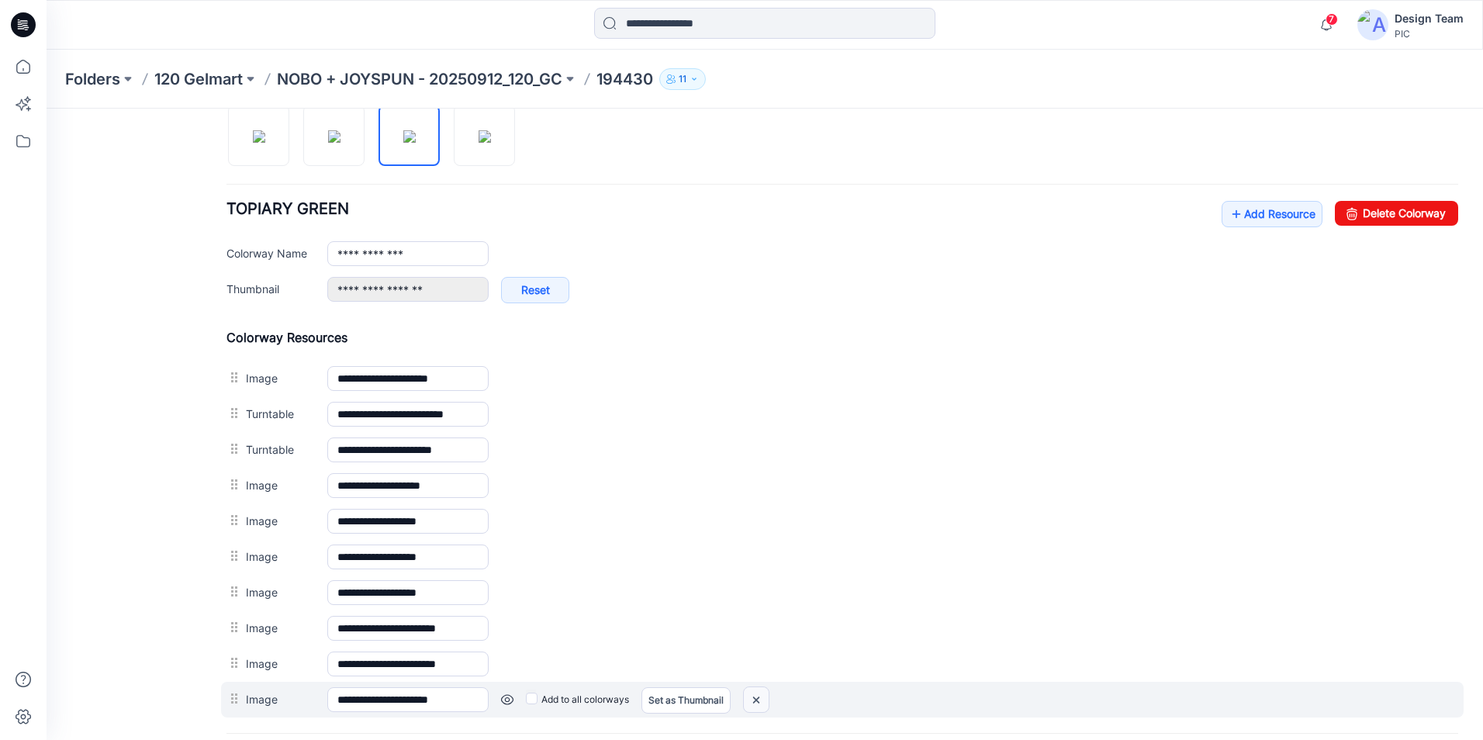
click at [751, 701] on img at bounding box center [756, 700] width 25 height 26
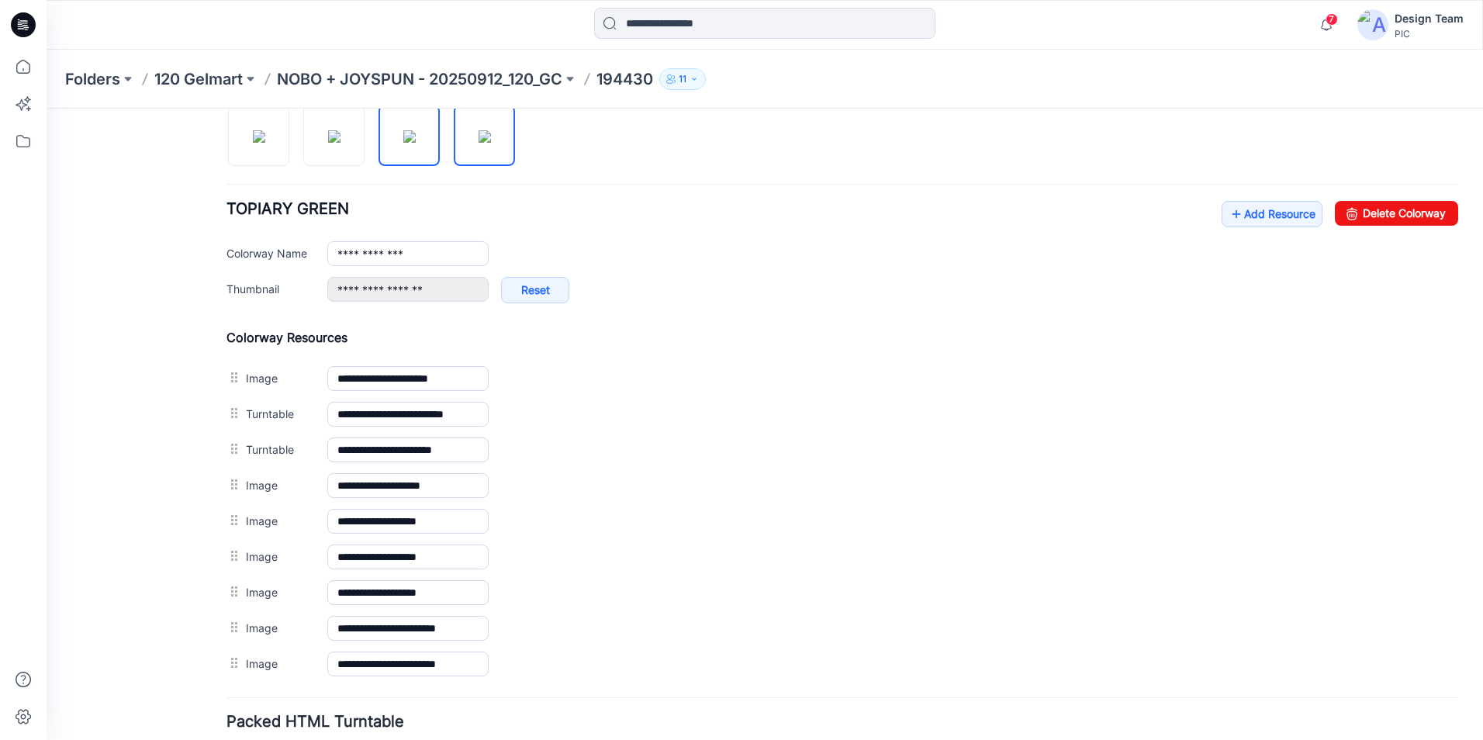
click at [491, 143] on img at bounding box center [485, 136] width 12 height 12
type input "**********"
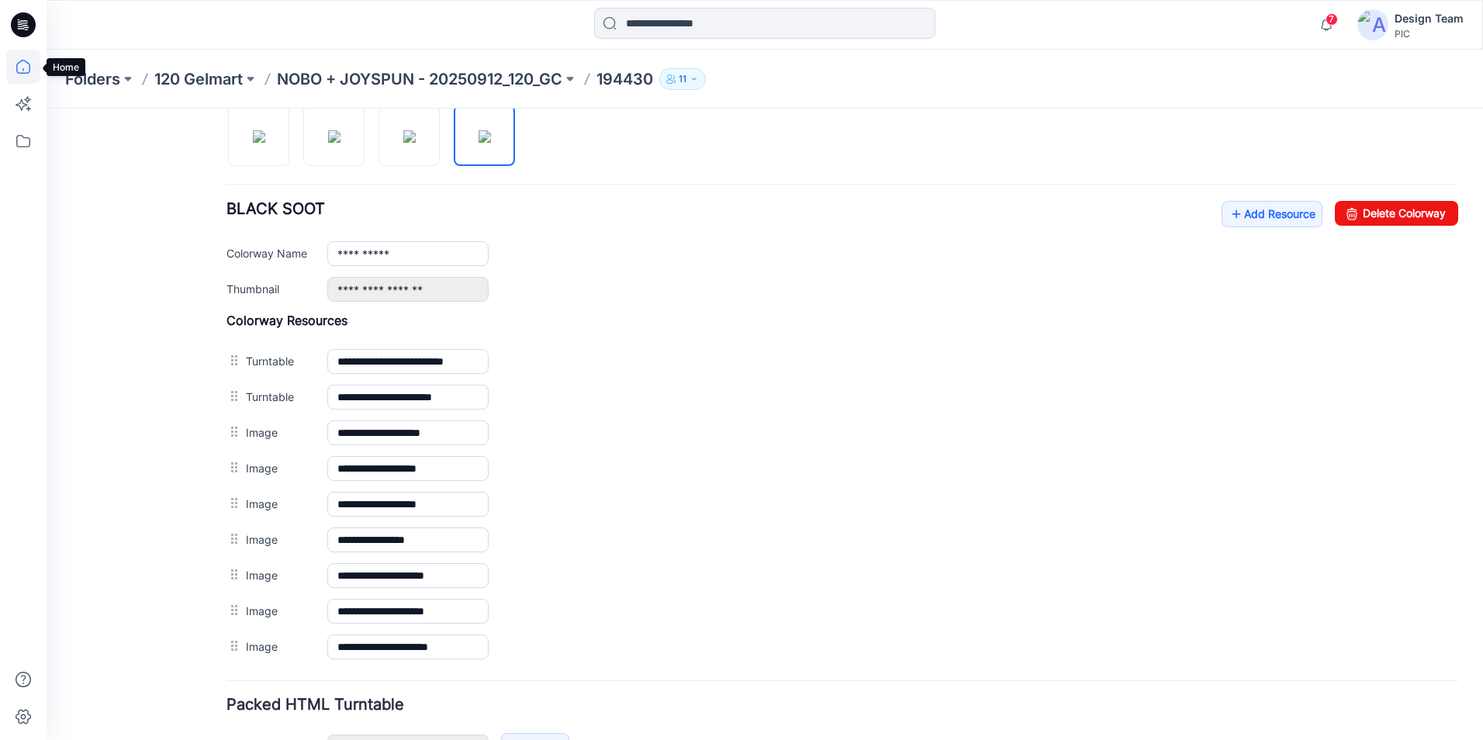
click at [29, 68] on icon at bounding box center [23, 67] width 14 height 14
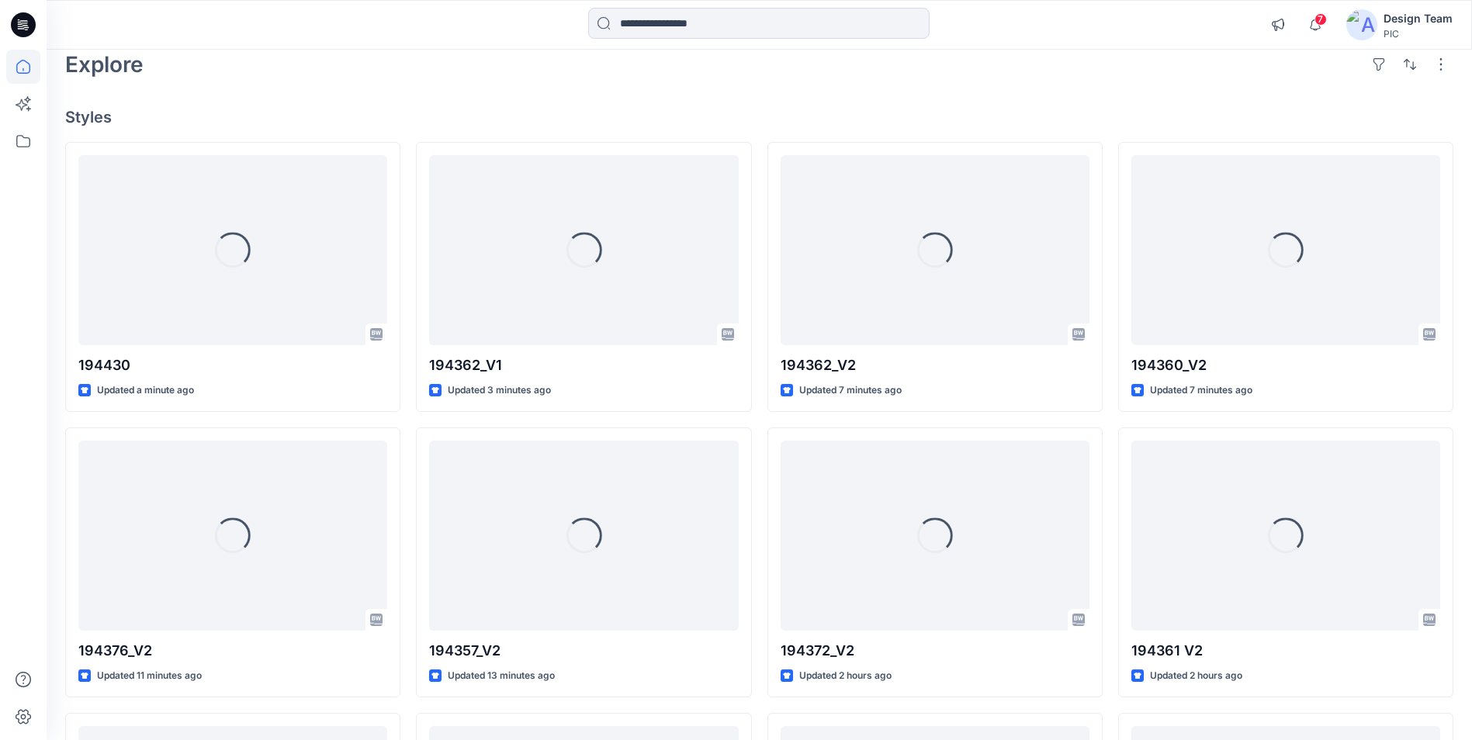
scroll to position [78, 0]
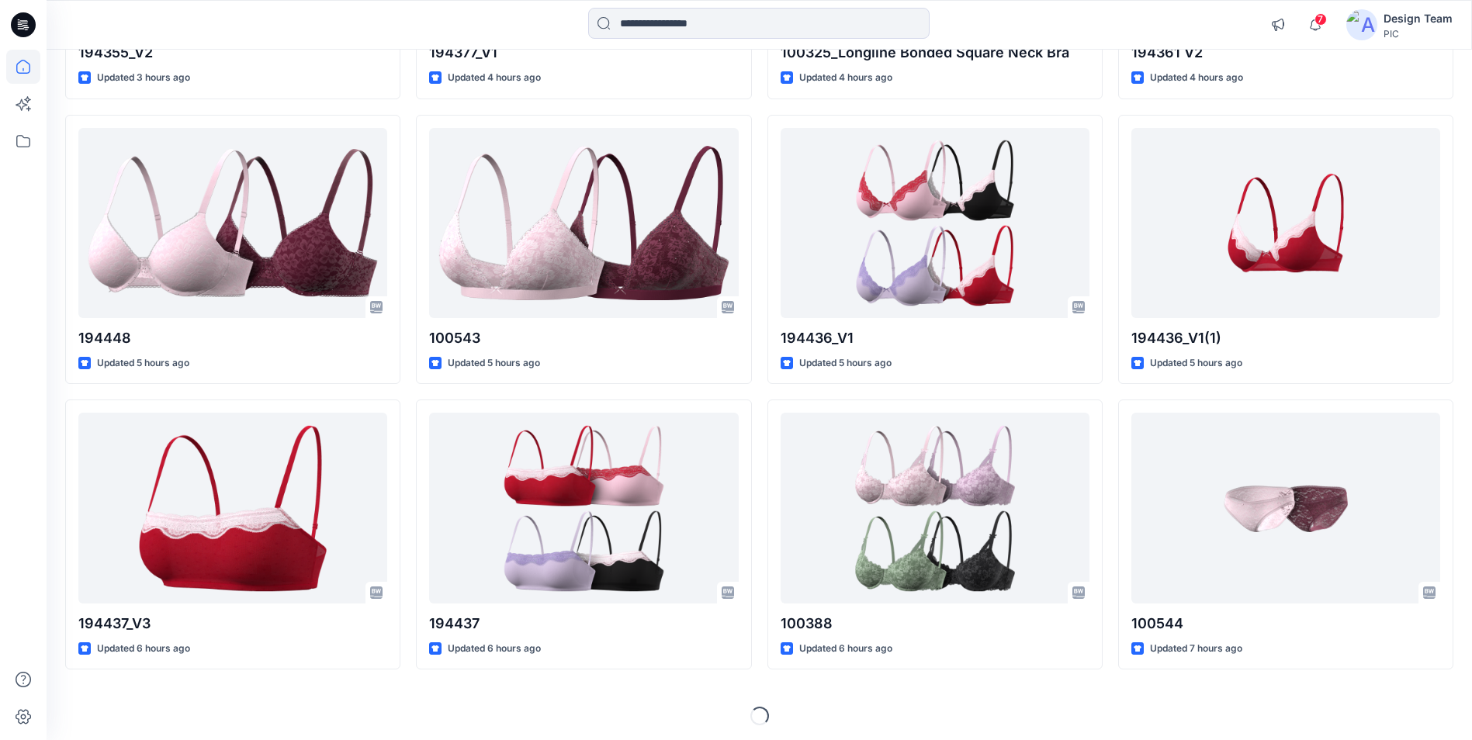
scroll to position [1247, 0]
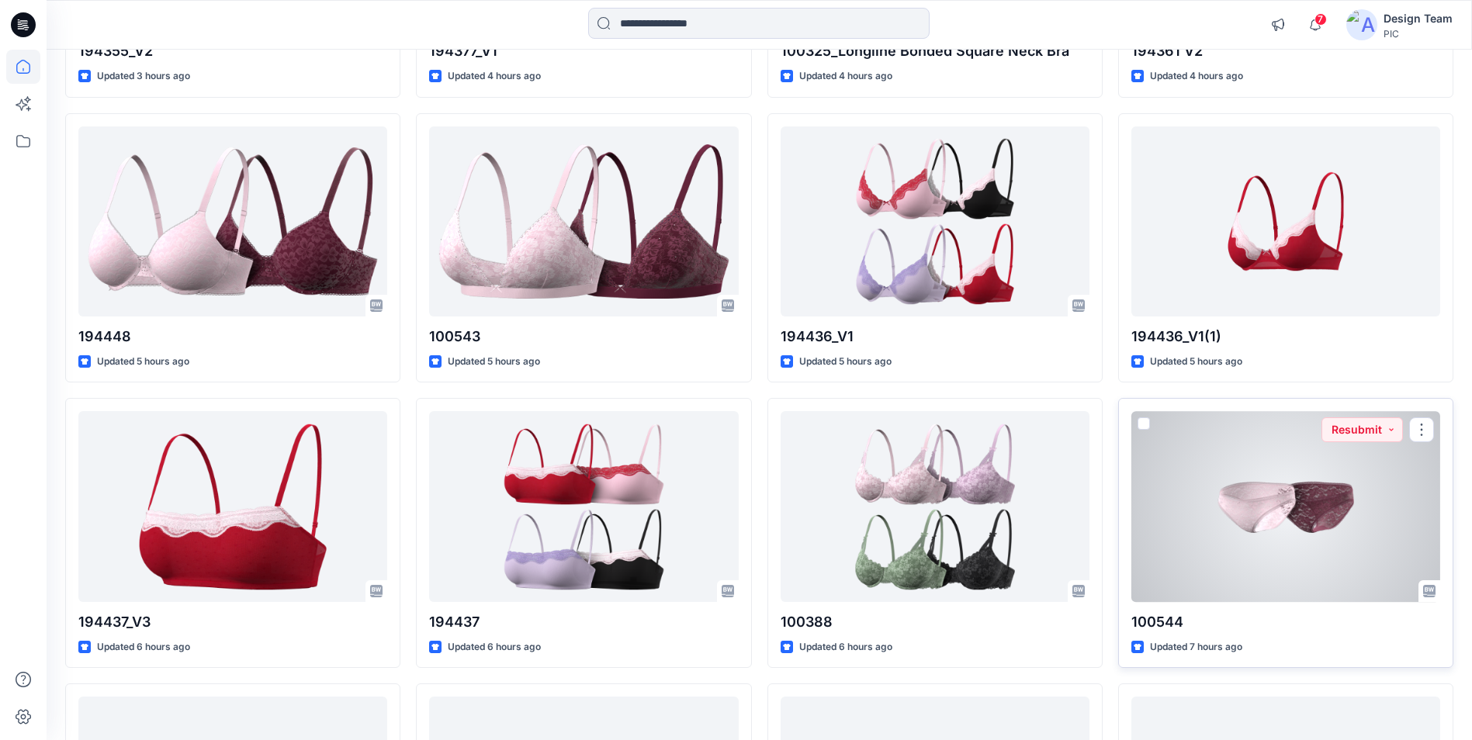
click at [1248, 509] on div at bounding box center [1285, 506] width 309 height 190
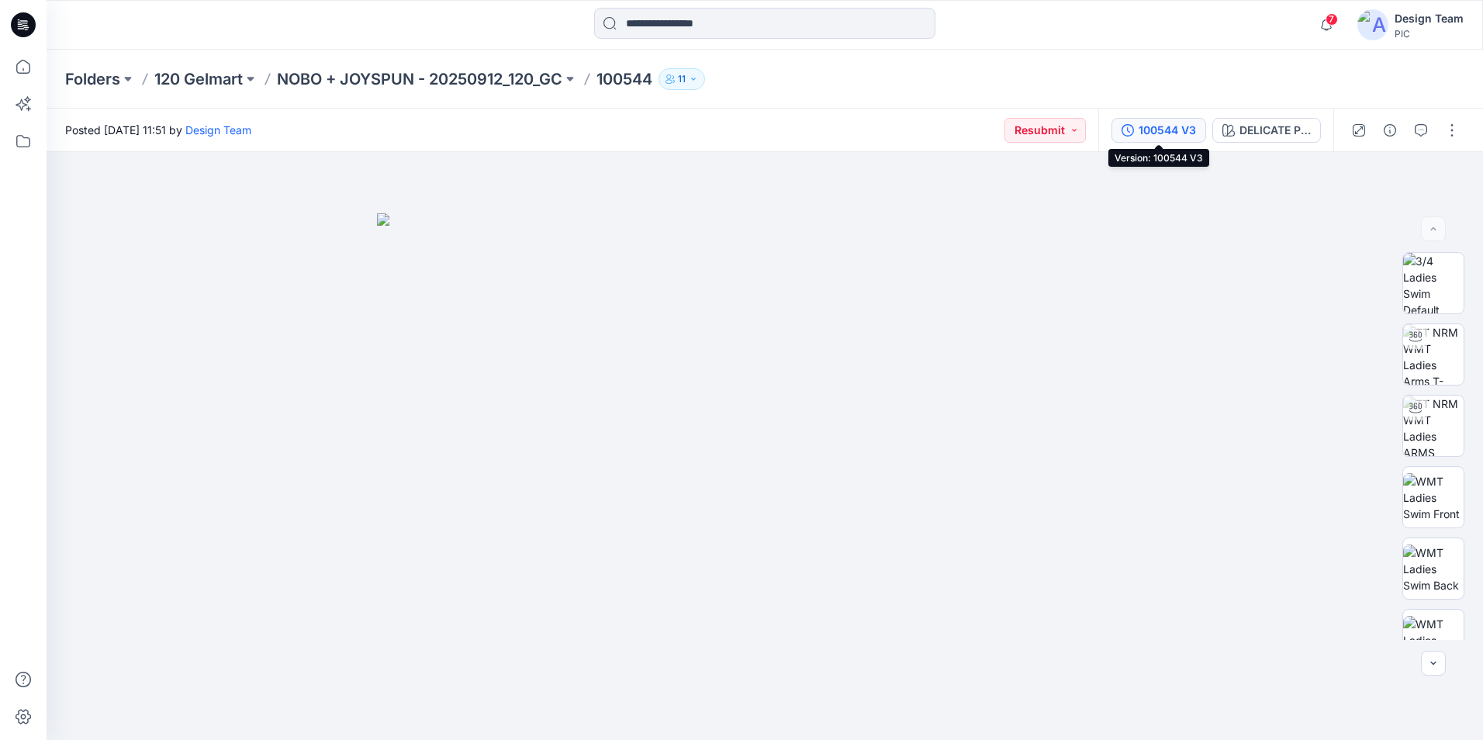
click at [1136, 124] on button "100544 V3" at bounding box center [1159, 130] width 95 height 25
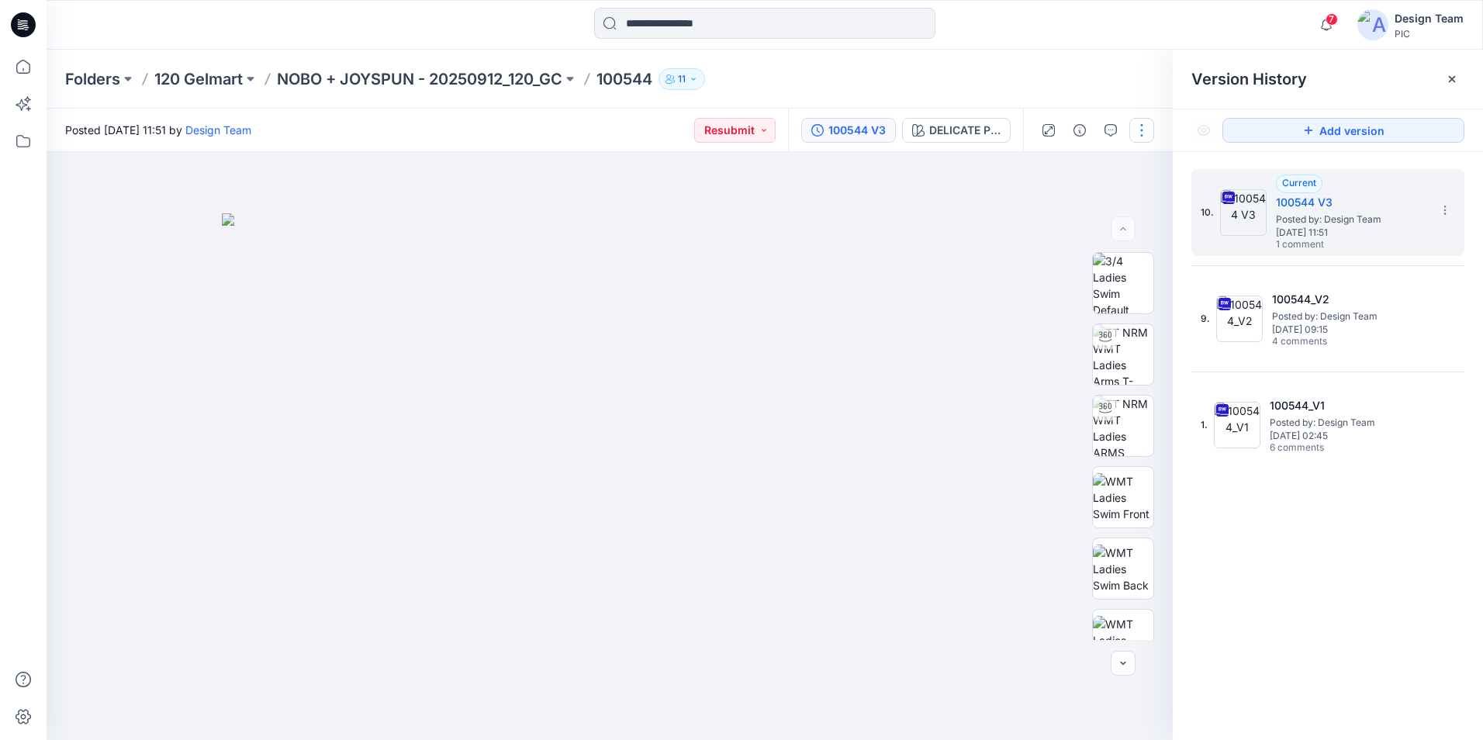
click at [1145, 124] on button "button" at bounding box center [1142, 130] width 25 height 25
click at [1061, 209] on button "Edit" at bounding box center [1076, 210] width 143 height 29
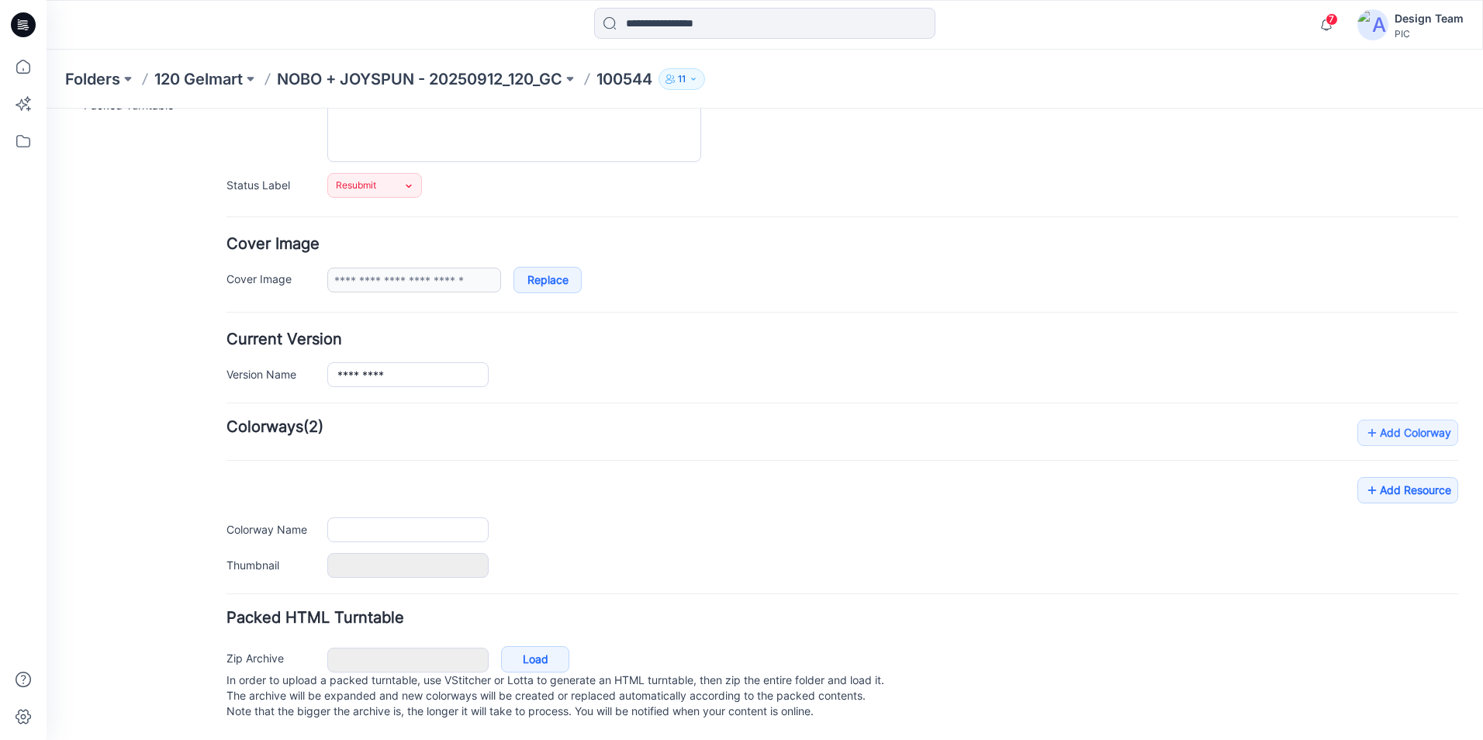
type input "******"
type input "**********"
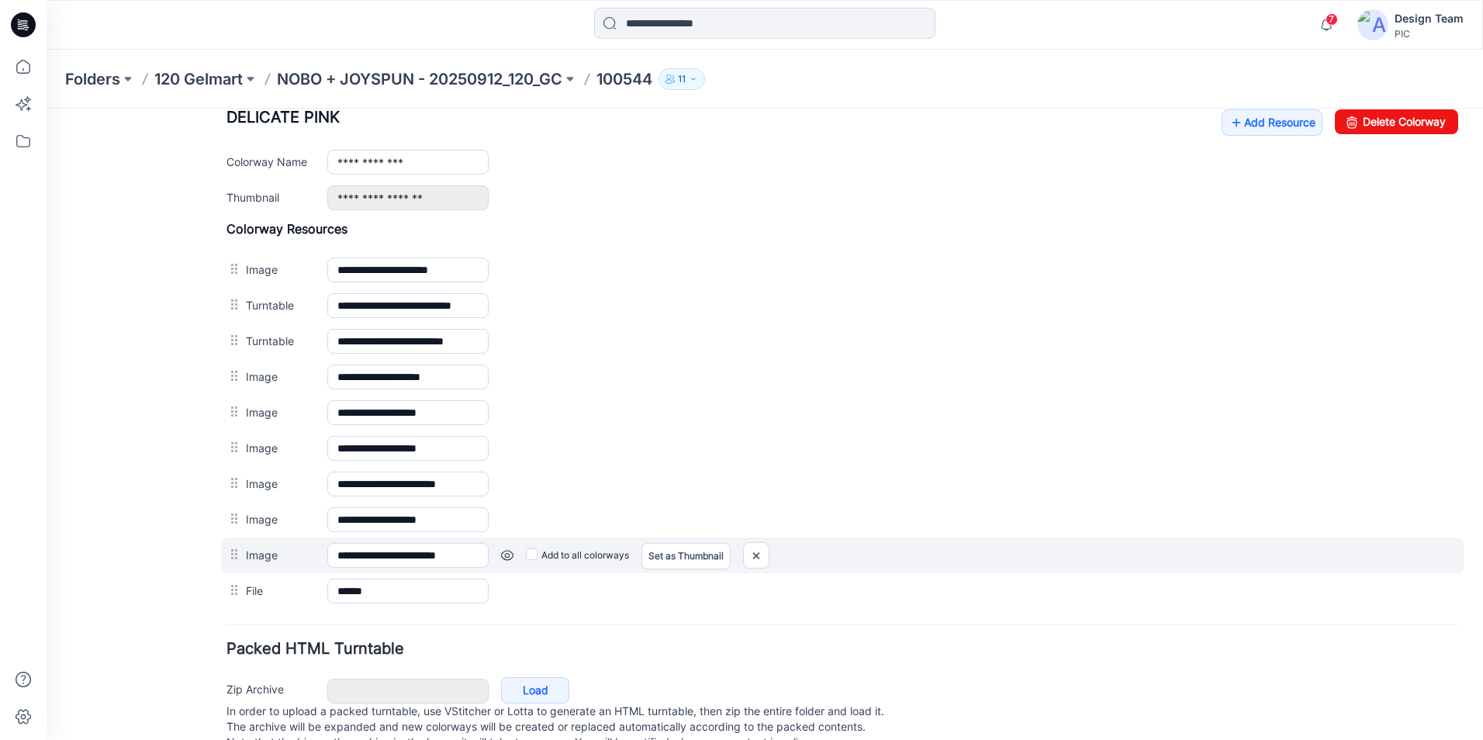
scroll to position [543, 0]
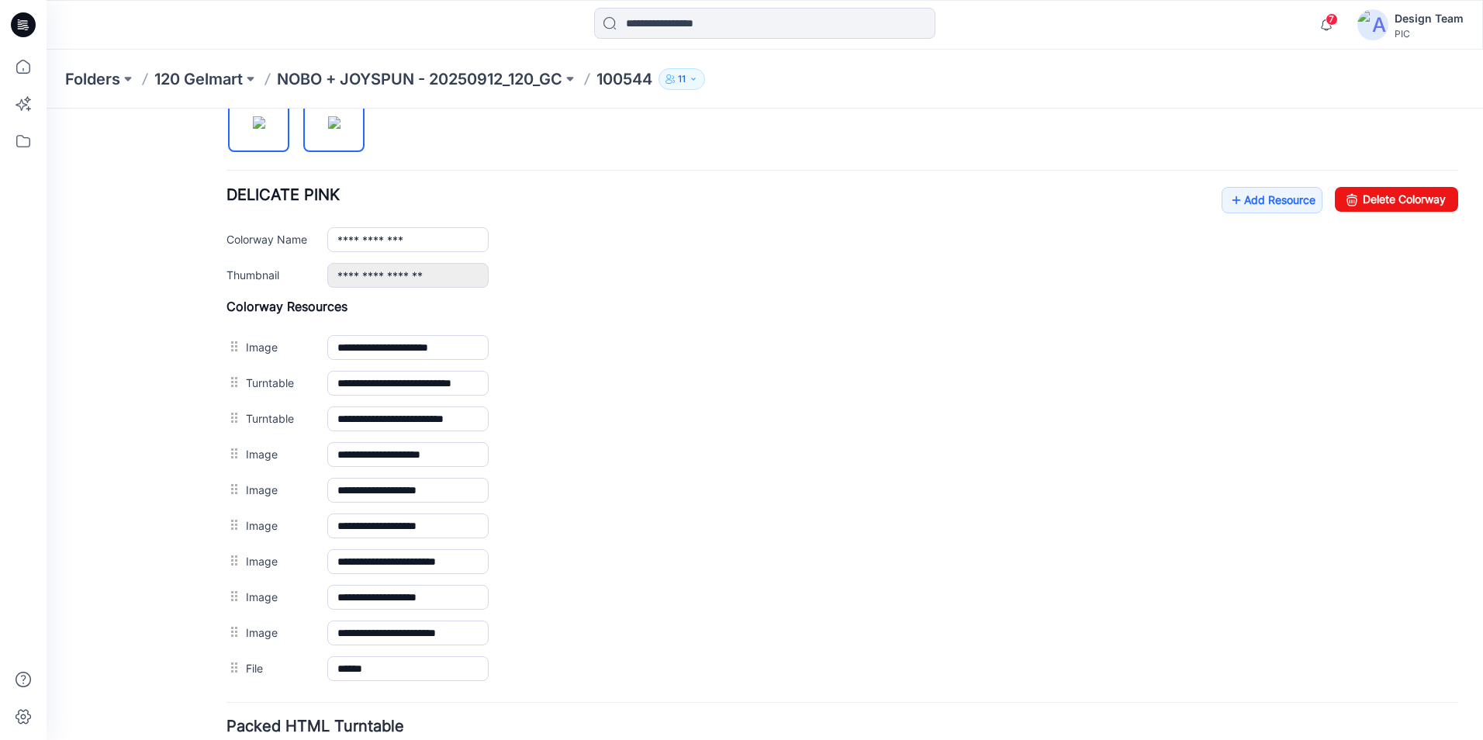
click at [341, 129] on img at bounding box center [334, 122] width 12 height 12
type input "**********"
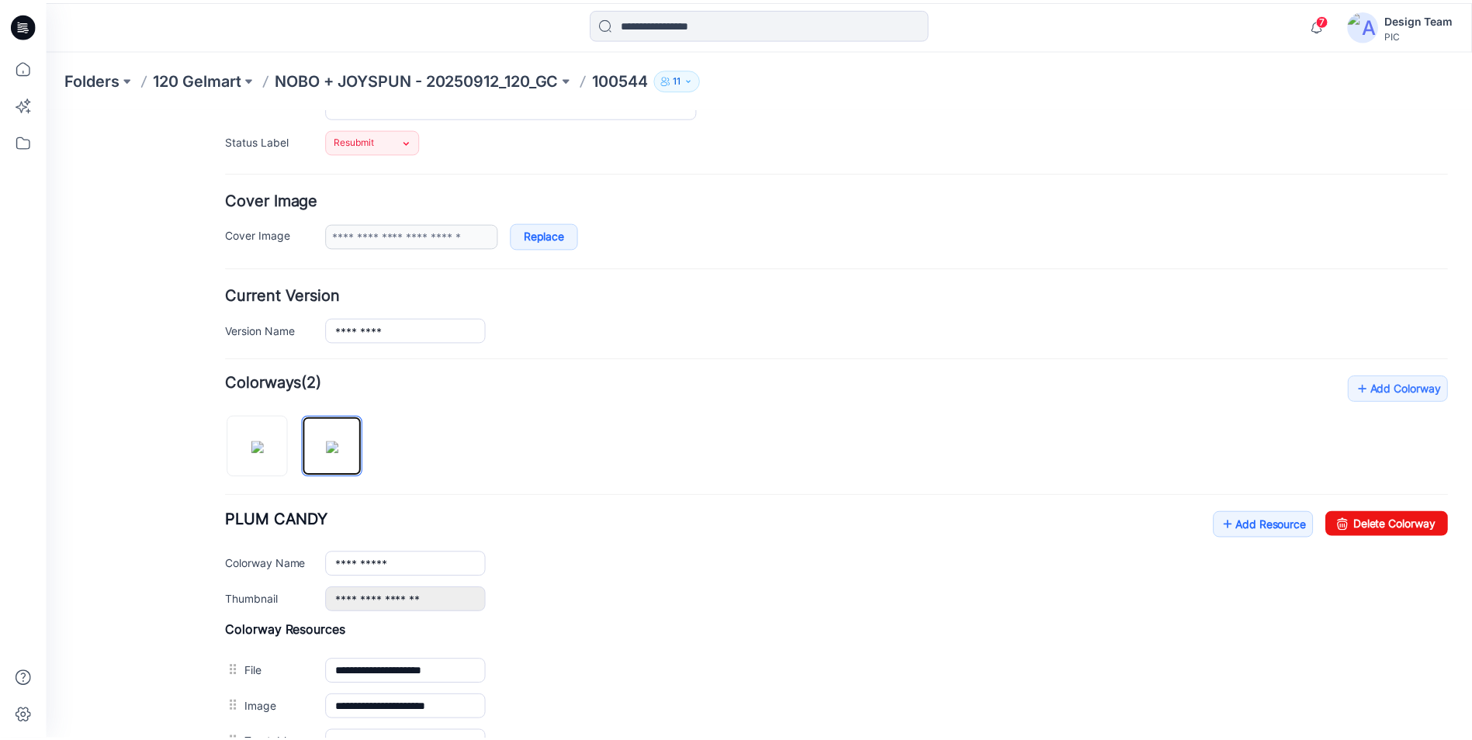
scroll to position [0, 0]
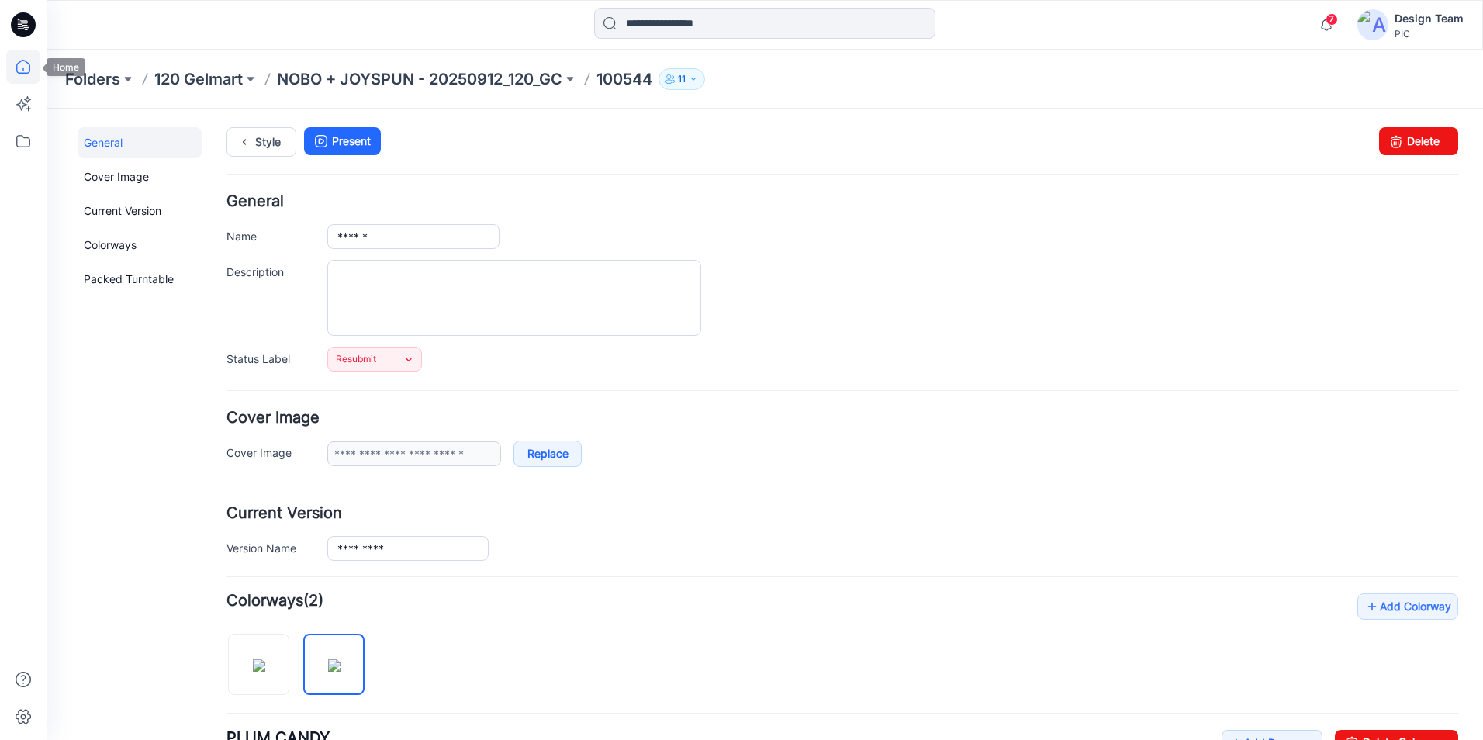
click at [28, 63] on icon at bounding box center [23, 67] width 14 height 14
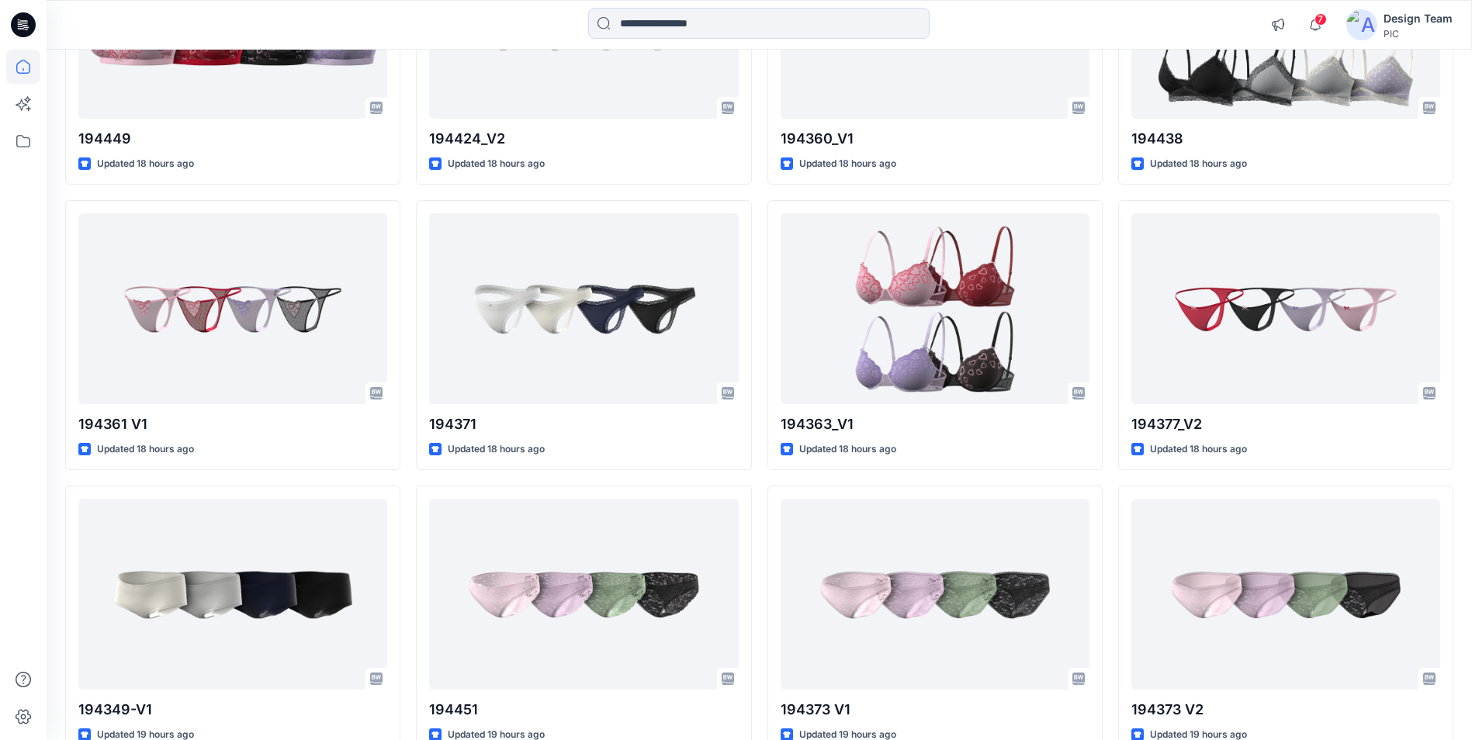
scroll to position [2881, 0]
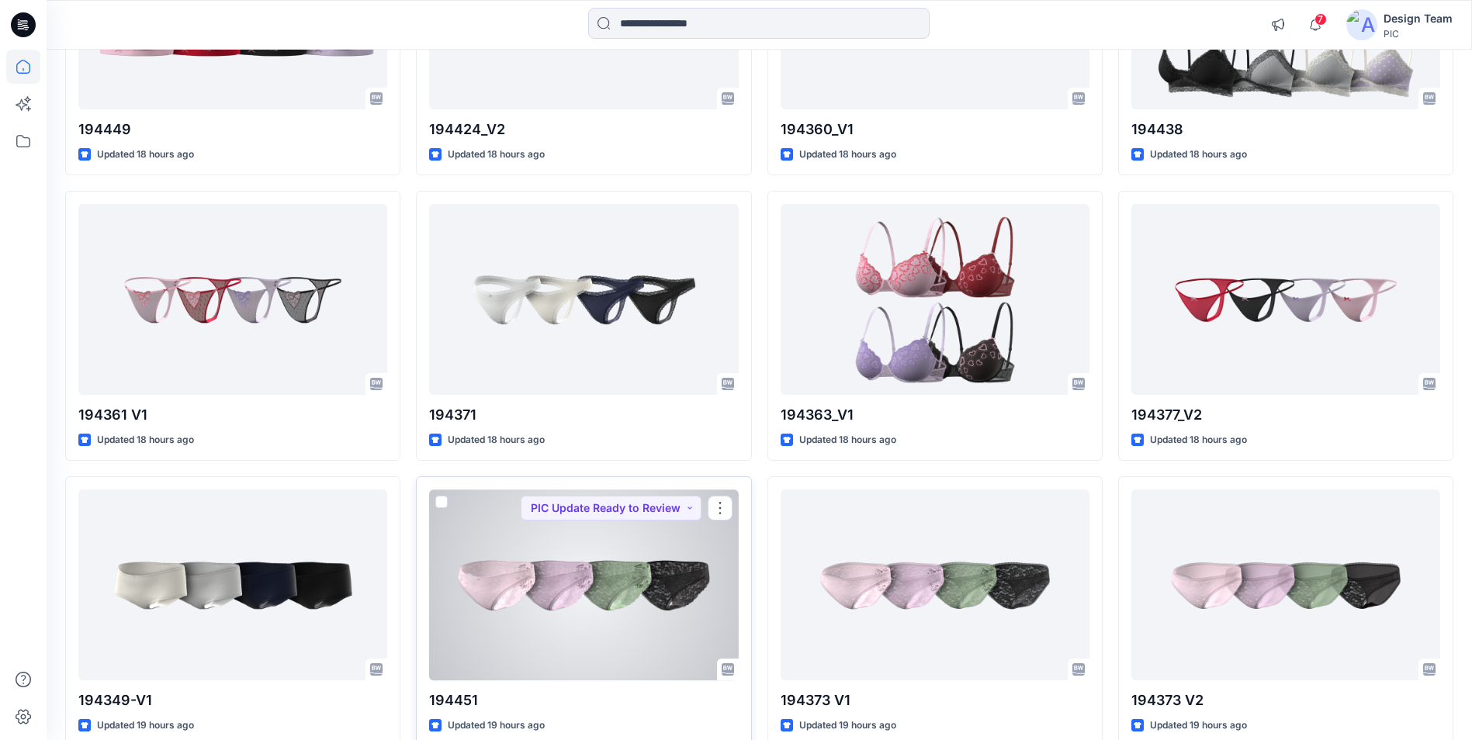
click at [553, 574] on div at bounding box center [583, 585] width 309 height 190
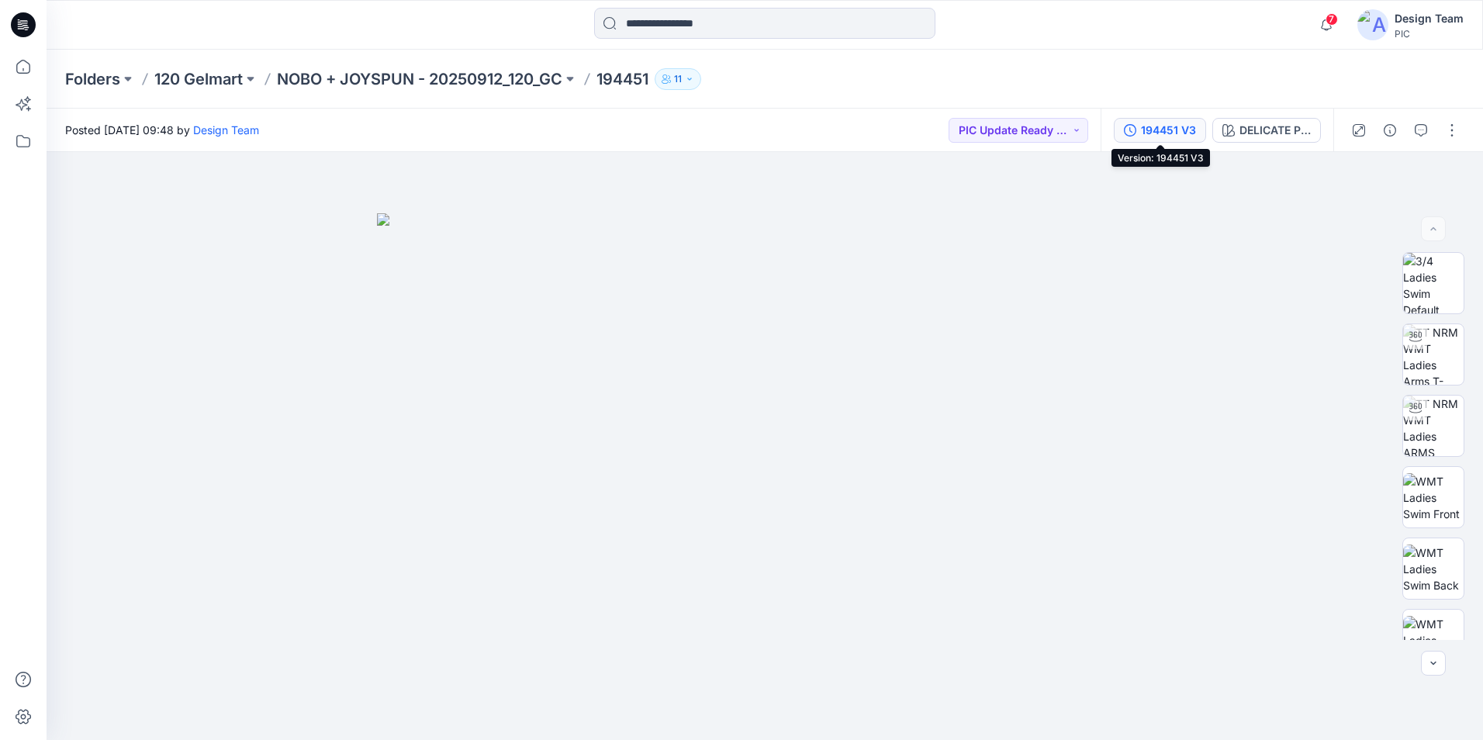
click at [1174, 131] on div "194451 V3" at bounding box center [1168, 130] width 55 height 17
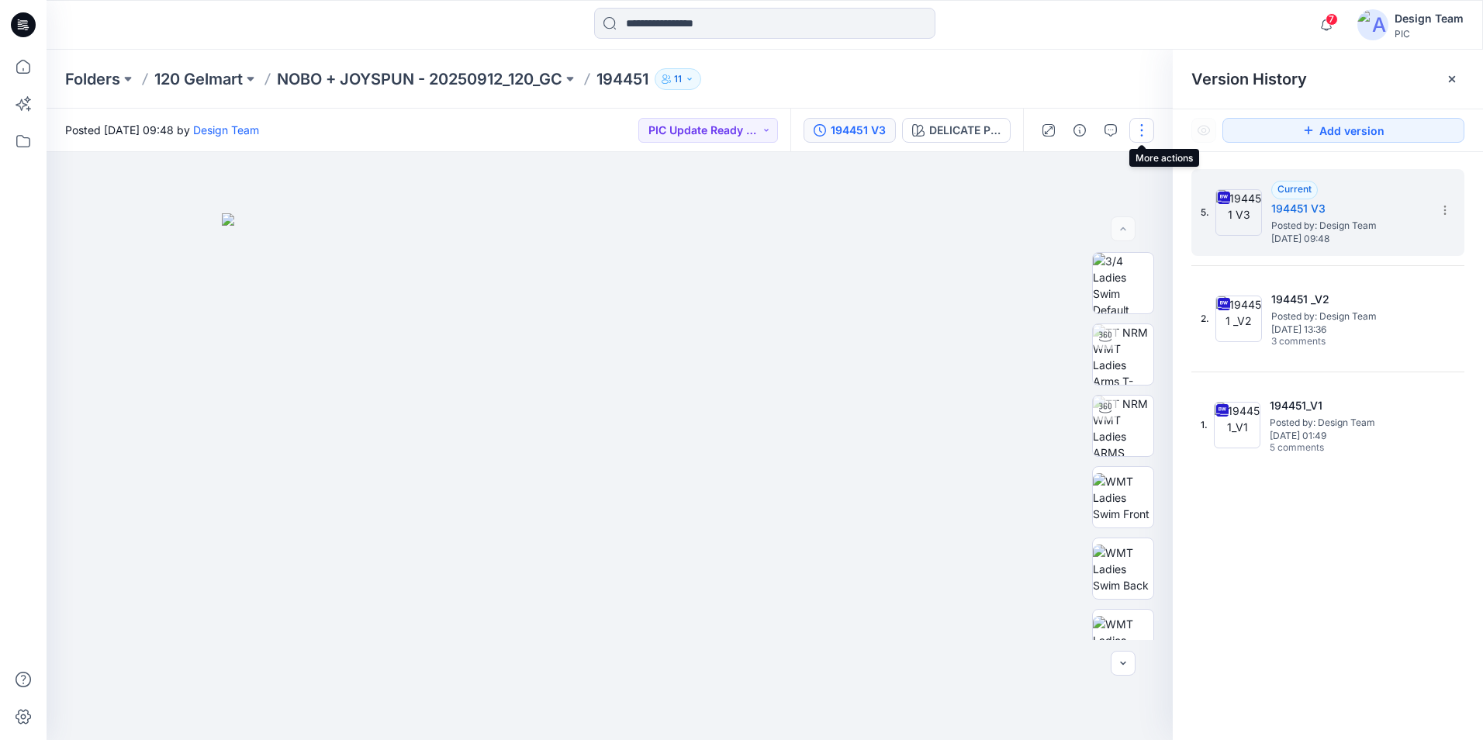
click at [1139, 131] on button "button" at bounding box center [1142, 130] width 25 height 25
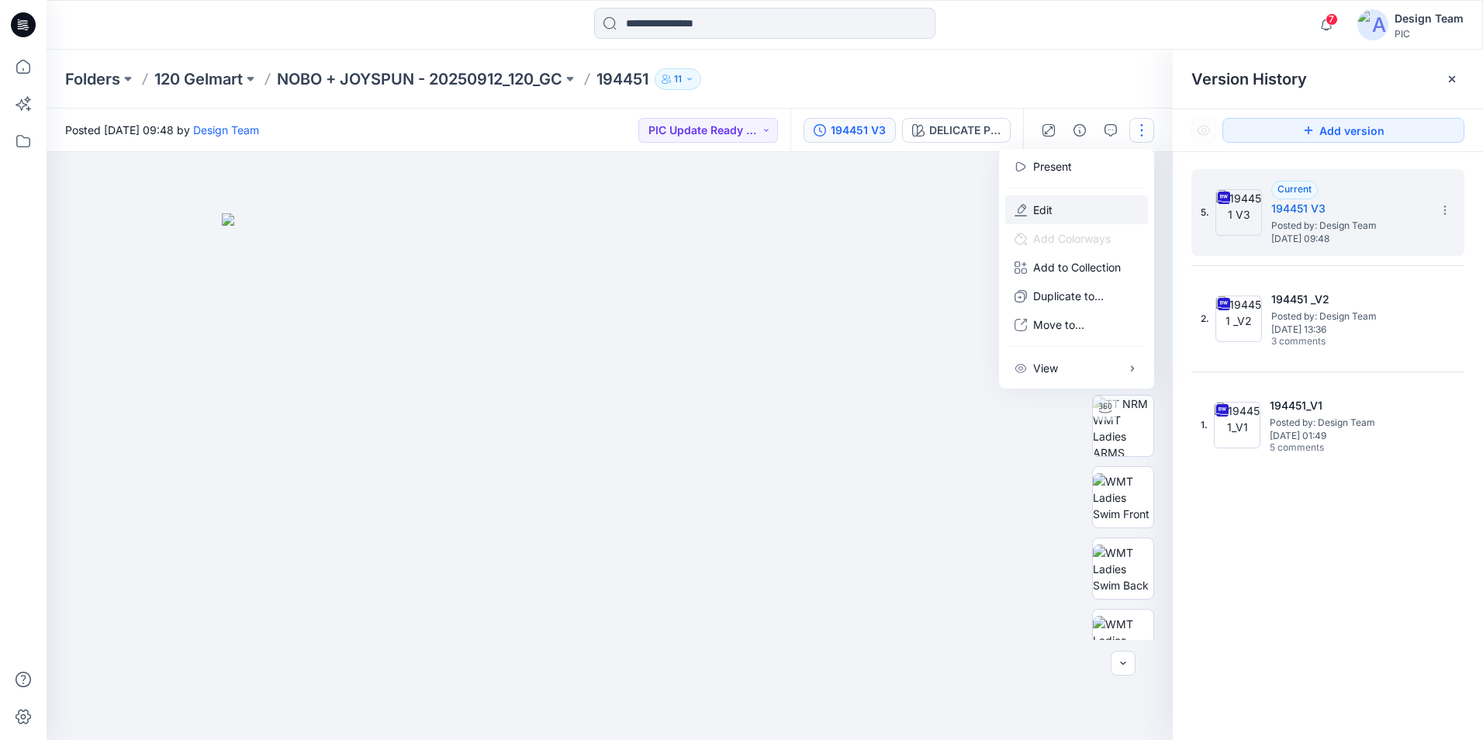
click at [1062, 209] on button "Edit" at bounding box center [1076, 210] width 143 height 29
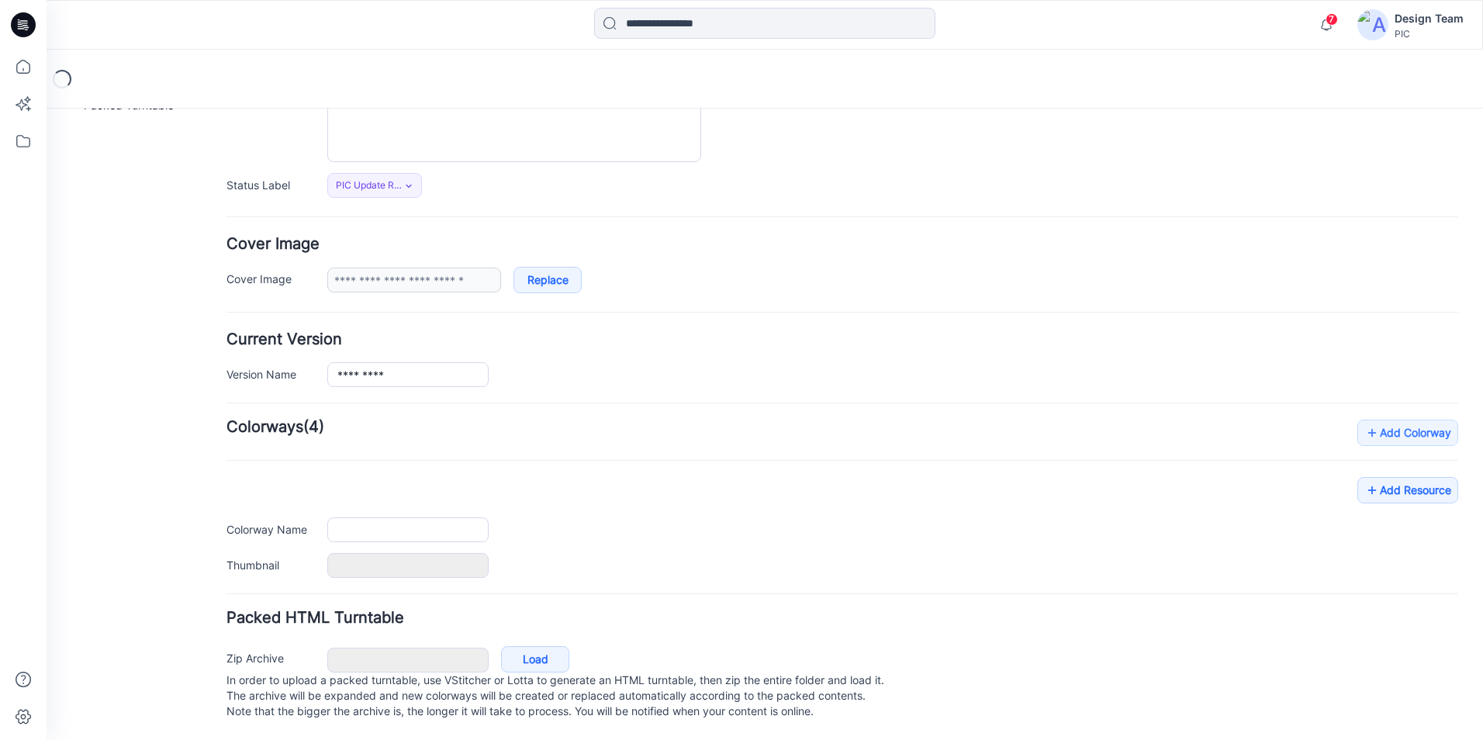
scroll to position [189, 0]
type input "******"
type input "**********"
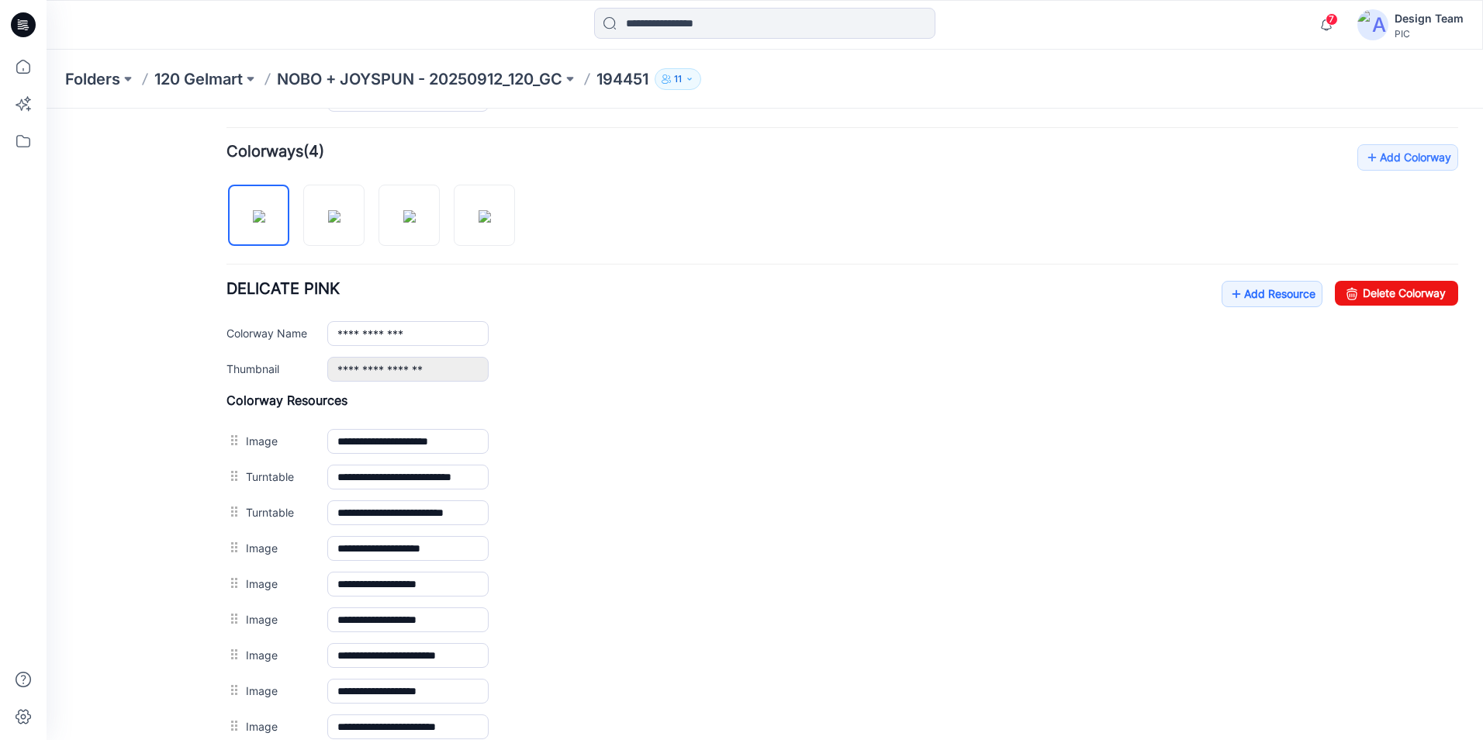
scroll to position [422, 0]
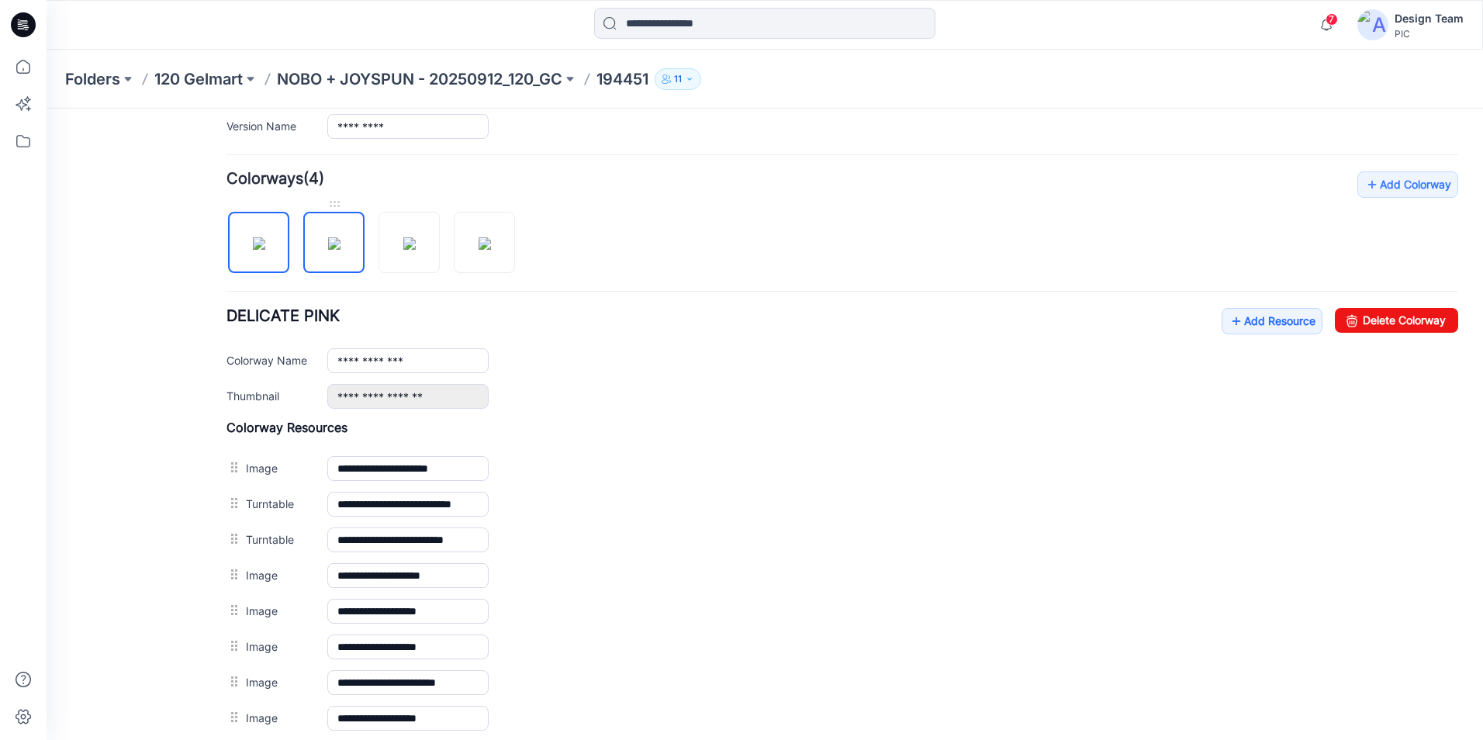
click at [331, 250] on img at bounding box center [334, 243] width 12 height 12
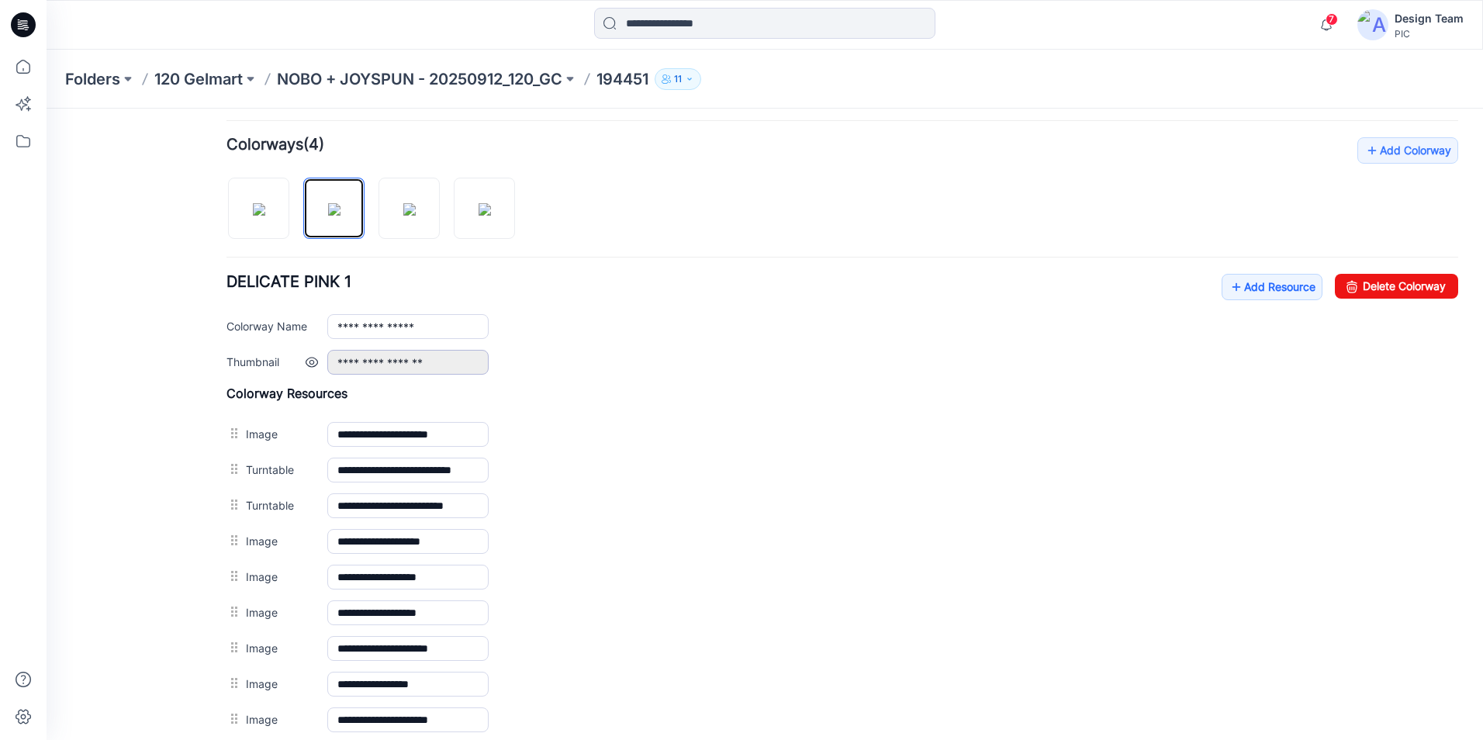
scroll to position [577, 0]
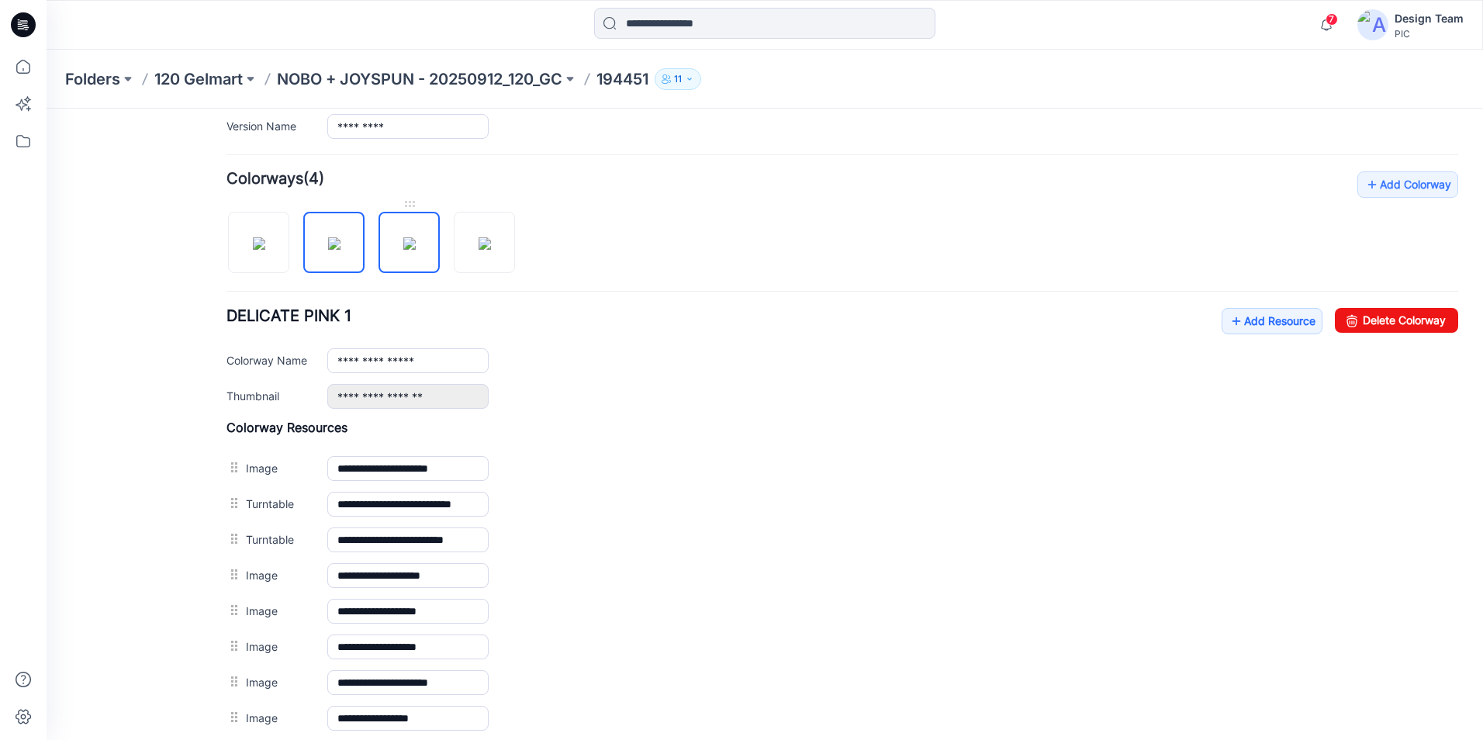
click at [416, 250] on img at bounding box center [409, 243] width 12 height 12
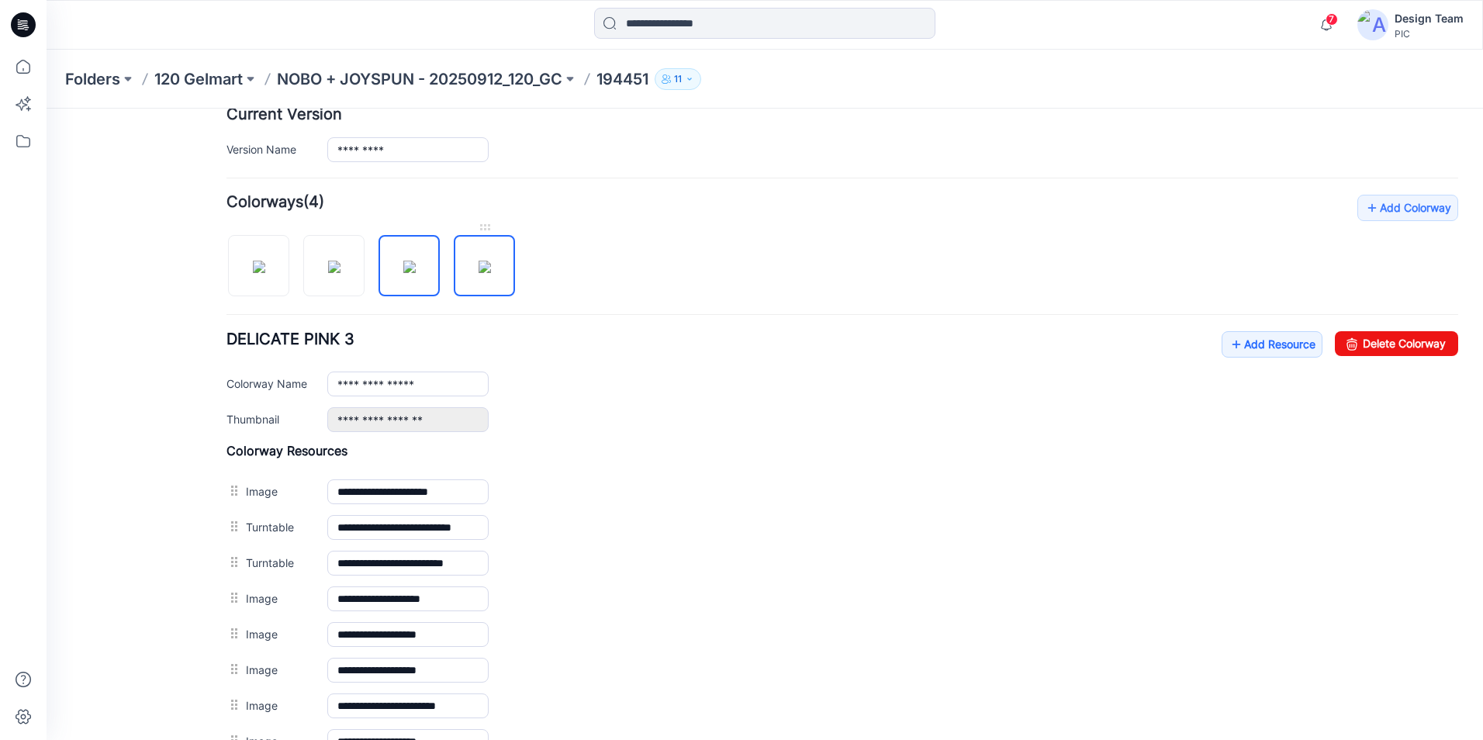
click at [491, 273] on img at bounding box center [485, 267] width 12 height 12
type input "**********"
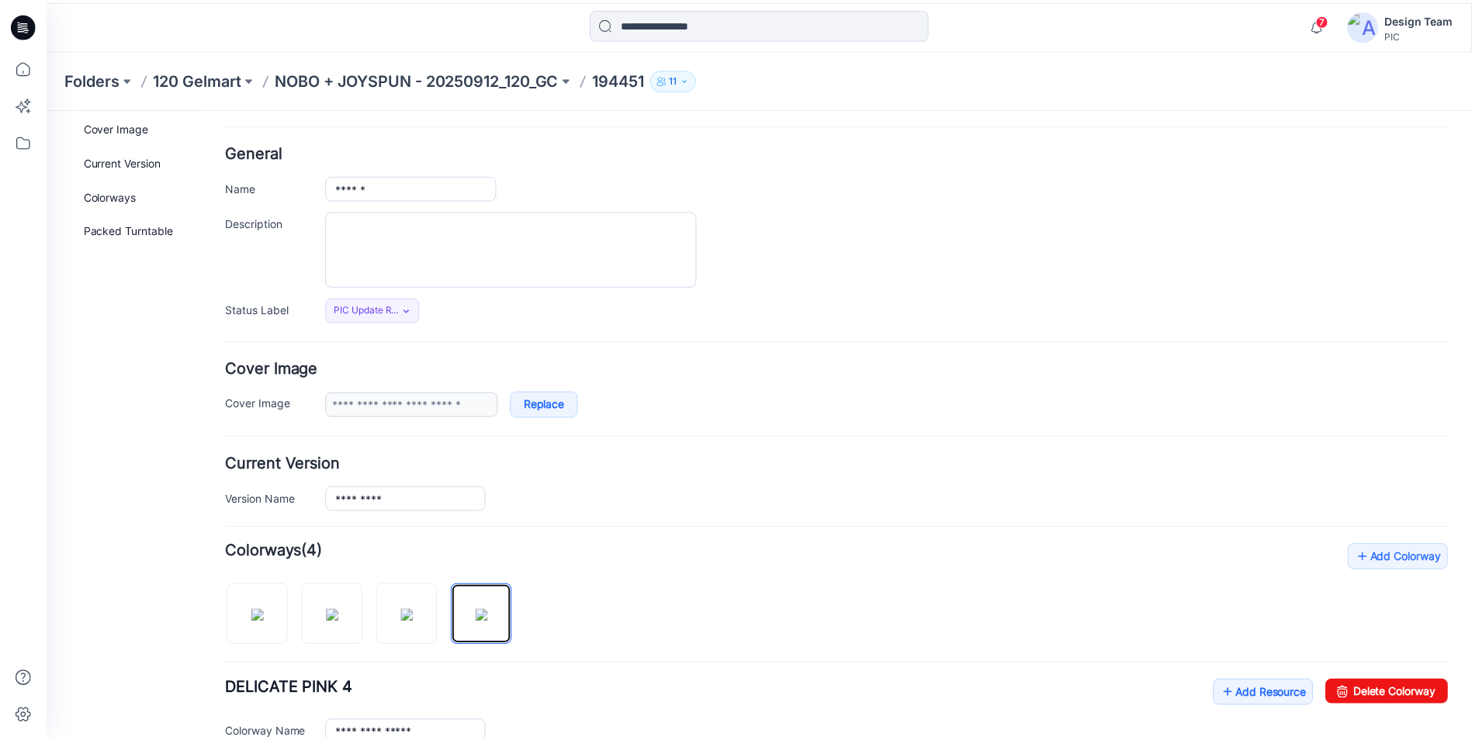
scroll to position [11, 0]
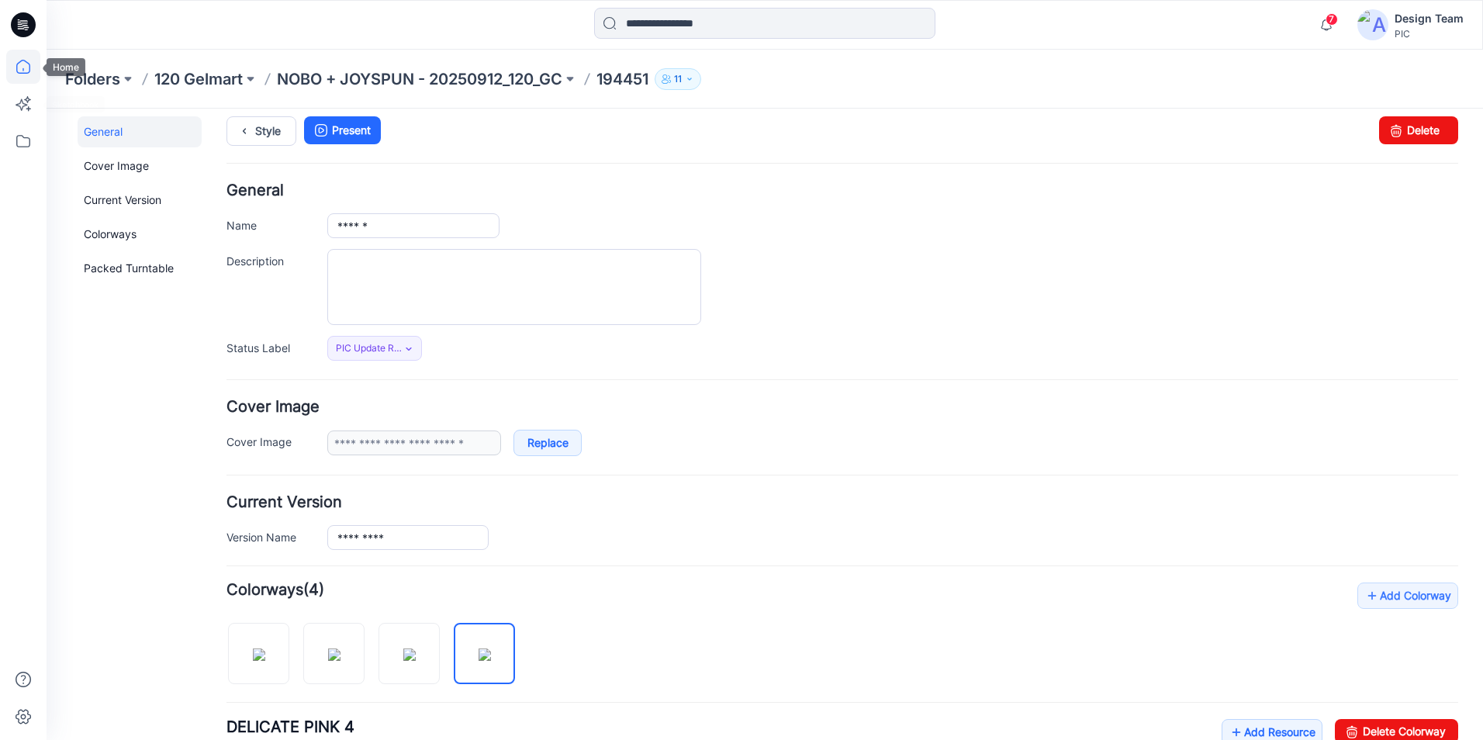
click at [15, 65] on icon at bounding box center [23, 67] width 34 height 34
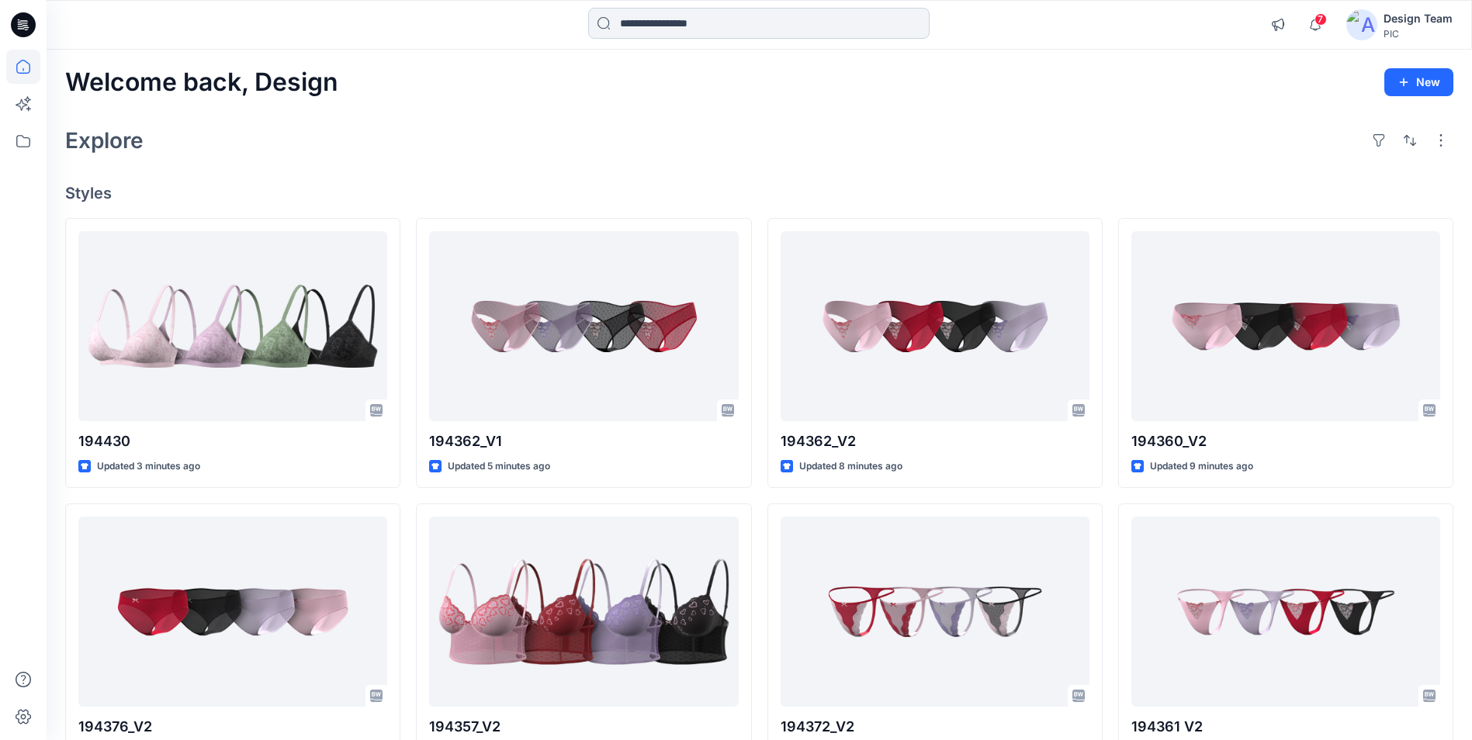
click at [704, 35] on input at bounding box center [758, 23] width 341 height 31
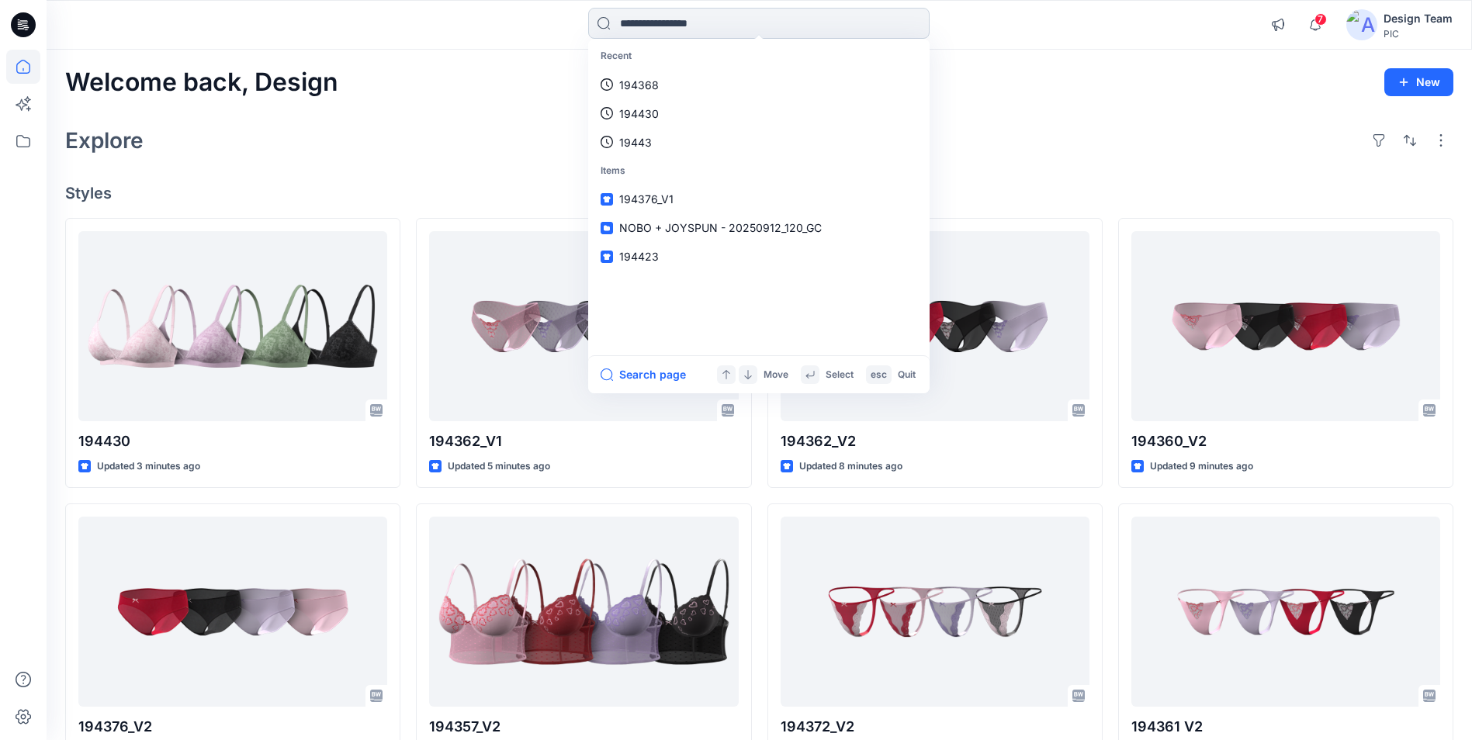
drag, startPoint x: 696, startPoint y: 65, endPoint x: 686, endPoint y: 33, distance: 33.4
click at [686, 33] on input at bounding box center [758, 23] width 341 height 31
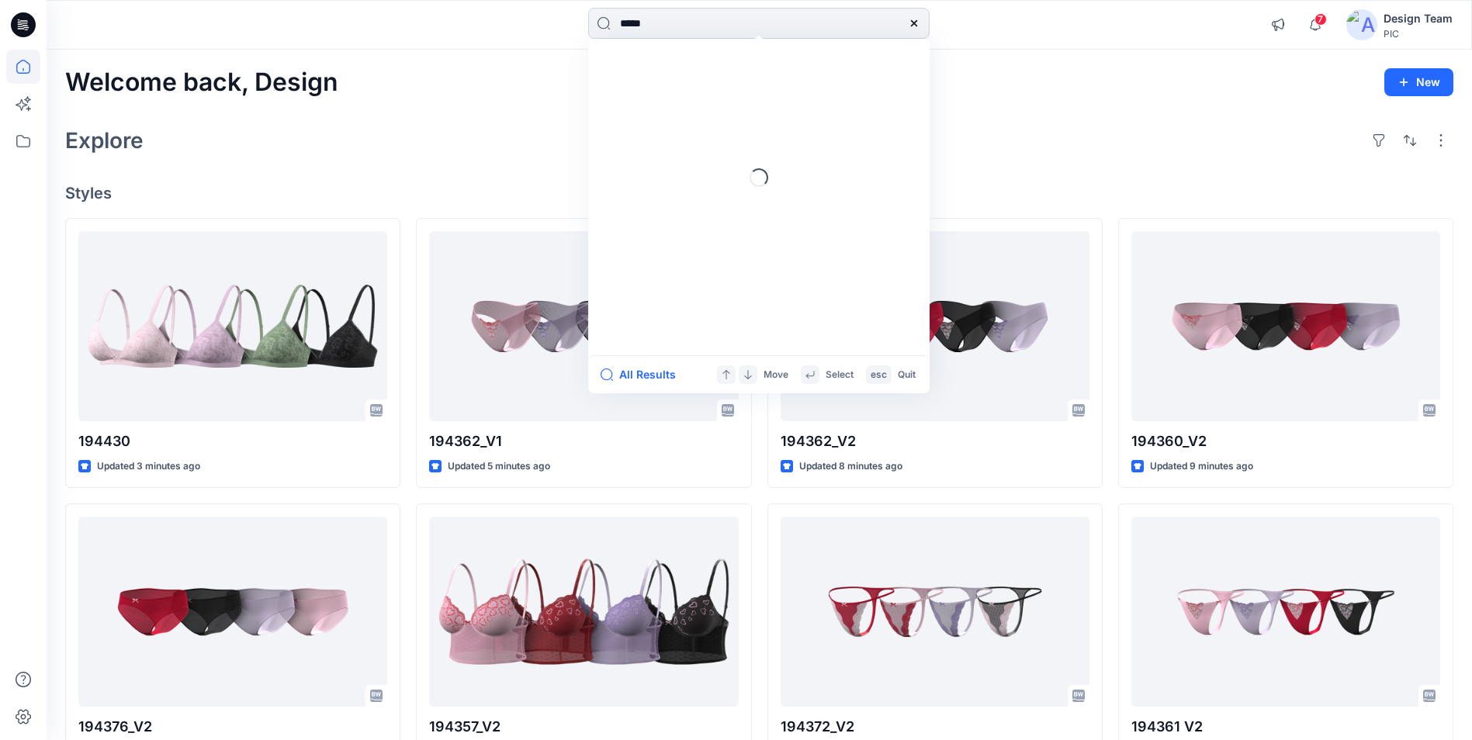
type input "******"
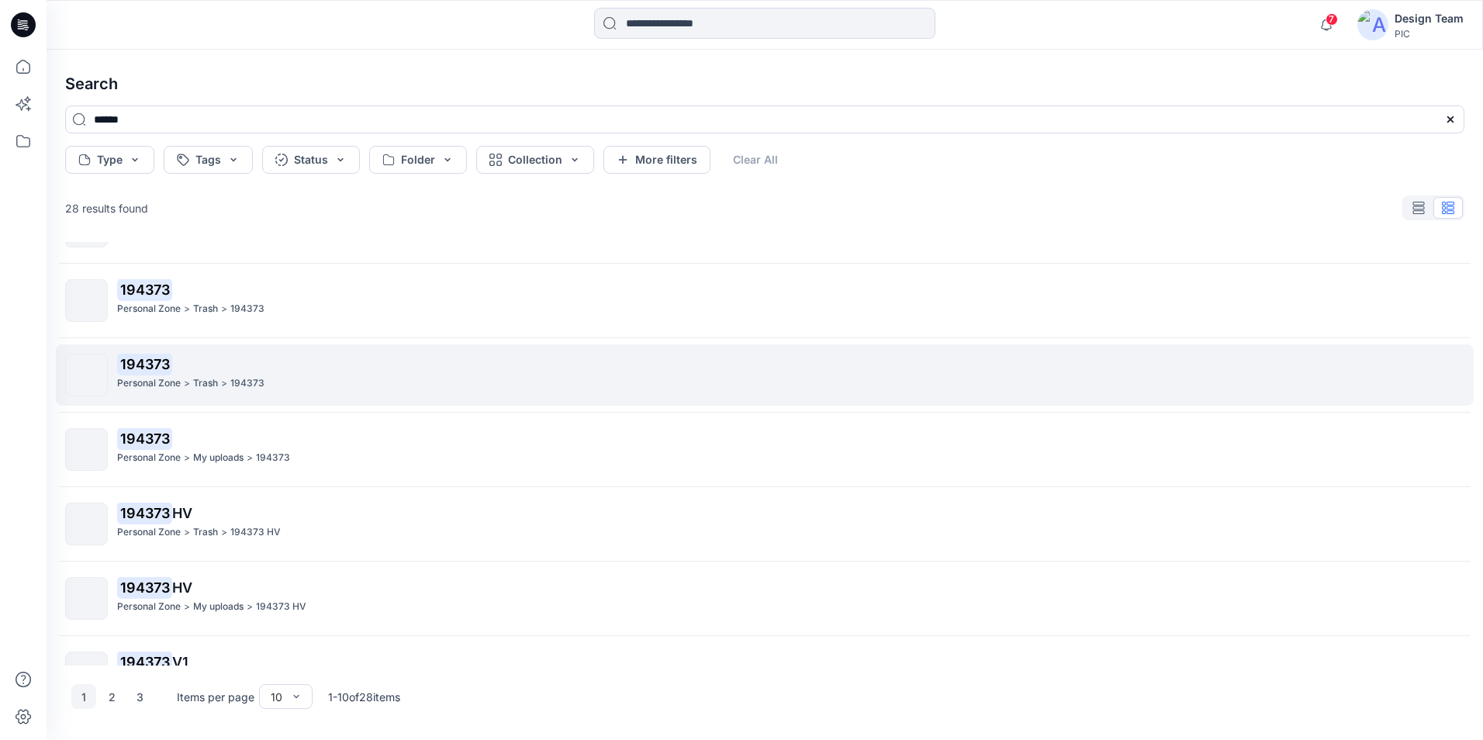
scroll to position [233, 0]
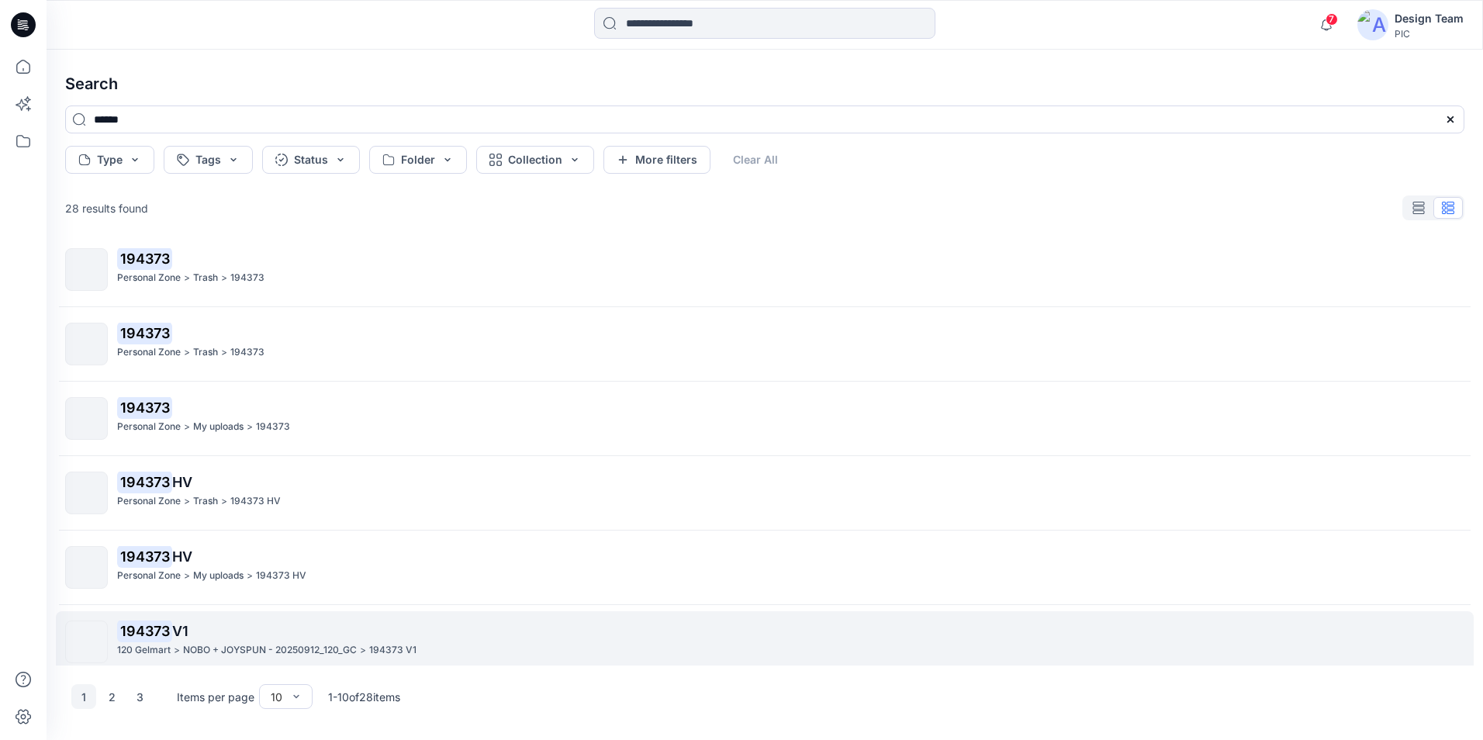
click at [234, 655] on p "NOBO + JOYSPUN - 20250912_120_GC" at bounding box center [270, 650] width 174 height 16
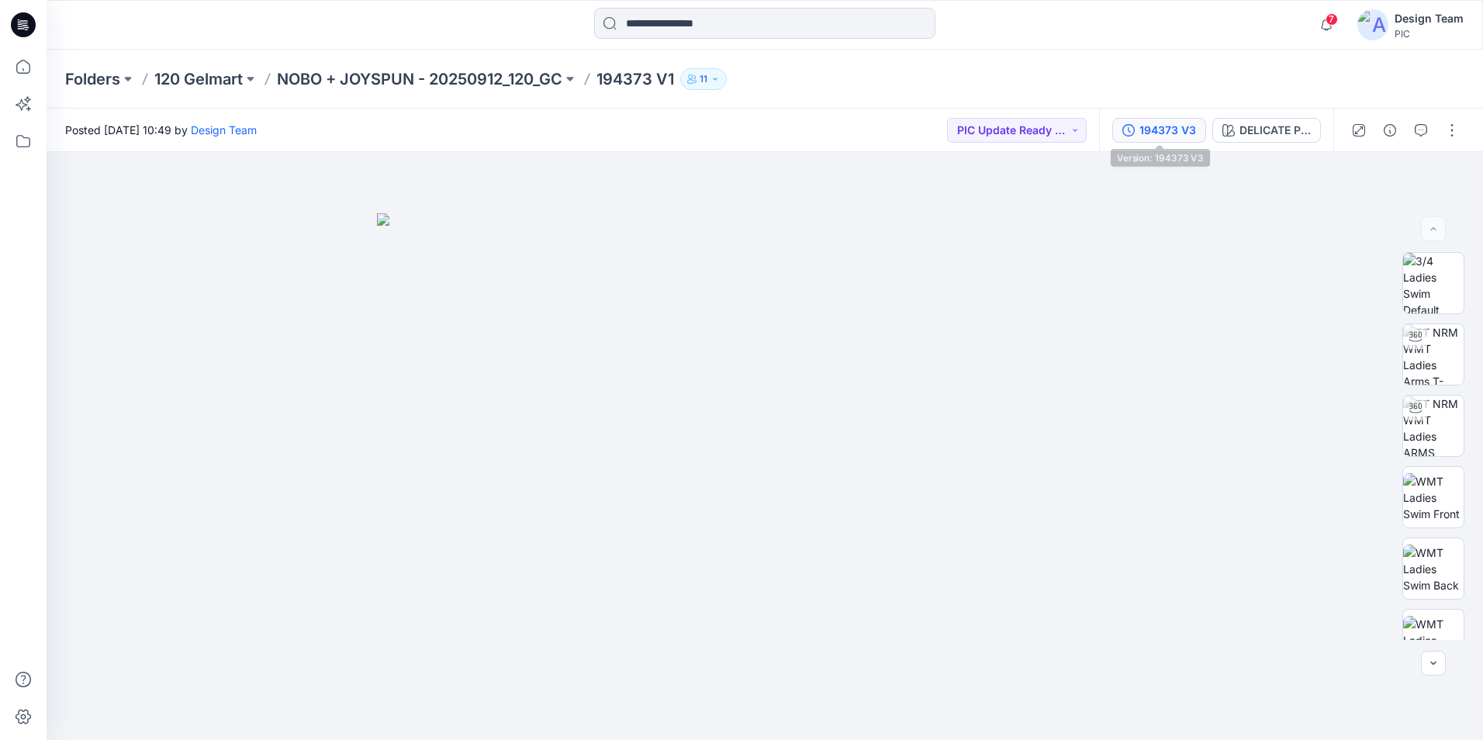
click at [1178, 135] on div "194373 V3" at bounding box center [1168, 130] width 57 height 17
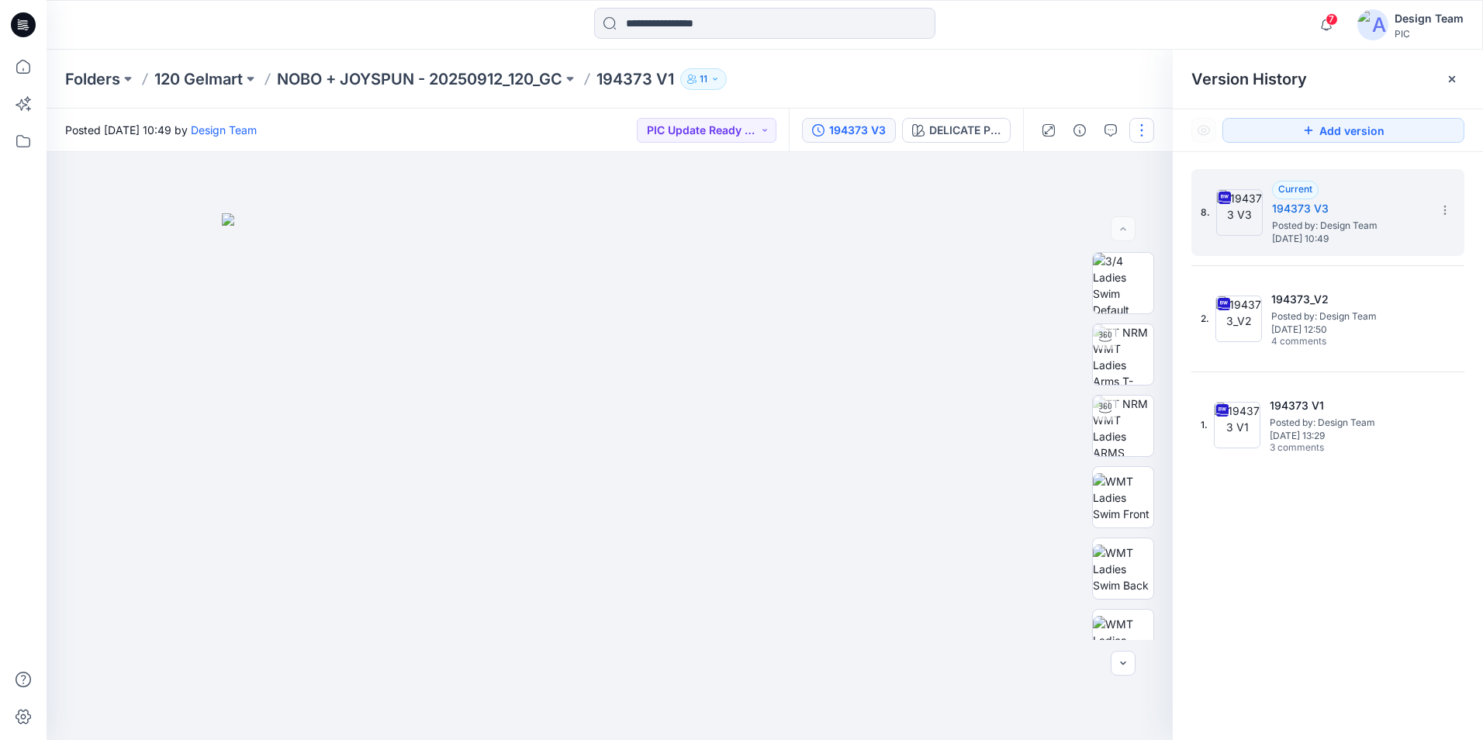
drag, startPoint x: 1139, startPoint y: 131, endPoint x: 1147, endPoint y: 134, distance: 8.4
click at [1140, 131] on button "button" at bounding box center [1142, 130] width 25 height 25
click at [1069, 217] on button "Edit" at bounding box center [1076, 210] width 143 height 29
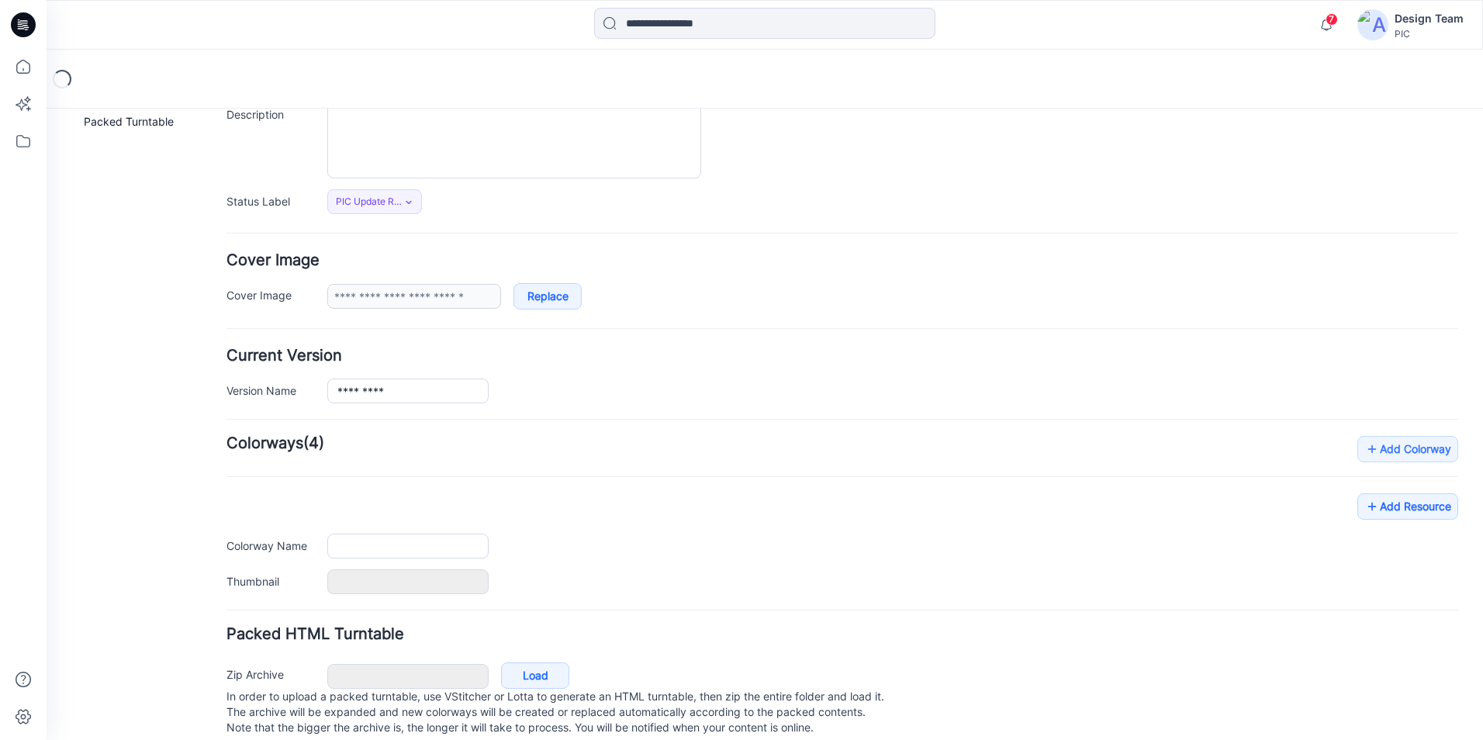
scroll to position [189, 0]
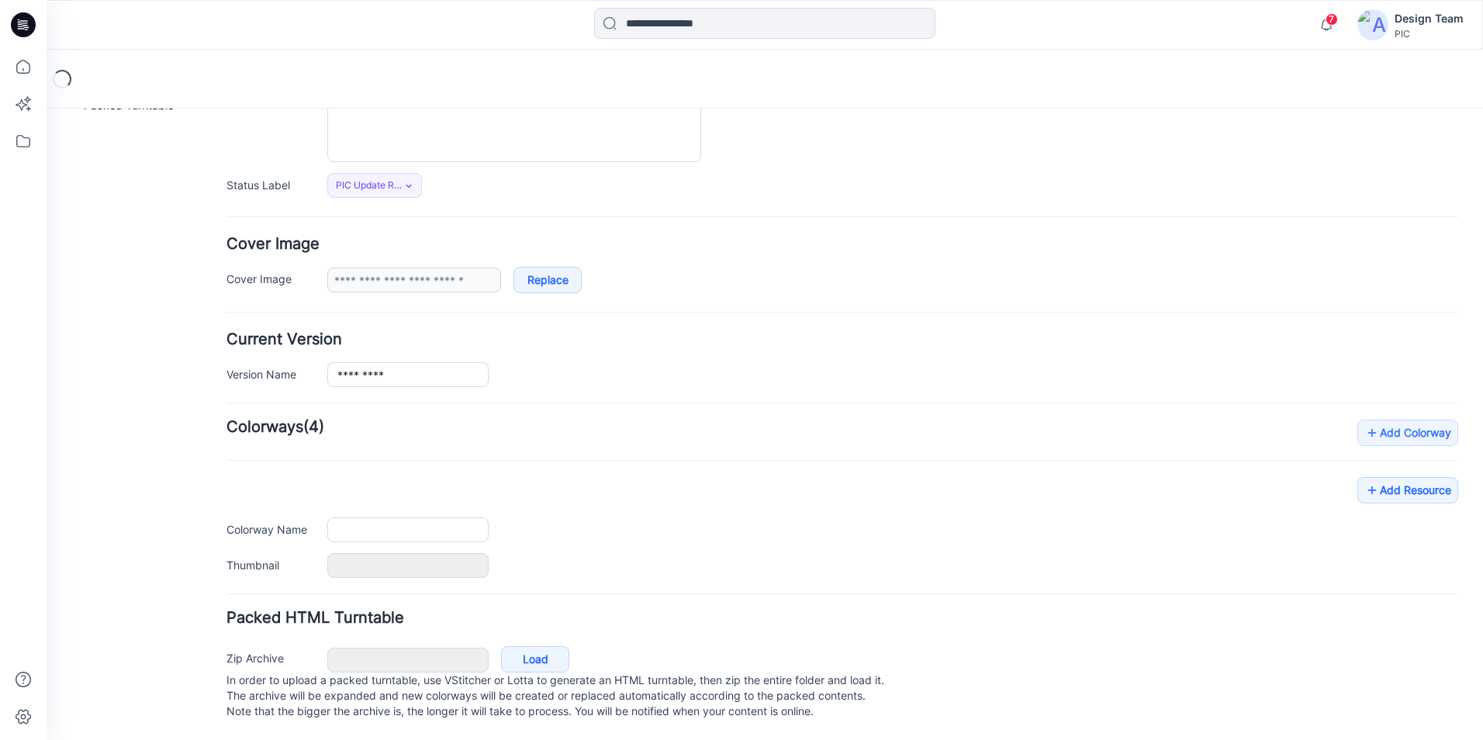
type input "*********"
type input "**********"
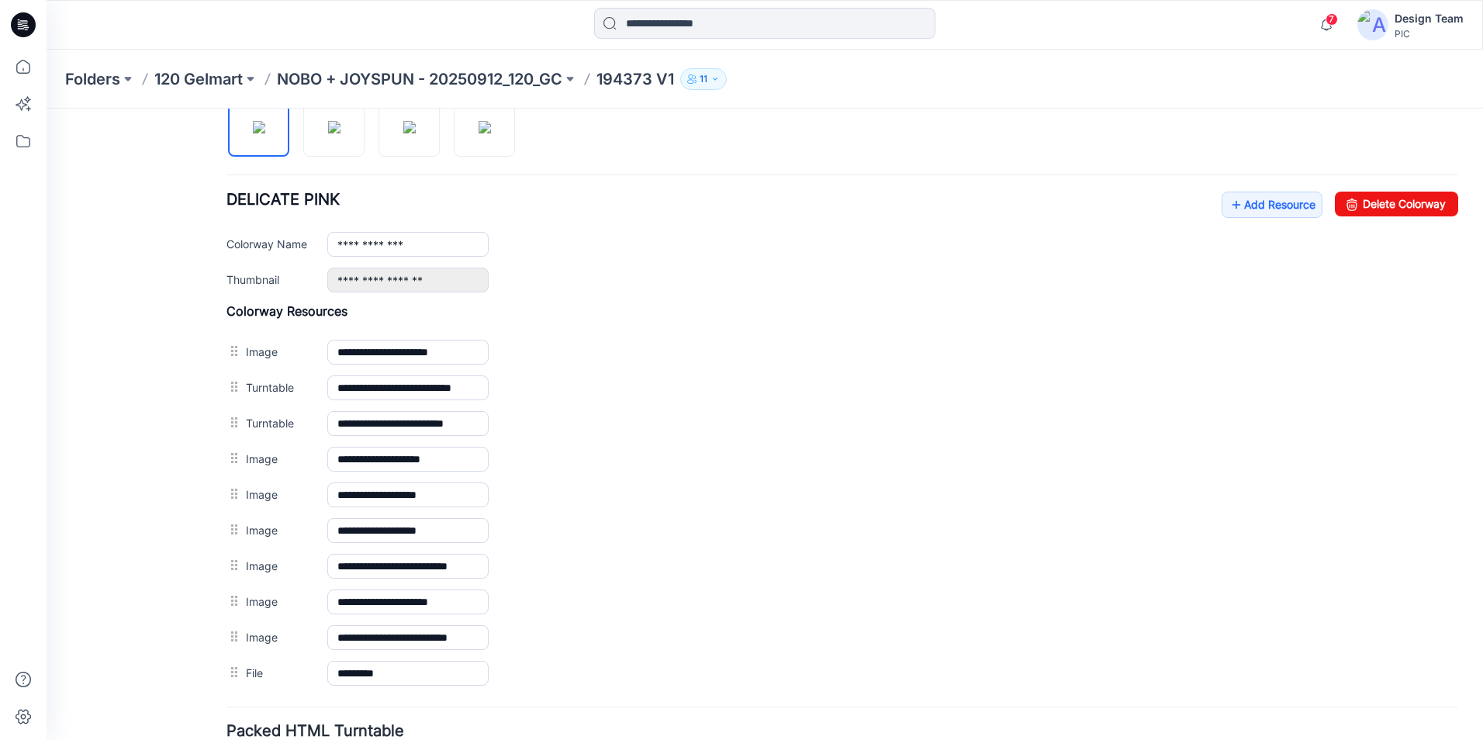
scroll to position [500, 0]
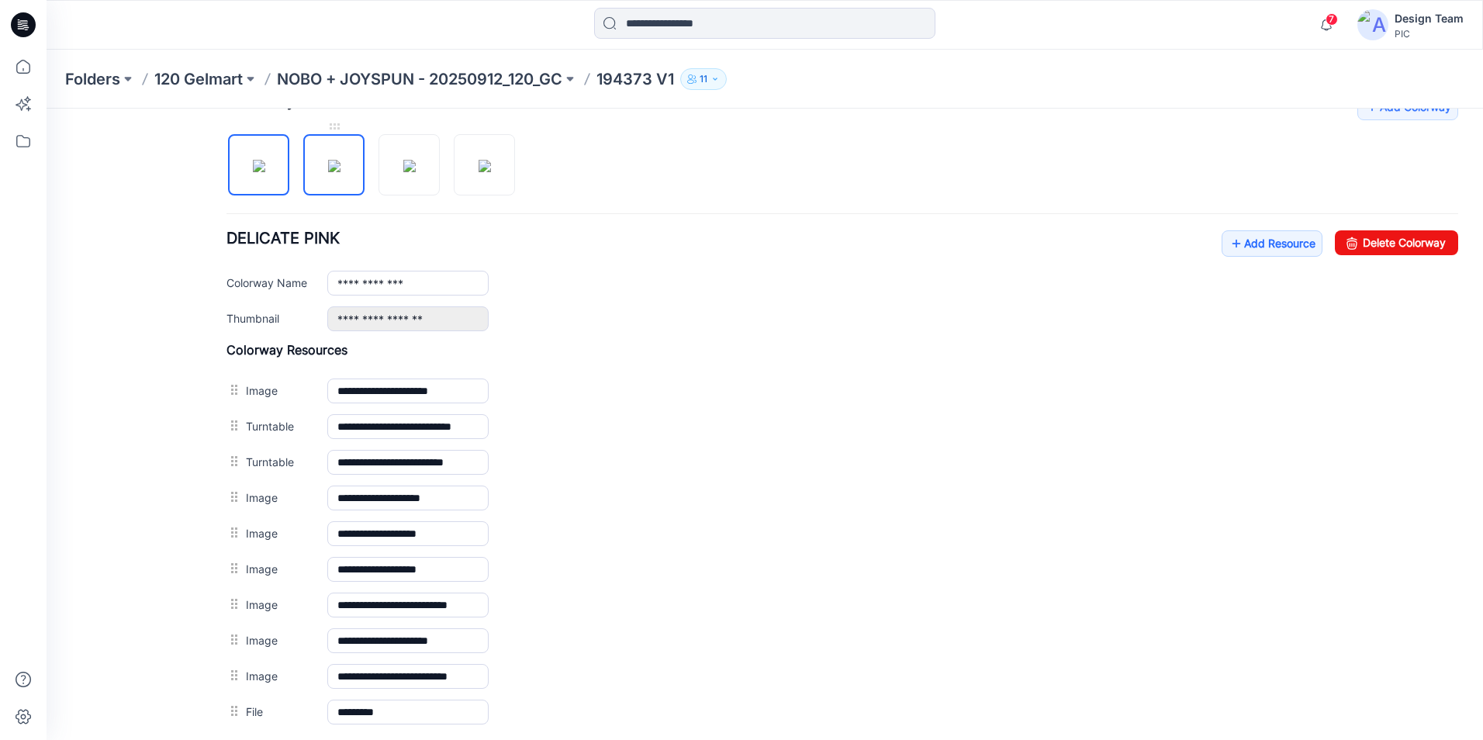
click at [332, 169] on img at bounding box center [334, 166] width 12 height 12
click at [410, 172] on img at bounding box center [409, 166] width 12 height 12
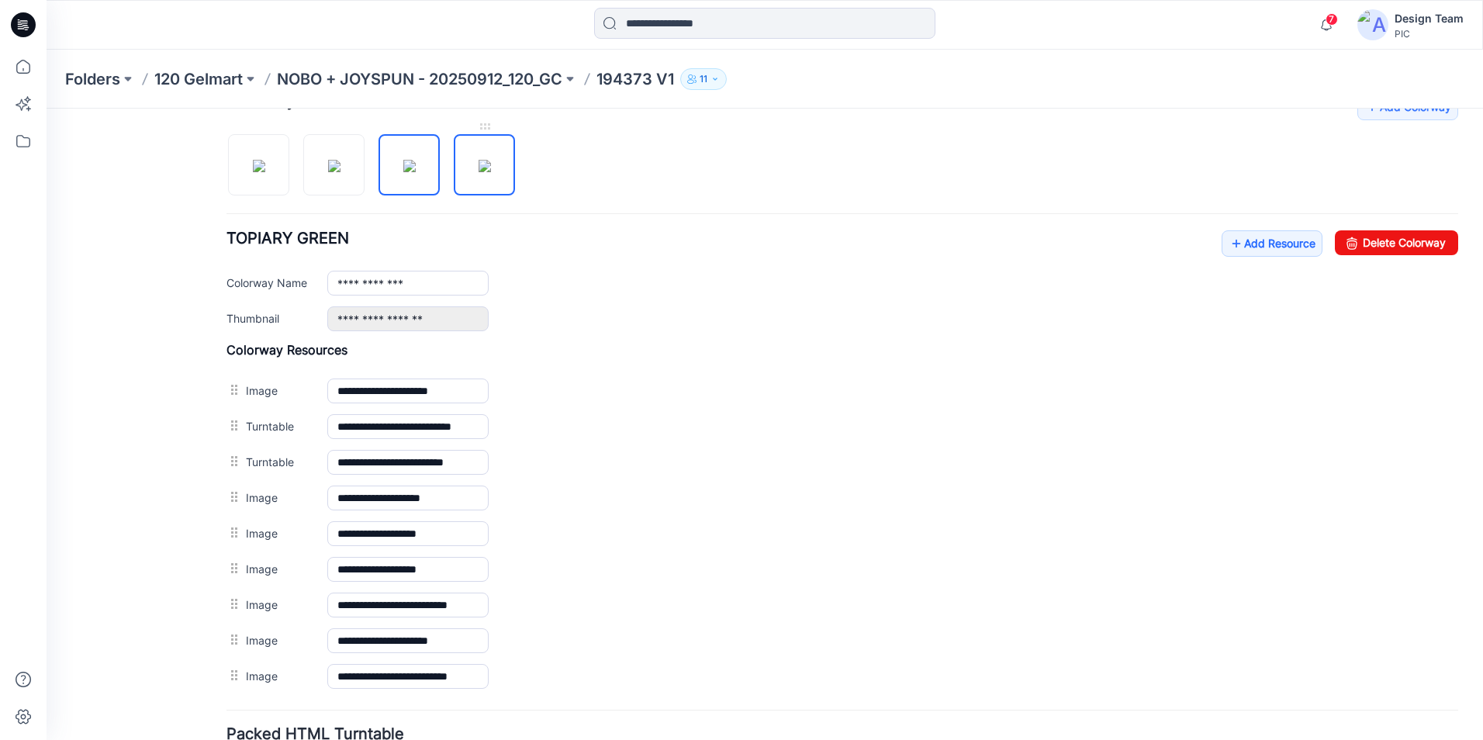
click at [484, 172] on img at bounding box center [485, 166] width 12 height 12
click at [411, 172] on img at bounding box center [409, 166] width 12 height 12
type input "**********"
click at [668, 25] on input at bounding box center [764, 23] width 341 height 31
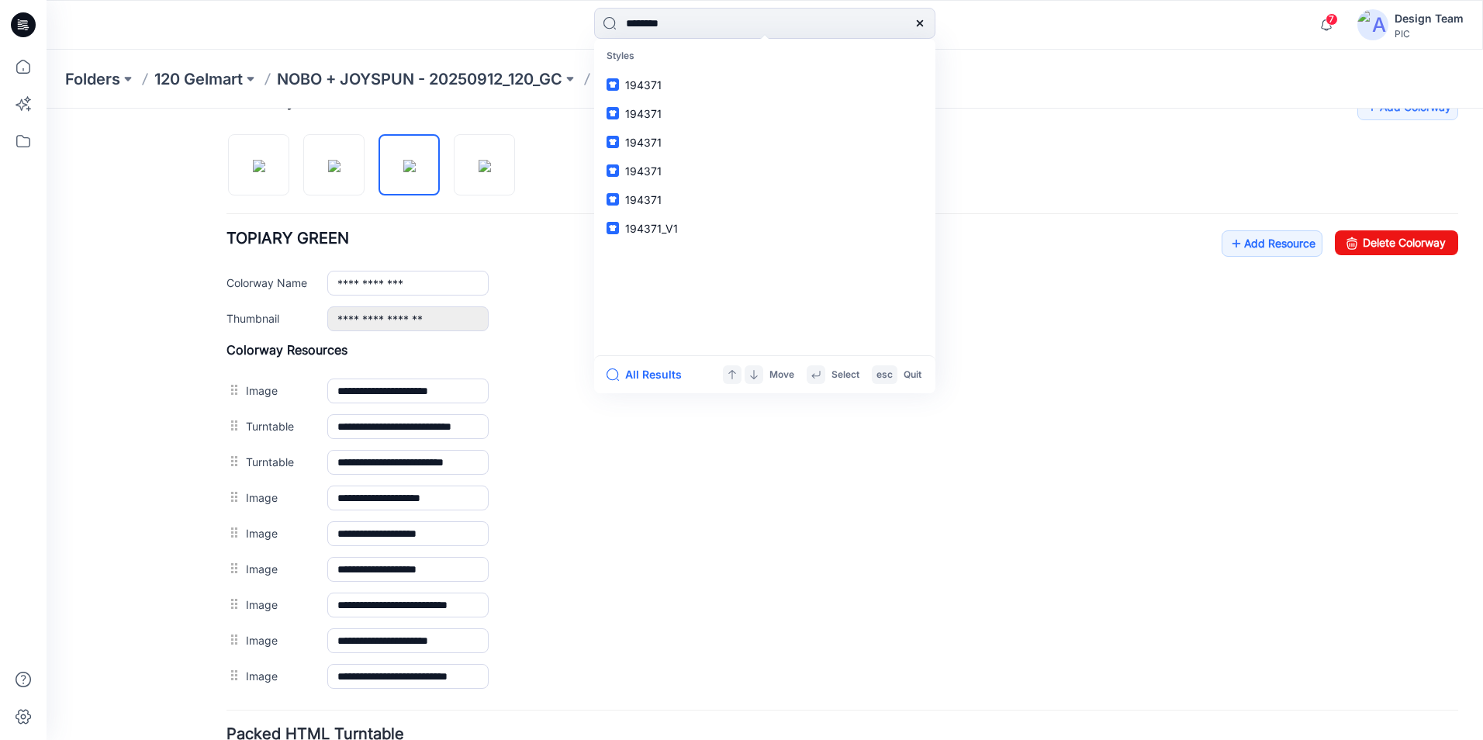
type input "*********"
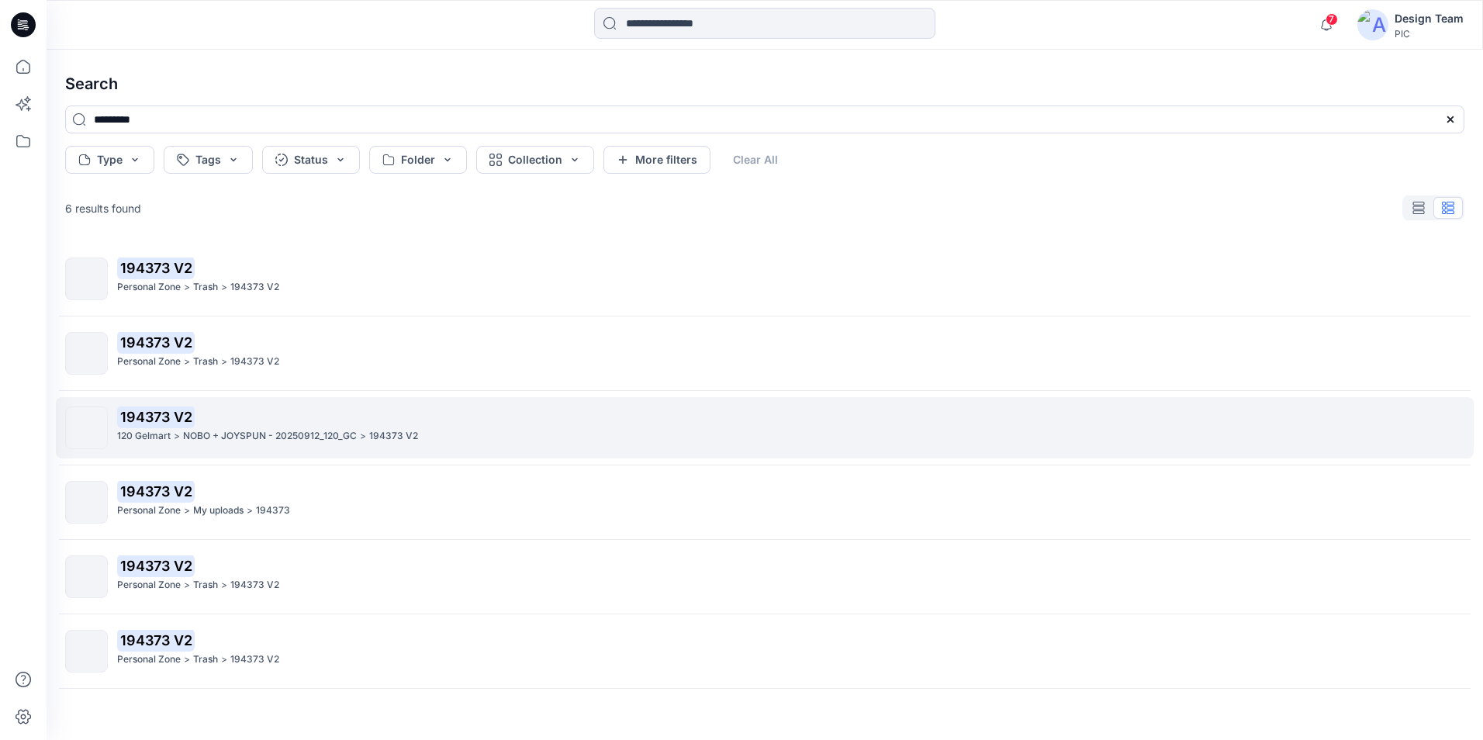
click at [279, 443] on p "NOBO + JOYSPUN - 20250912_120_GC" at bounding box center [270, 436] width 174 height 16
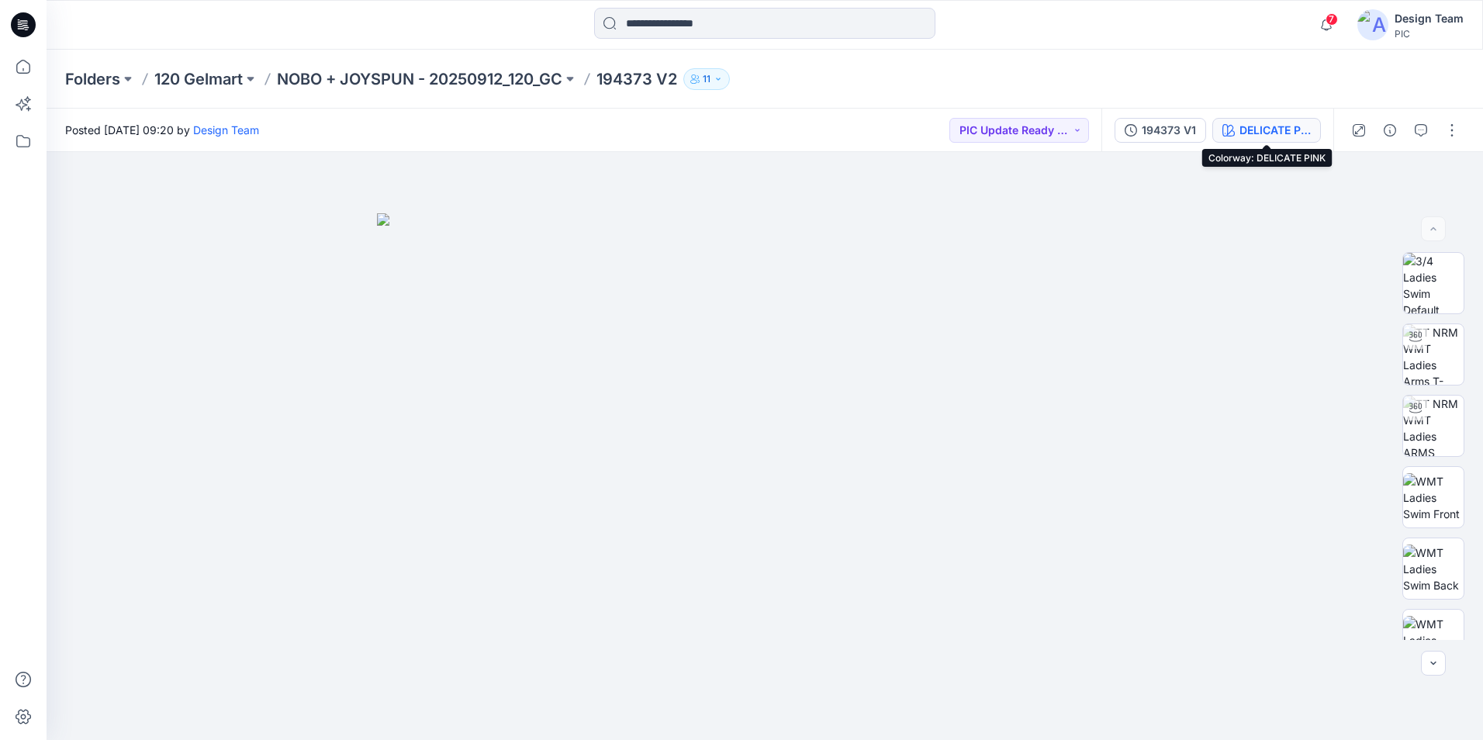
click at [1291, 136] on div "DELICATE PINK" at bounding box center [1275, 130] width 71 height 17
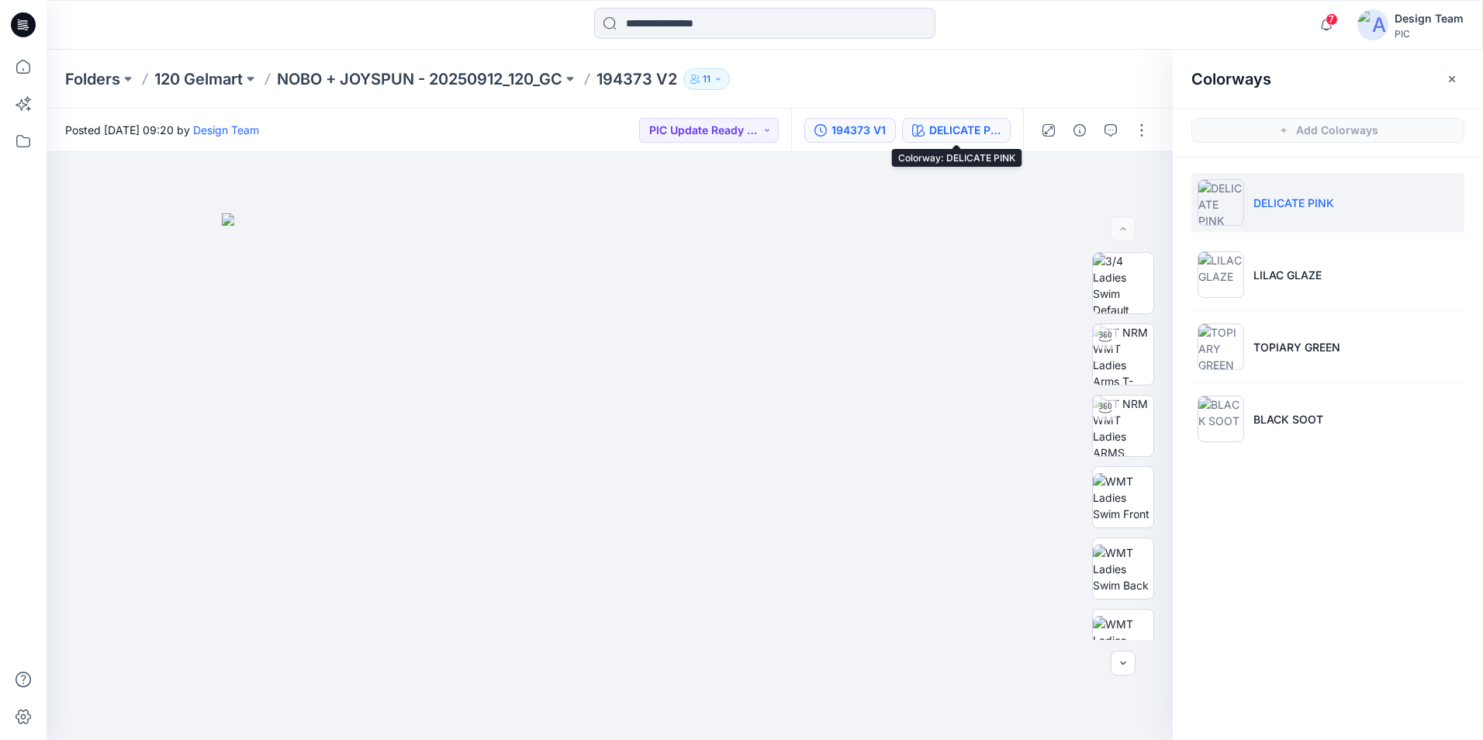
click at [843, 128] on div "194373 V1" at bounding box center [859, 130] width 54 height 17
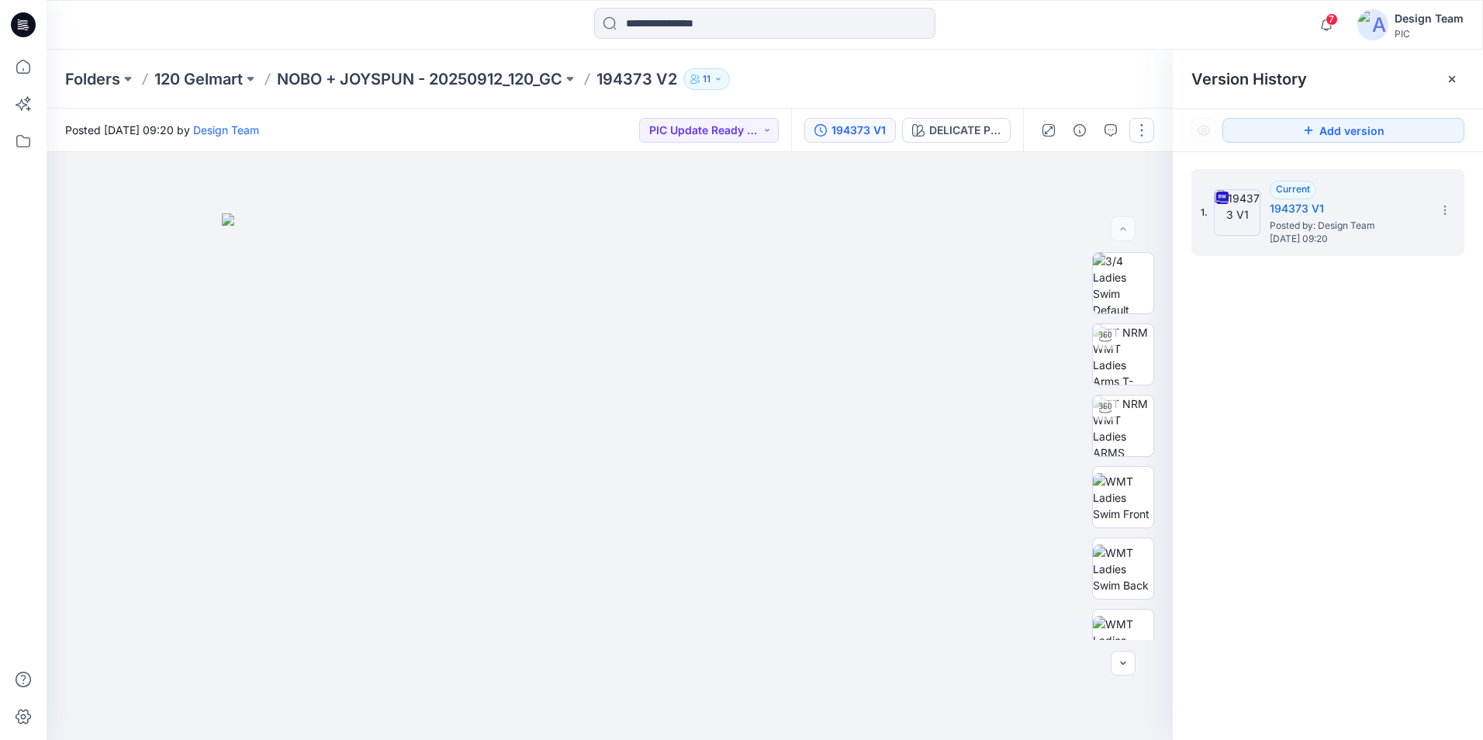
click at [1144, 139] on button "button" at bounding box center [1142, 130] width 25 height 25
click at [1095, 202] on button "Edit" at bounding box center [1076, 210] width 143 height 29
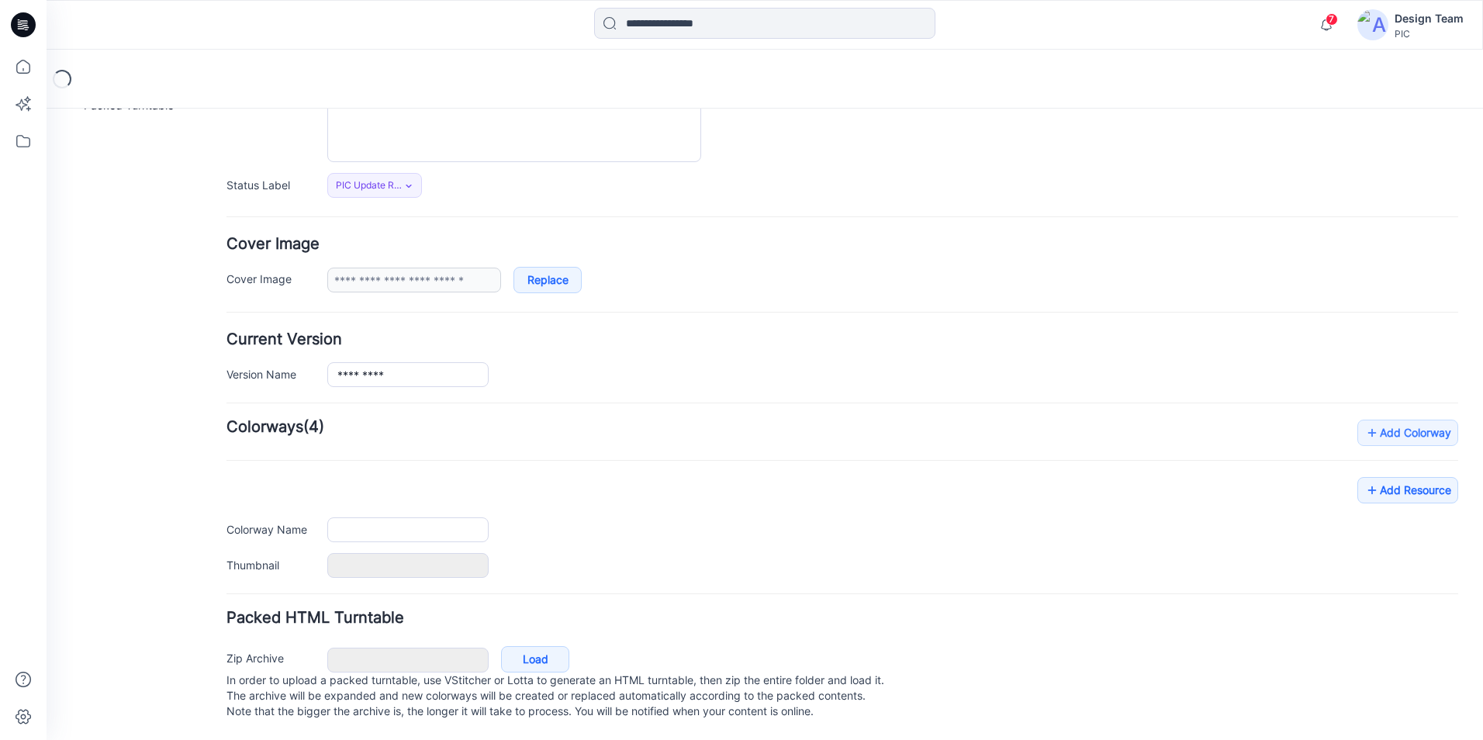
scroll to position [189, 0]
type input "*********"
type input "**********"
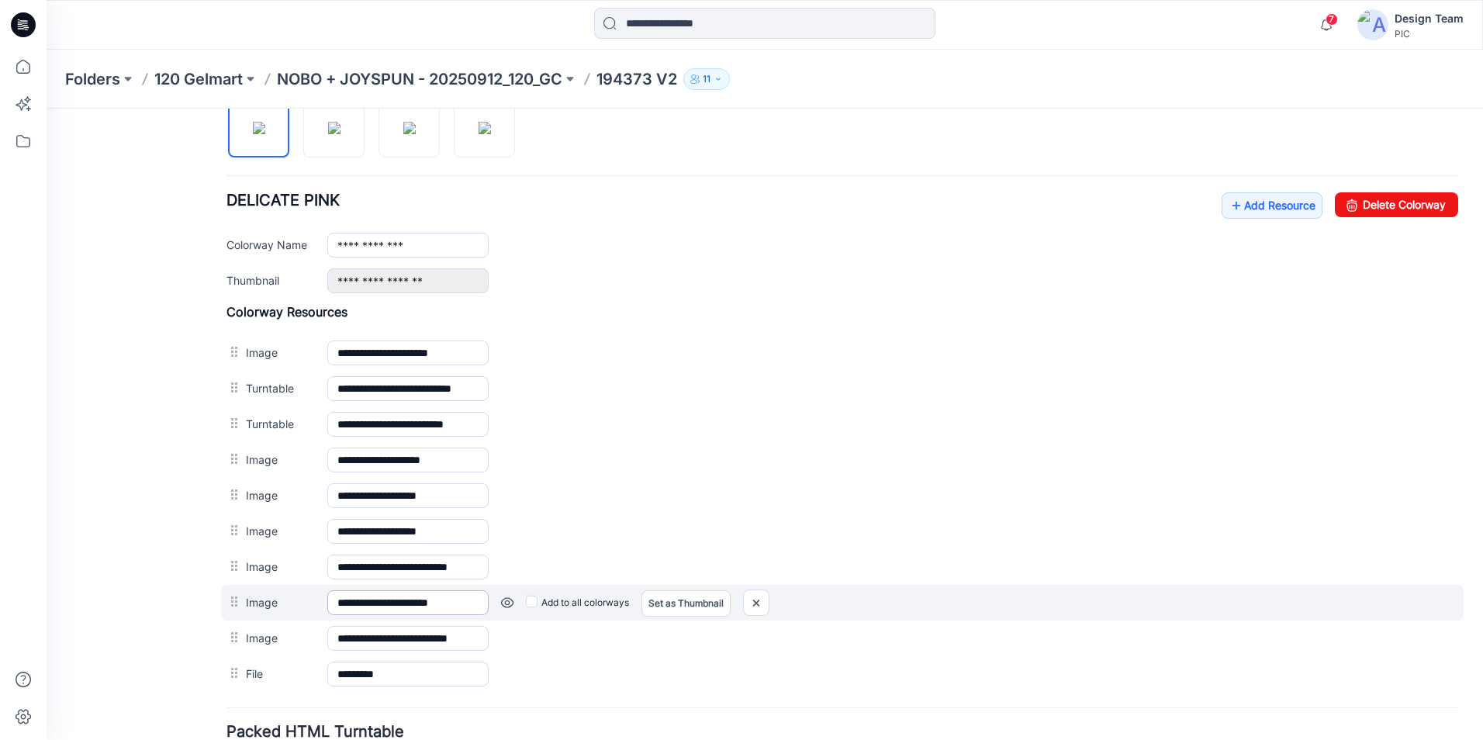
scroll to position [500, 0]
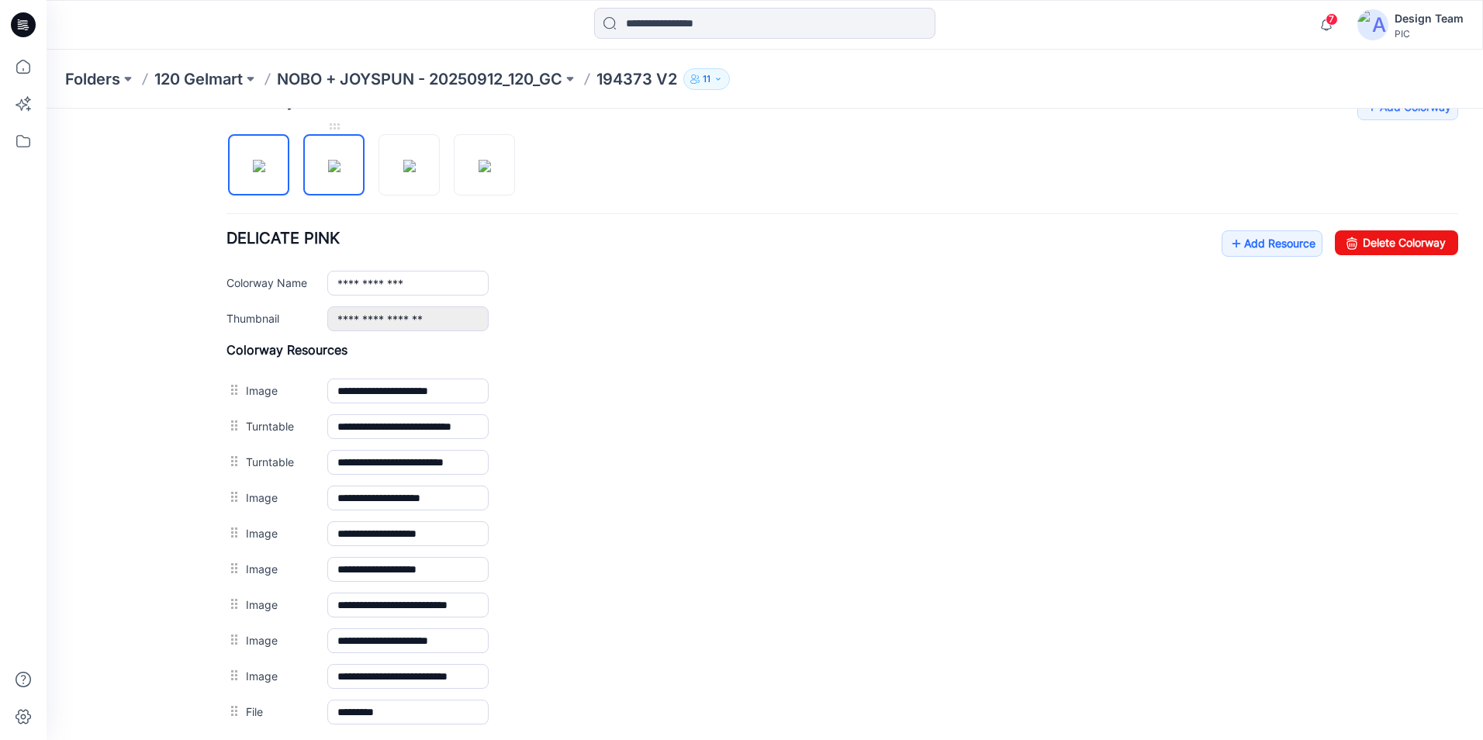
click at [338, 172] on img at bounding box center [334, 166] width 12 height 12
click at [403, 170] on img at bounding box center [409, 166] width 12 height 12
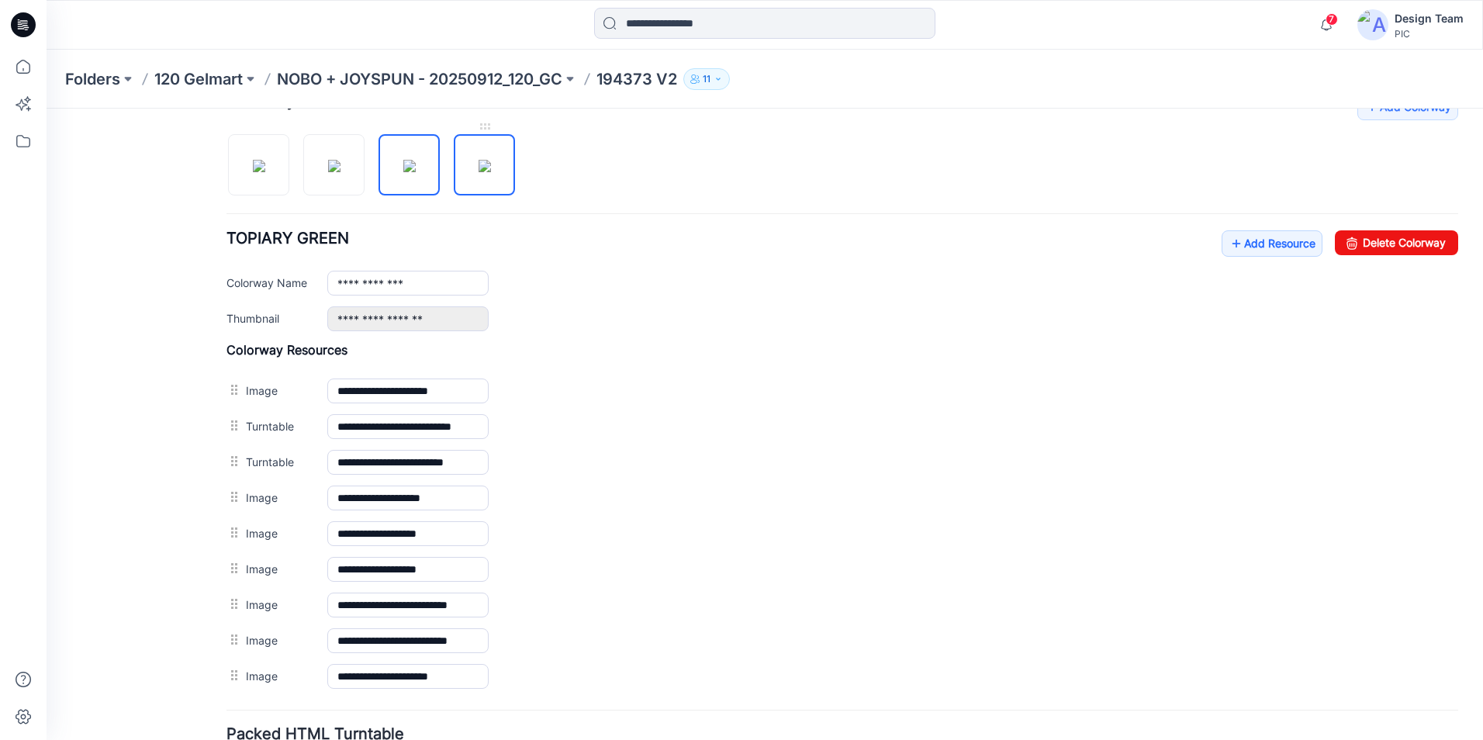
click at [491, 172] on img at bounding box center [485, 166] width 12 height 12
type input "**********"
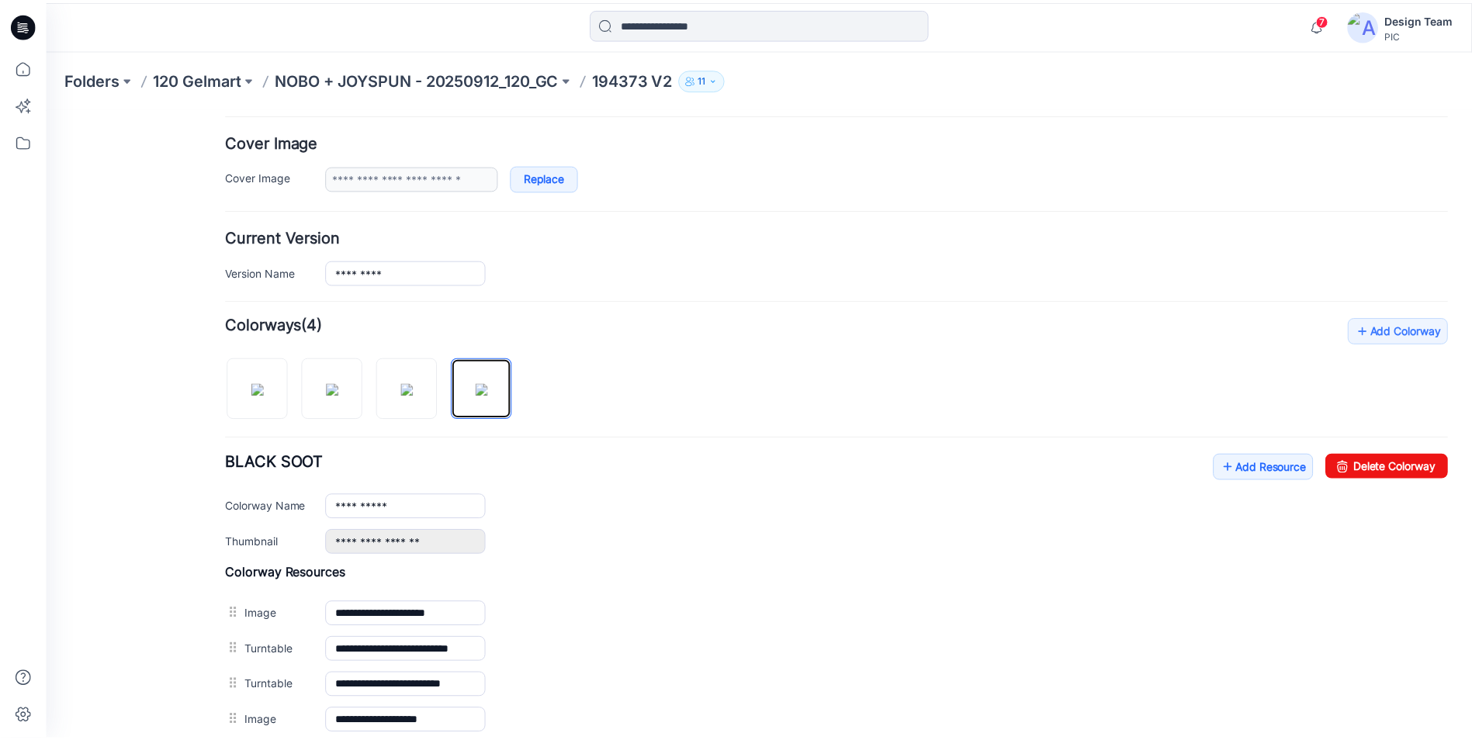
scroll to position [112, 0]
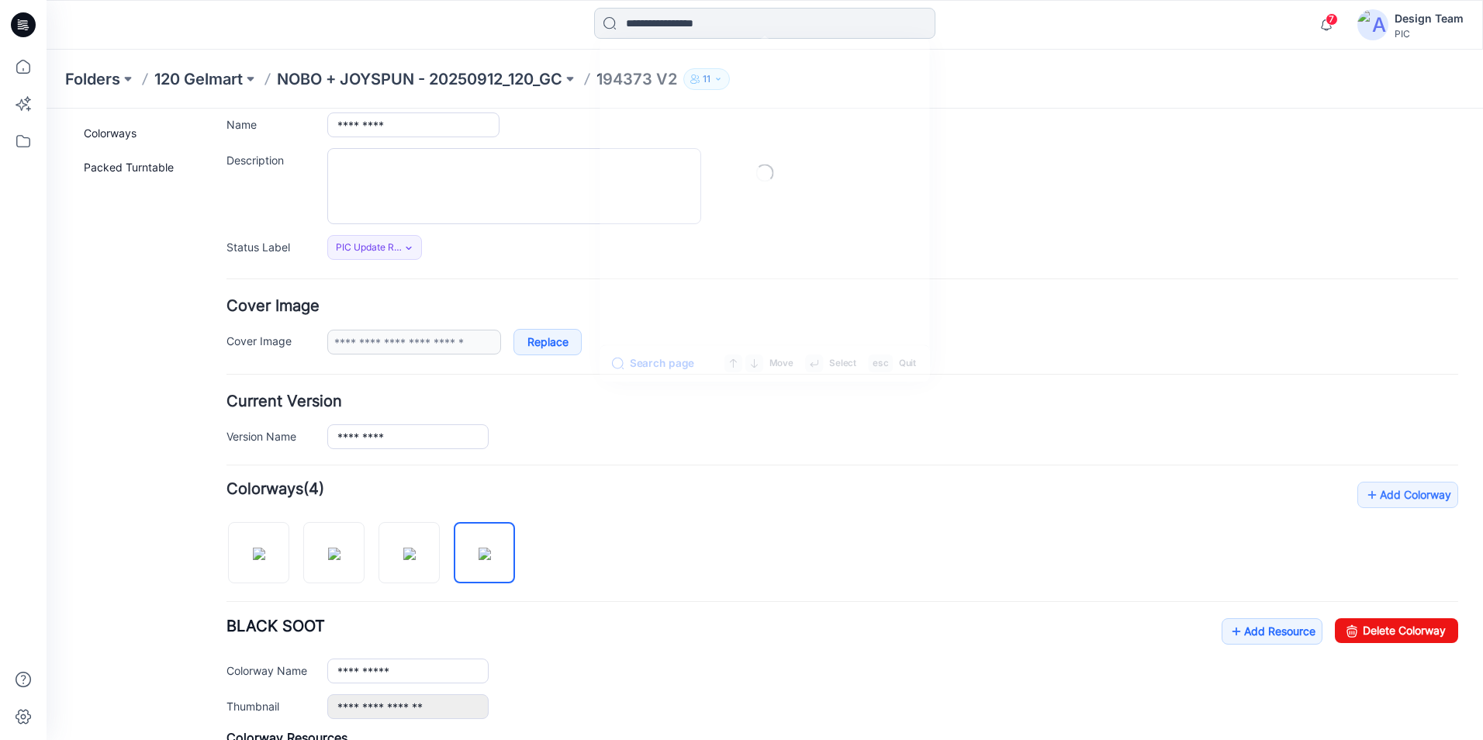
click at [713, 15] on input at bounding box center [764, 23] width 341 height 31
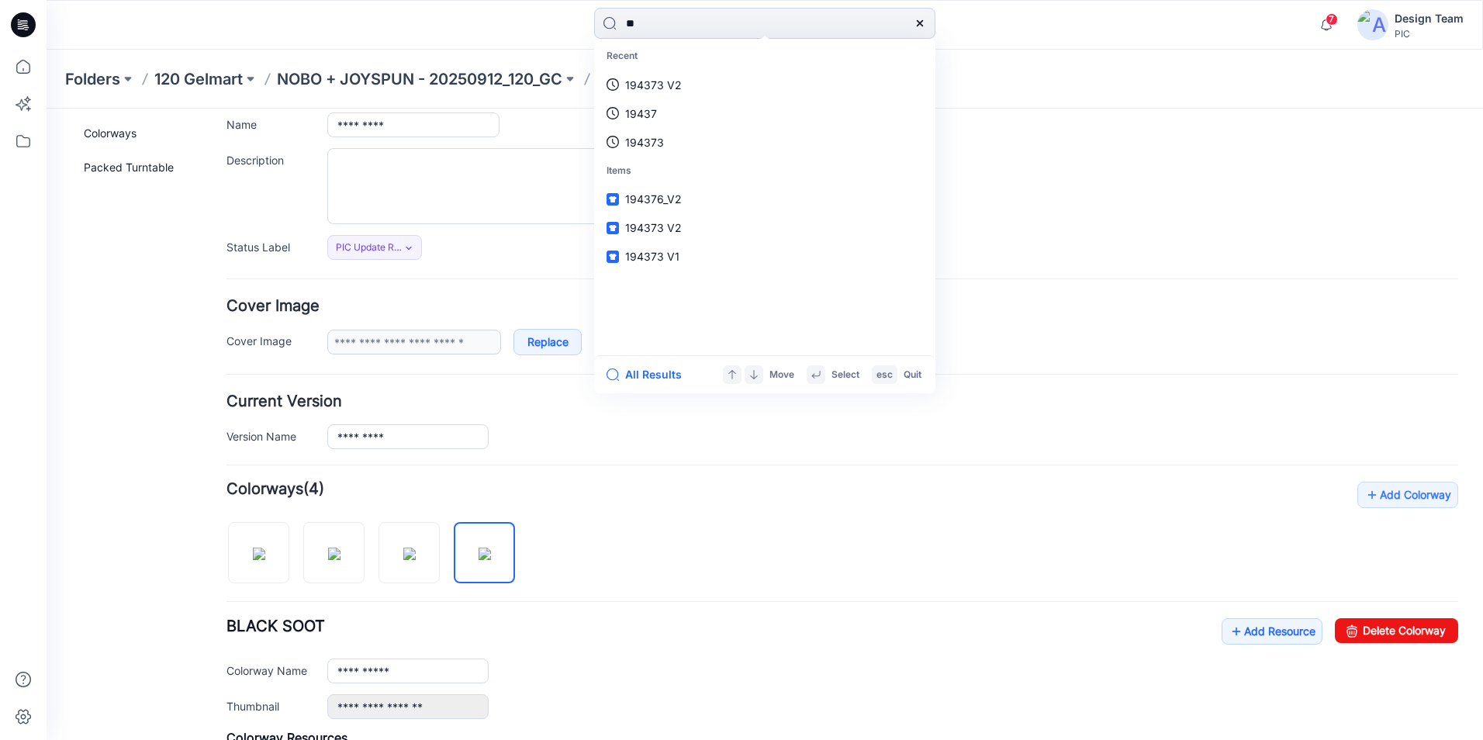
type input "*"
click at [1104, 36] on div "Styles 100061 Seamless Nursing_V2 100088 Seamless Bikini 100088 Seamless Bikini…" at bounding box center [765, 25] width 718 height 34
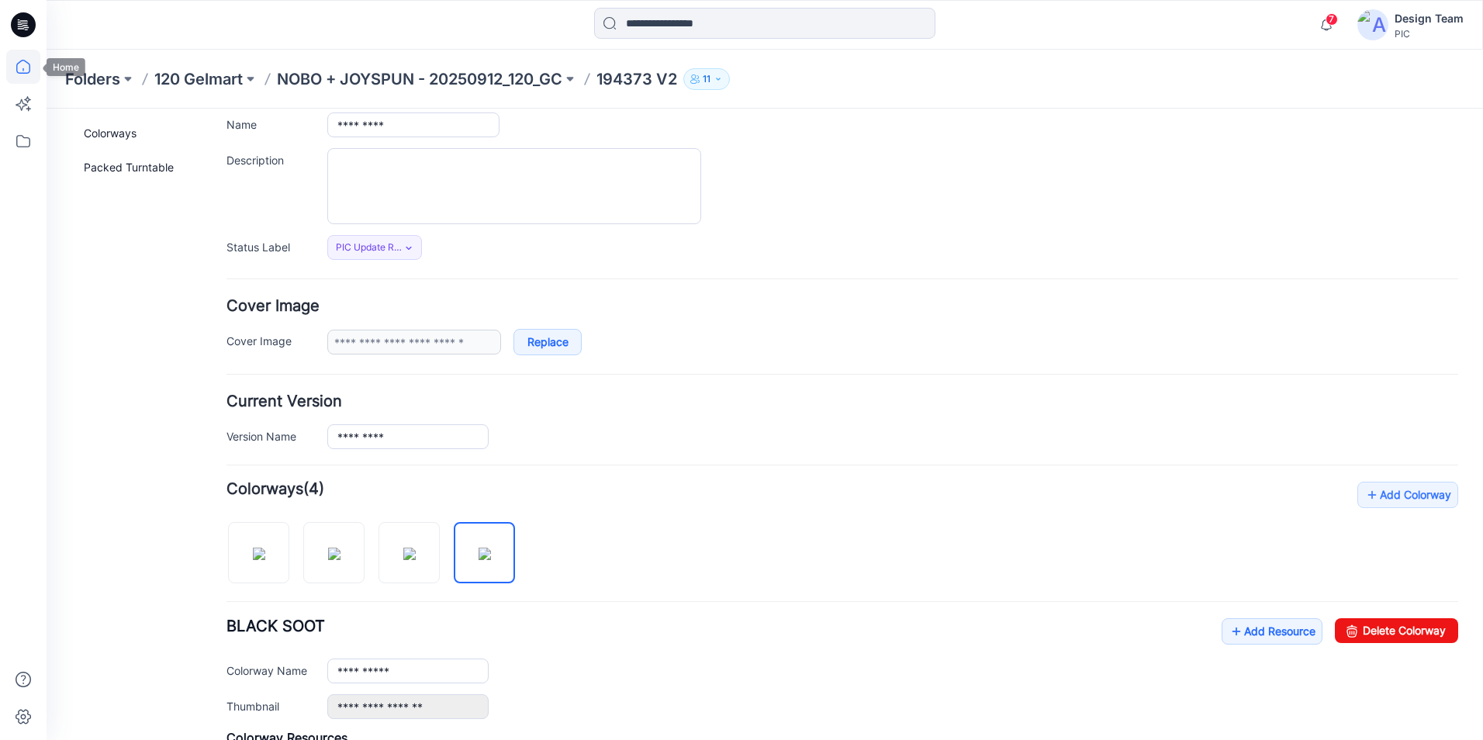
click at [20, 68] on icon at bounding box center [23, 67] width 34 height 34
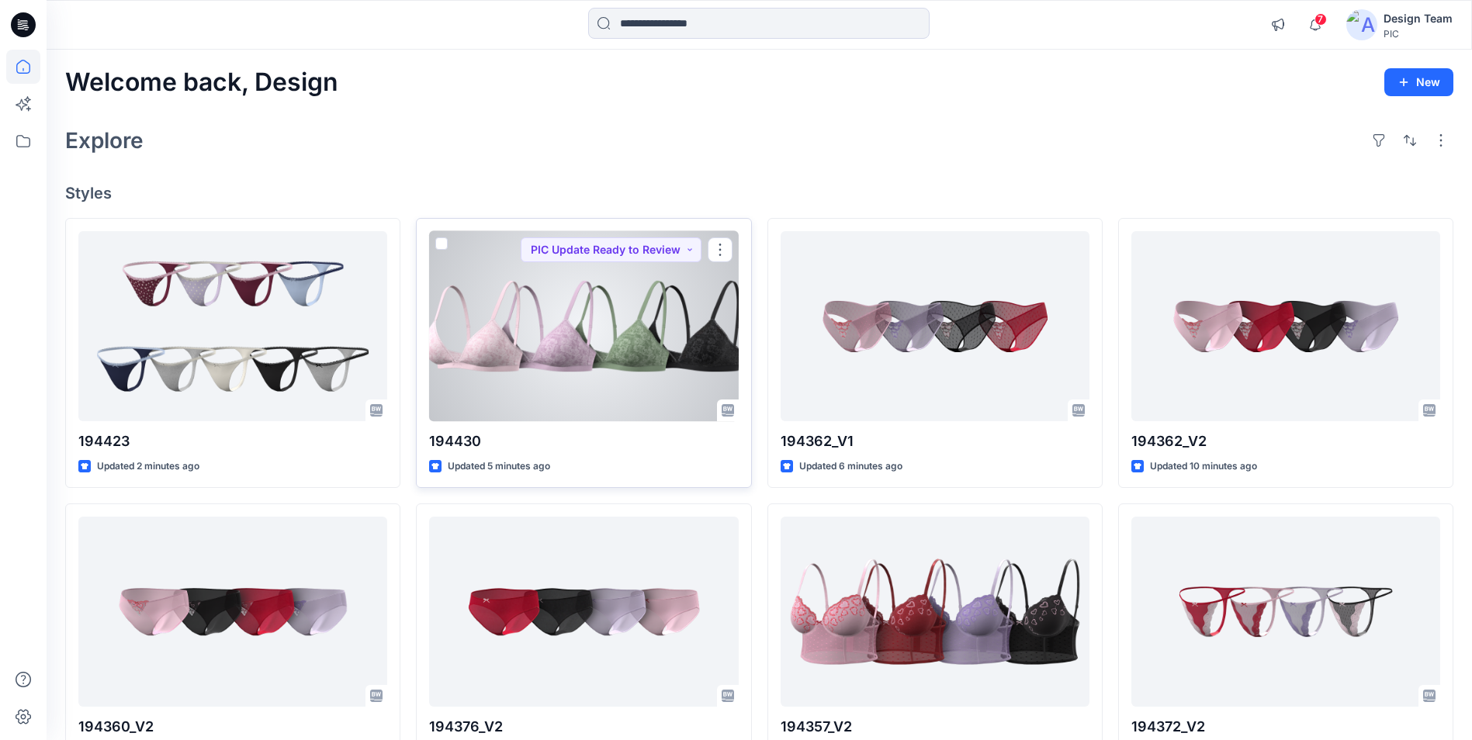
click at [542, 306] on div at bounding box center [583, 326] width 309 height 190
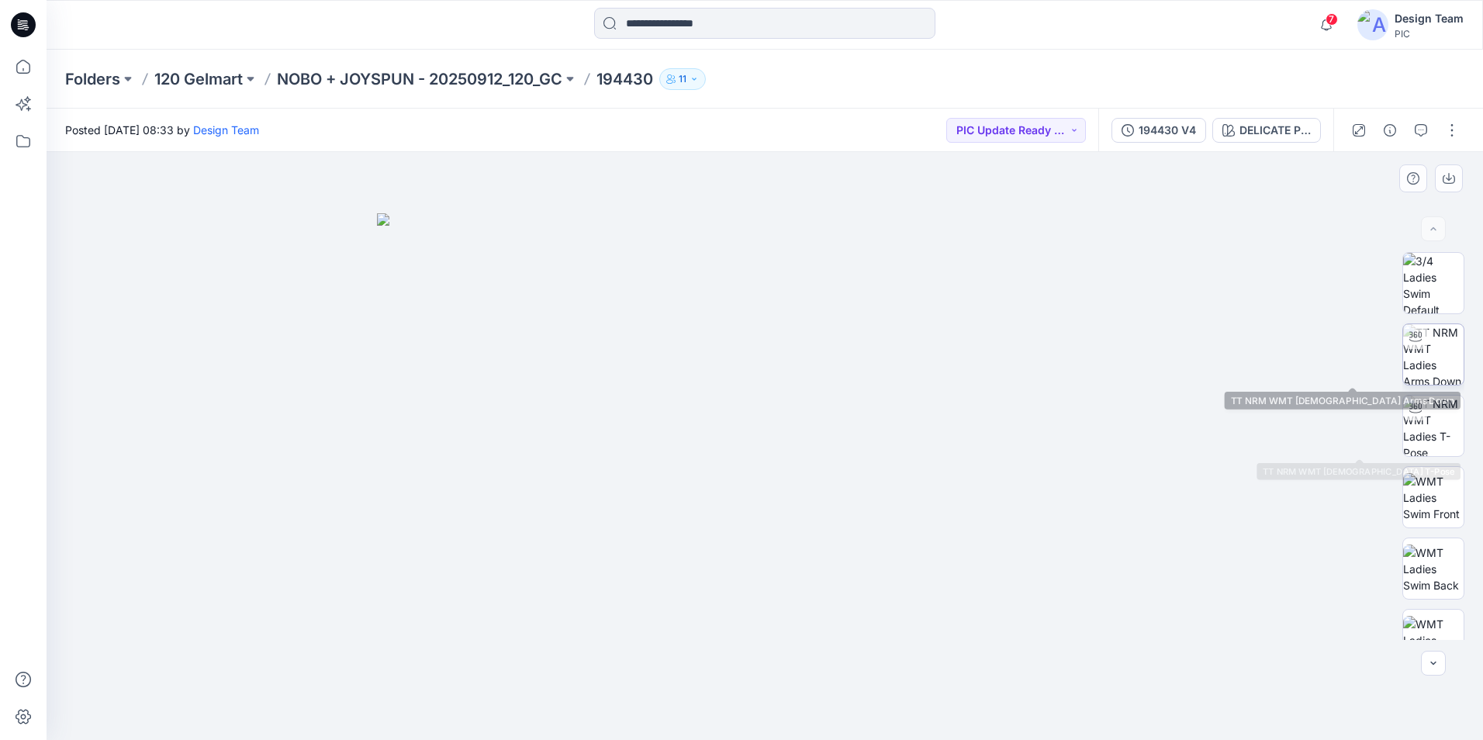
click at [1449, 366] on img at bounding box center [1433, 354] width 61 height 61
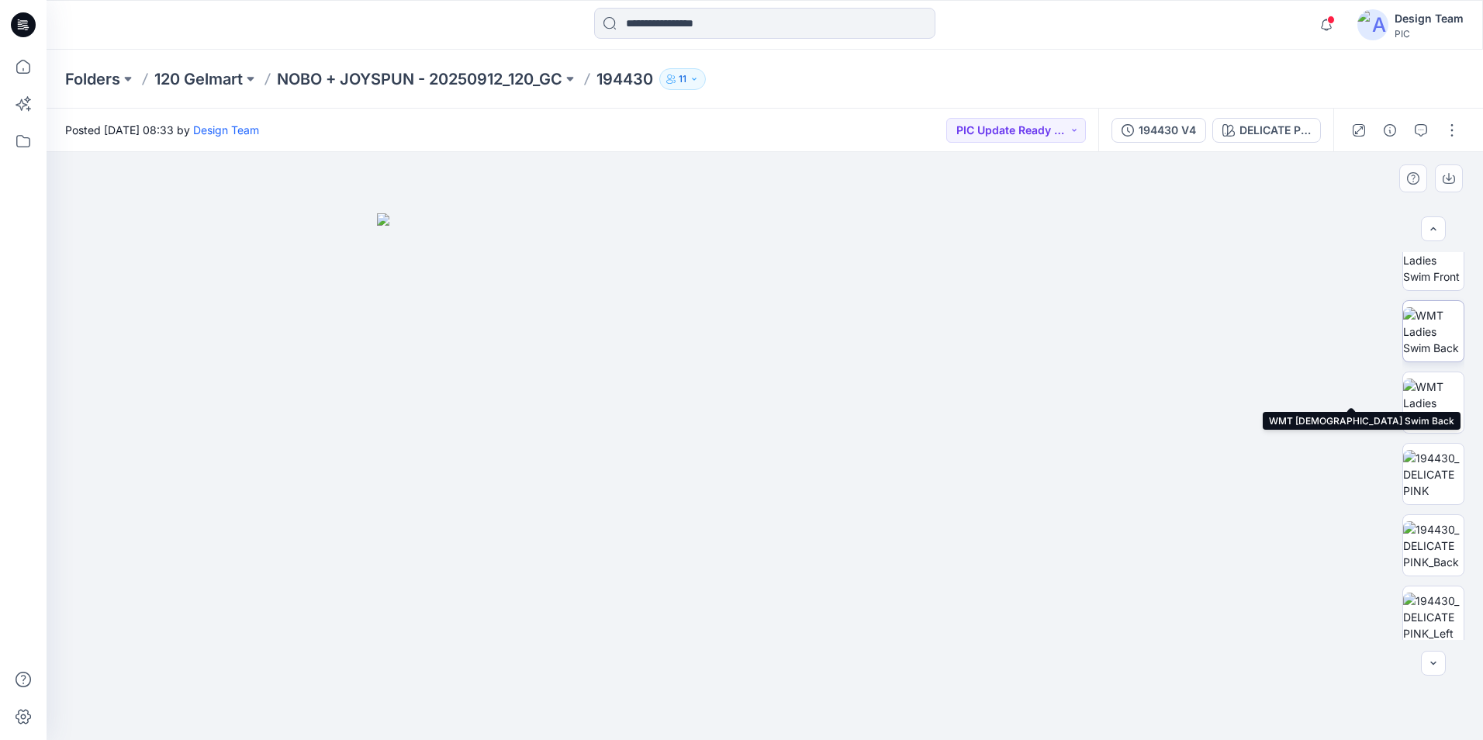
scroll to position [310, 0]
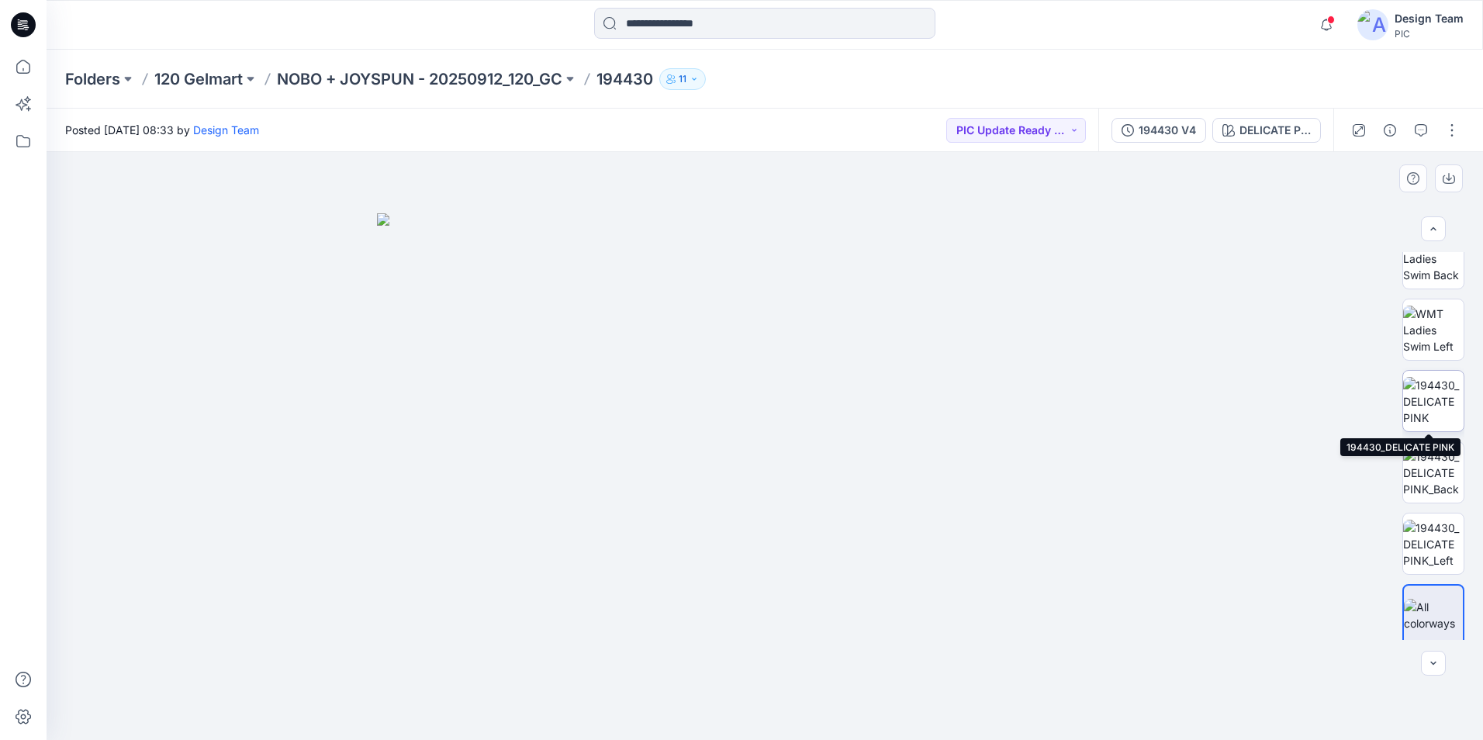
click at [1434, 411] on img at bounding box center [1433, 401] width 61 height 49
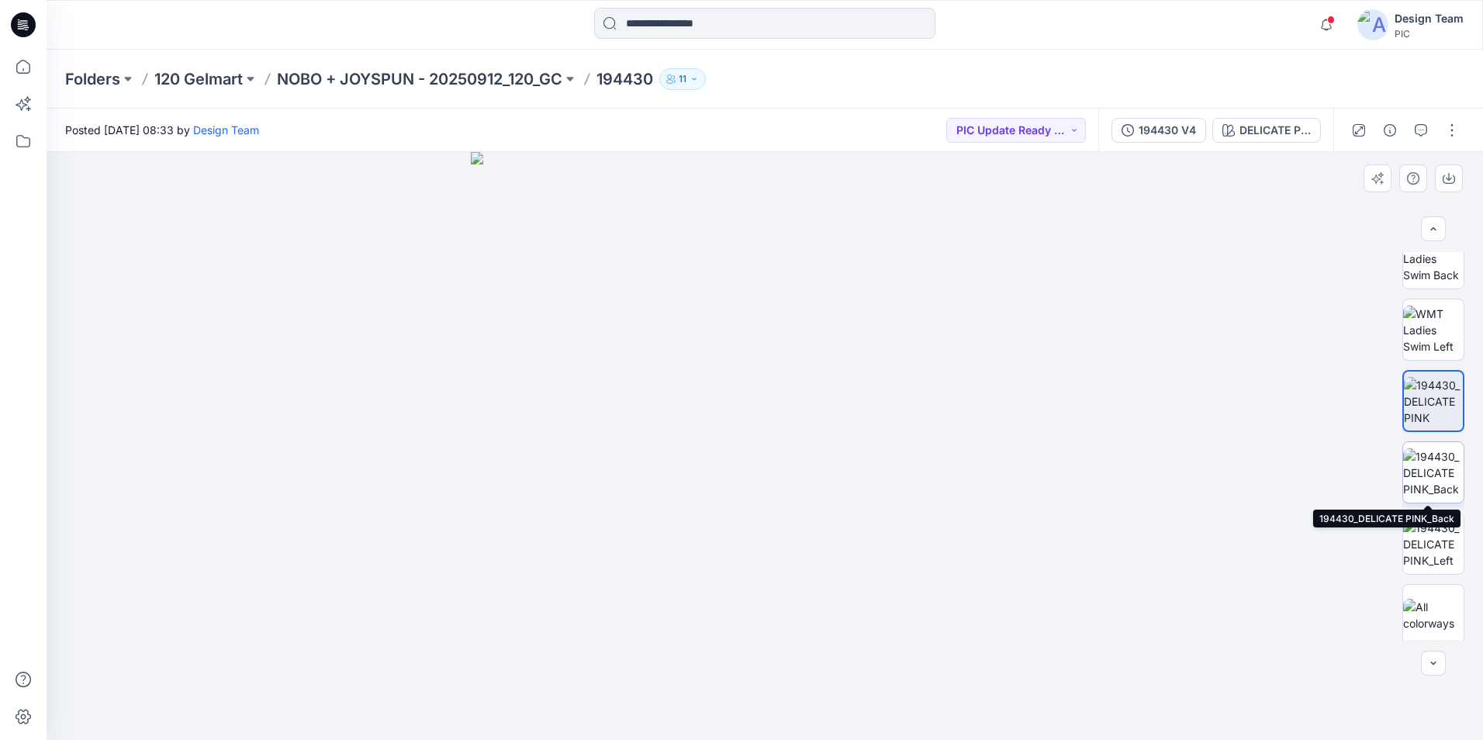
click at [1447, 476] on img at bounding box center [1433, 472] width 61 height 49
